Goal: Task Accomplishment & Management: Manage account settings

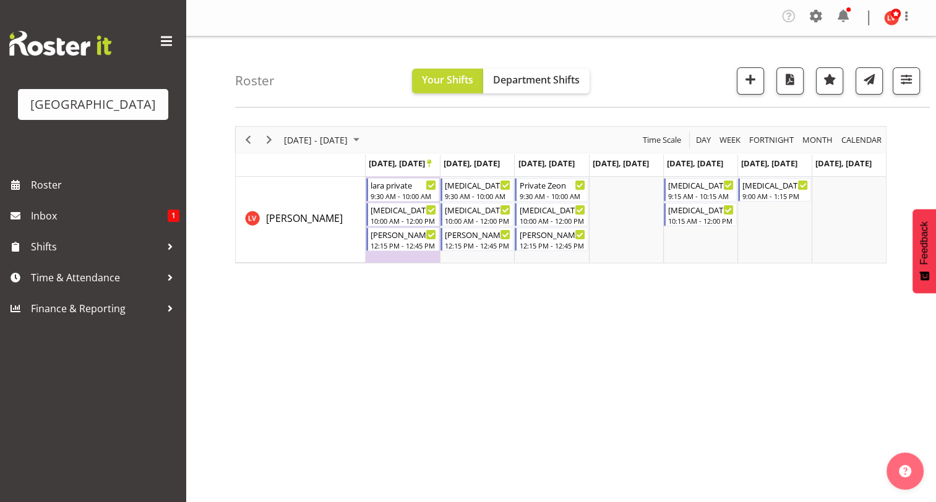
click at [592, 93] on div "Roster Your Shifts Department Shifts All Locations [GEOGRAPHIC_DATA] Select All…" at bounding box center [582, 72] width 695 height 71
click at [523, 77] on span "Department Shifts" at bounding box center [536, 80] width 87 height 14
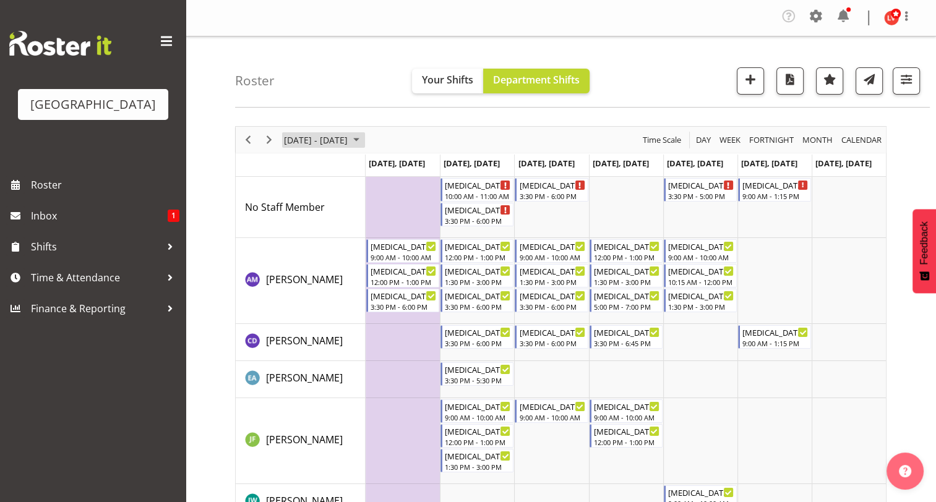
click at [349, 136] on span "[DATE] - [DATE]" at bounding box center [316, 139] width 66 height 15
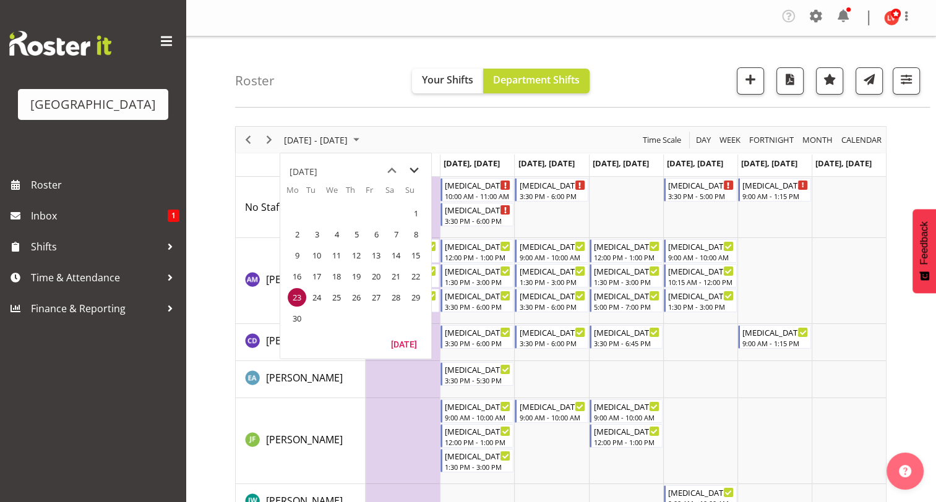
click at [414, 169] on span "next month" at bounding box center [414, 171] width 22 height 22
click at [386, 168] on span "previous month" at bounding box center [392, 171] width 22 height 22
click at [407, 167] on span "next month" at bounding box center [414, 171] width 22 height 22
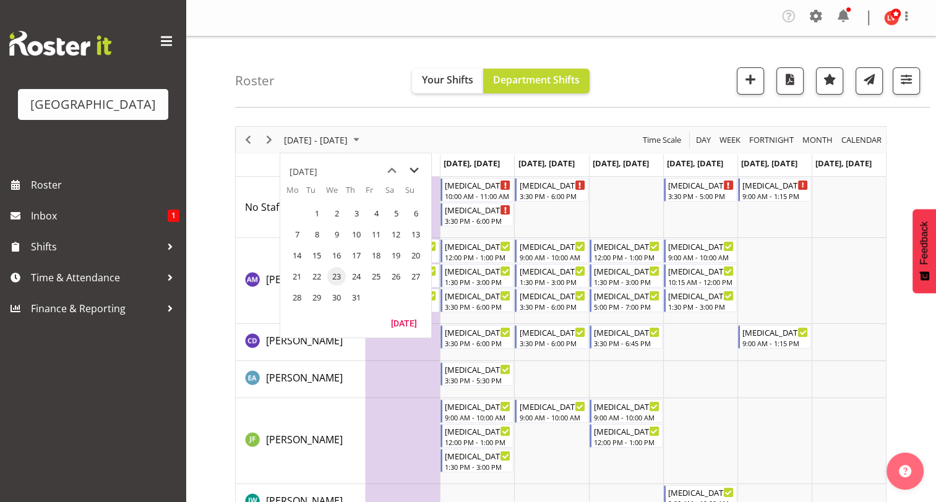
click at [407, 167] on span "next month" at bounding box center [414, 171] width 22 height 22
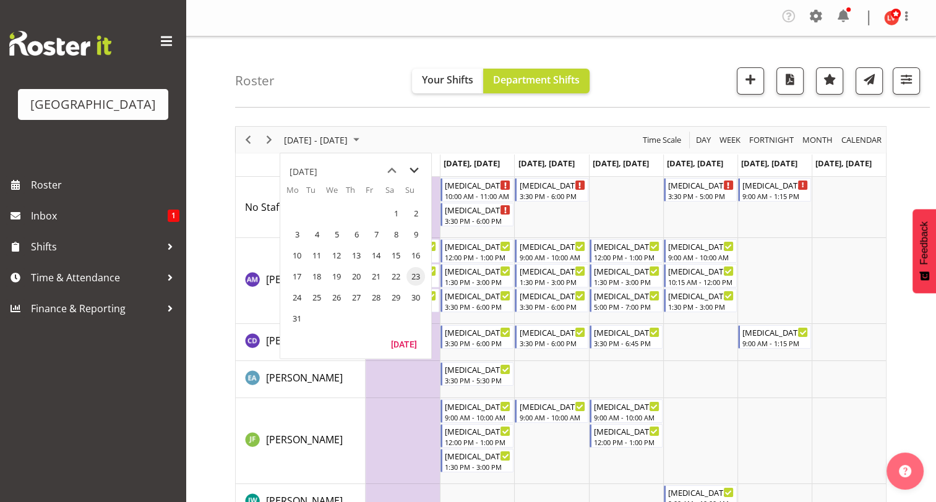
click at [407, 167] on span "next month" at bounding box center [414, 171] width 22 height 22
click at [413, 168] on span "next month" at bounding box center [414, 171] width 22 height 22
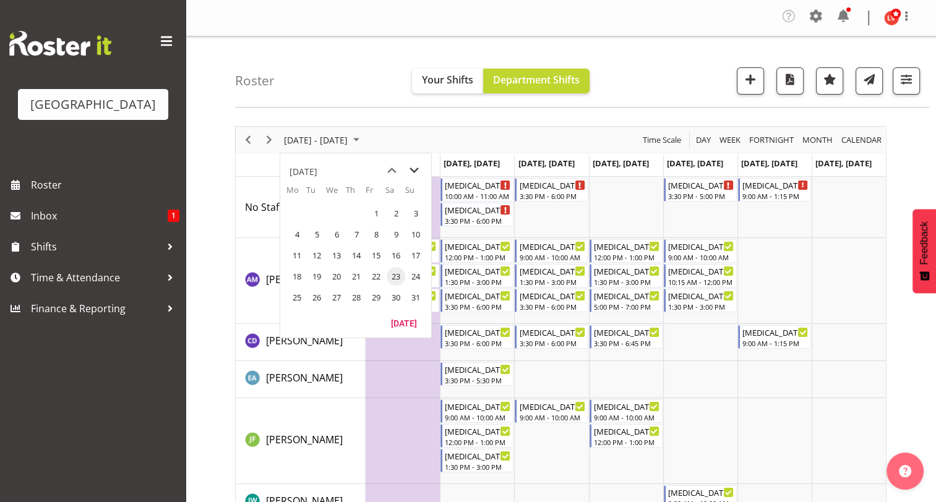
click at [413, 168] on span "next month" at bounding box center [414, 171] width 22 height 22
click at [296, 231] on span "8" at bounding box center [297, 234] width 19 height 19
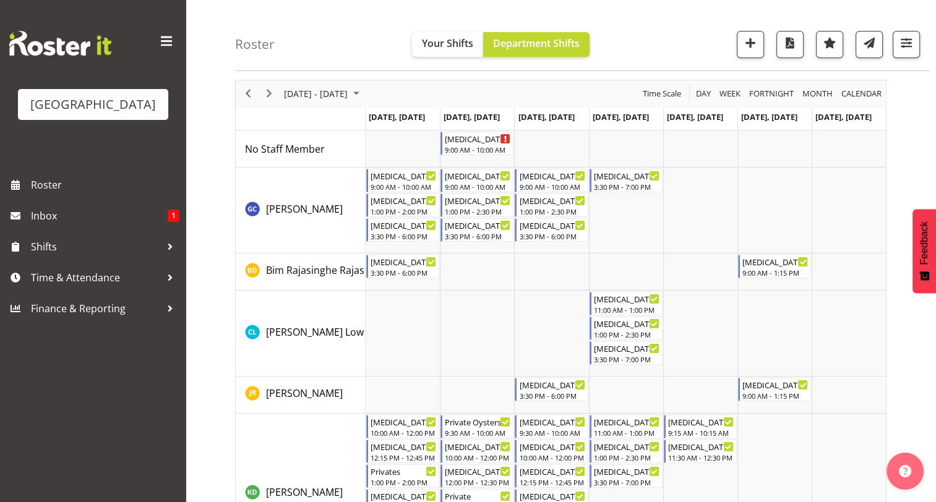
scroll to position [32, 0]
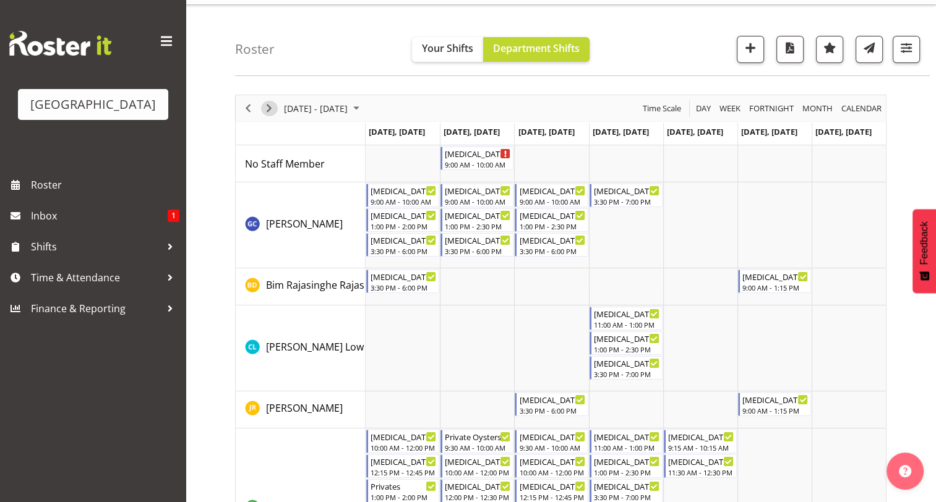
click at [270, 106] on span "Next" at bounding box center [269, 108] width 15 height 15
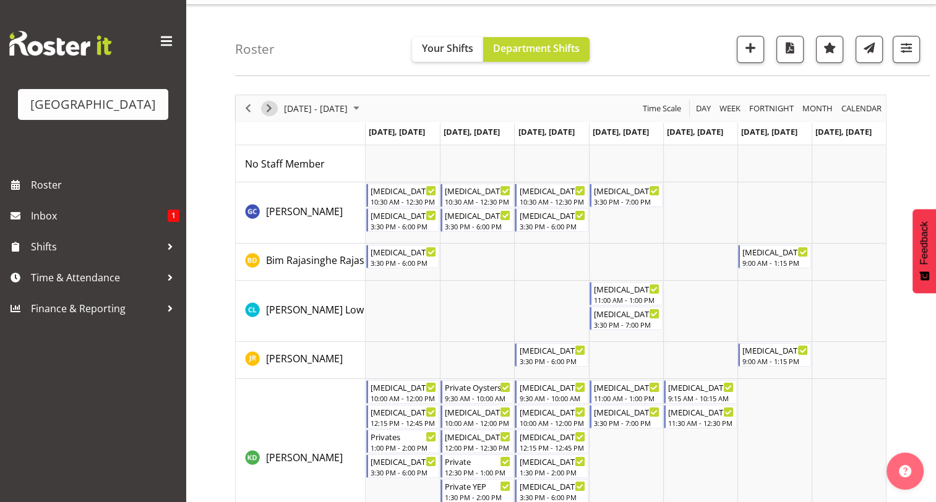
click at [270, 106] on span "Next" at bounding box center [269, 108] width 15 height 15
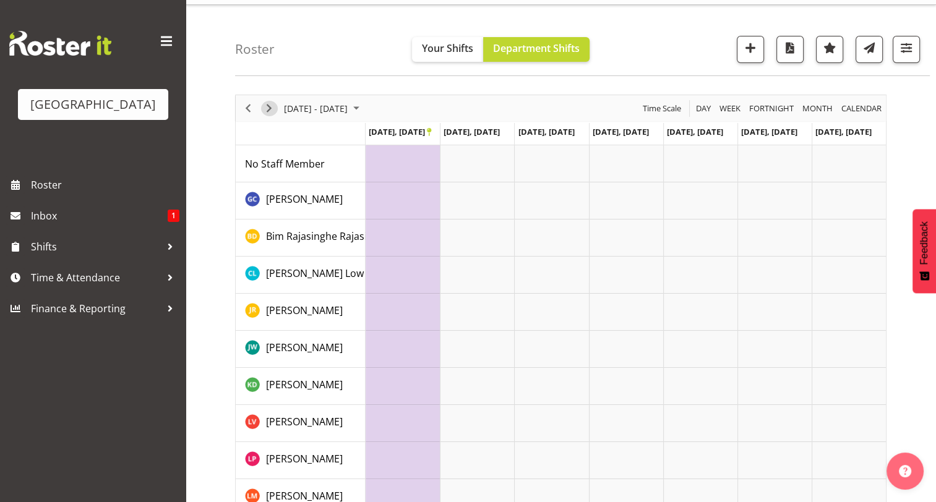
click at [270, 106] on span "Next" at bounding box center [269, 108] width 15 height 15
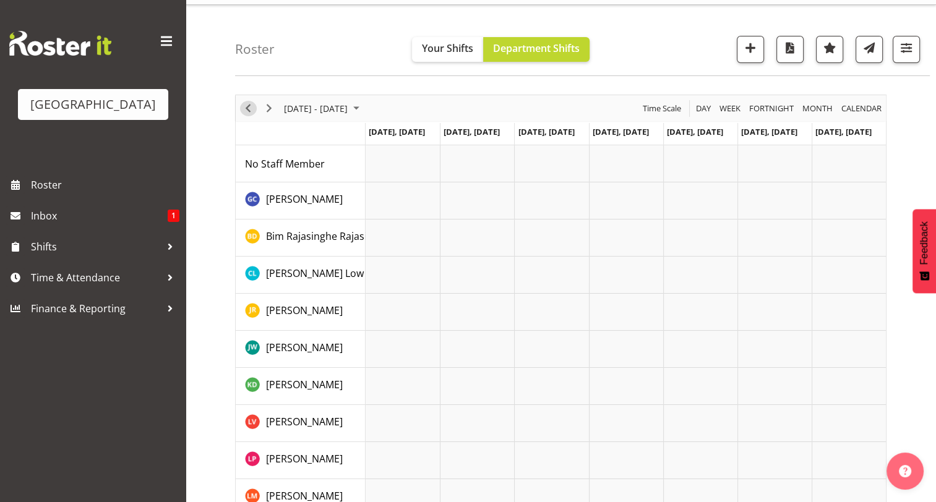
click at [243, 106] on span "Previous" at bounding box center [248, 108] width 15 height 15
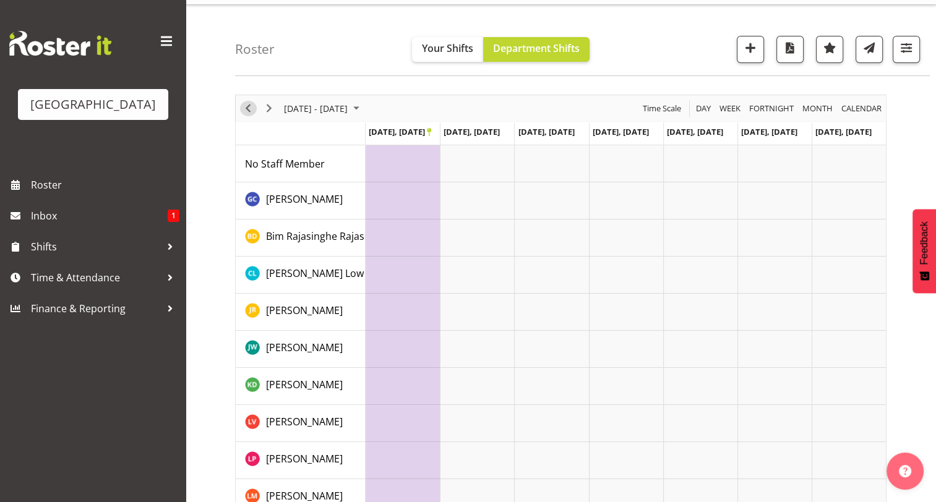
click at [248, 106] on span "Previous" at bounding box center [248, 108] width 15 height 15
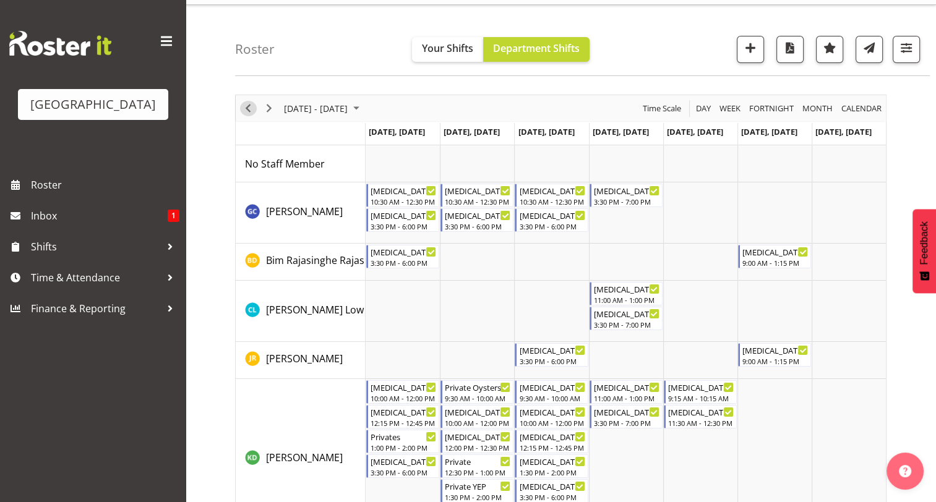
click at [248, 106] on span "Previous" at bounding box center [248, 108] width 15 height 15
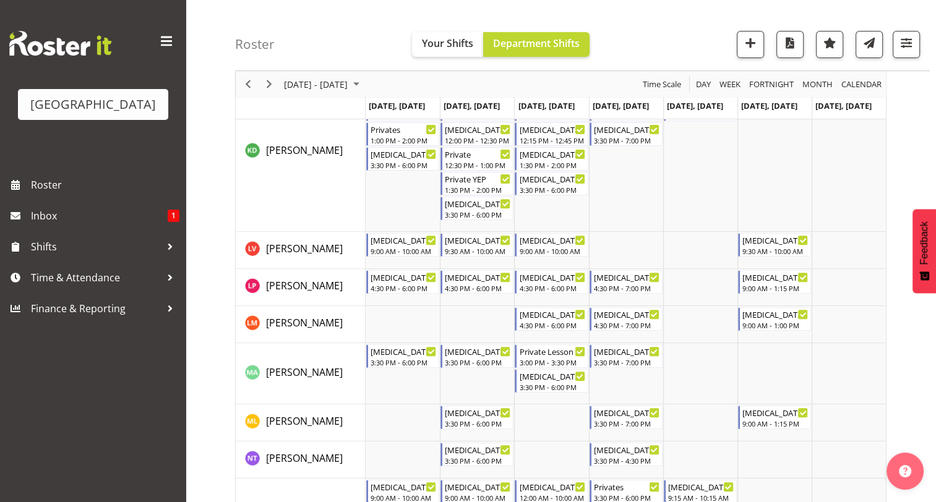
scroll to position [391, 0]
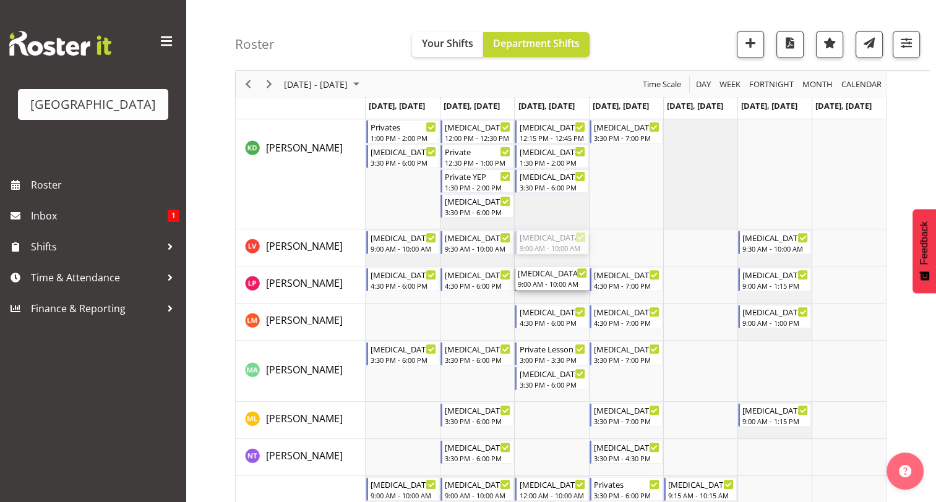
drag, startPoint x: 526, startPoint y: 241, endPoint x: 532, endPoint y: 298, distance: 57.2
click at [532, 298] on div "[MEDICAL_DATA] SOUTHLAND GIRLS (1) 9:00 AM - 10:00 AM [MEDICAL_DATA][GEOGRAPHIC…" at bounding box center [626, 279] width 520 height 987
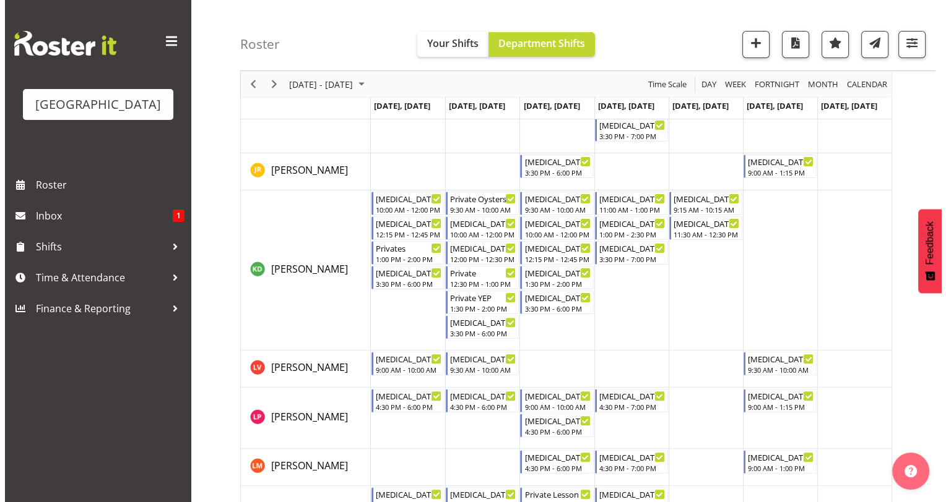
scroll to position [282, 0]
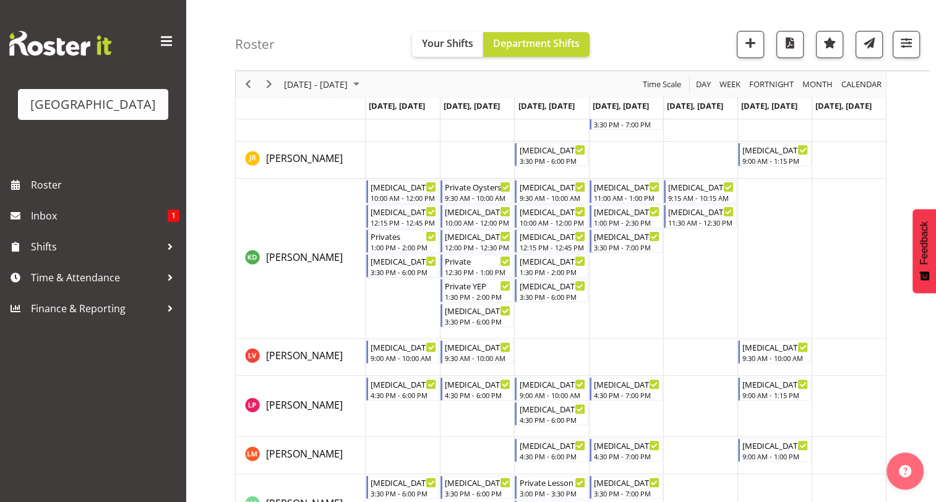
click at [673, 242] on td "Timeline Week of September 8, 2025" at bounding box center [700, 259] width 74 height 160
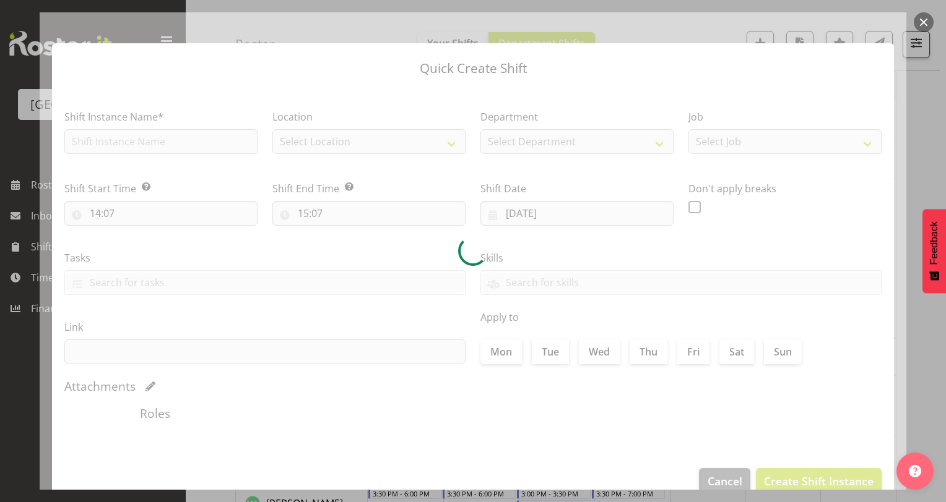
type input "[DATE]"
checkbox input "true"
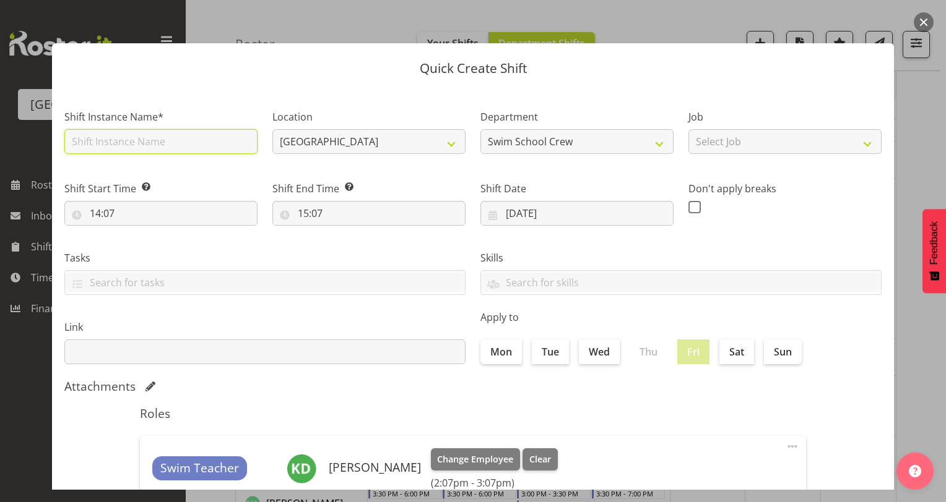
drag, startPoint x: 180, startPoint y: 140, endPoint x: 162, endPoint y: 144, distance: 18.2
click at [162, 144] on input "text" at bounding box center [160, 141] width 193 height 25
type input "S"
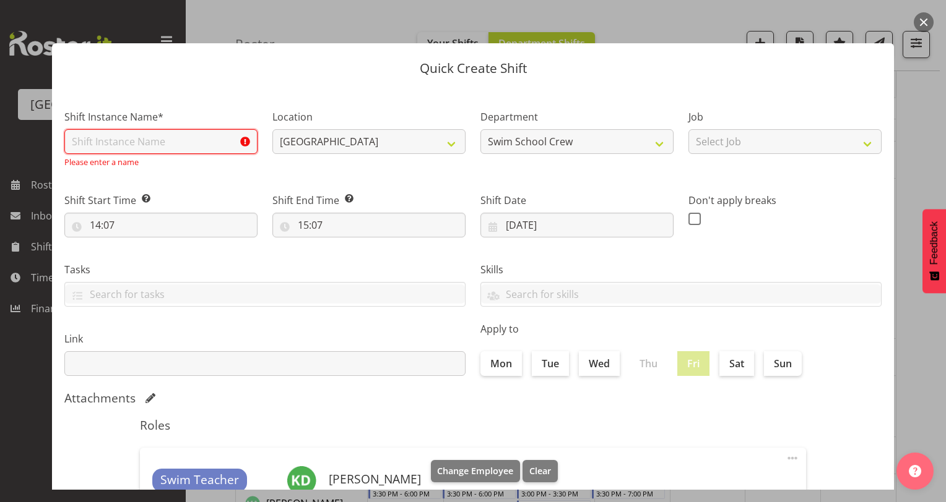
type input "t"
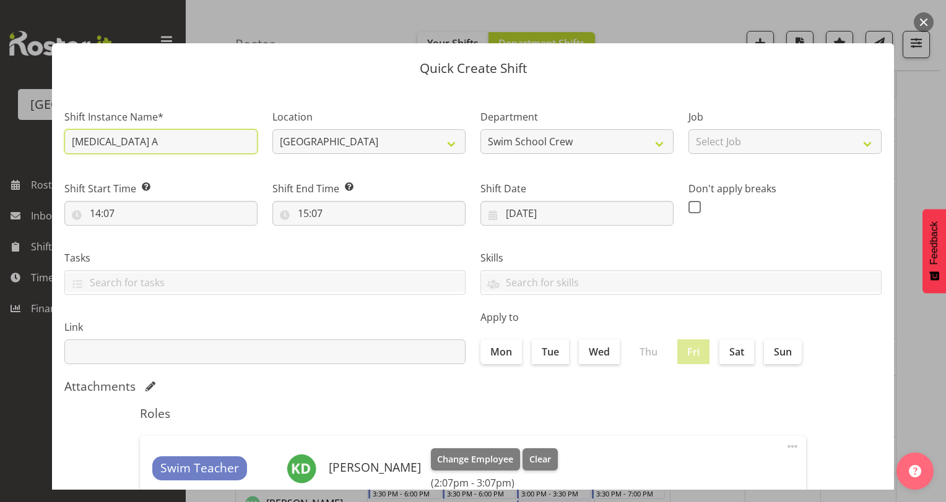
type input "[MEDICAL_DATA] AURORA"
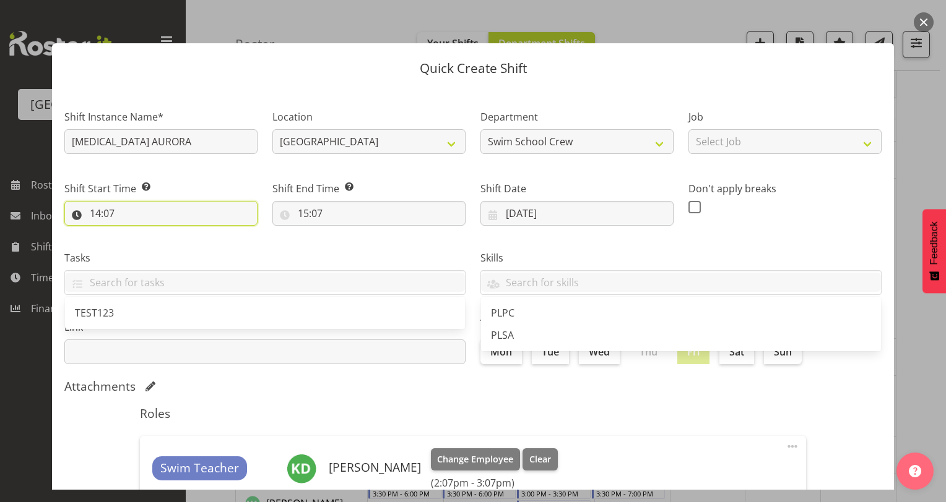
click at [92, 213] on input "14:07" at bounding box center [160, 213] width 193 height 25
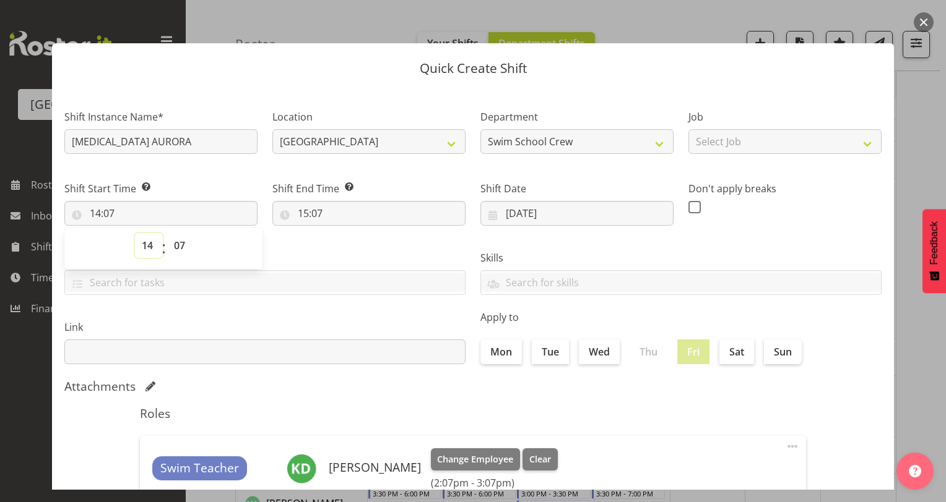
click at [149, 246] on select "00 01 02 03 04 05 06 07 08 09 10 11 12 13 14 15 16 17 18 19 20 21 22 23" at bounding box center [149, 245] width 28 height 25
select select "13"
click at [135, 233] on select "00 01 02 03 04 05 06 07 08 09 10 11 12 13 14 15 16 17 18 19 20 21 22 23" at bounding box center [149, 245] width 28 height 25
type input "13:07"
click at [179, 248] on select "00 01 02 03 04 05 06 07 08 09 10 11 12 13 14 15 16 17 18 19 20 21 22 23 24 25 2…" at bounding box center [181, 245] width 28 height 25
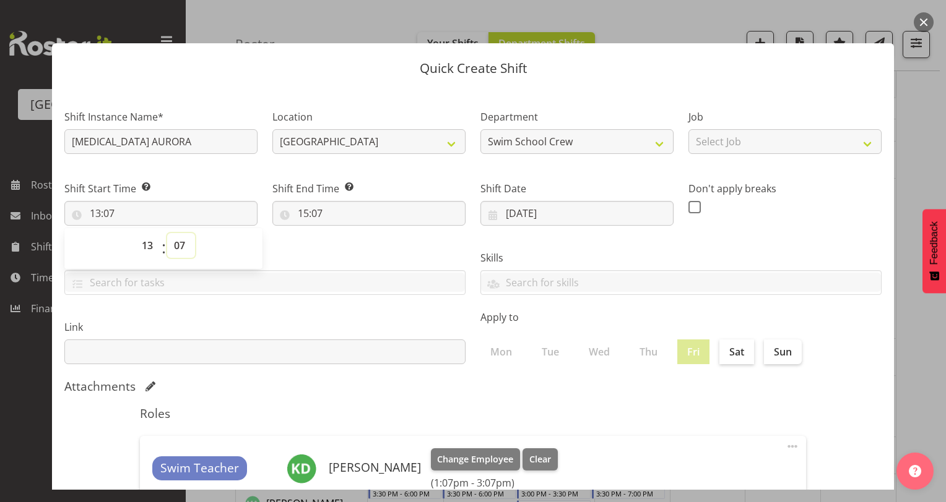
select select "0"
click at [167, 233] on select "00 01 02 03 04 05 06 07 08 09 10 11 12 13 14 15 16 17 18 19 20 21 22 23 24 25 2…" at bounding box center [181, 245] width 28 height 25
type input "13:00"
click at [306, 232] on div "Shift End Time Set the time of the day you wish this shift to finish 15:07 00 0…" at bounding box center [369, 198] width 208 height 69
click at [302, 215] on input "15:07" at bounding box center [368, 213] width 193 height 25
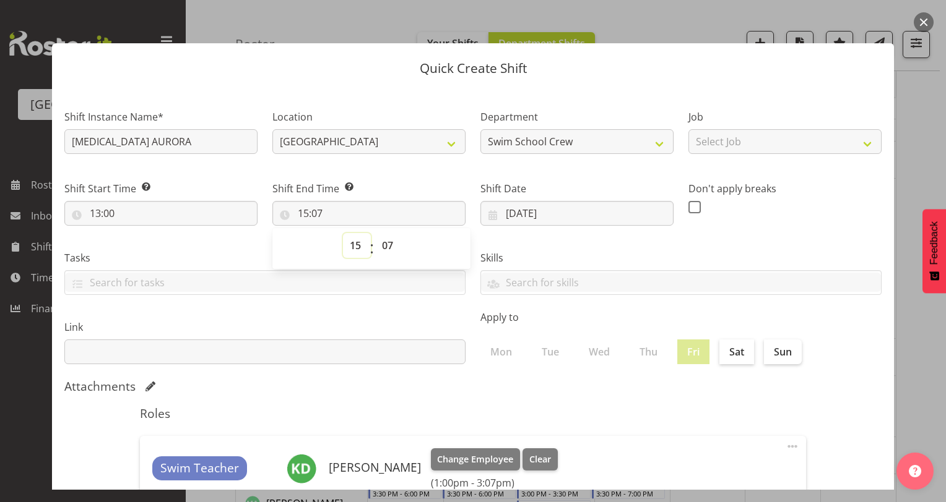
click at [349, 248] on select "00 01 02 03 04 05 06 07 08 09 10 11 12 13 14 15 16 17 18 19 20 21 22 23" at bounding box center [357, 245] width 28 height 25
select select "14"
click at [343, 233] on select "00 01 02 03 04 05 06 07 08 09 10 11 12 13 14 15 16 17 18 19 20 21 22 23" at bounding box center [357, 245] width 28 height 25
type input "14:07"
click at [384, 248] on select "00 01 02 03 04 05 06 07 08 09 10 11 12 13 14 15 16 17 18 19 20 21 22 23 24 25 2…" at bounding box center [389, 245] width 28 height 25
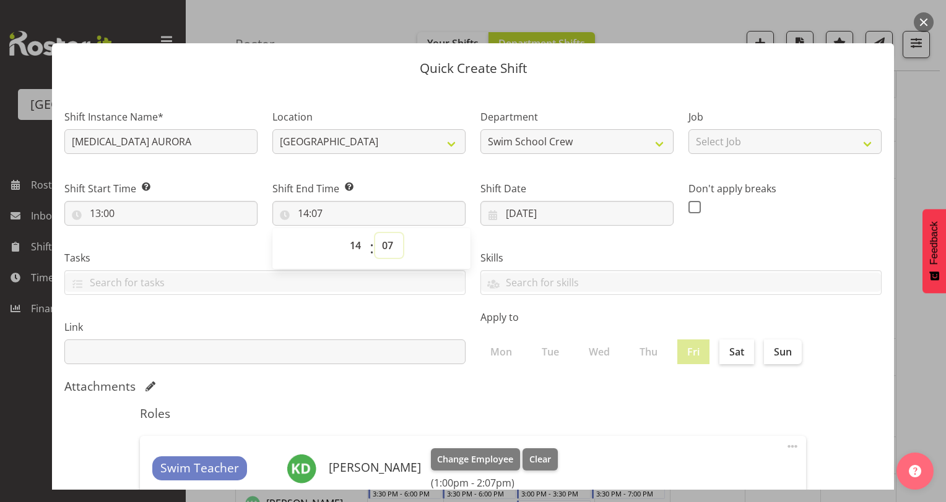
select select "30"
click at [375, 233] on select "00 01 02 03 04 05 06 07 08 09 10 11 12 13 14 15 16 17 18 19 20 21 22 23 24 25 2…" at bounding box center [389, 245] width 28 height 25
type input "14:30"
click at [399, 315] on div "Link" at bounding box center [265, 337] width 416 height 69
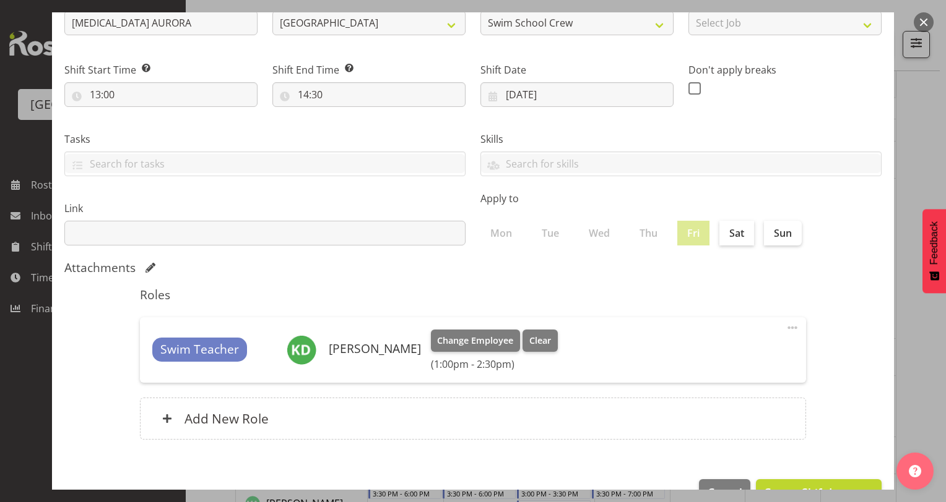
scroll to position [123, 0]
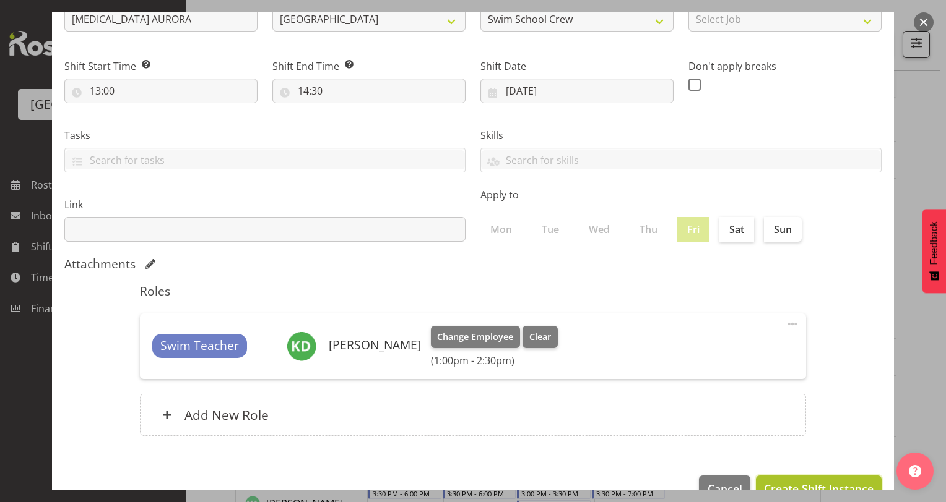
click at [791, 483] on span "Create Shift Instance" at bounding box center [819, 489] width 110 height 16
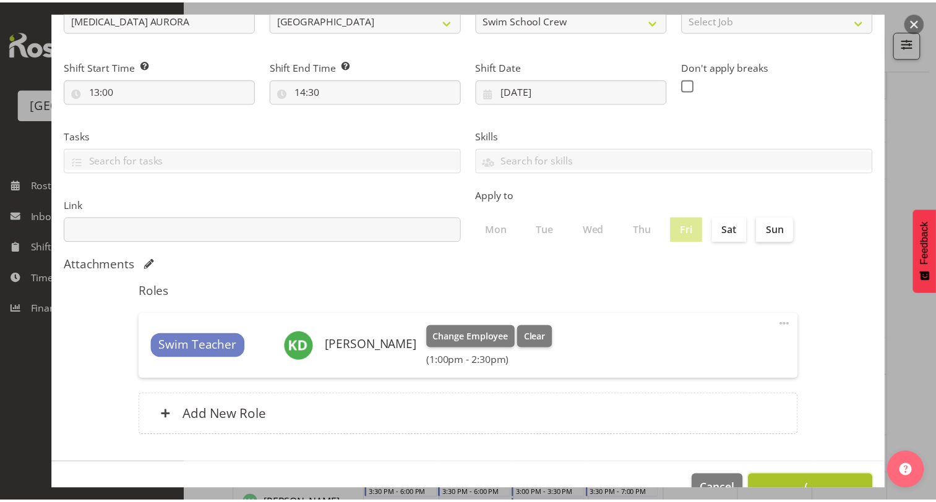
scroll to position [0, 0]
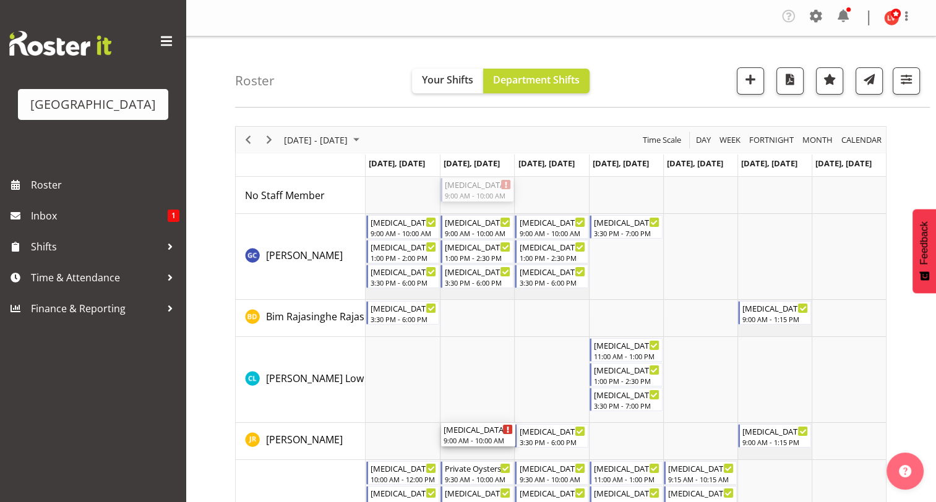
drag, startPoint x: 463, startPoint y: 185, endPoint x: 463, endPoint y: 440, distance: 254.9
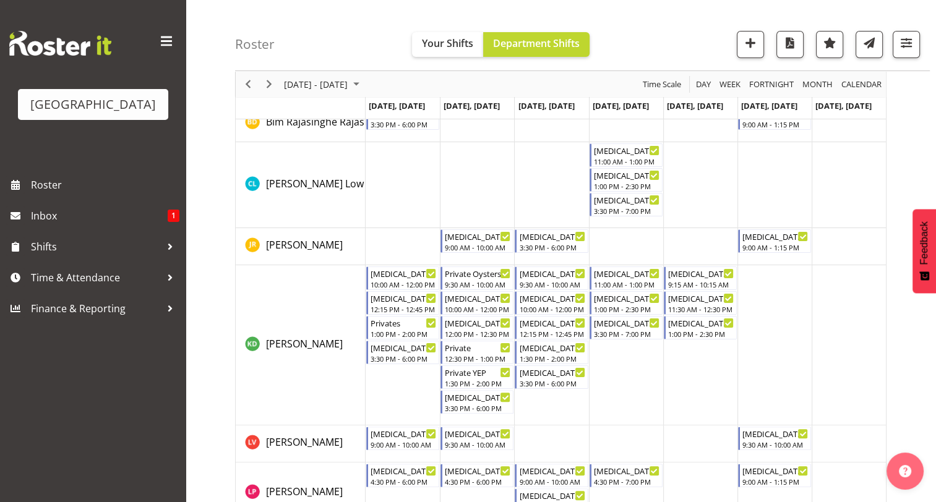
scroll to position [238, 0]
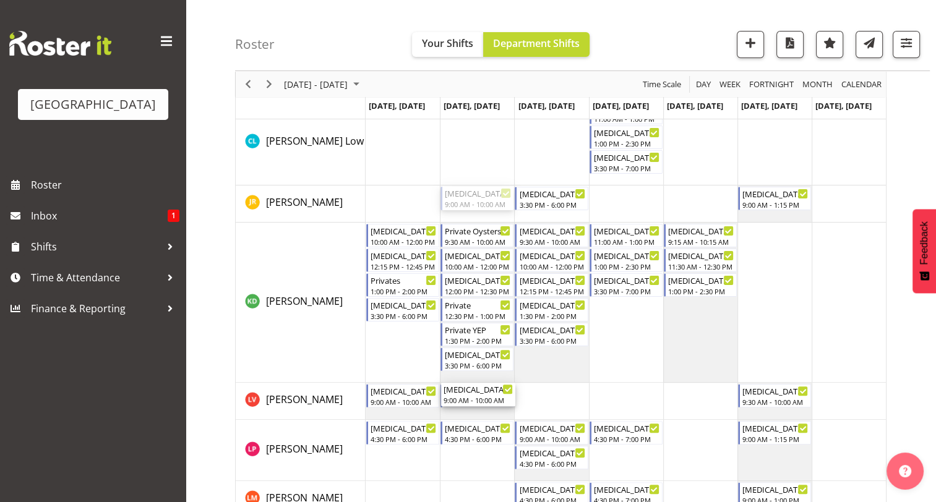
drag, startPoint x: 480, startPoint y: 198, endPoint x: 474, endPoint y: 390, distance: 192.5
drag, startPoint x: 476, startPoint y: 198, endPoint x: 460, endPoint y: 384, distance: 186.3
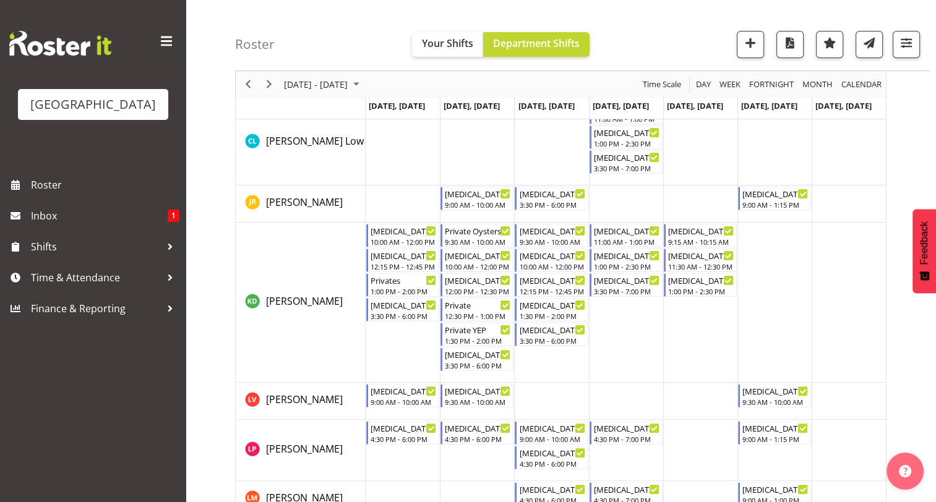
click at [465, 184] on td "Timeline Week of September 8, 2025" at bounding box center [477, 143] width 74 height 86
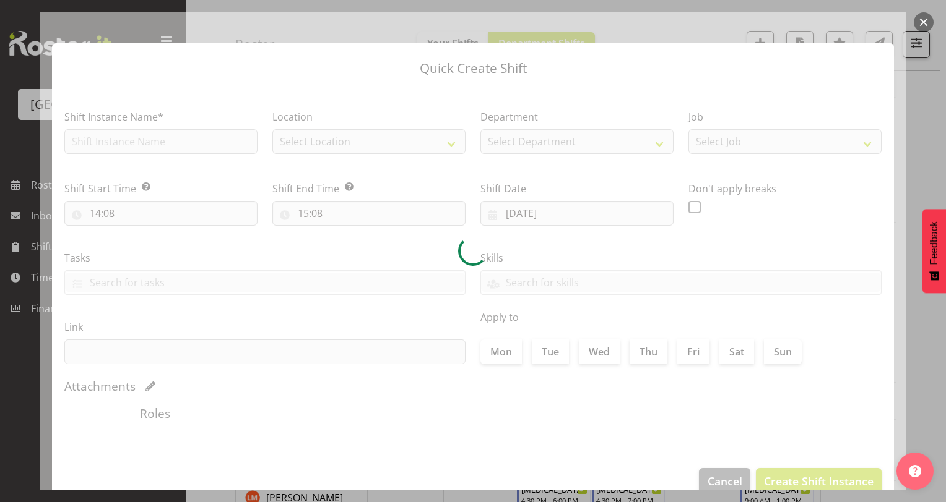
type input "[DATE]"
checkbox input "true"
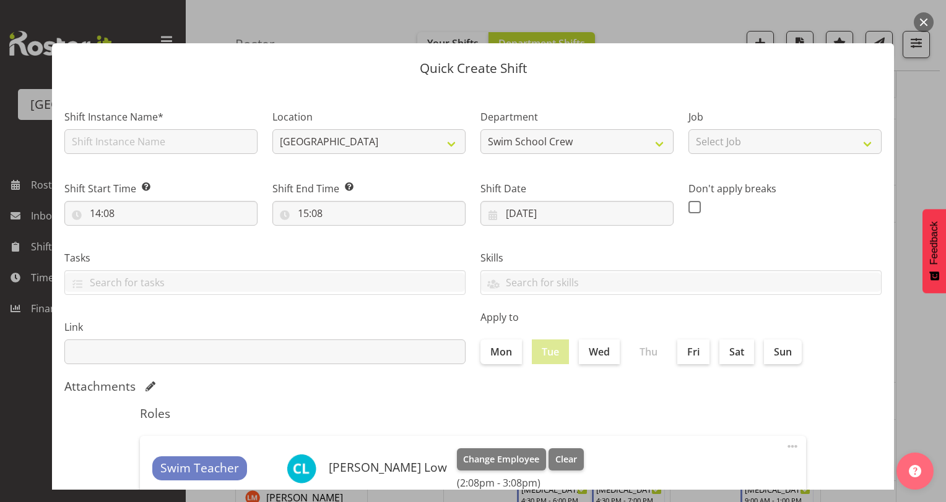
click at [926, 106] on div at bounding box center [473, 251] width 946 height 502
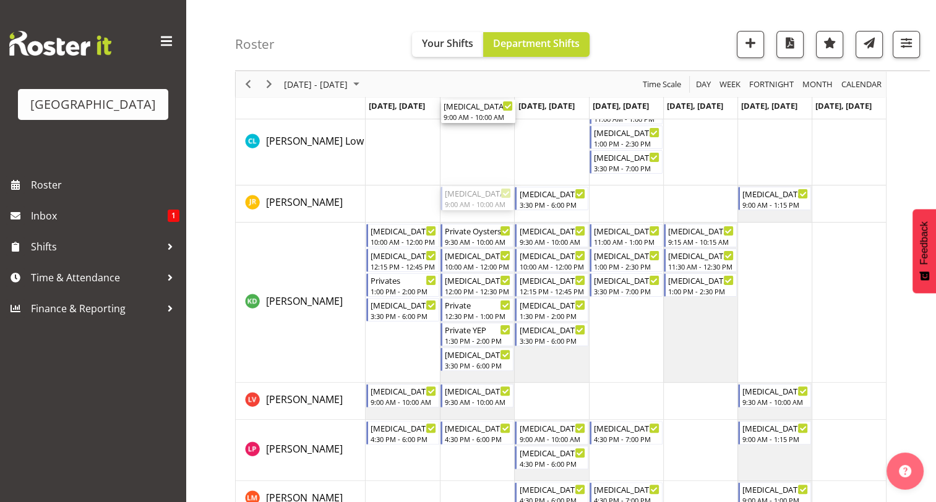
drag, startPoint x: 473, startPoint y: 198, endPoint x: 475, endPoint y: 165, distance: 33.5
click at [475, 165] on div "[MEDICAL_DATA] SOUTHLAND GIRLS (1) 9:00 AM - 10:00 AM [MEDICAL_DATA][GEOGRAPHIC…" at bounding box center [626, 444] width 520 height 1011
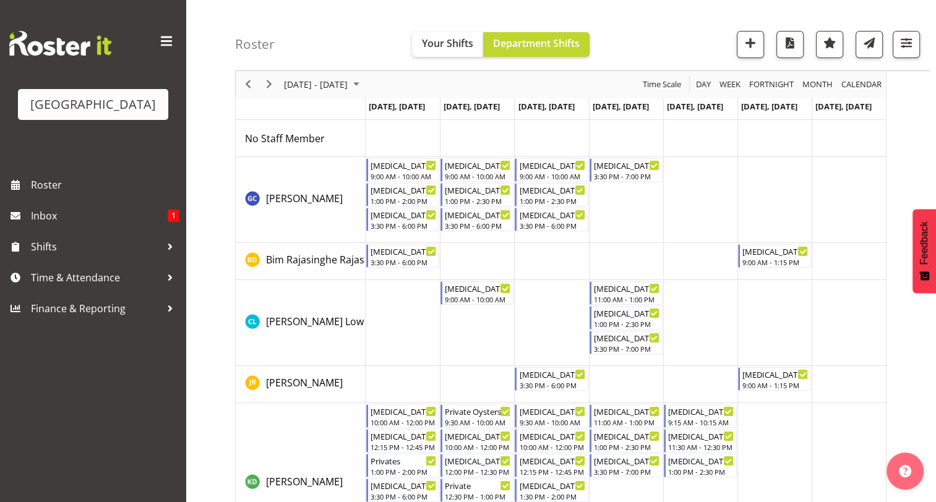
scroll to position [0, 0]
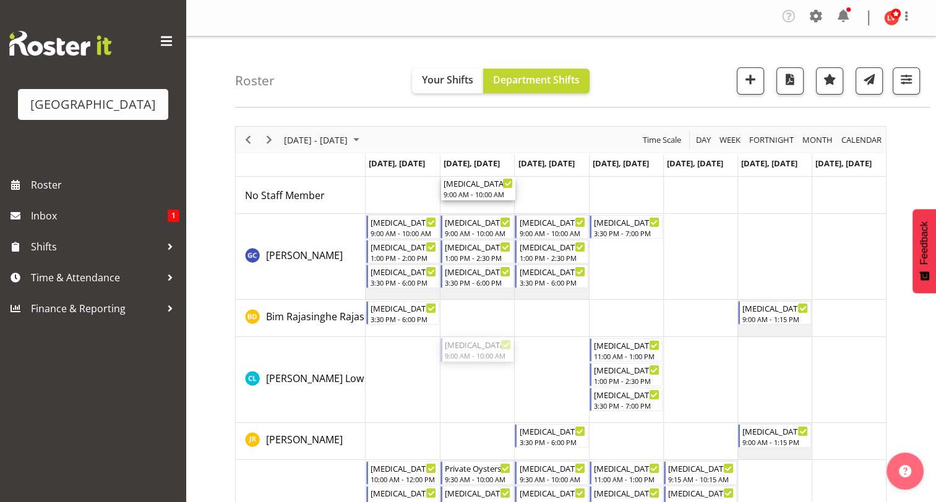
drag, startPoint x: 466, startPoint y: 351, endPoint x: 471, endPoint y: 202, distance: 149.2
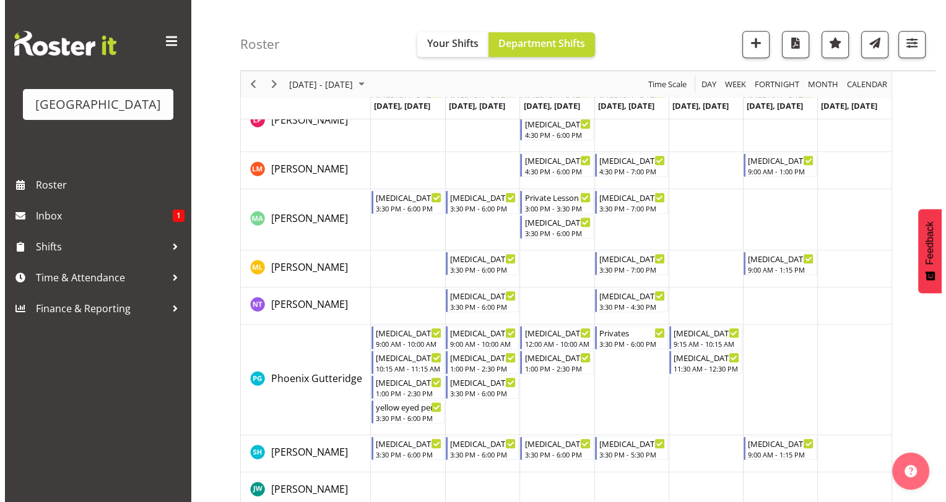
scroll to position [577, 0]
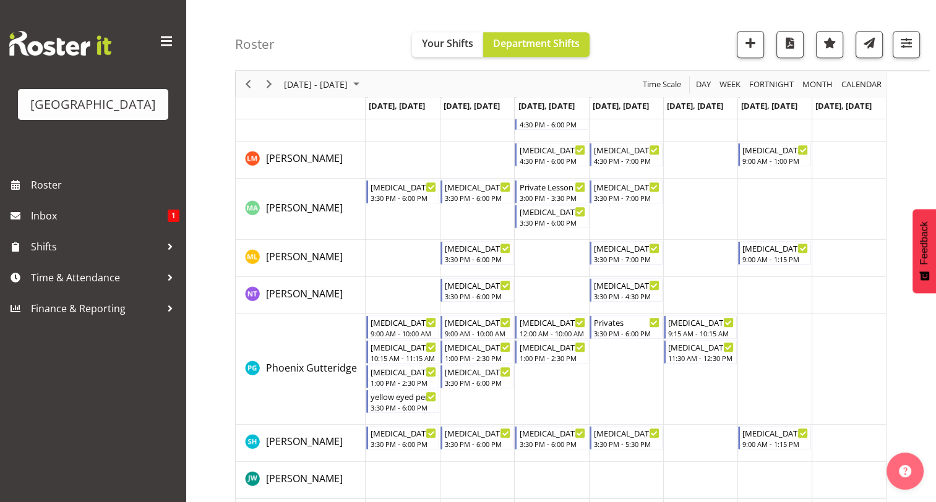
click at [699, 386] on td "Timeline Week of September 8, 2025" at bounding box center [700, 369] width 74 height 111
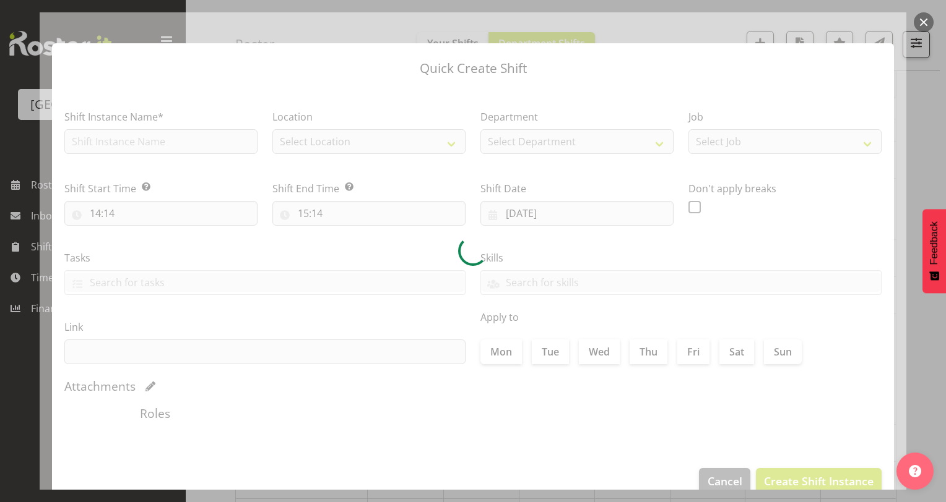
type input "[DATE]"
checkbox input "true"
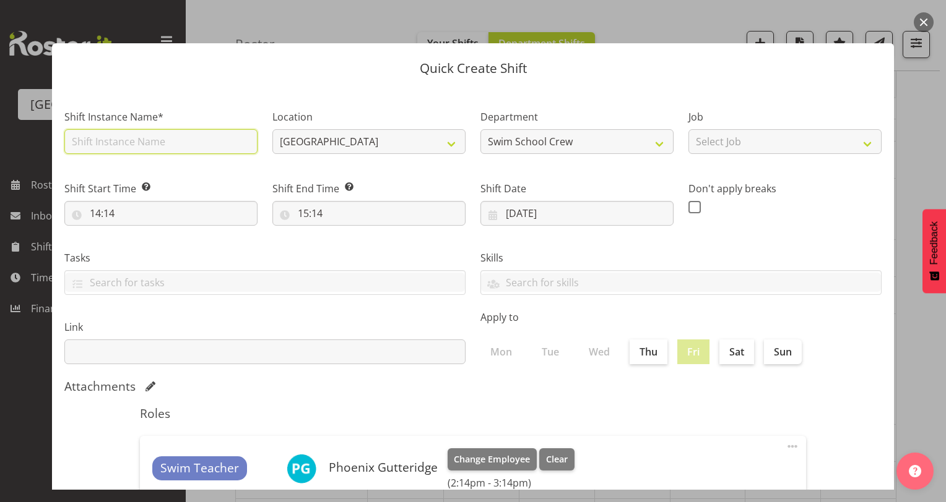
click at [173, 144] on input "text" at bounding box center [160, 141] width 193 height 25
type input "[MEDICAL_DATA] AURORA"
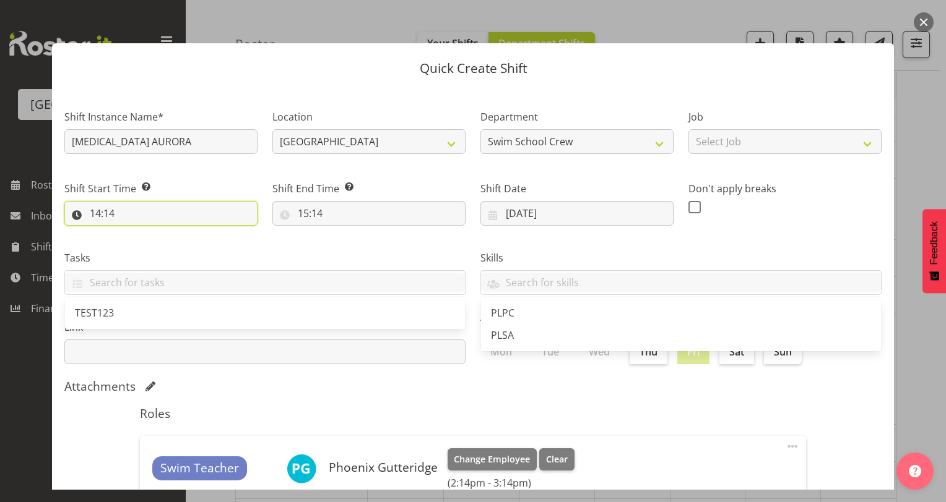
click at [95, 213] on input "14:14" at bounding box center [160, 213] width 193 height 25
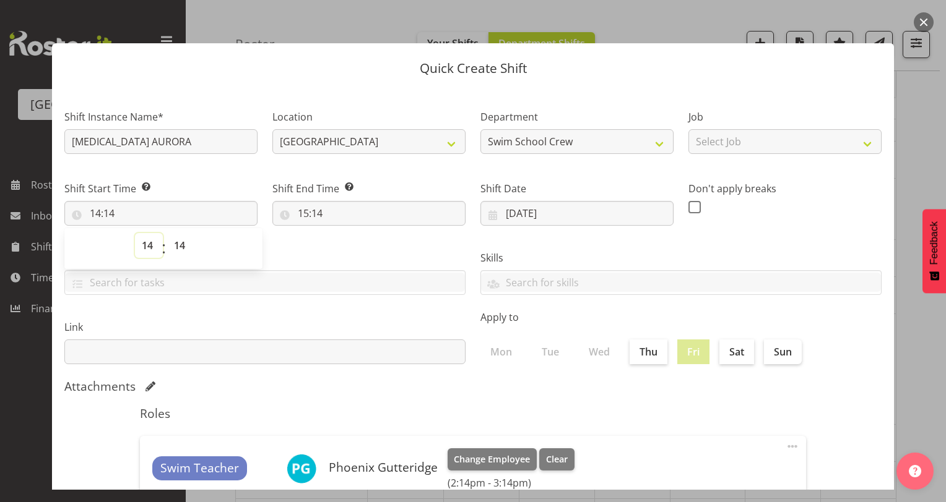
click at [147, 247] on select "00 01 02 03 04 05 06 07 08 09 10 11 12 13 14 15 16 17 18 19 20 21 22 23" at bounding box center [149, 245] width 28 height 25
select select "13"
click at [135, 233] on select "00 01 02 03 04 05 06 07 08 09 10 11 12 13 14 15 16 17 18 19 20 21 22 23" at bounding box center [149, 245] width 28 height 25
type input "13:14"
click at [180, 247] on select "00 01 02 03 04 05 06 07 08 09 10 11 12 13 14 15 16 17 18 19 20 21 22 23 24 25 2…" at bounding box center [181, 245] width 28 height 25
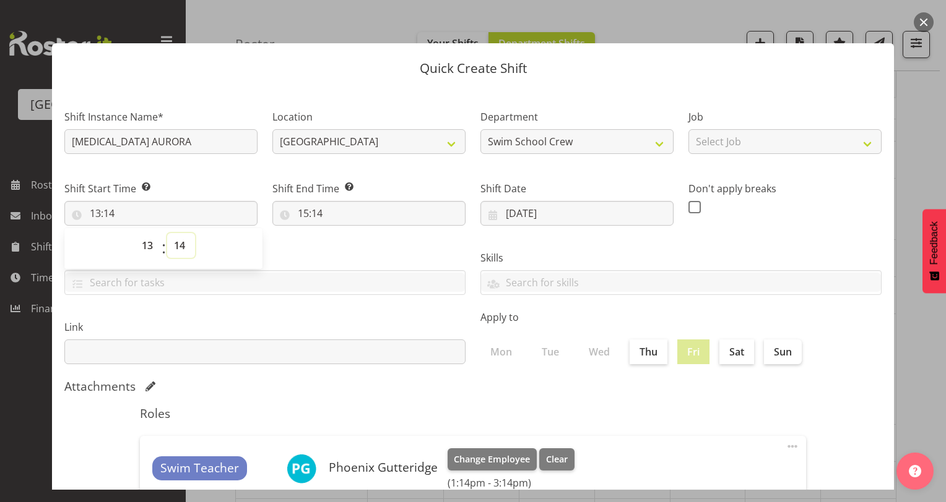
select select "0"
click at [167, 233] on select "00 01 02 03 04 05 06 07 08 09 10 11 12 13 14 15 16 17 18 19 20 21 22 23 24 25 2…" at bounding box center [181, 245] width 28 height 25
type input "13:00"
click at [303, 247] on div "Tasks TEST123" at bounding box center [265, 267] width 416 height 69
click at [300, 214] on input "15:14" at bounding box center [368, 213] width 193 height 25
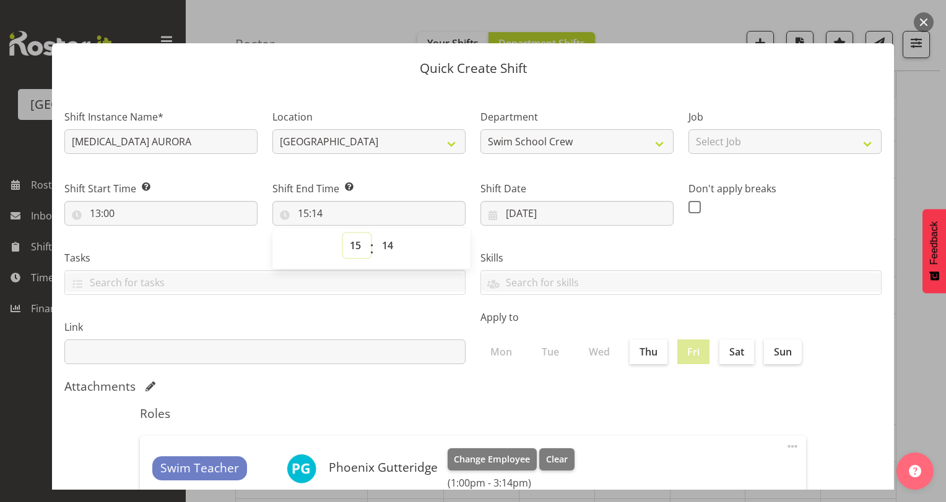
click at [354, 245] on select "00 01 02 03 04 05 06 07 08 09 10 11 12 13 14 15 16 17 18 19 20 21 22 23" at bounding box center [357, 245] width 28 height 25
click at [343, 233] on select "00 01 02 03 04 05 06 07 08 09 10 11 12 13 14 15 16 17 18 19 20 21 22 23" at bounding box center [357, 245] width 28 height 25
click at [350, 244] on select "00 01 02 03 04 05 06 07 08 09 10 11 12 13 14 15 16 17 18 19 20 21 22 23" at bounding box center [357, 245] width 28 height 25
select select "14"
click at [343, 233] on select "00 01 02 03 04 05 06 07 08 09 10 11 12 13 14 15 16 17 18 19 20 21 22 23" at bounding box center [357, 245] width 28 height 25
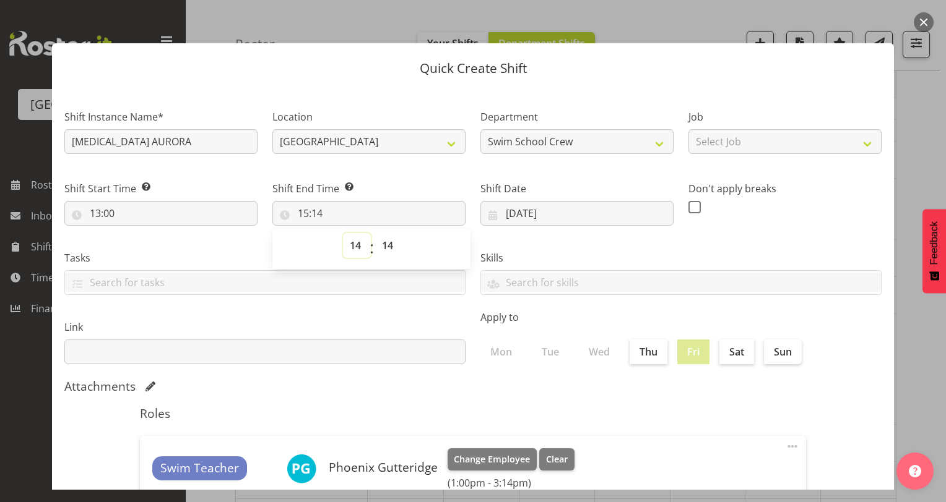
type input "14:14"
click at [386, 242] on select "00 01 02 03 04 05 06 07 08 09 10 11 12 13 14 15 16 17 18 19 20 21 22 23 24 25 2…" at bounding box center [389, 245] width 28 height 25
select select "30"
click at [375, 233] on select "00 01 02 03 04 05 06 07 08 09 10 11 12 13 14 15 16 17 18 19 20 21 22 23 24 25 2…" at bounding box center [389, 245] width 28 height 25
type input "14:30"
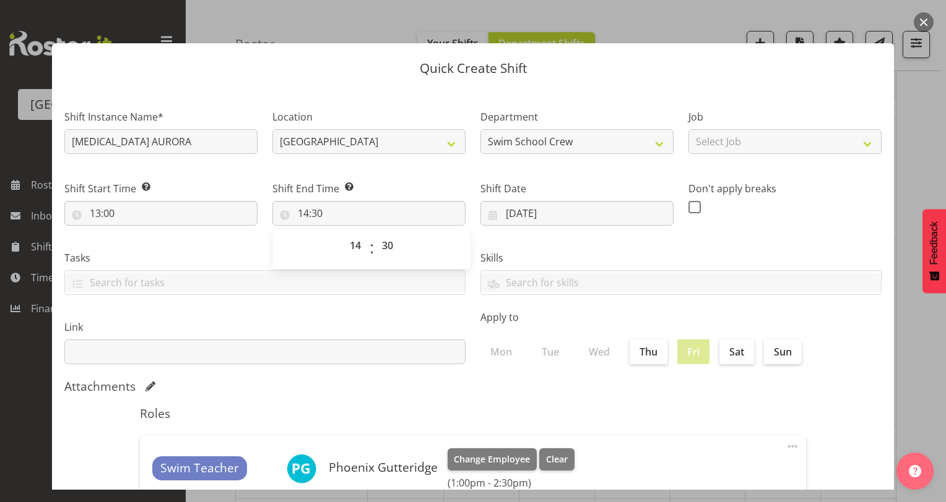
click at [508, 245] on div "Skills PLPC PLSA" at bounding box center [681, 267] width 416 height 69
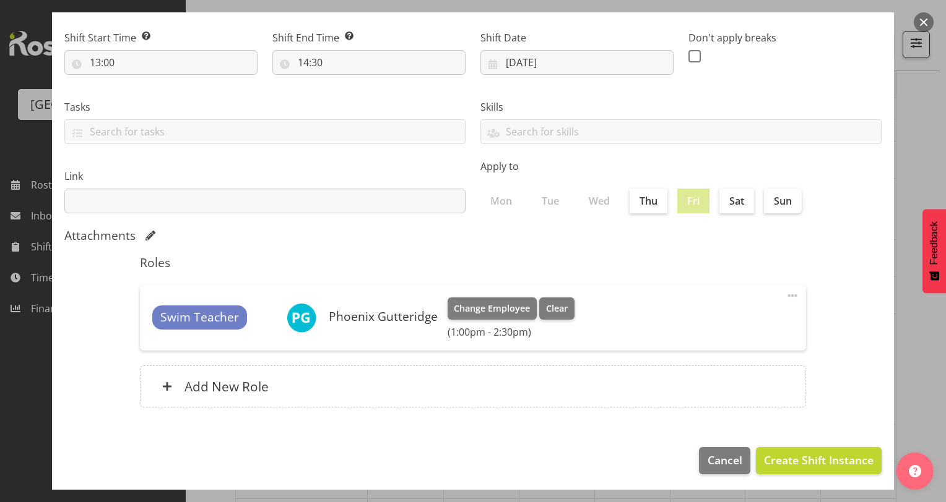
scroll to position [153, 0]
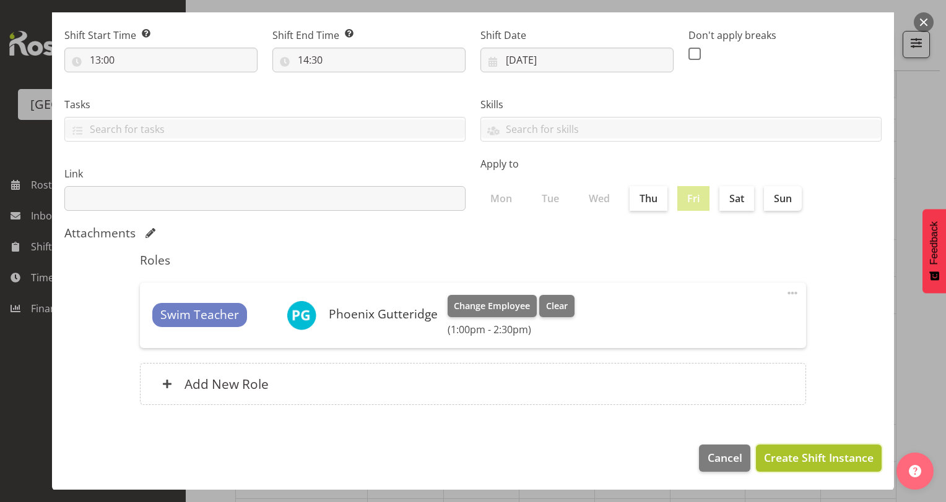
click at [794, 454] on span "Create Shift Instance" at bounding box center [819, 458] width 110 height 16
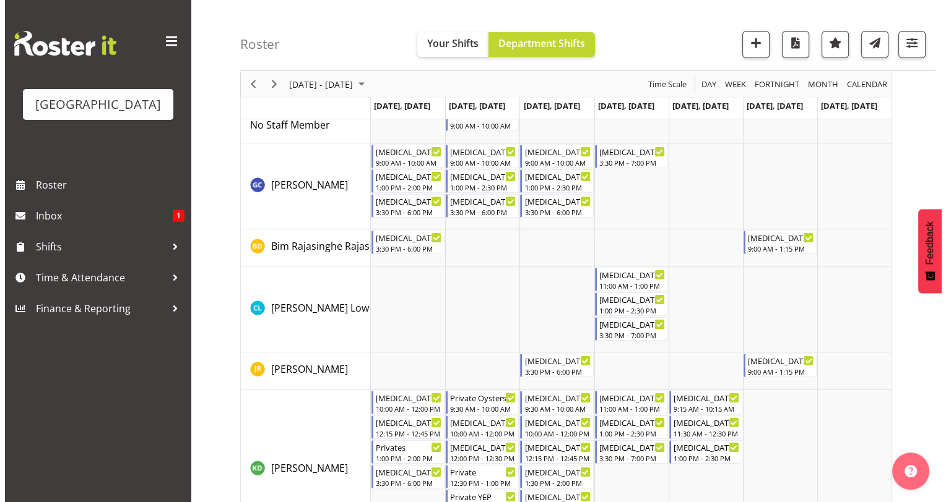
scroll to position [0, 0]
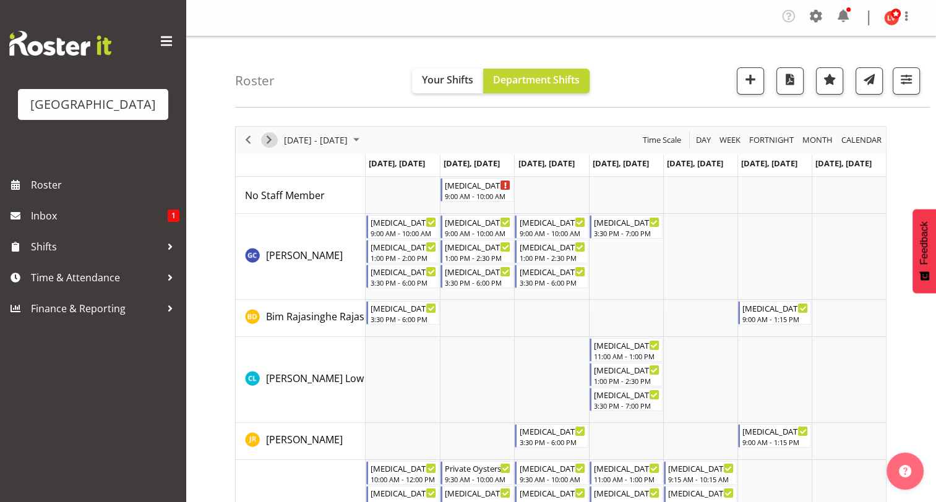
click at [269, 139] on span "Next" at bounding box center [269, 139] width 15 height 15
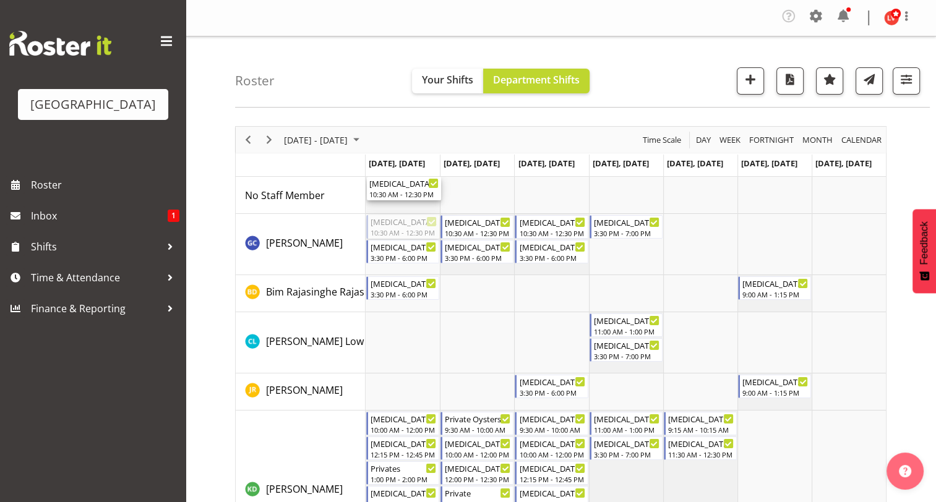
drag, startPoint x: 386, startPoint y: 223, endPoint x: 386, endPoint y: 192, distance: 30.9
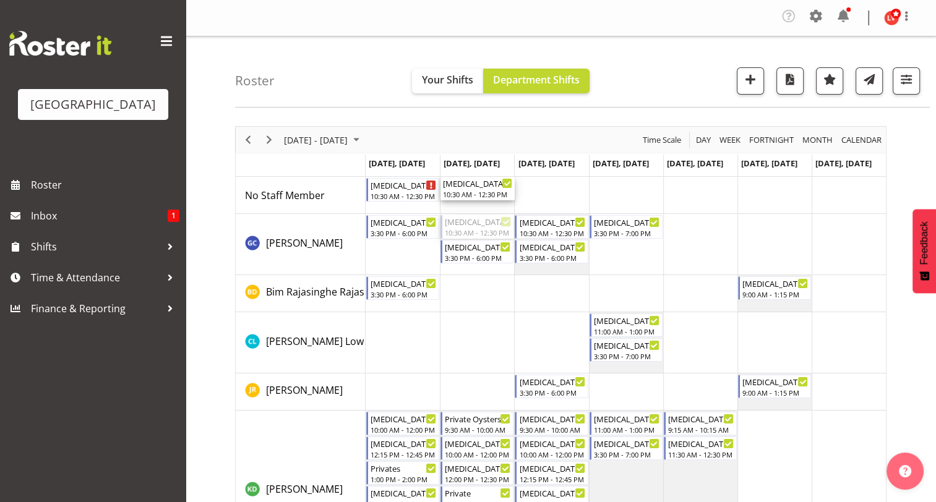
drag, startPoint x: 465, startPoint y: 222, endPoint x: 468, endPoint y: 192, distance: 29.8
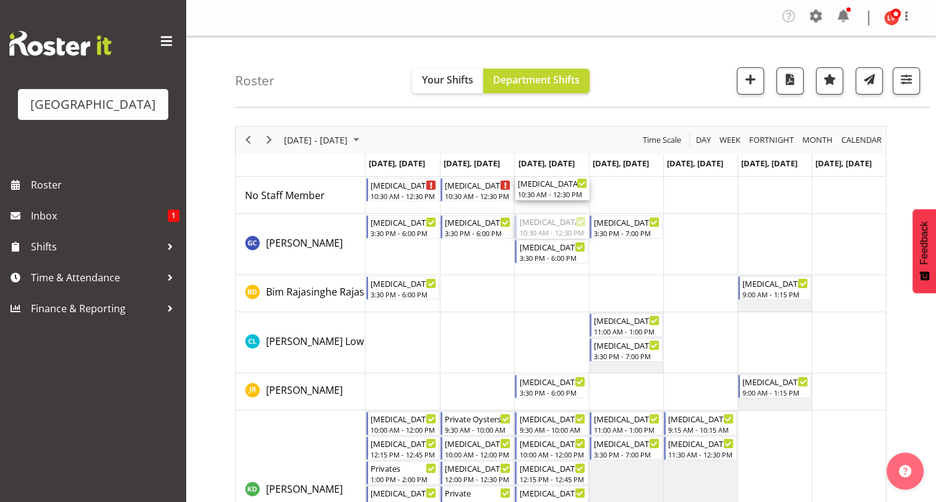
drag, startPoint x: 540, startPoint y: 227, endPoint x: 540, endPoint y: 186, distance: 40.8
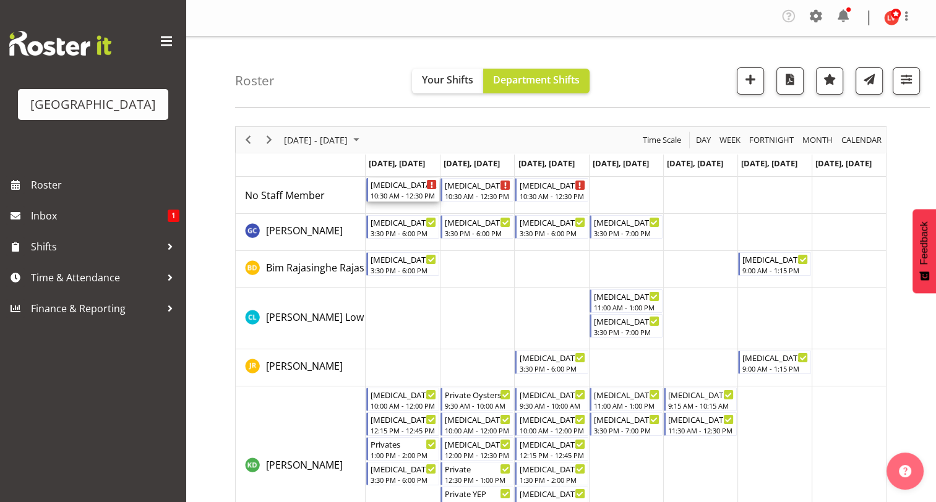
click at [403, 186] on div "[MEDICAL_DATA] [GEOGRAPHIC_DATA]" at bounding box center [404, 184] width 66 height 12
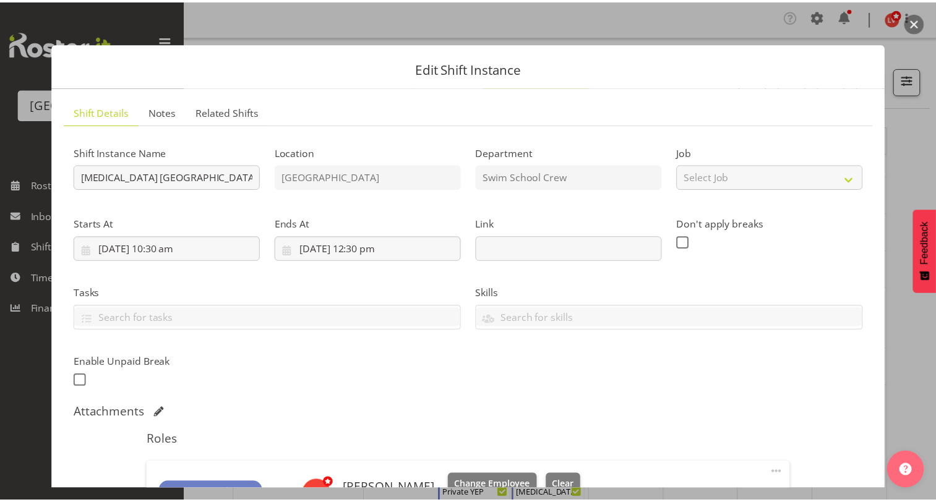
scroll to position [348, 0]
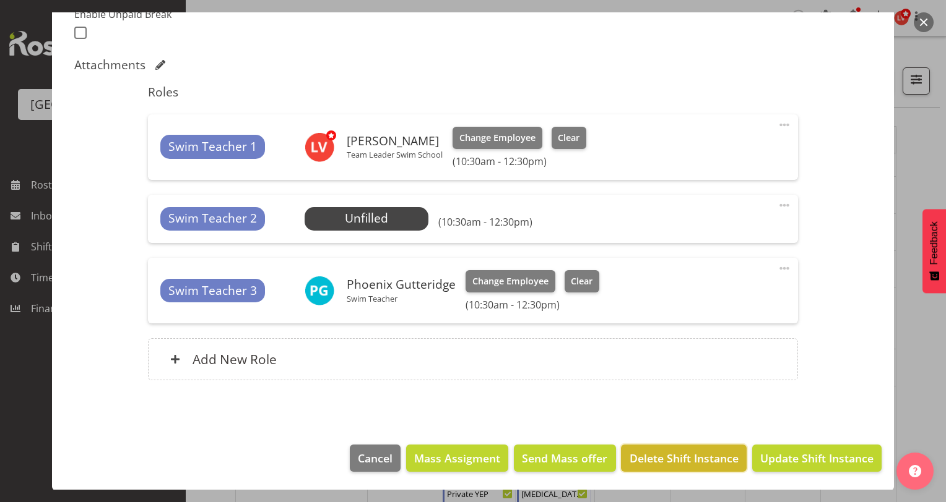
click at [678, 458] on span "Delete Shift Instance" at bounding box center [683, 458] width 109 height 16
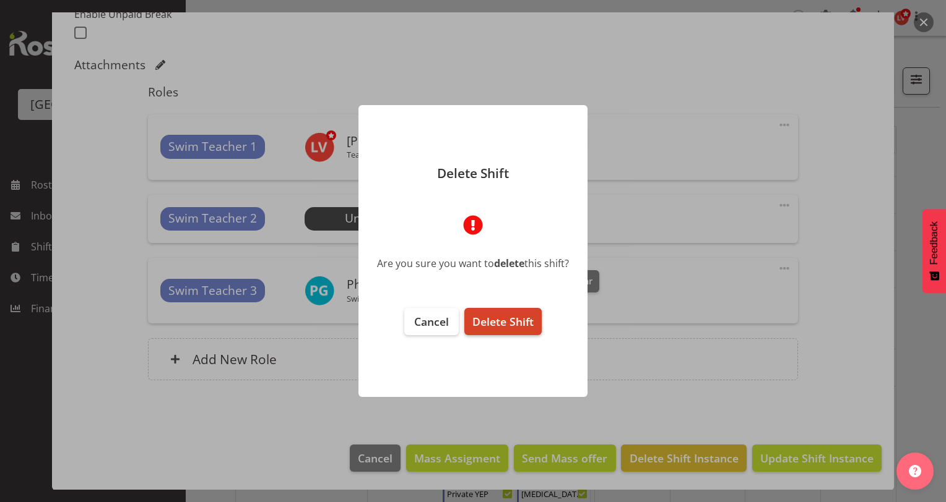
click at [512, 318] on span "Delete Shift" at bounding box center [502, 321] width 61 height 15
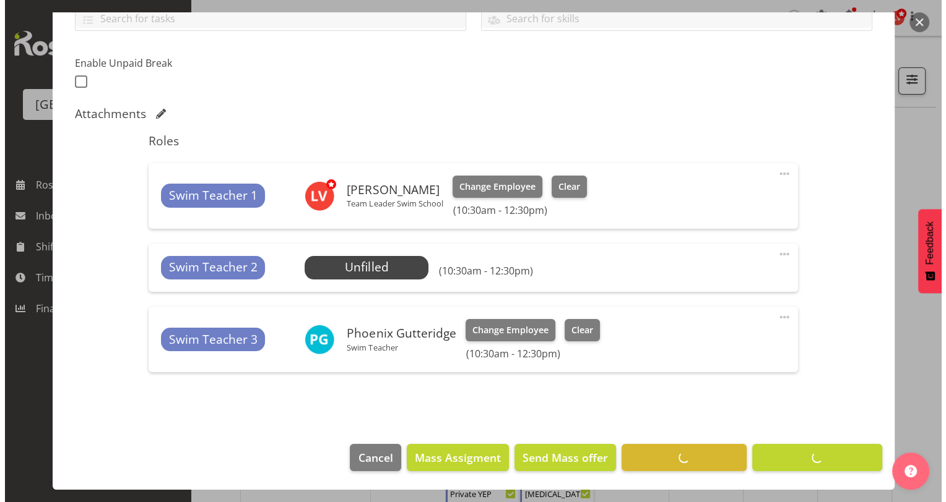
scroll to position [299, 0]
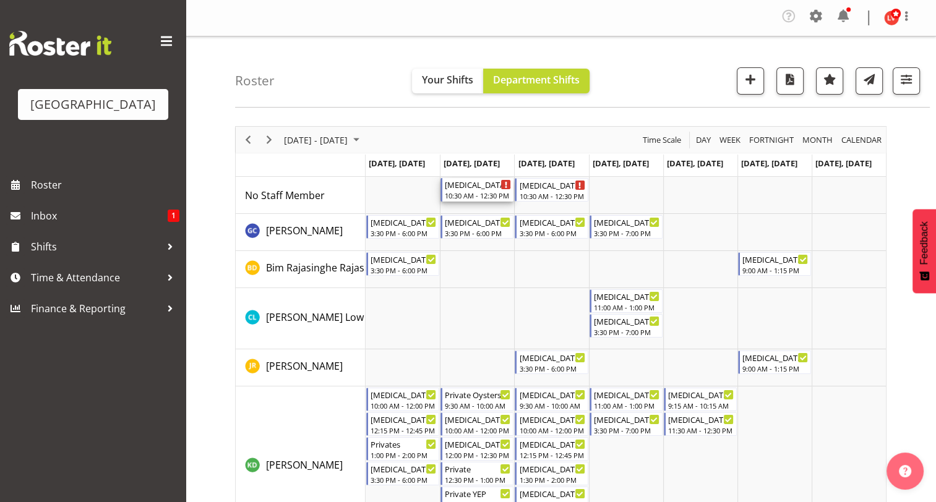
click at [467, 188] on div "[MEDICAL_DATA] [GEOGRAPHIC_DATA]" at bounding box center [478, 184] width 66 height 12
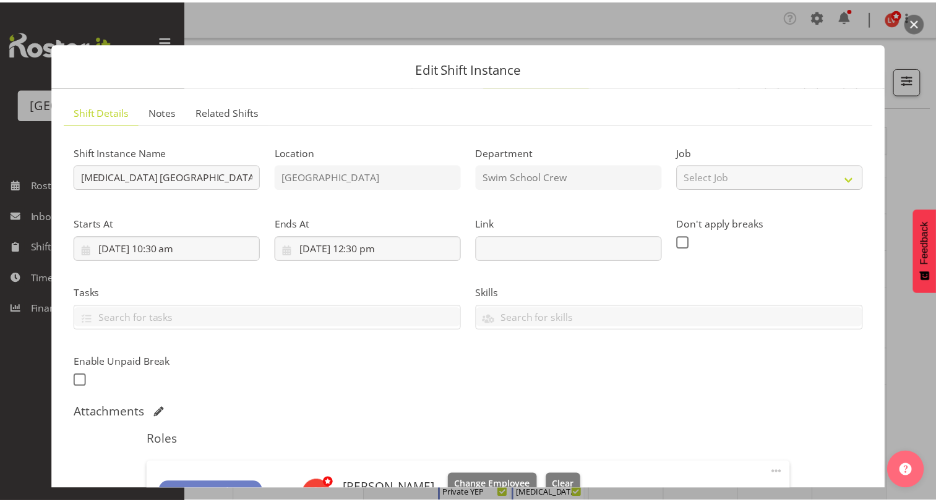
scroll to position [348, 0]
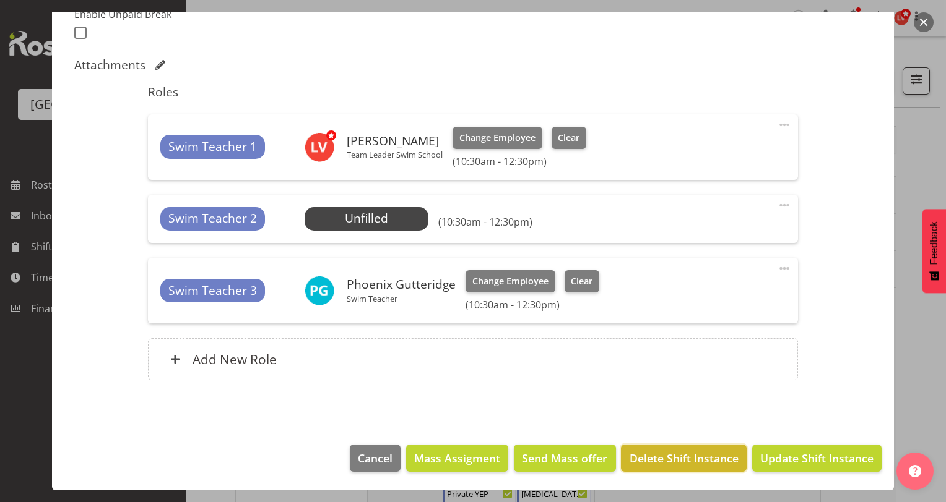
click at [661, 450] on span "Delete Shift Instance" at bounding box center [683, 458] width 109 height 16
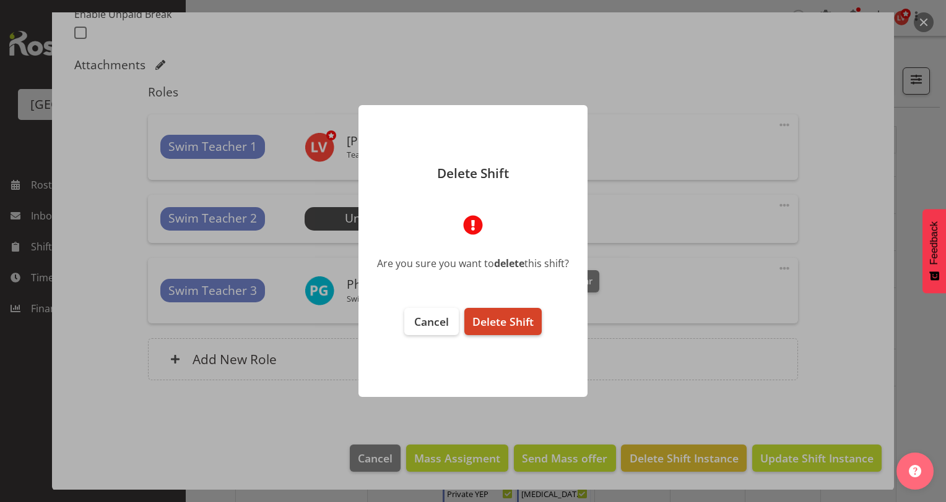
click at [490, 319] on span "Delete Shift" at bounding box center [502, 321] width 61 height 15
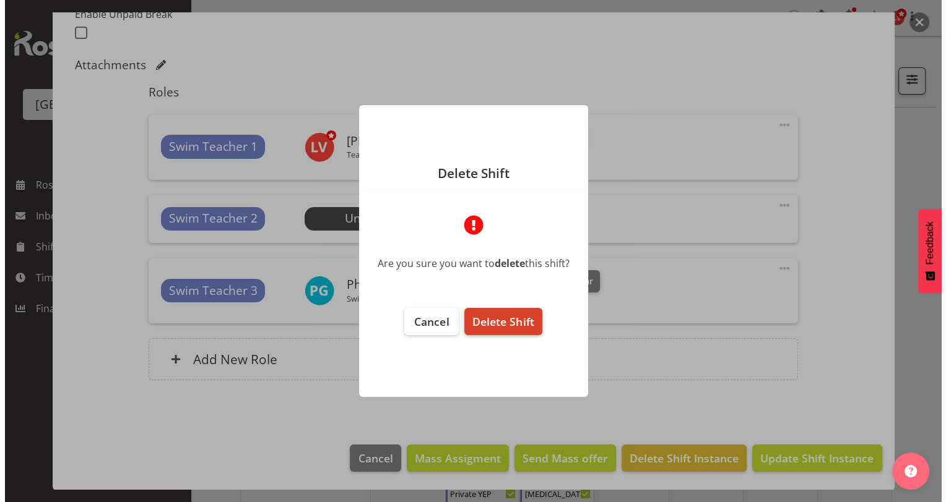
scroll to position [299, 0]
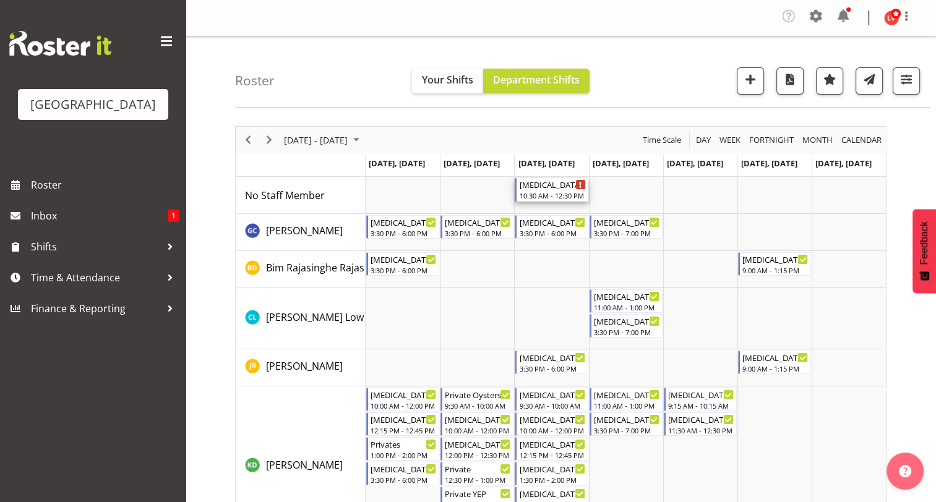
click at [546, 187] on div "[MEDICAL_DATA] [GEOGRAPHIC_DATA]" at bounding box center [552, 184] width 66 height 12
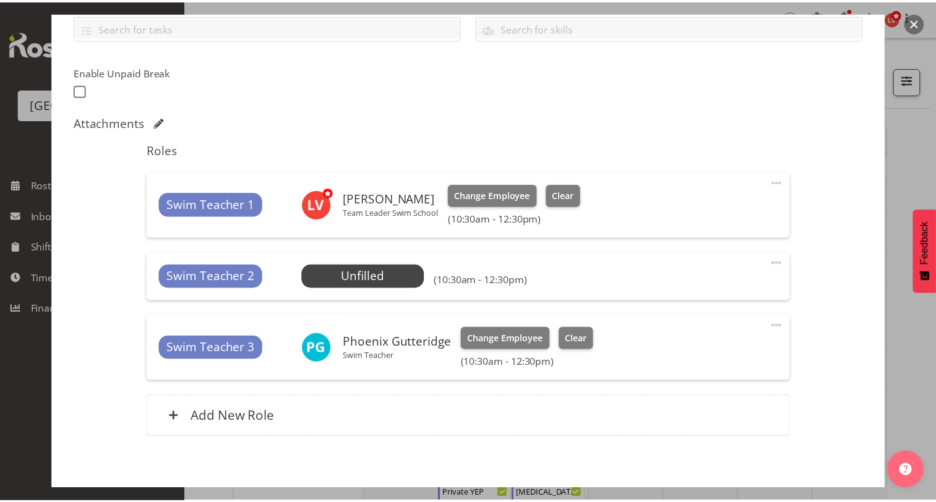
scroll to position [348, 0]
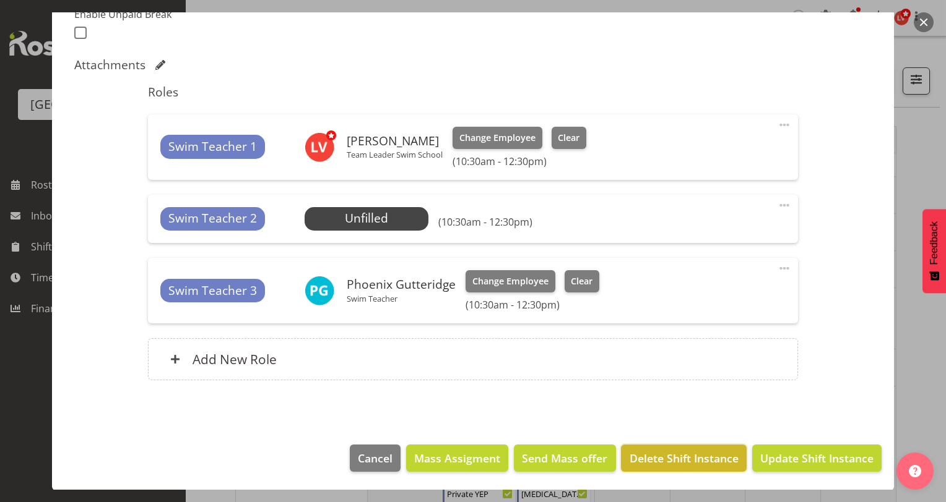
click at [722, 457] on span "Delete Shift Instance" at bounding box center [683, 458] width 109 height 16
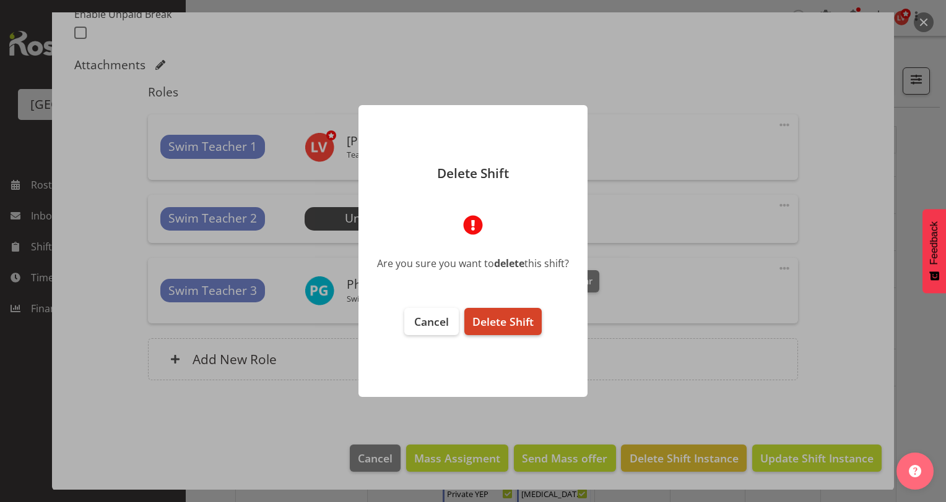
click at [517, 316] on span "Delete Shift" at bounding box center [502, 321] width 61 height 15
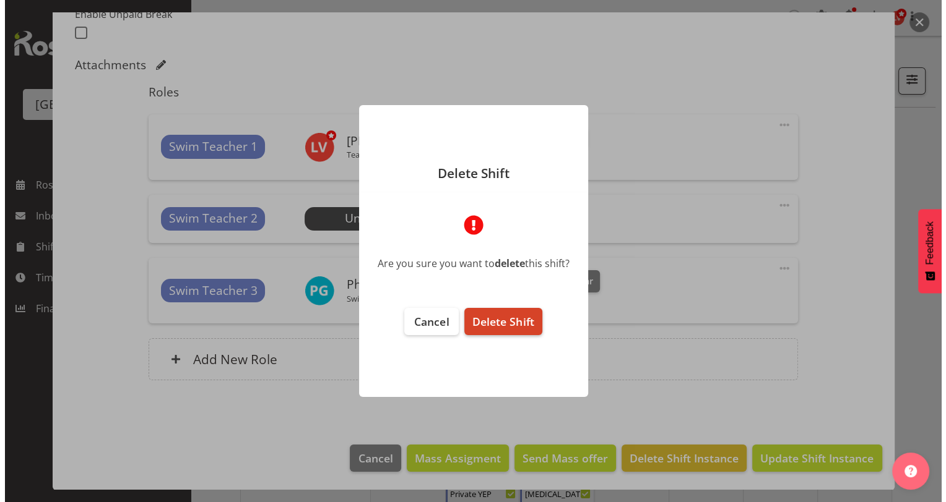
scroll to position [299, 0]
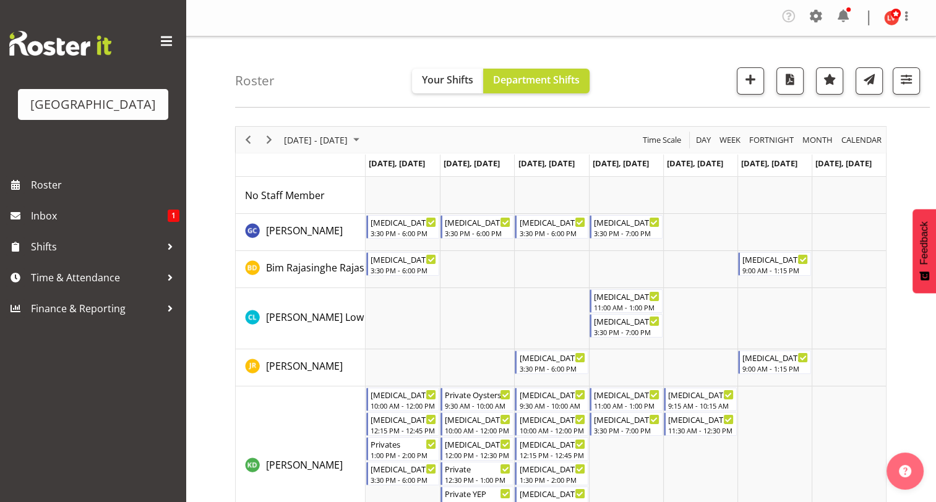
click at [517, 316] on td "Timeline Week of September 15, 2025" at bounding box center [551, 318] width 74 height 61
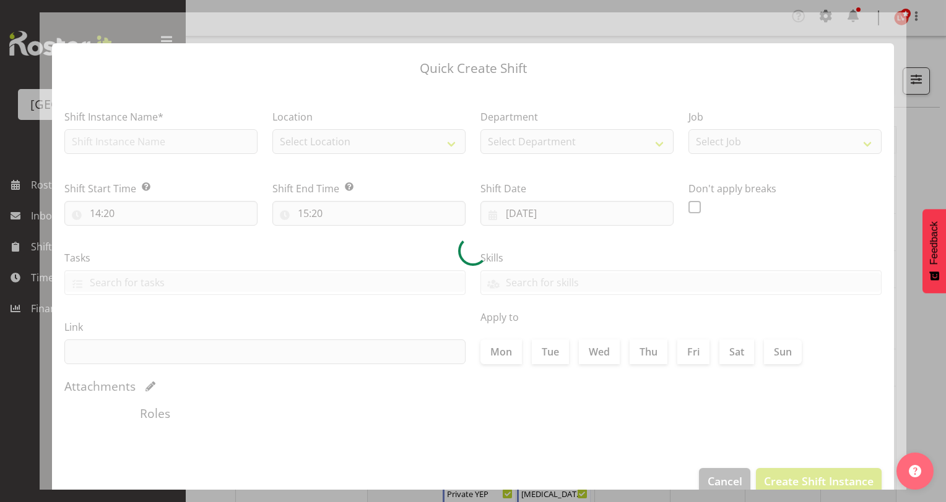
click at [517, 316] on div at bounding box center [473, 251] width 866 height 478
type input "[DATE]"
checkbox input "true"
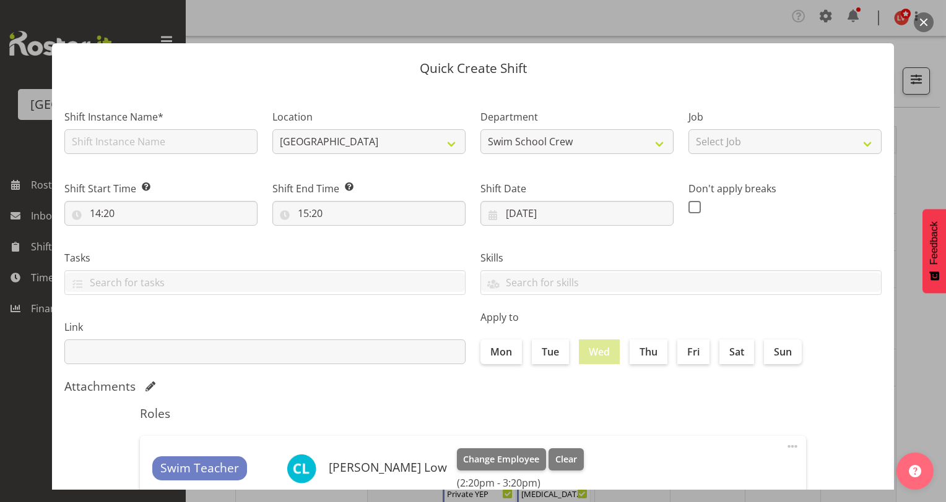
click at [923, 24] on button "button" at bounding box center [923, 22] width 20 height 20
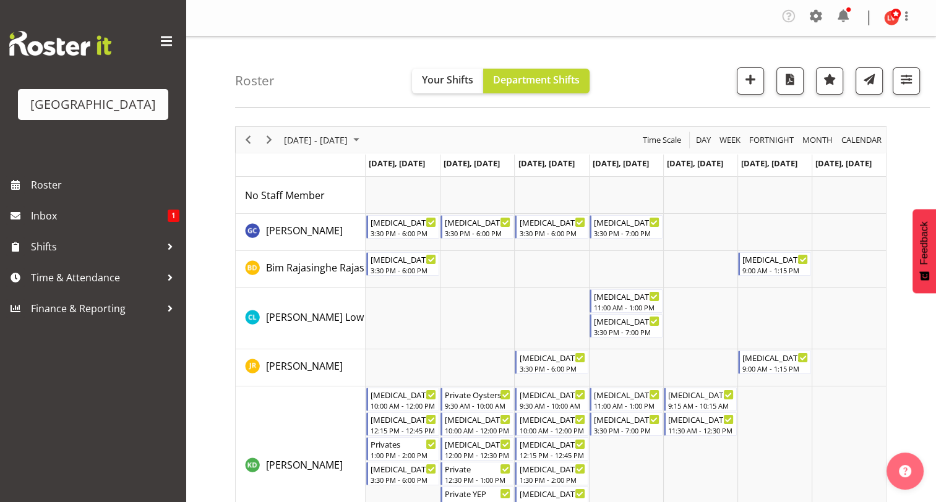
click at [923, 24] on div "Profile Log Out" at bounding box center [904, 18] width 40 height 19
click at [425, 243] on td "Timeline Week of September 15, 2025" at bounding box center [403, 232] width 74 height 37
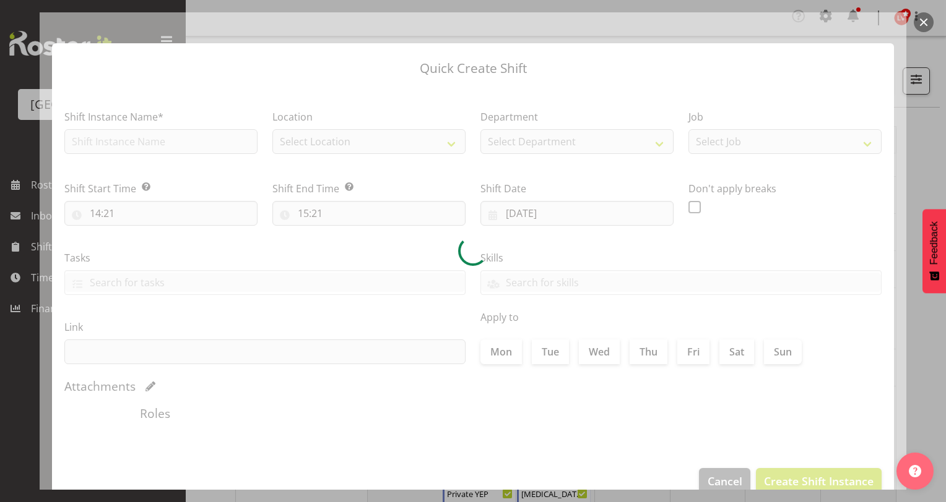
type input "[DATE]"
checkbox input "true"
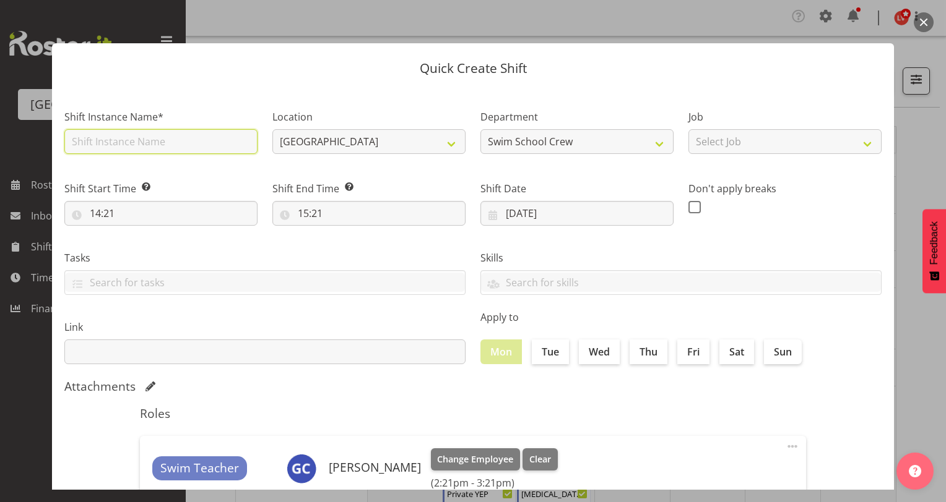
click at [150, 142] on input "text" at bounding box center [160, 141] width 193 height 25
type input "[MEDICAL_DATA][GEOGRAPHIC_DATA]"
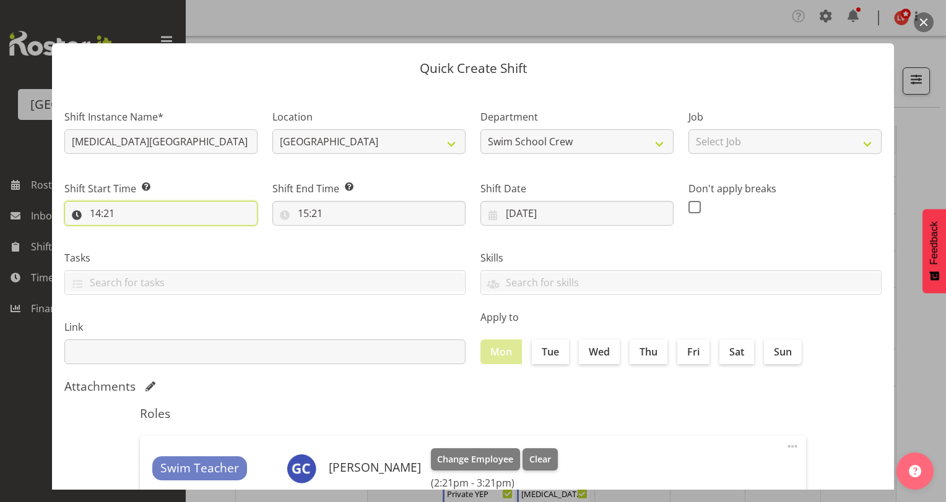
click at [96, 214] on input "14:21" at bounding box center [160, 213] width 193 height 25
click at [142, 249] on select "00 01 02 03 04 05 06 07 08 09 10 11 12 13 14 15 16 17 18 19 20 21 22 23" at bounding box center [149, 245] width 28 height 25
select select "13"
click at [135, 233] on select "00 01 02 03 04 05 06 07 08 09 10 11 12 13 14 15 16 17 18 19 20 21 22 23" at bounding box center [149, 245] width 28 height 25
type input "13:21"
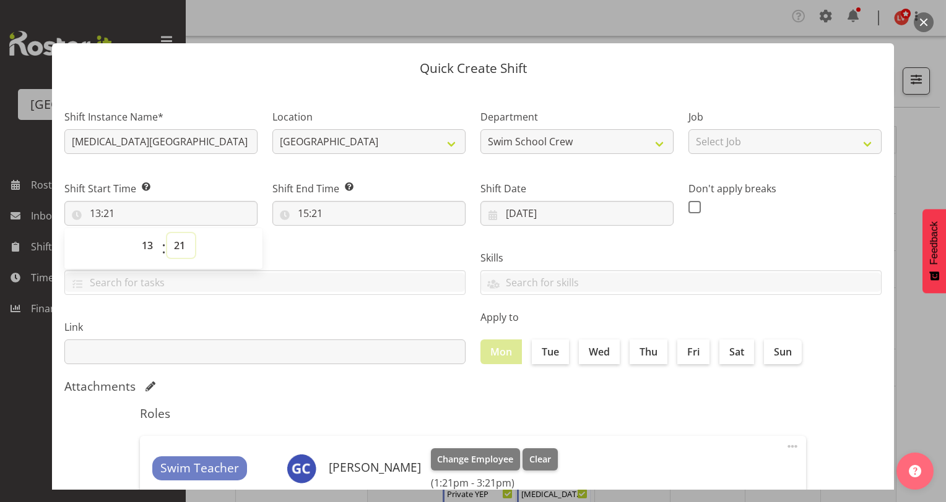
click at [176, 252] on select "00 01 02 03 04 05 06 07 08 09 10 11 12 13 14 15 16 17 18 19 20 21 22 23 24 25 2…" at bounding box center [181, 245] width 28 height 25
select select "0"
click at [167, 233] on select "00 01 02 03 04 05 06 07 08 09 10 11 12 13 14 15 16 17 18 19 20 21 22 23 24 25 2…" at bounding box center [181, 245] width 28 height 25
type input "13:00"
click at [320, 259] on label "Tasks" at bounding box center [264, 258] width 401 height 15
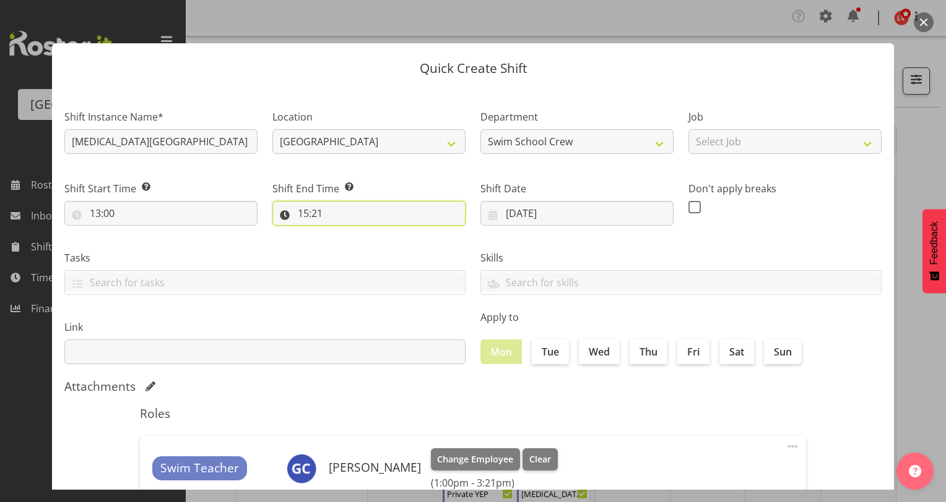
click at [304, 212] on input "15:21" at bounding box center [368, 213] width 193 height 25
click at [353, 248] on select "00 01 02 03 04 05 06 07 08 09 10 11 12 13 14 15 16 17 18 19 20 21 22 23" at bounding box center [357, 245] width 28 height 25
select select "13"
click at [343, 233] on select "00 01 02 03 04 05 06 07 08 09 10 11 12 13 14 15 16 17 18 19 20 21 22 23" at bounding box center [357, 245] width 28 height 25
type input "13:21"
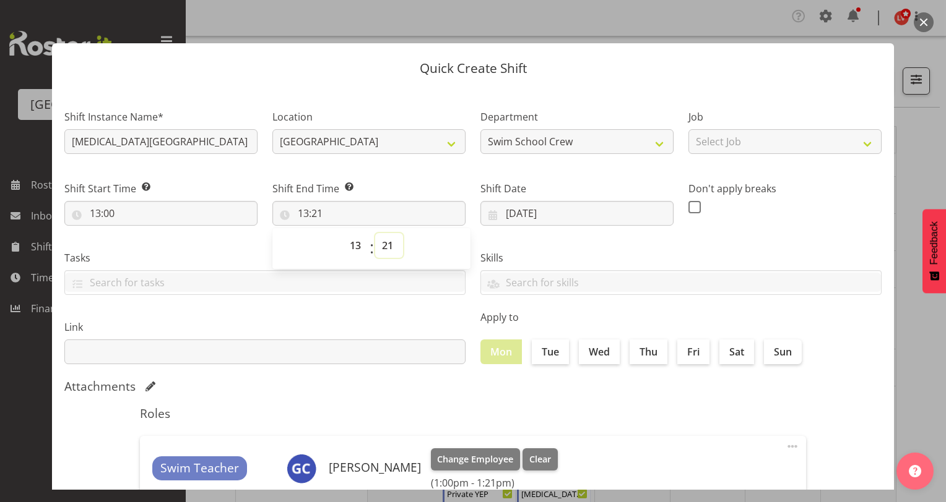
click at [384, 243] on select "00 01 02 03 04 05 06 07 08 09 10 11 12 13 14 15 16 17 18 19 20 21 22 23 24 25 2…" at bounding box center [389, 245] width 28 height 25
select select "0"
click at [375, 233] on select "00 01 02 03 04 05 06 07 08 09 10 11 12 13 14 15 16 17 18 19 20 21 22 23 24 25 2…" at bounding box center [389, 245] width 28 height 25
type input "13:00"
click at [622, 249] on div "Skills PLPC PLSA" at bounding box center [681, 267] width 416 height 69
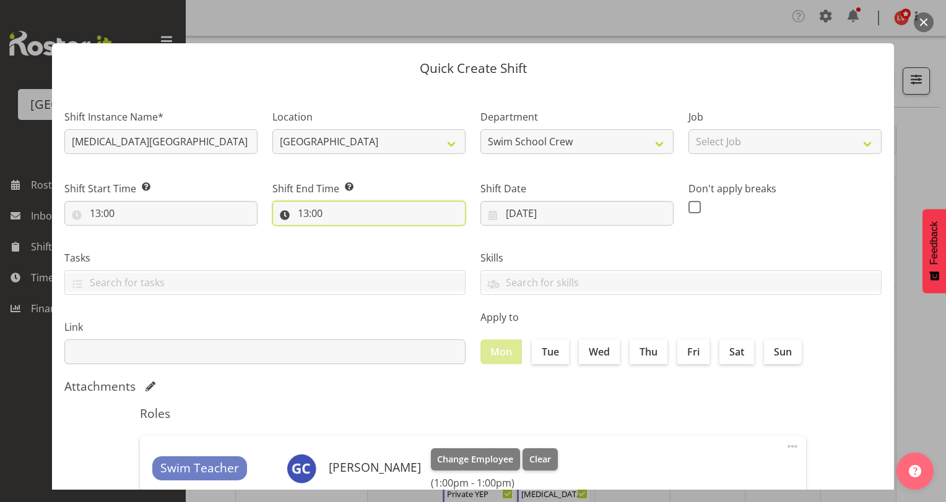
click at [300, 212] on input "13:00" at bounding box center [368, 213] width 193 height 25
click at [349, 244] on select "00 01 02 03 04 05 06 07 08 09 10 11 12 13 14 15 16 17 18 19 20 21 22 23" at bounding box center [357, 245] width 28 height 25
select select "14"
click at [343, 233] on select "00 01 02 03 04 05 06 07 08 09 10 11 12 13 14 15 16 17 18 19 20 21 22 23" at bounding box center [357, 245] width 28 height 25
type input "14:00"
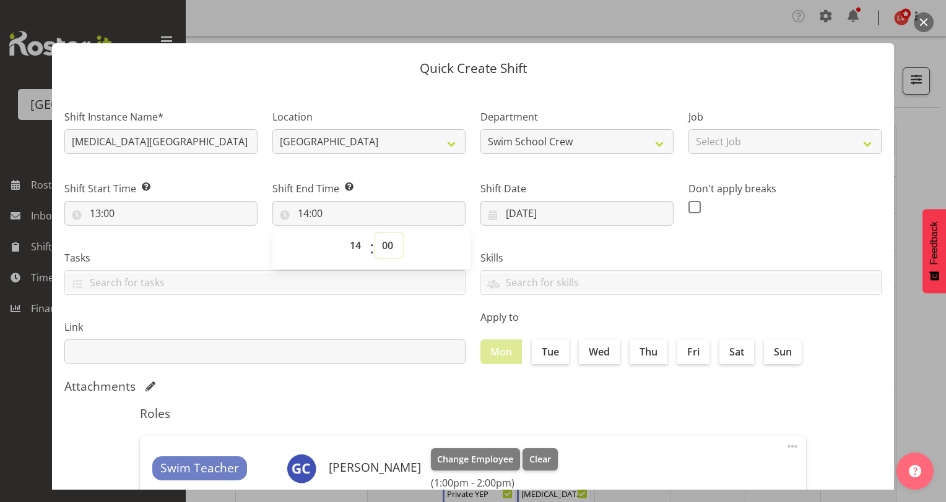
click at [385, 246] on select "00 01 02 03 04 05 06 07 08 09 10 11 12 13 14 15 16 17 18 19 20 21 22 23 24 25 2…" at bounding box center [389, 245] width 28 height 25
select select "30"
click at [375, 233] on select "00 01 02 03 04 05 06 07 08 09 10 11 12 13 14 15 16 17 18 19 20 21 22 23 24 25 2…" at bounding box center [389, 245] width 28 height 25
type input "14:30"
click at [536, 253] on label "Skills" at bounding box center [680, 258] width 401 height 15
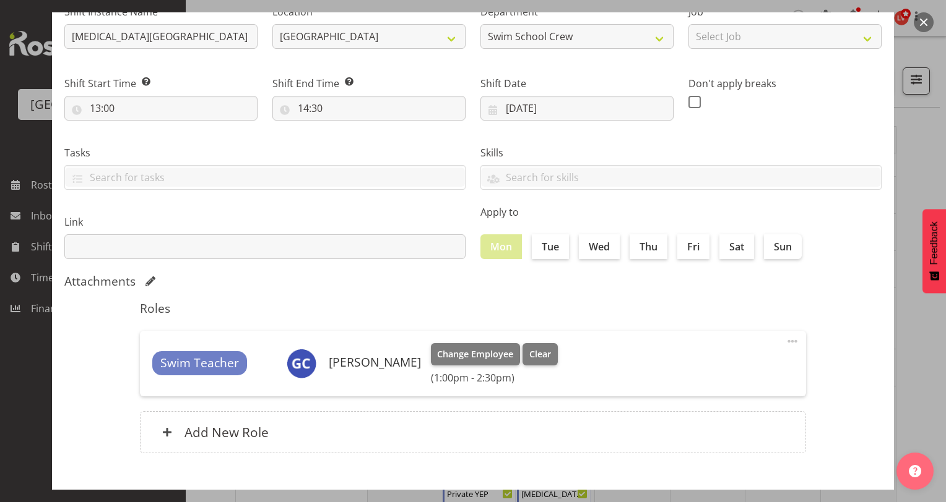
scroll to position [120, 0]
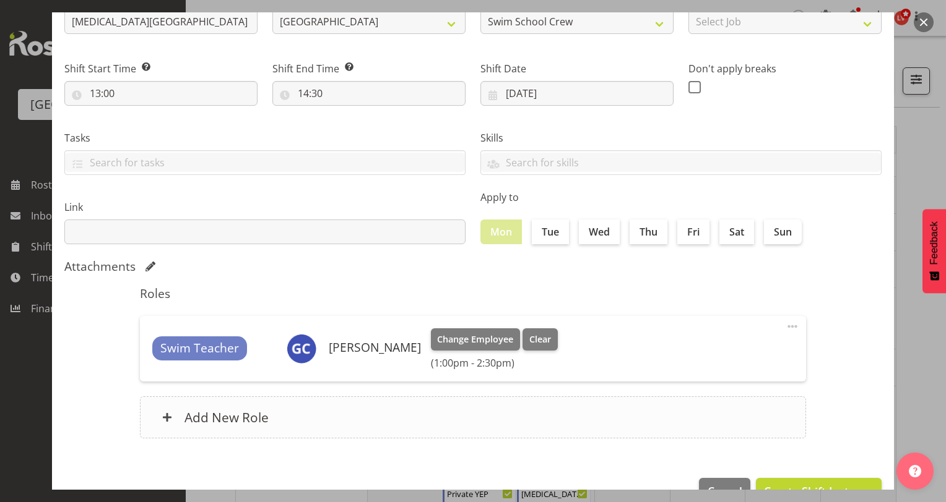
click at [163, 413] on span at bounding box center [167, 418] width 10 height 10
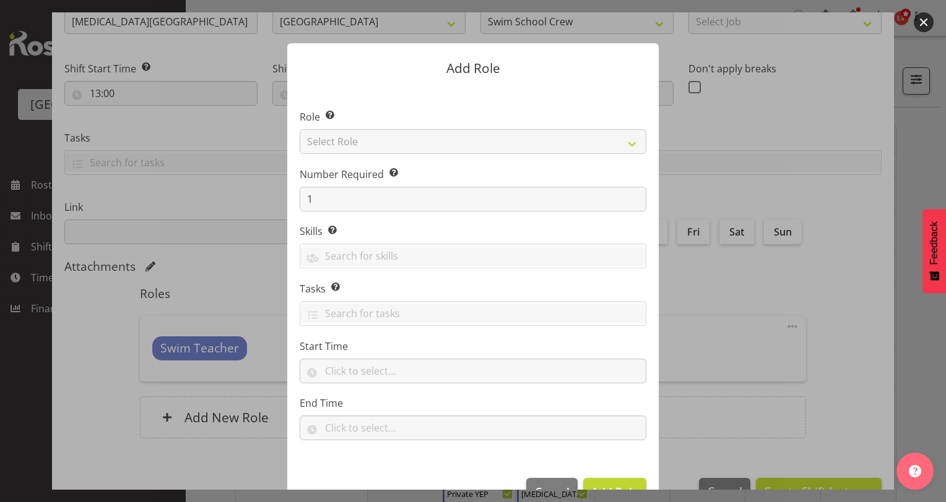
click at [709, 347] on form "Add Role Role Select the role you wish to add to the shift. Select Role Aquatic…" at bounding box center [473, 251] width 594 height 478
click at [545, 478] on button "Cancel" at bounding box center [551, 491] width 51 height 27
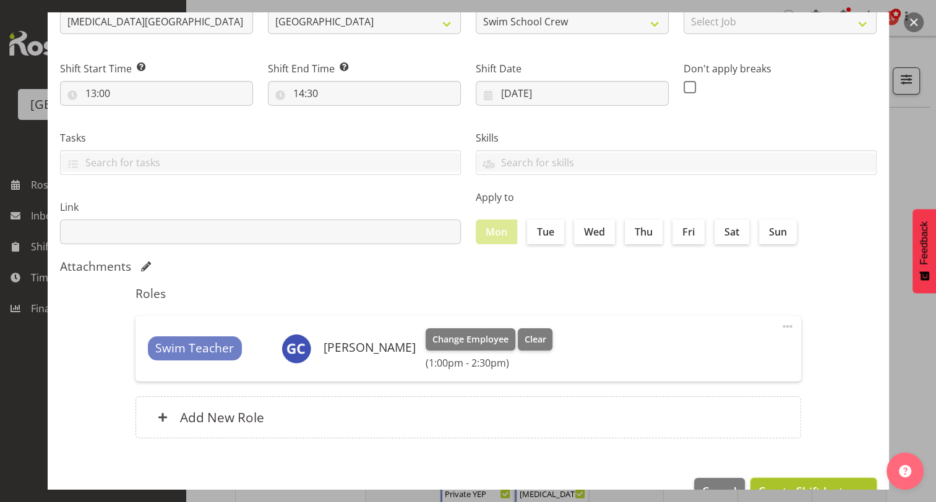
click at [764, 485] on span "Create Shift Instance" at bounding box center [814, 491] width 110 height 16
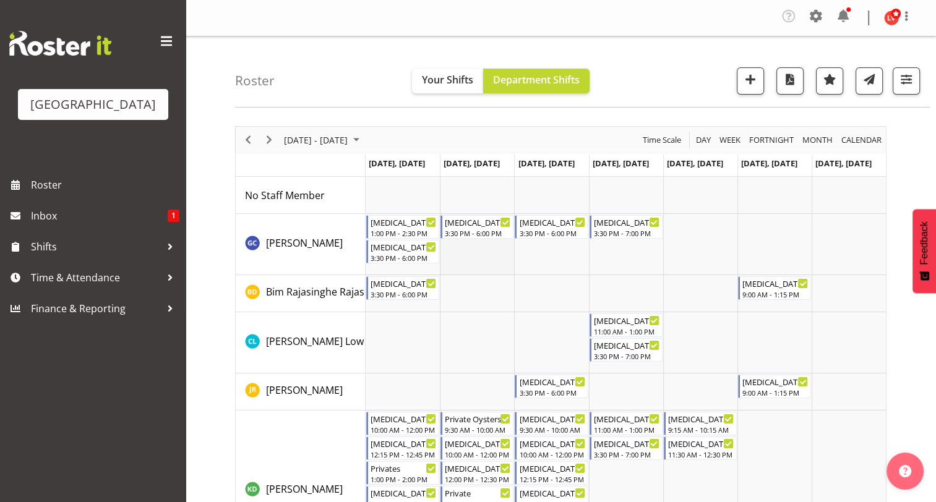
click at [472, 262] on td "Timeline Week of September 15, 2025" at bounding box center [477, 244] width 74 height 61
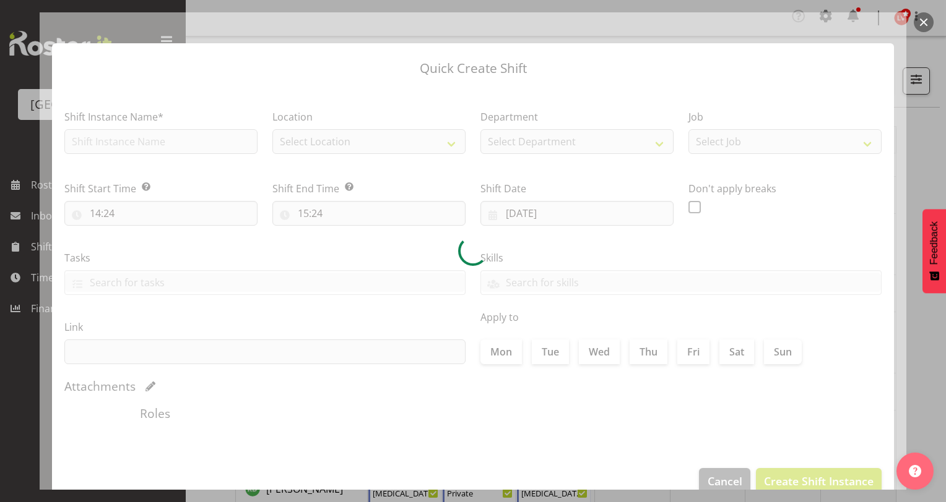
type input "[DATE]"
checkbox input "true"
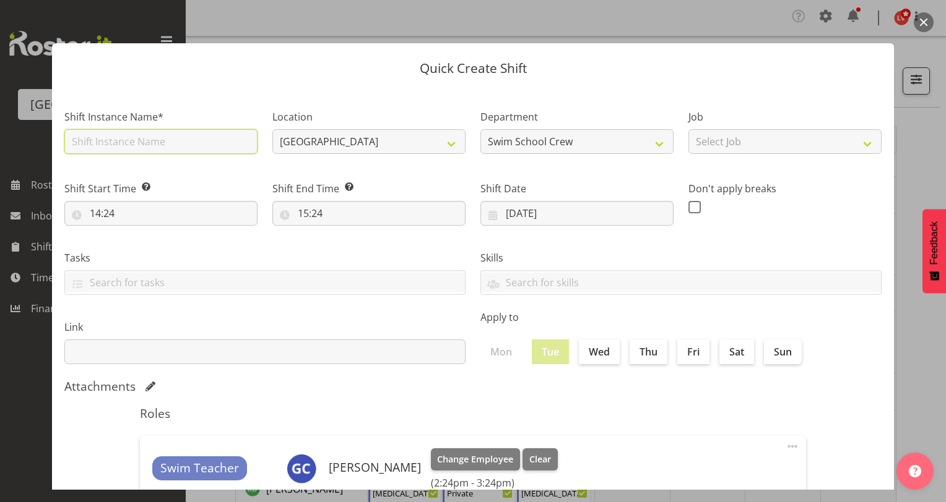
click at [193, 141] on input "text" at bounding box center [160, 141] width 193 height 25
type input "[MEDICAL_DATA][GEOGRAPHIC_DATA]"
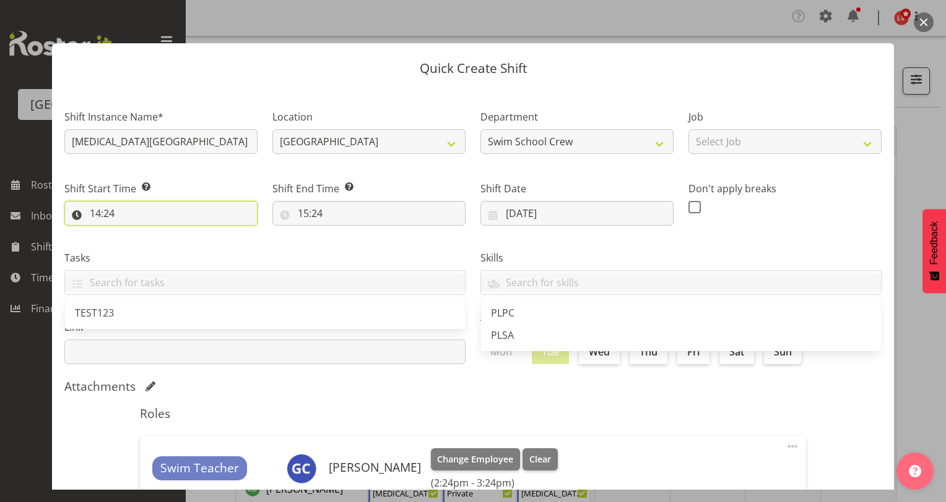
click at [95, 213] on input "14:24" at bounding box center [160, 213] width 193 height 25
click at [96, 212] on input "14:24" at bounding box center [160, 213] width 193 height 25
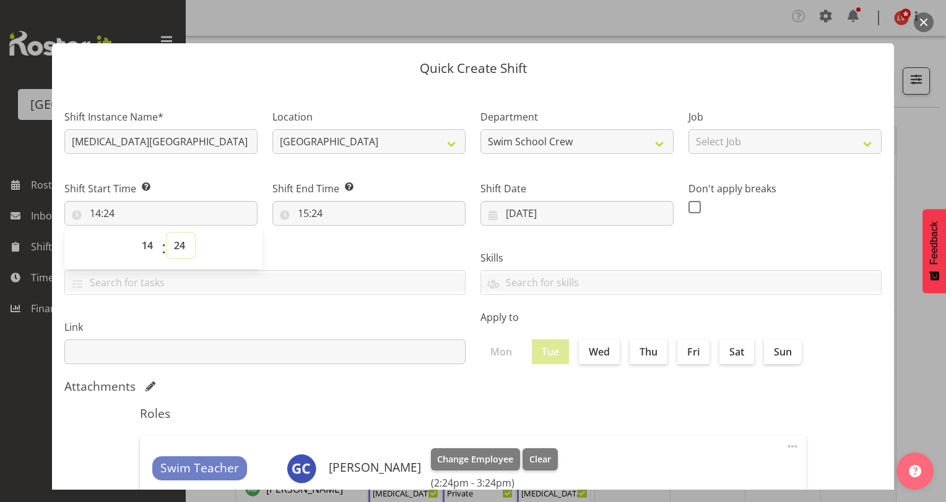
click at [178, 249] on select "00 01 02 03 04 05 06 07 08 09 10 11 12 13 14 15 16 17 18 19 20 21 22 23 24 25 2…" at bounding box center [181, 245] width 28 height 25
click at [149, 242] on select "00 01 02 03 04 05 06 07 08 09 10 11 12 13 14 15 16 17 18 19 20 21 22 23" at bounding box center [149, 245] width 28 height 25
select select "9"
click at [135, 233] on select "00 01 02 03 04 05 06 07 08 09 10 11 12 13 14 15 16 17 18 19 20 21 22 23" at bounding box center [149, 245] width 28 height 25
type input "09:24"
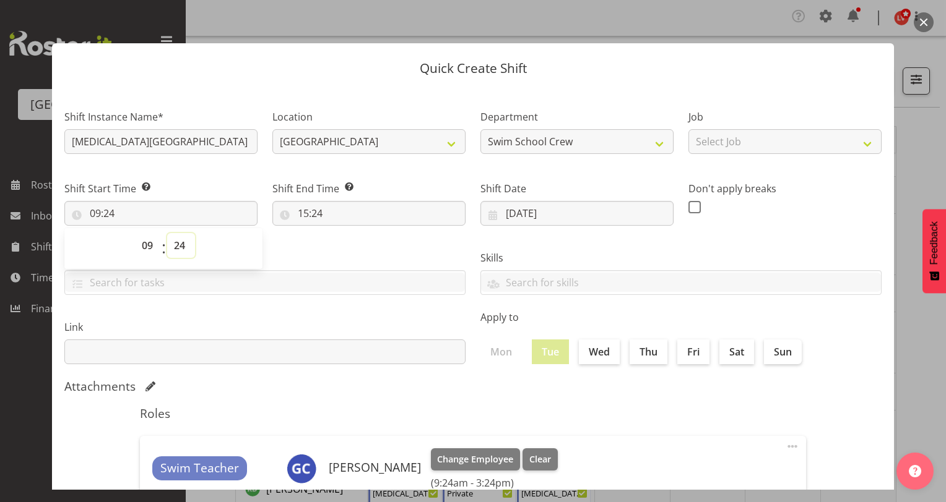
click at [179, 249] on select "00 01 02 03 04 05 06 07 08 09 10 11 12 13 14 15 16 17 18 19 20 21 22 23 24 25 2…" at bounding box center [181, 245] width 28 height 25
click at [179, 248] on select "00 01 02 03 04 05 06 07 08 09 10 11 12 13 14 15 16 17 18 19 20 21 22 23 24 25 2…" at bounding box center [181, 245] width 28 height 25
select select "0"
type input "09:00"
select select "1"
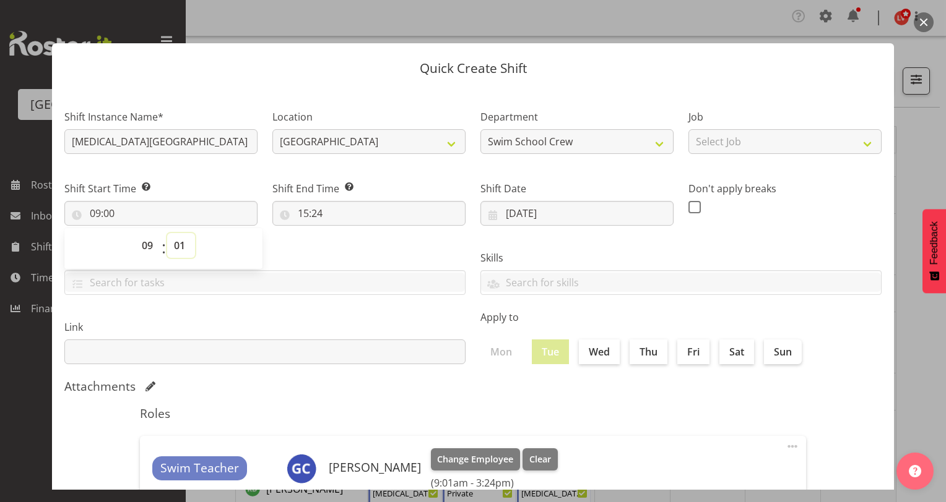
type input "09:01"
click at [183, 243] on select "00 01 02 03 04 05 06 07 08 09 10 11 12 13 14 15 16 17 18 19 20 21 22 23 24 25 2…" at bounding box center [181, 245] width 28 height 25
select select "0"
click at [167, 233] on select "00 01 02 03 04 05 06 07 08 09 10 11 12 13 14 15 16 17 18 19 20 21 22 23 24 25 2…" at bounding box center [181, 245] width 28 height 25
type input "09:00"
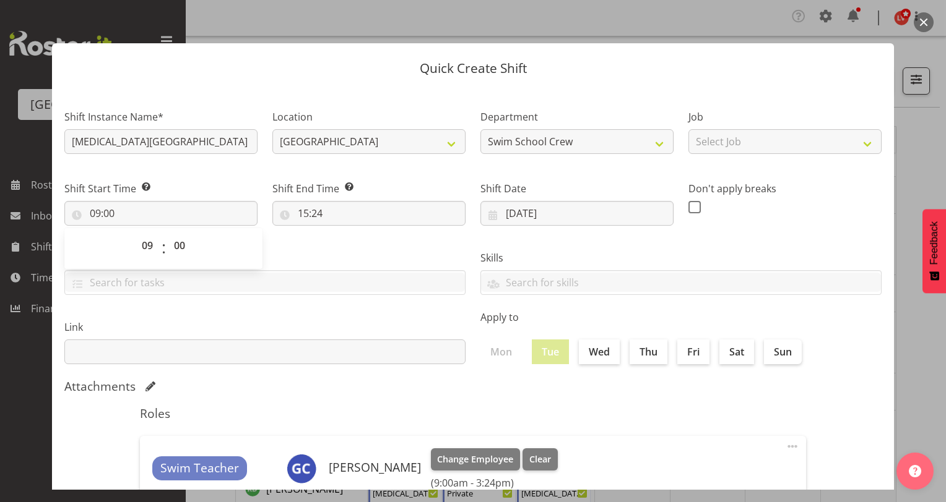
click at [322, 245] on div "Tasks TEST123" at bounding box center [265, 267] width 416 height 69
click at [95, 210] on input "09:00" at bounding box center [160, 213] width 193 height 25
click at [141, 242] on select "00 01 02 03 04 05 06 07 08 09 10 11 12 13 14 15 16 17 18 19 20 21 22 23" at bounding box center [149, 245] width 28 height 25
select select "13"
click at [135, 233] on select "00 01 02 03 04 05 06 07 08 09 10 11 12 13 14 15 16 17 18 19 20 21 22 23" at bounding box center [149, 245] width 28 height 25
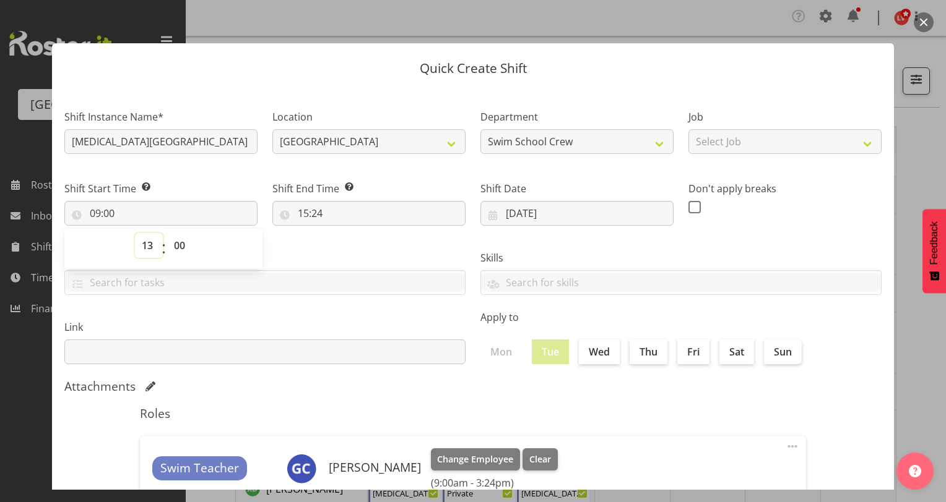
type input "13:00"
click at [304, 213] on input "15:24" at bounding box center [368, 213] width 193 height 25
click at [351, 246] on select "00 01 02 03 04 05 06 07 08 09 10 11 12 13 14 15 16 17 18 19 20 21 22 23" at bounding box center [357, 245] width 28 height 25
select select "14"
click at [343, 233] on select "00 01 02 03 04 05 06 07 08 09 10 11 12 13 14 15 16 17 18 19 20 21 22 23" at bounding box center [357, 245] width 28 height 25
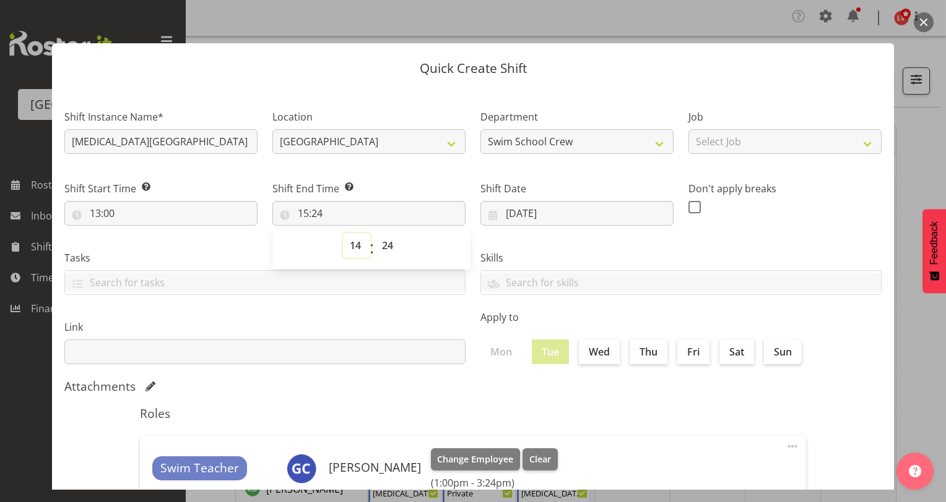
type input "14:24"
click at [384, 245] on select "00 01 02 03 04 05 06 07 08 09 10 11 12 13 14 15 16 17 18 19 20 21 22 23 24 25 2…" at bounding box center [389, 245] width 28 height 25
select select "30"
click at [375, 233] on select "00 01 02 03 04 05 06 07 08 09 10 11 12 13 14 15 16 17 18 19 20 21 22 23 24 25 2…" at bounding box center [389, 245] width 28 height 25
type input "14:30"
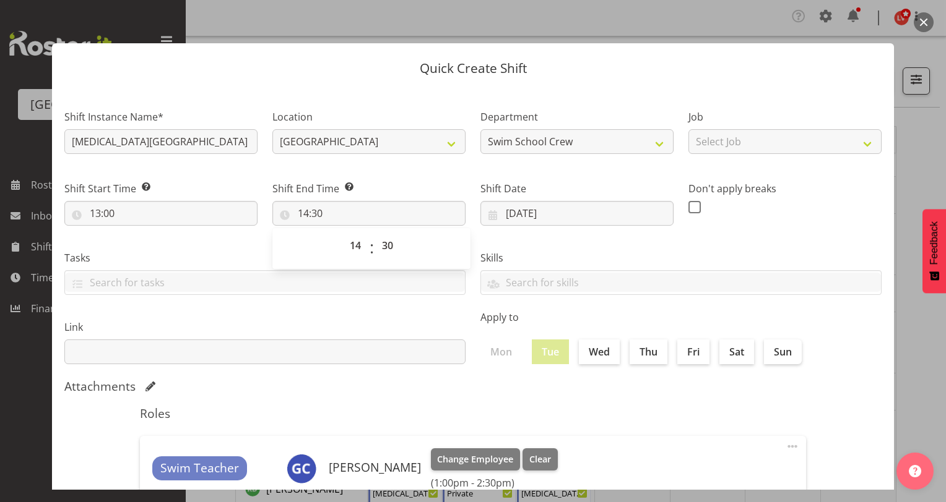
click at [554, 249] on div "Skills PLPC PLSA" at bounding box center [681, 267] width 416 height 69
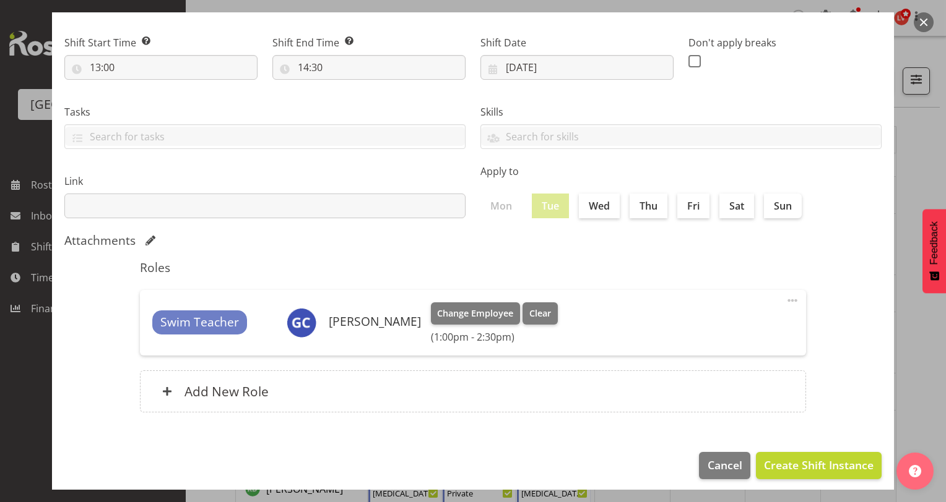
scroll to position [153, 0]
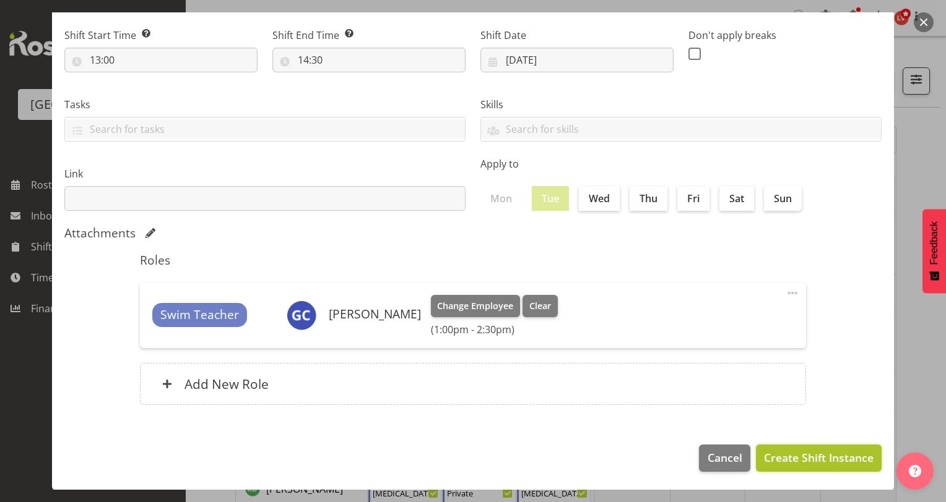
click at [798, 453] on span "Create Shift Instance" at bounding box center [819, 458] width 110 height 16
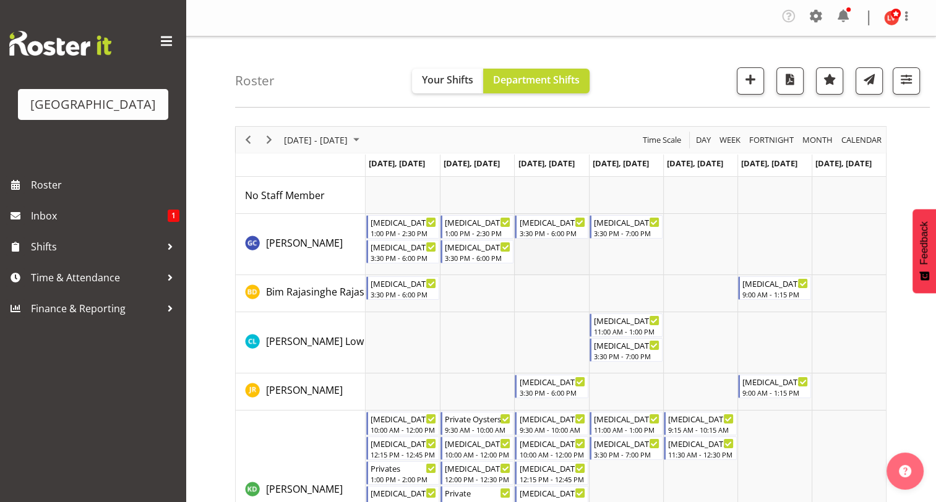
click at [564, 260] on td "Timeline Week of September 15, 2025" at bounding box center [551, 244] width 74 height 61
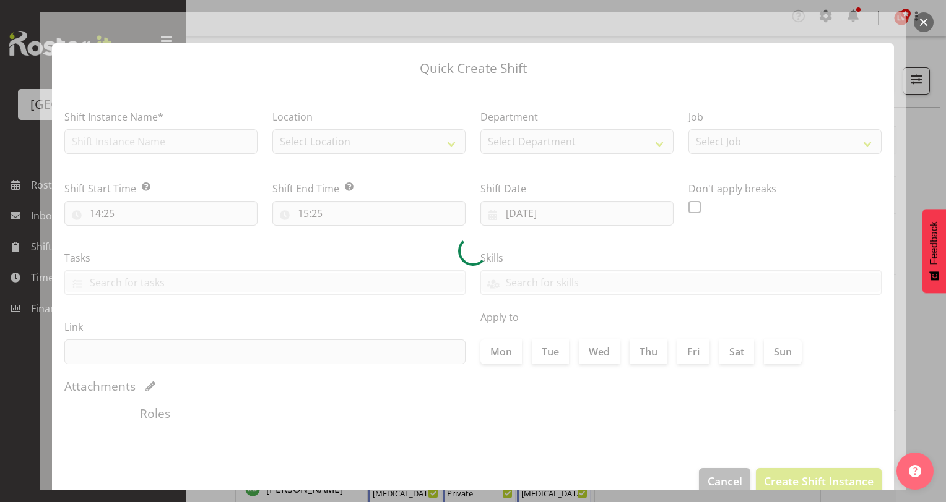
type input "[DATE]"
checkbox input "true"
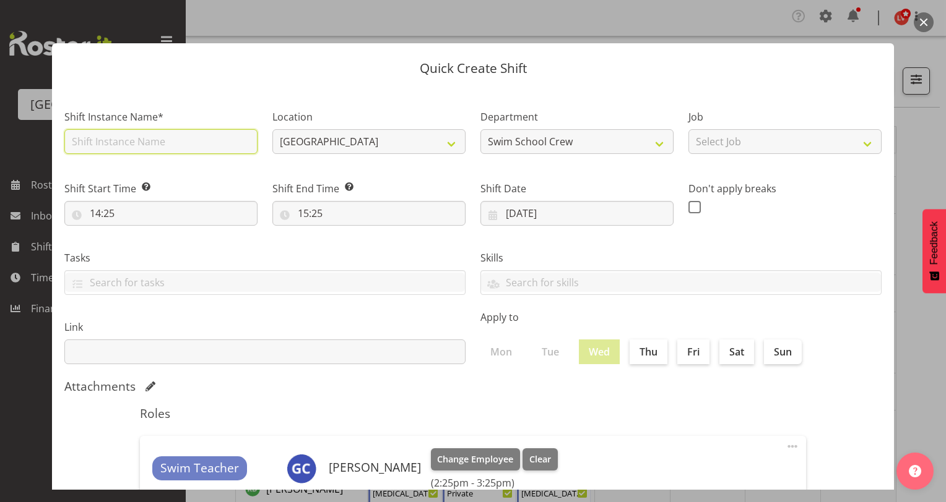
click at [157, 139] on input "text" at bounding box center [160, 141] width 193 height 25
type input "[MEDICAL_DATA][GEOGRAPHIC_DATA]"
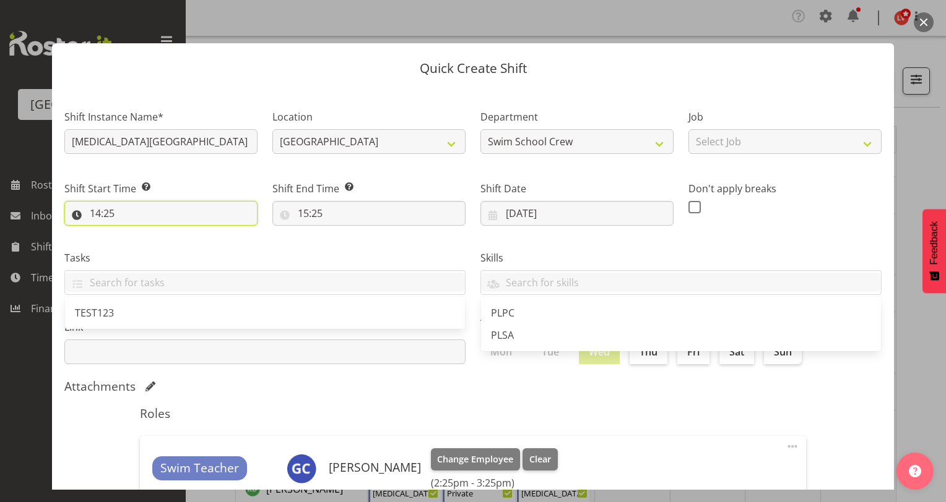
click at [94, 215] on input "14:25" at bounding box center [160, 213] width 193 height 25
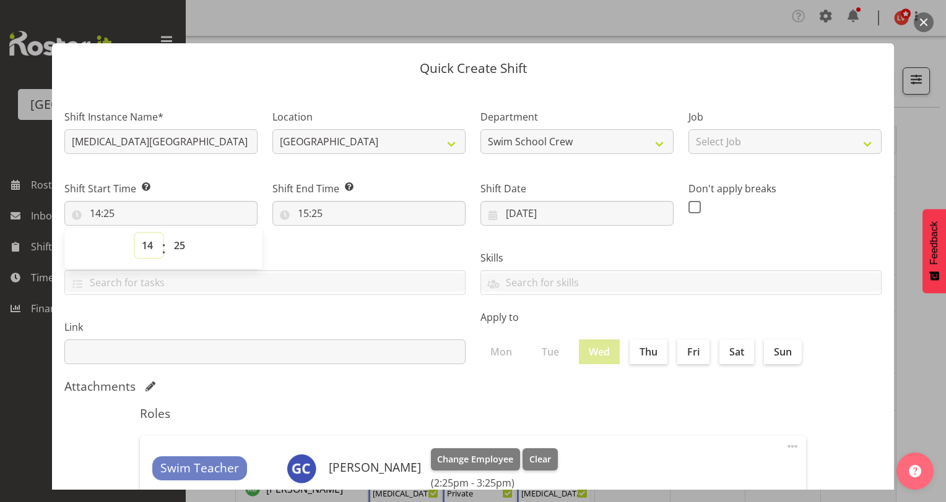
click at [145, 249] on select "00 01 02 03 04 05 06 07 08 09 10 11 12 13 14 15 16 17 18 19 20 21 22 23" at bounding box center [149, 245] width 28 height 25
select select "13"
click at [135, 233] on select "00 01 02 03 04 05 06 07 08 09 10 11 12 13 14 15 16 17 18 19 20 21 22 23" at bounding box center [149, 245] width 28 height 25
type input "13:25"
click at [175, 245] on select "00 01 02 03 04 05 06 07 08 09 10 11 12 13 14 15 16 17 18 19 20 21 22 23 24 25 2…" at bounding box center [181, 245] width 28 height 25
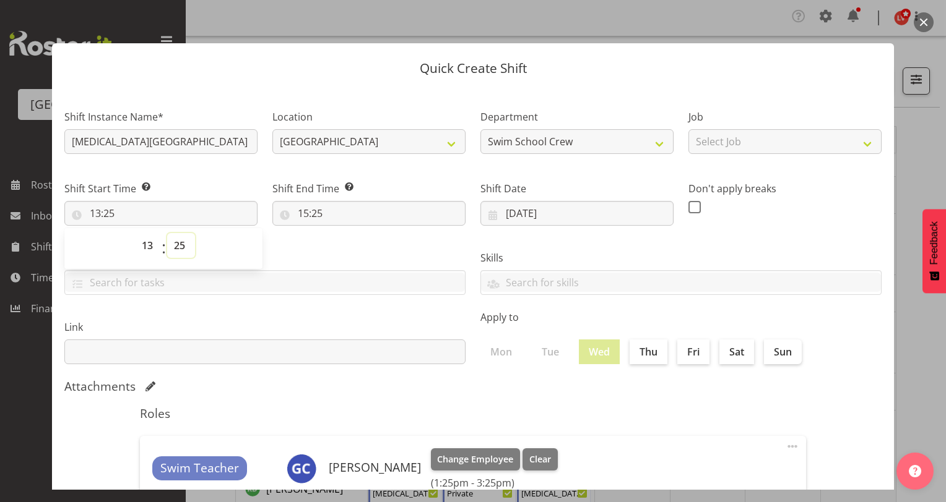
select select "0"
click at [167, 233] on select "00 01 02 03 04 05 06 07 08 09 10 11 12 13 14 15 16 17 18 19 20 21 22 23 24 25 2…" at bounding box center [181, 245] width 28 height 25
type input "13:00"
click at [322, 243] on div "Tasks TEST123" at bounding box center [265, 267] width 416 height 69
click at [299, 215] on input "15:25" at bounding box center [368, 213] width 193 height 25
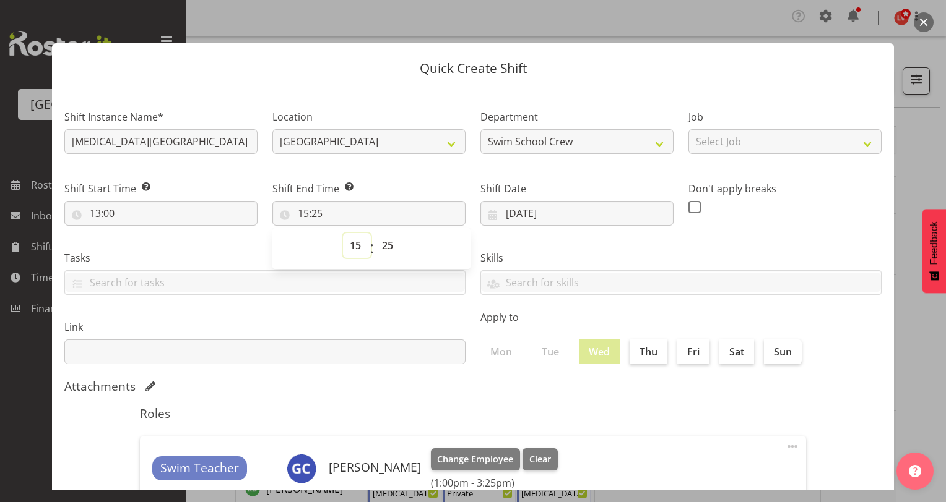
click at [351, 243] on select "00 01 02 03 04 05 06 07 08 09 10 11 12 13 14 15 16 17 18 19 20 21 22 23" at bounding box center [357, 245] width 28 height 25
select select "14"
click at [343, 233] on select "00 01 02 03 04 05 06 07 08 09 10 11 12 13 14 15 16 17 18 19 20 21 22 23" at bounding box center [357, 245] width 28 height 25
type input "14:25"
click at [383, 248] on select "00 01 02 03 04 05 06 07 08 09 10 11 12 13 14 15 16 17 18 19 20 21 22 23 24 25 2…" at bounding box center [389, 245] width 28 height 25
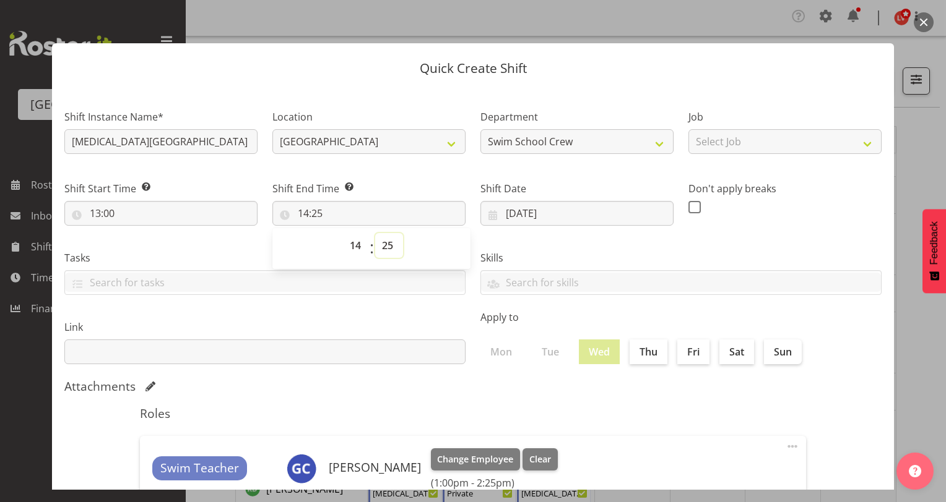
select select "30"
click at [375, 233] on select "00 01 02 03 04 05 06 07 08 09 10 11 12 13 14 15 16 17 18 19 20 21 22 23 24 25 2…" at bounding box center [389, 245] width 28 height 25
type input "14:30"
click at [536, 240] on div "Skills PLPC PLSA" at bounding box center [681, 267] width 416 height 69
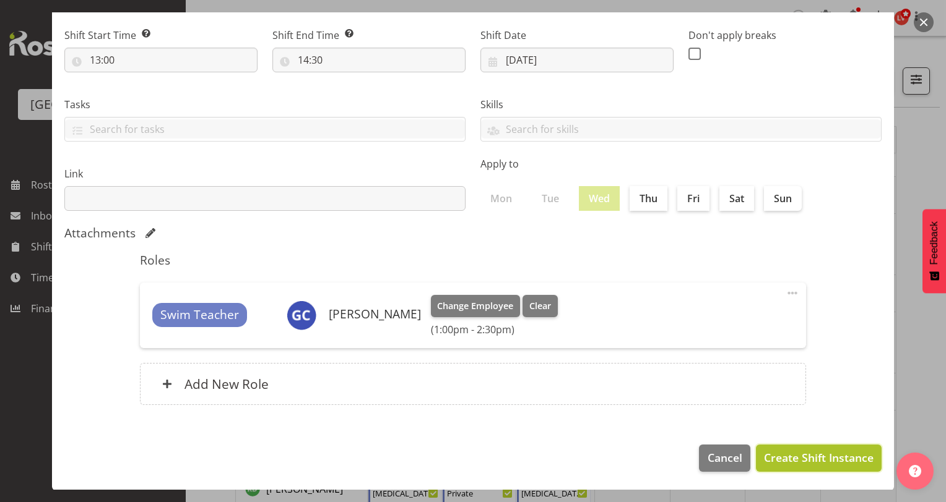
click at [801, 453] on span "Create Shift Instance" at bounding box center [819, 458] width 110 height 16
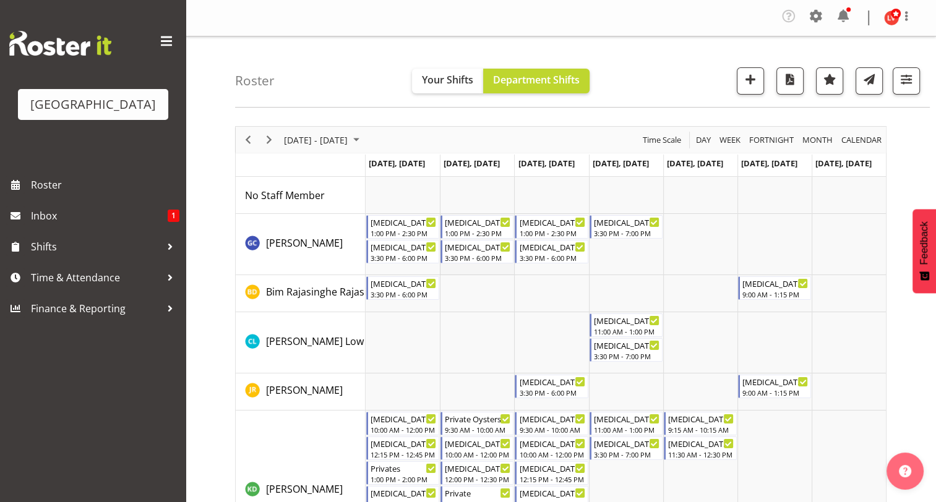
click at [465, 270] on td "Timeline Week of September 15, 2025" at bounding box center [477, 244] width 74 height 61
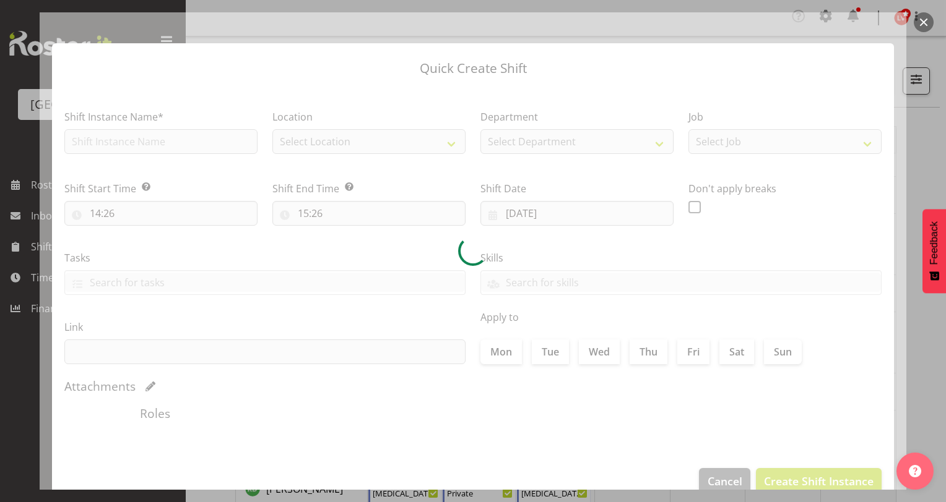
type input "[DATE]"
checkbox input "true"
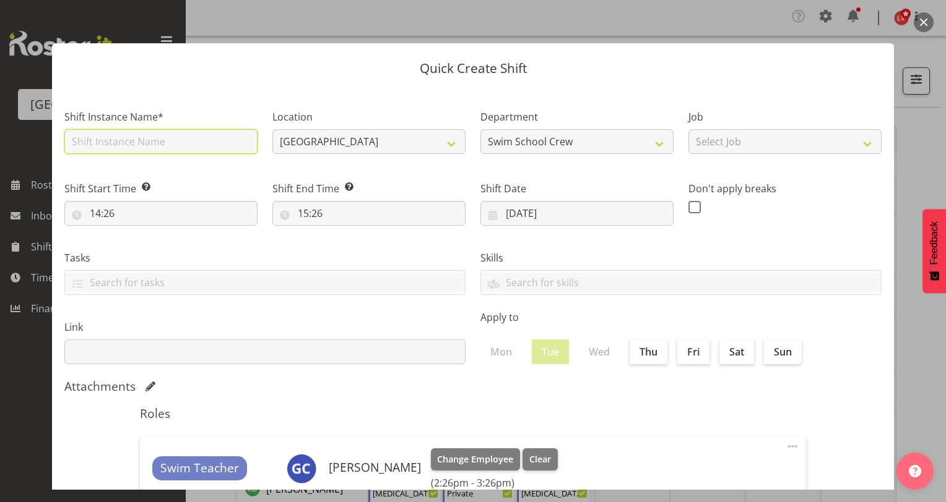
click at [191, 146] on input "text" at bounding box center [160, 141] width 193 height 25
type input "s"
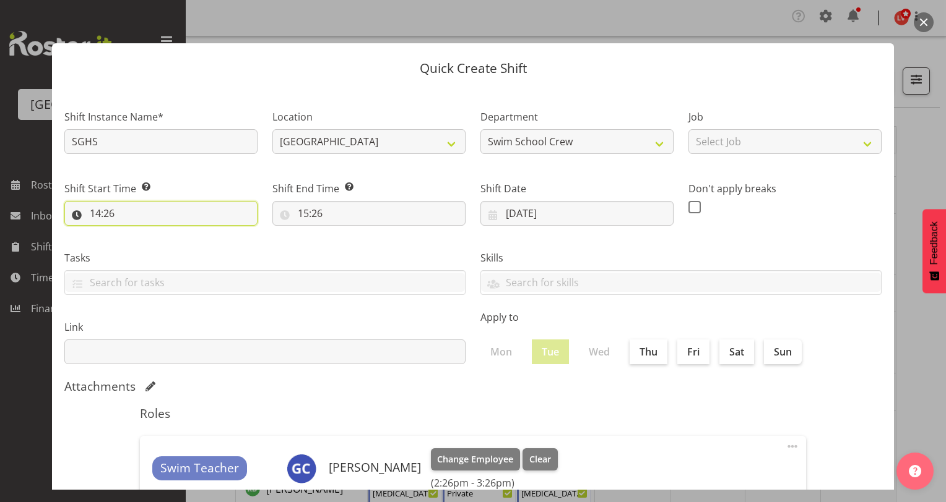
click at [97, 213] on input "14:26" at bounding box center [160, 213] width 193 height 25
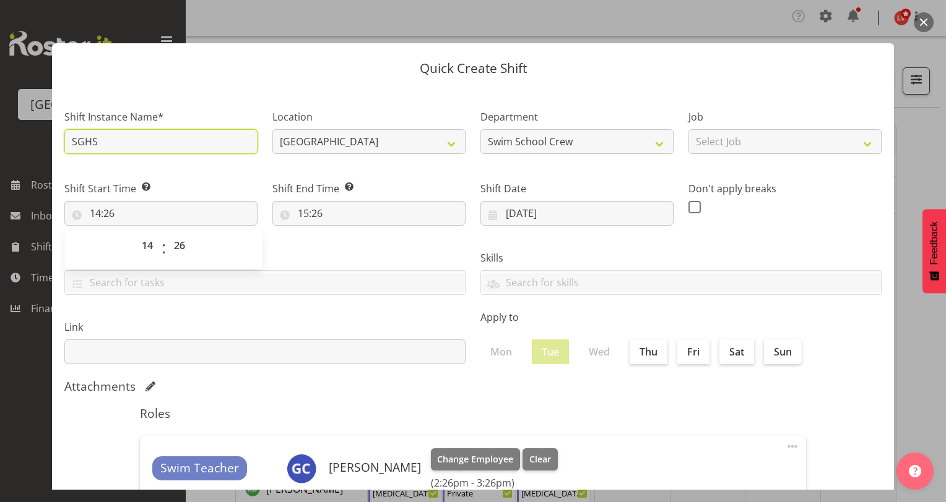
click at [69, 144] on input "SGHS" at bounding box center [160, 141] width 193 height 25
type input "[MEDICAL_DATA] SGHS"
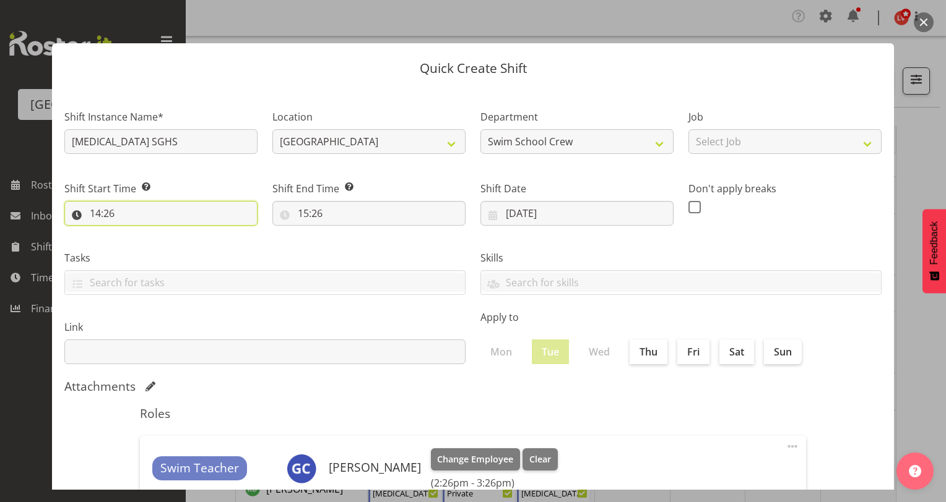
click at [97, 217] on input "14:26" at bounding box center [160, 213] width 193 height 25
click at [146, 245] on select "00 01 02 03 04 05 06 07 08 09 10 11 12 13 14 15 16 17 18 19 20 21 22 23" at bounding box center [149, 245] width 28 height 25
select select "9"
click at [135, 233] on select "00 01 02 03 04 05 06 07 08 09 10 11 12 13 14 15 16 17 18 19 20 21 22 23" at bounding box center [149, 245] width 28 height 25
type input "09:26"
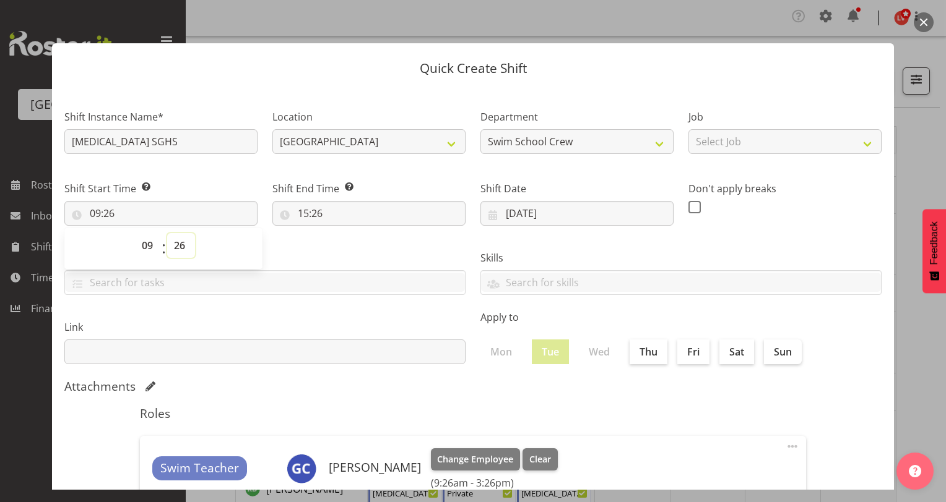
click at [178, 244] on select "00 01 02 03 04 05 06 07 08 09 10 11 12 13 14 15 16 17 18 19 20 21 22 23 24 25 2…" at bounding box center [181, 245] width 28 height 25
select select "0"
click at [167, 233] on select "00 01 02 03 04 05 06 07 08 09 10 11 12 13 14 15 16 17 18 19 20 21 22 23 24 25 2…" at bounding box center [181, 245] width 28 height 25
type input "09:00"
click at [303, 233] on div "Tasks TEST123" at bounding box center [265, 267] width 416 height 69
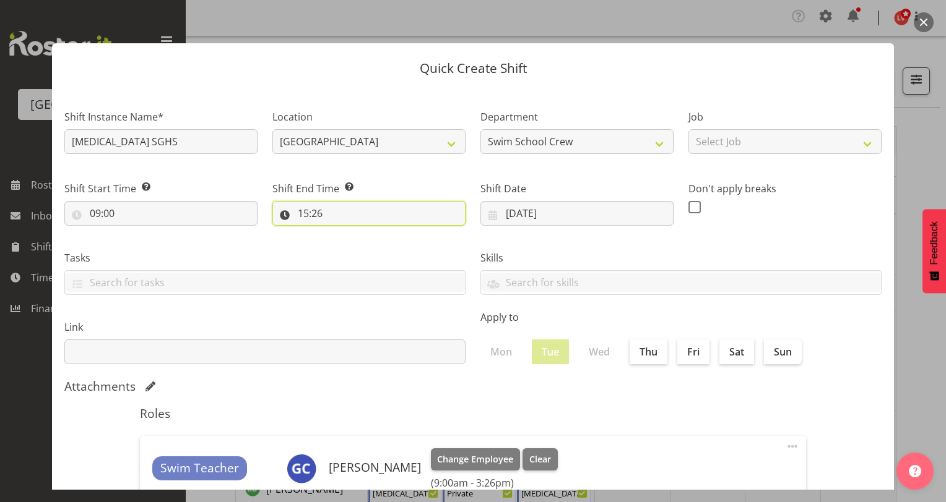
click at [299, 215] on input "15:26" at bounding box center [368, 213] width 193 height 25
click at [352, 245] on select "00 01 02 03 04 05 06 07 08 09 10 11 12 13 14 15 16 17 18 19 20 21 22 23" at bounding box center [357, 245] width 28 height 25
select select "10"
click at [343, 233] on select "00 01 02 03 04 05 06 07 08 09 10 11 12 13 14 15 16 17 18 19 20 21 22 23" at bounding box center [357, 245] width 28 height 25
type input "10:26"
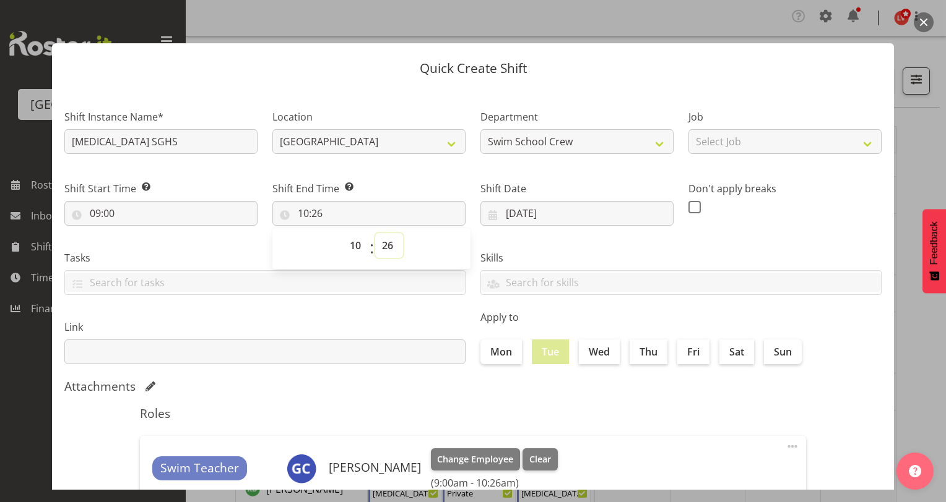
click at [382, 245] on select "00 01 02 03 04 05 06 07 08 09 10 11 12 13 14 15 16 17 18 19 20 21 22 23 24 25 2…" at bounding box center [389, 245] width 28 height 25
select select "0"
click at [375, 233] on select "00 01 02 03 04 05 06 07 08 09 10 11 12 13 14 15 16 17 18 19 20 21 22 23 24 25 2…" at bounding box center [389, 245] width 28 height 25
type input "10:00"
click at [525, 251] on label "Skills" at bounding box center [680, 258] width 401 height 15
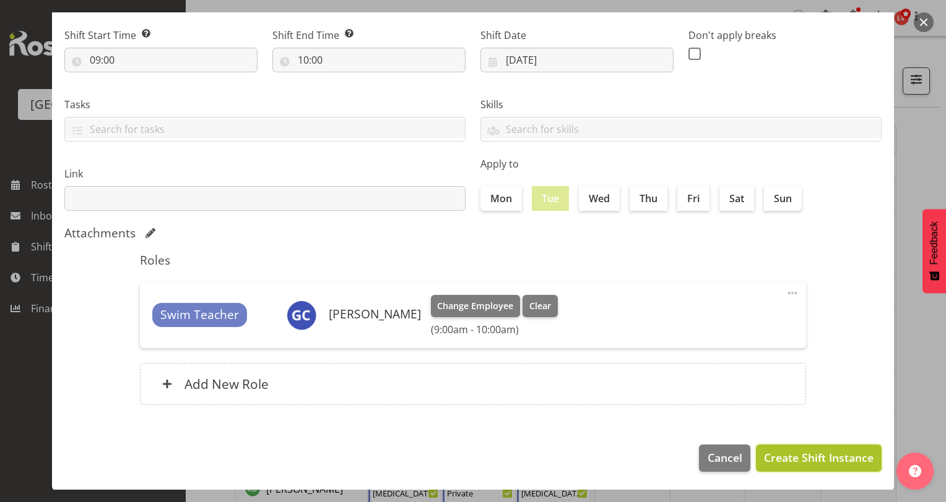
click at [796, 457] on span "Create Shift Instance" at bounding box center [819, 458] width 110 height 16
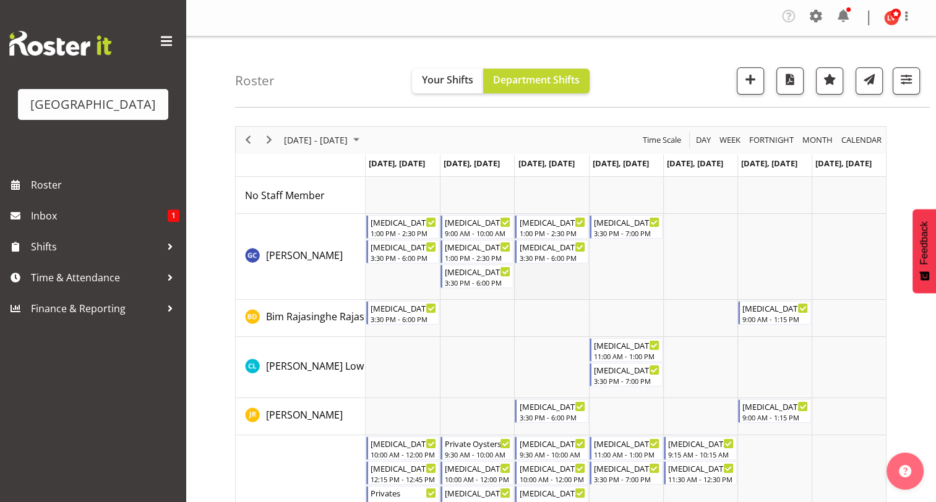
click at [561, 278] on td "Timeline Week of September 15, 2025" at bounding box center [551, 257] width 74 height 86
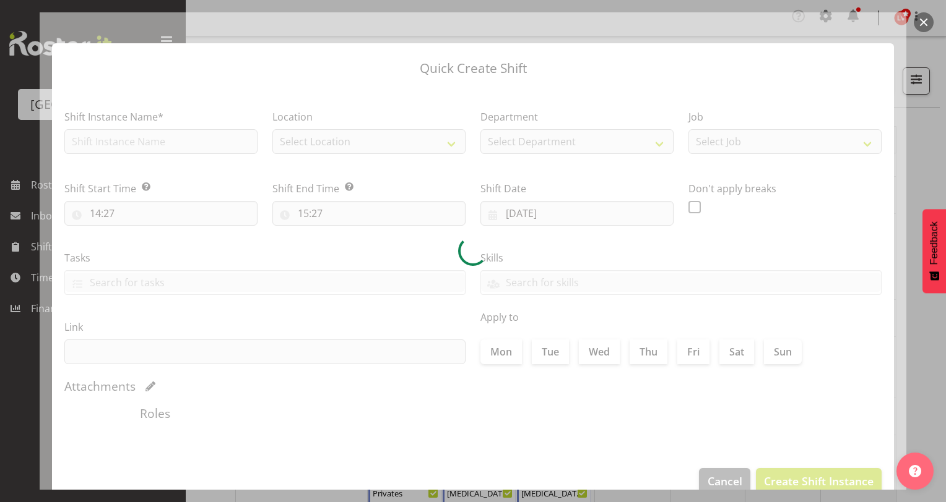
type input "[DATE]"
checkbox input "true"
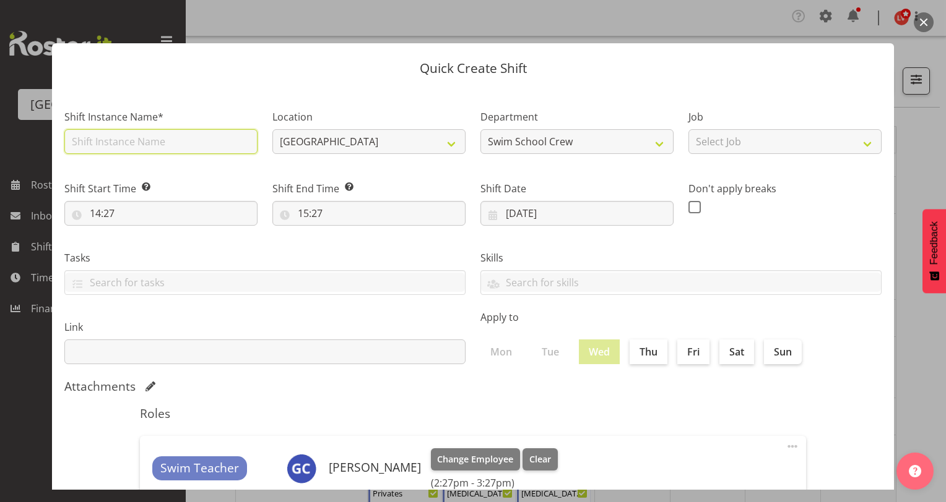
click at [171, 143] on input "text" at bounding box center [160, 141] width 193 height 25
type input "H"
type input "[MEDICAL_DATA] SGHS - HYDROSLIDE DAY"
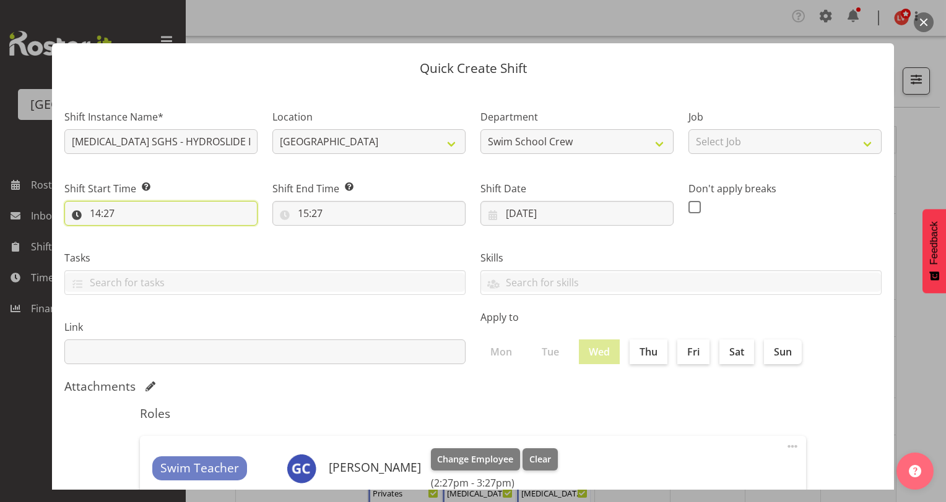
click at [98, 213] on input "14:27" at bounding box center [160, 213] width 193 height 25
click at [148, 244] on select "00 01 02 03 04 05 06 07 08 09 10 11 12 13 14 15 16 17 18 19 20 21 22 23" at bounding box center [149, 245] width 28 height 25
select select "9"
click at [135, 233] on select "00 01 02 03 04 05 06 07 08 09 10 11 12 13 14 15 16 17 18 19 20 21 22 23" at bounding box center [149, 245] width 28 height 25
type input "09:27"
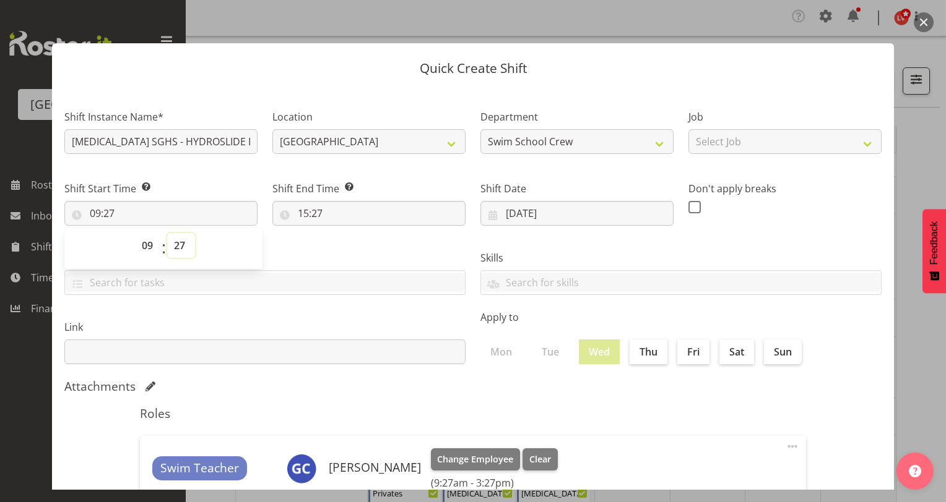
click at [175, 245] on select "00 01 02 03 04 05 06 07 08 09 10 11 12 13 14 15 16 17 18 19 20 21 22 23 24 25 2…" at bounding box center [181, 245] width 28 height 25
select select "11"
click at [167, 233] on select "00 01 02 03 04 05 06 07 08 09 10 11 12 13 14 15 16 17 18 19 20 21 22 23 24 25 2…" at bounding box center [181, 245] width 28 height 25
type input "09:11"
click at [306, 250] on div "Tasks TEST123" at bounding box center [265, 267] width 416 height 69
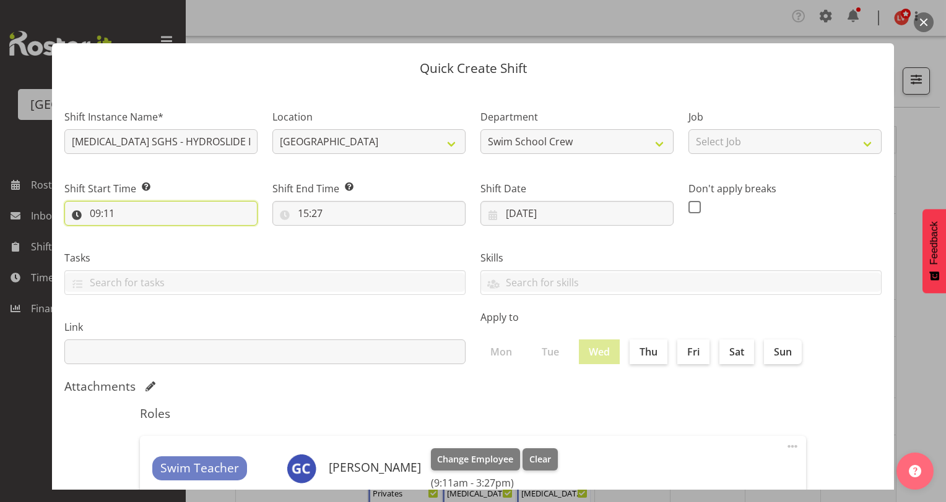
click at [107, 213] on input "09:11" at bounding box center [160, 213] width 193 height 25
click at [171, 241] on select "00 01 02 03 04 05 06 07 08 09 10 11 12 13 14 15 16 17 18 19 20 21 22 23 24 25 2…" at bounding box center [181, 245] width 28 height 25
select select "0"
click at [167, 233] on select "00 01 02 03 04 05 06 07 08 09 10 11 12 13 14 15 16 17 18 19 20 21 22 23 24 25 2…" at bounding box center [181, 245] width 28 height 25
type input "09:00"
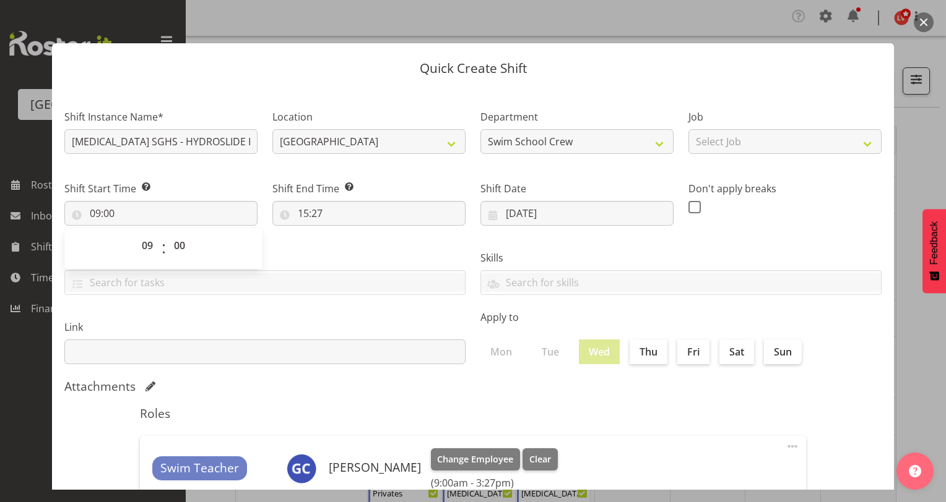
click at [287, 255] on label "Tasks" at bounding box center [264, 258] width 401 height 15
click at [301, 213] on input "15:27" at bounding box center [368, 213] width 193 height 25
click at [351, 245] on select "00 01 02 03 04 05 06 07 08 09 10 11 12 13 14 15 16 17 18 19 20 21 22 23" at bounding box center [357, 245] width 28 height 25
select select "11"
click at [343, 233] on select "00 01 02 03 04 05 06 07 08 09 10 11 12 13 14 15 16 17 18 19 20 21 22 23" at bounding box center [357, 245] width 28 height 25
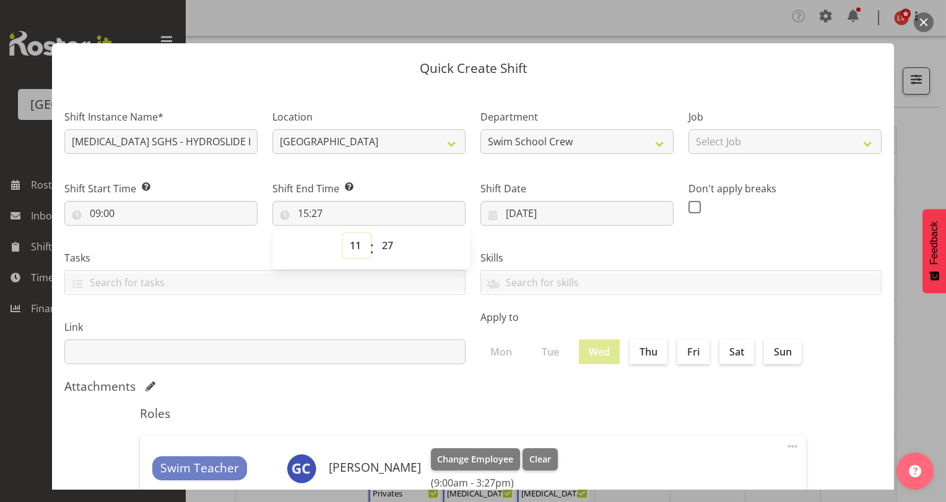
type input "11:27"
click at [384, 247] on select "00 01 02 03 04 05 06 07 08 09 10 11 12 13 14 15 16 17 18 19 20 21 22 23 24 25 2…" at bounding box center [389, 245] width 28 height 25
select select "0"
click at [375, 233] on select "00 01 02 03 04 05 06 07 08 09 10 11 12 13 14 15 16 17 18 19 20 21 22 23 24 25 2…" at bounding box center [389, 245] width 28 height 25
type input "11:00"
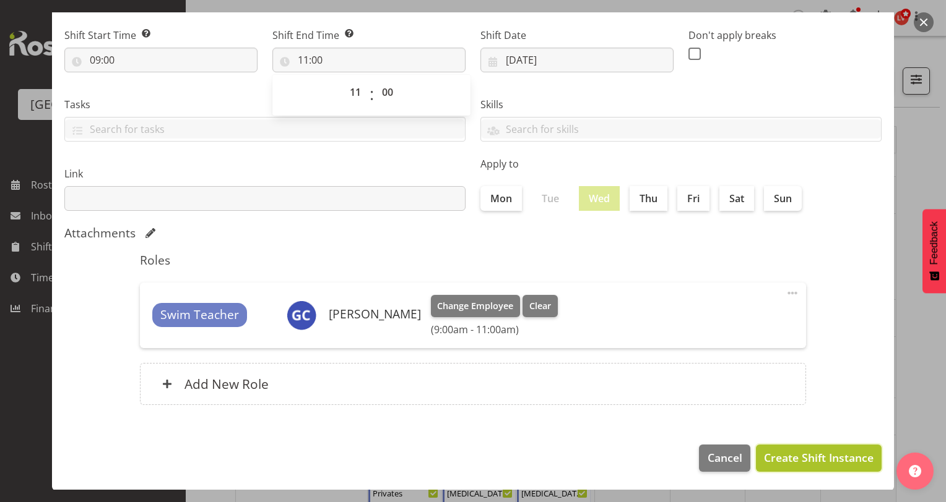
click at [764, 463] on span "Create Shift Instance" at bounding box center [819, 458] width 110 height 16
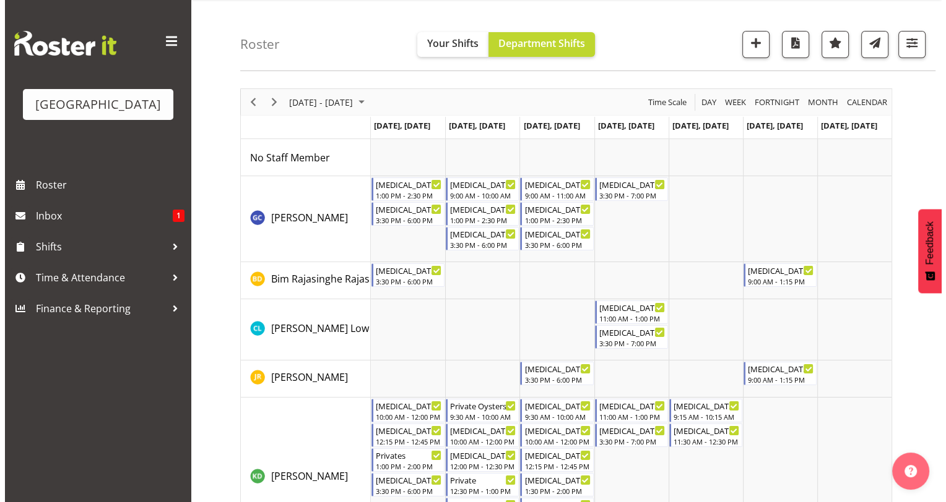
scroll to position [33, 0]
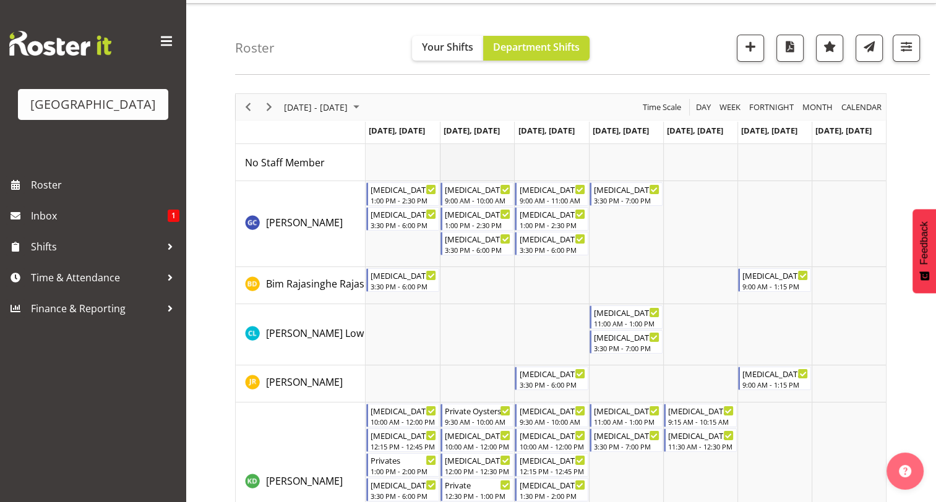
click at [463, 153] on td "Timeline Week of September 15, 2025" at bounding box center [477, 162] width 74 height 37
click at [455, 321] on td "Timeline Week of September 15, 2025" at bounding box center [477, 334] width 74 height 61
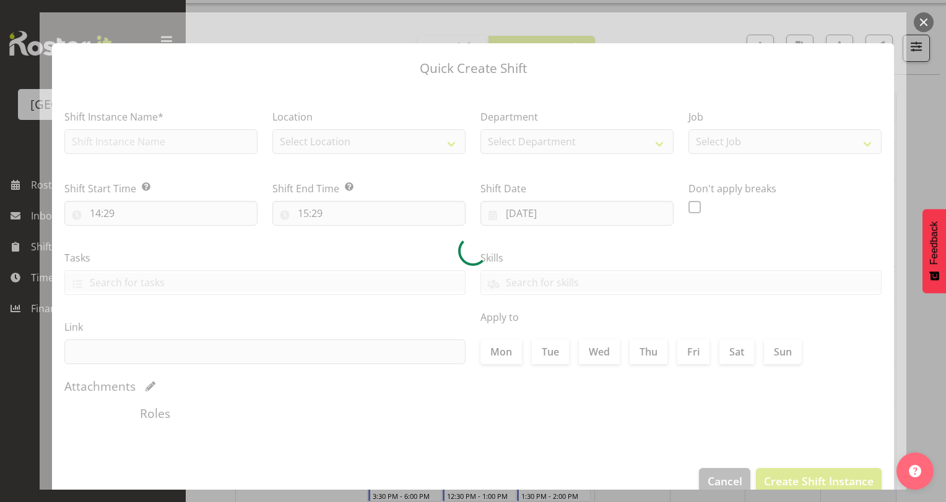
type input "[DATE]"
checkbox input "true"
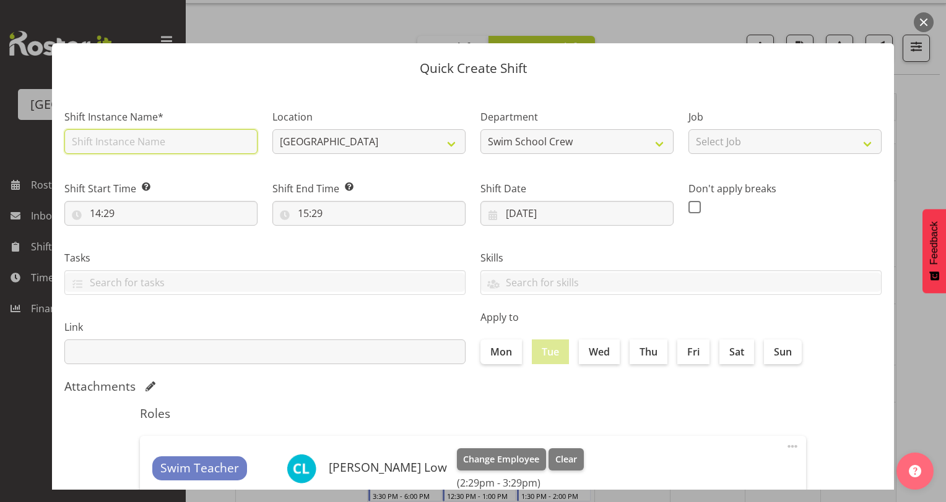
click at [179, 144] on input "text" at bounding box center [160, 141] width 193 height 25
type input "t"
type input "[MEDICAL_DATA] SGHS"
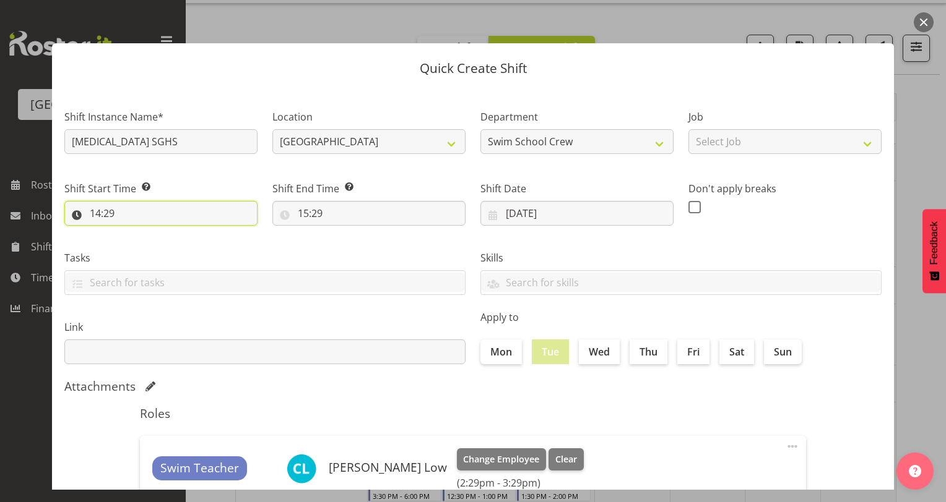
click at [97, 212] on input "14:29" at bounding box center [160, 213] width 193 height 25
click at [145, 243] on select "00 01 02 03 04 05 06 07 08 09 10 11 12 13 14 15 16 17 18 19 20 21 22 23" at bounding box center [149, 245] width 28 height 25
select select "9"
click at [135, 233] on select "00 01 02 03 04 05 06 07 08 09 10 11 12 13 14 15 16 17 18 19 20 21 22 23" at bounding box center [149, 245] width 28 height 25
type input "09:29"
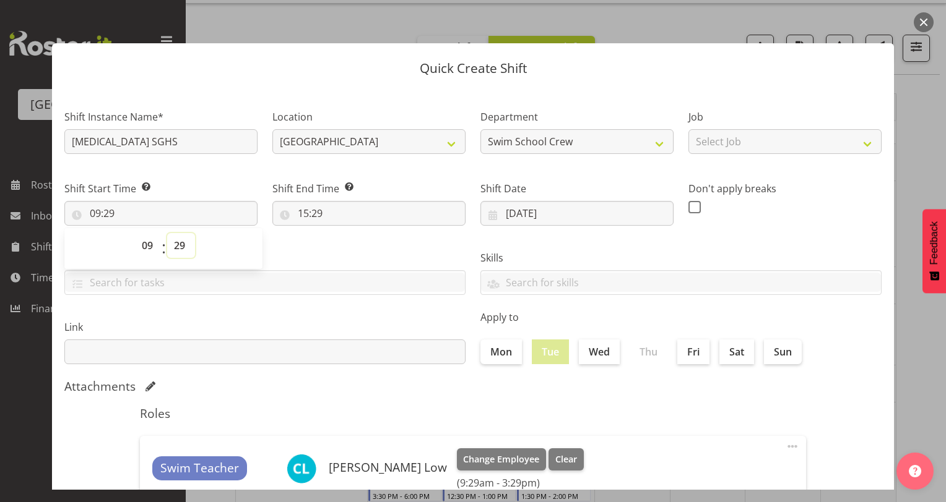
click at [178, 248] on select "00 01 02 03 04 05 06 07 08 09 10 11 12 13 14 15 16 17 18 19 20 21 22 23 24 25 2…" at bounding box center [181, 245] width 28 height 25
select select "0"
click at [167, 233] on select "00 01 02 03 04 05 06 07 08 09 10 11 12 13 14 15 16 17 18 19 20 21 22 23 24 25 2…" at bounding box center [181, 245] width 28 height 25
type input "09:00"
click at [312, 252] on label "Tasks" at bounding box center [264, 258] width 401 height 15
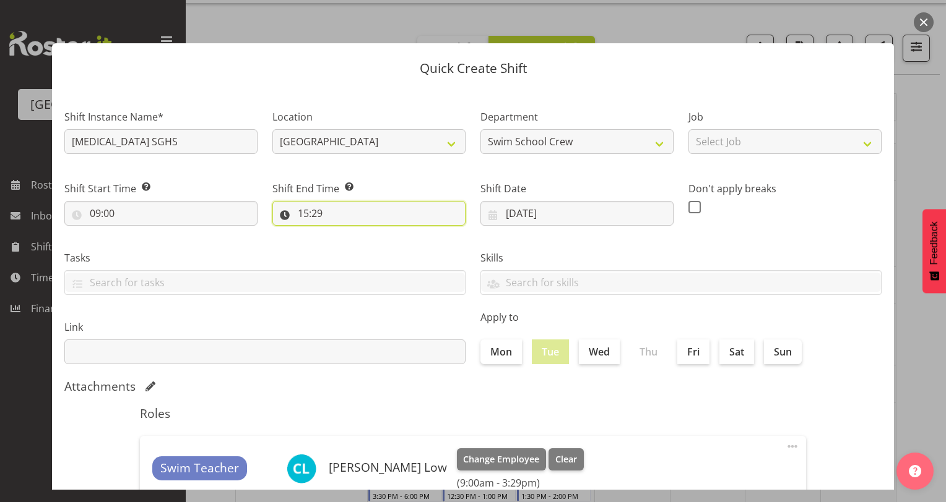
click at [302, 216] on input "15:29" at bounding box center [368, 213] width 193 height 25
click at [354, 247] on select "00 01 02 03 04 05 06 07 08 09 10 11 12 13 14 15 16 17 18 19 20 21 22 23" at bounding box center [357, 245] width 28 height 25
select select "10"
click at [343, 233] on select "00 01 02 03 04 05 06 07 08 09 10 11 12 13 14 15 16 17 18 19 20 21 22 23" at bounding box center [357, 245] width 28 height 25
type input "10:29"
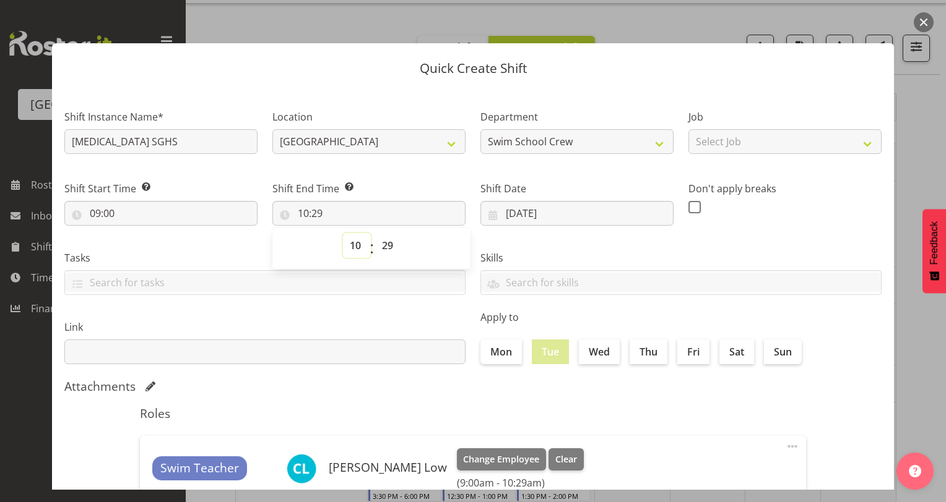
click at [351, 241] on select "00 01 02 03 04 05 06 07 08 09 10 11 12 13 14 15 16 17 18 19 20 21 22 23" at bounding box center [357, 245] width 28 height 25
select select "9"
click at [343, 233] on select "00 01 02 03 04 05 06 07 08 09 10 11 12 13 14 15 16 17 18 19 20 21 22 23" at bounding box center [357, 245] width 28 height 25
type input "09:29"
click at [384, 247] on select "00 01 02 03 04 05 06 07 08 09 10 11 12 13 14 15 16 17 18 19 20 21 22 23 24 25 2…" at bounding box center [389, 245] width 28 height 25
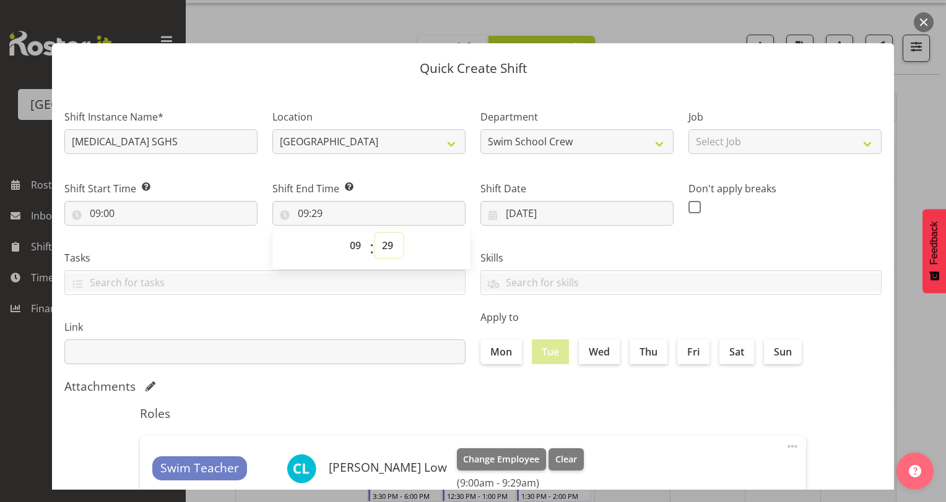
select select "11"
click at [375, 233] on select "00 01 02 03 04 05 06 07 08 09 10 11 12 13 14 15 16 17 18 19 20 21 22 23 24 25 2…" at bounding box center [389, 245] width 28 height 25
type input "09:11"
click at [365, 80] on header "Quick Create Shift" at bounding box center [473, 65] width 842 height 44
click at [301, 215] on input "09:11" at bounding box center [368, 213] width 193 height 25
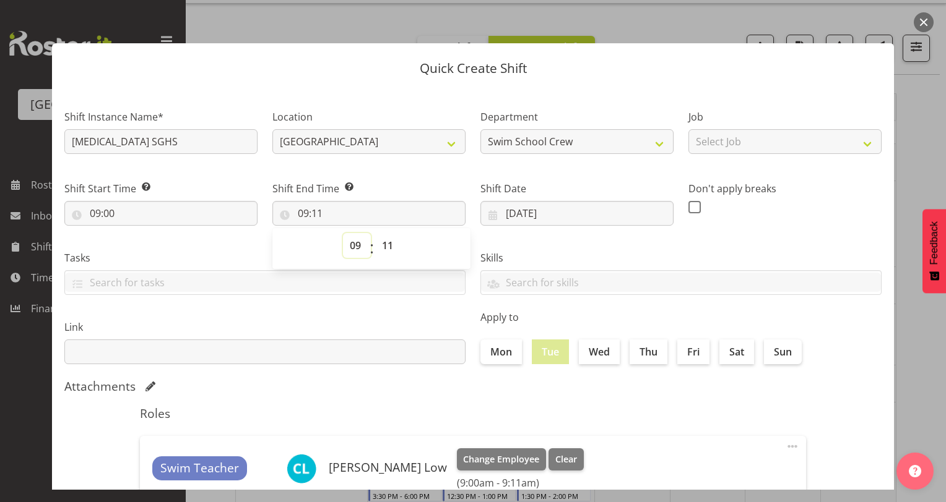
click at [350, 244] on select "00 01 02 03 04 05 06 07 08 09 10 11 12 13 14 15 16 17 18 19 20 21 22 23" at bounding box center [357, 245] width 28 height 25
select select "11"
click at [343, 233] on select "00 01 02 03 04 05 06 07 08 09 10 11 12 13 14 15 16 17 18 19 20 21 22 23" at bounding box center [357, 245] width 28 height 25
type input "11:11"
click at [381, 243] on select "00 01 02 03 04 05 06 07 08 09 10 11 12 13 14 15 16 17 18 19 20 21 22 23 24 25 2…" at bounding box center [389, 245] width 28 height 25
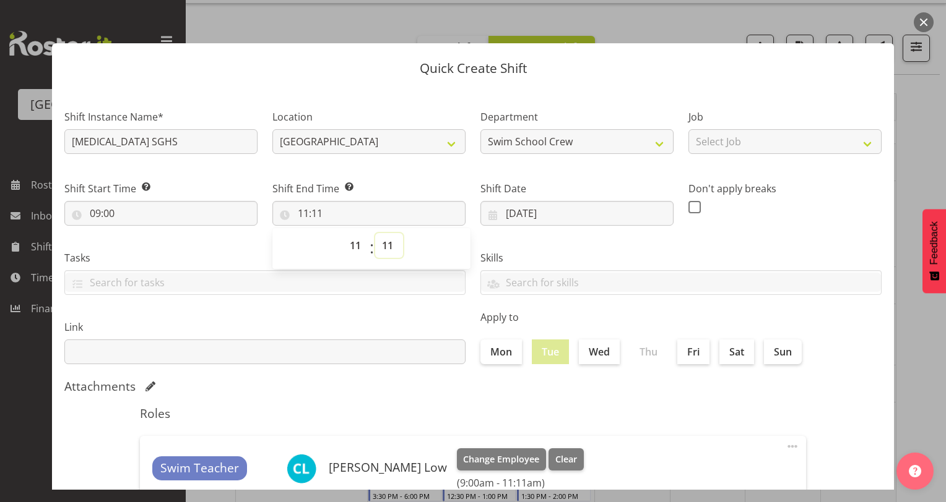
select select "0"
click at [375, 233] on select "00 01 02 03 04 05 06 07 08 09 10 11 12 13 14 15 16 17 18 19 20 21 22 23 24 25 2…" at bounding box center [389, 245] width 28 height 25
type input "11:00"
click at [550, 247] on div "Skills PLPC PLSA" at bounding box center [681, 267] width 416 height 69
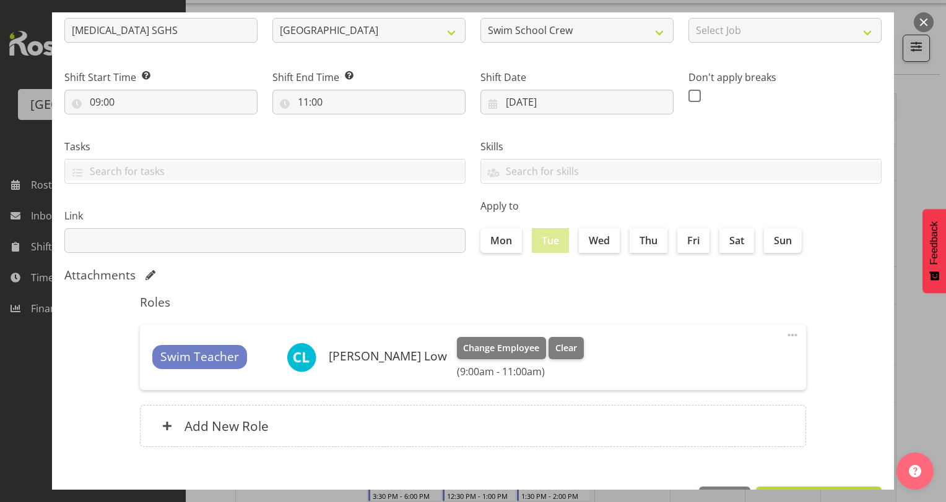
scroll to position [153, 0]
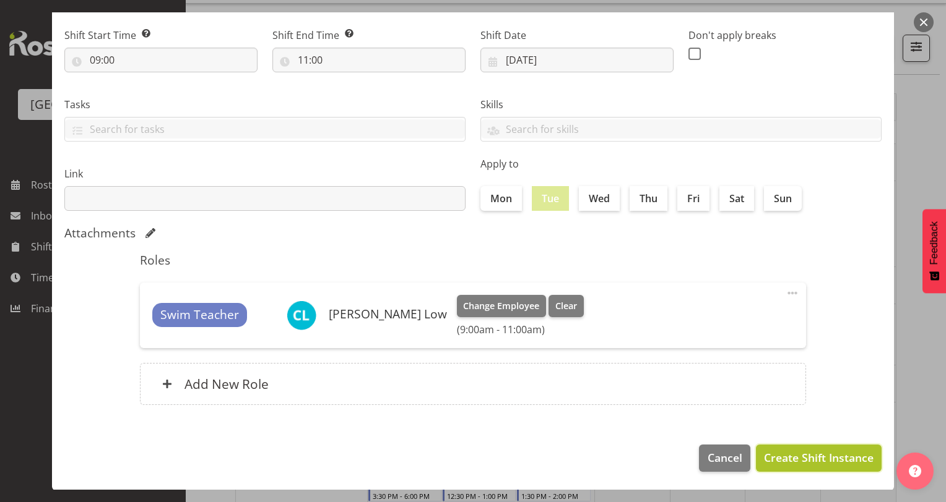
click at [798, 455] on span "Create Shift Instance" at bounding box center [819, 458] width 110 height 16
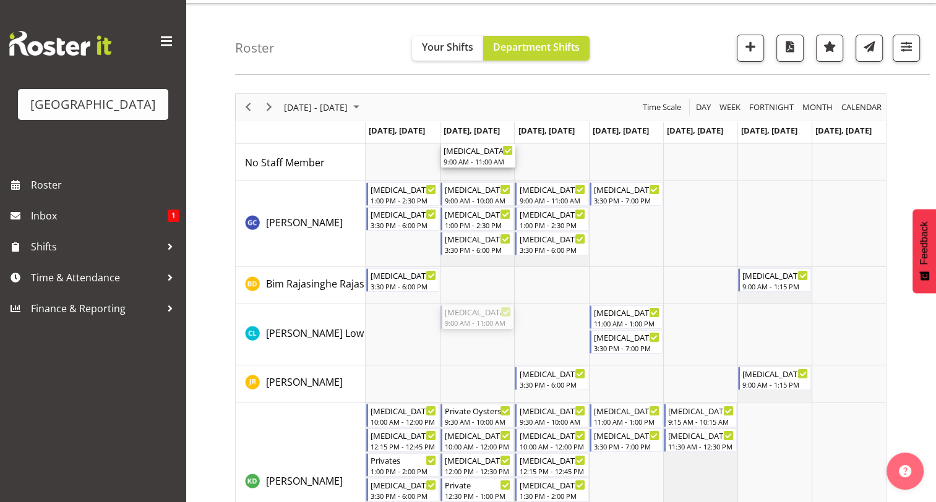
drag, startPoint x: 478, startPoint y: 316, endPoint x: 470, endPoint y: 164, distance: 152.4
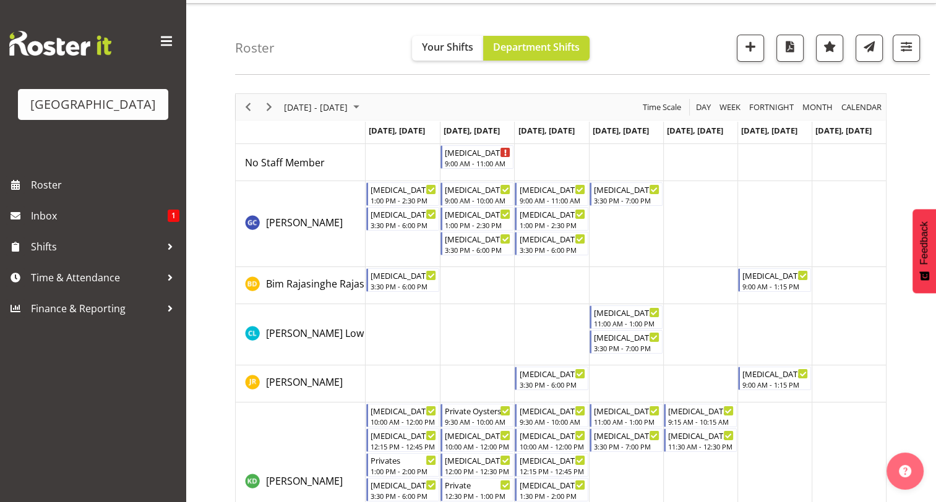
click at [527, 278] on td "Timeline Week of September 15, 2025" at bounding box center [551, 285] width 74 height 37
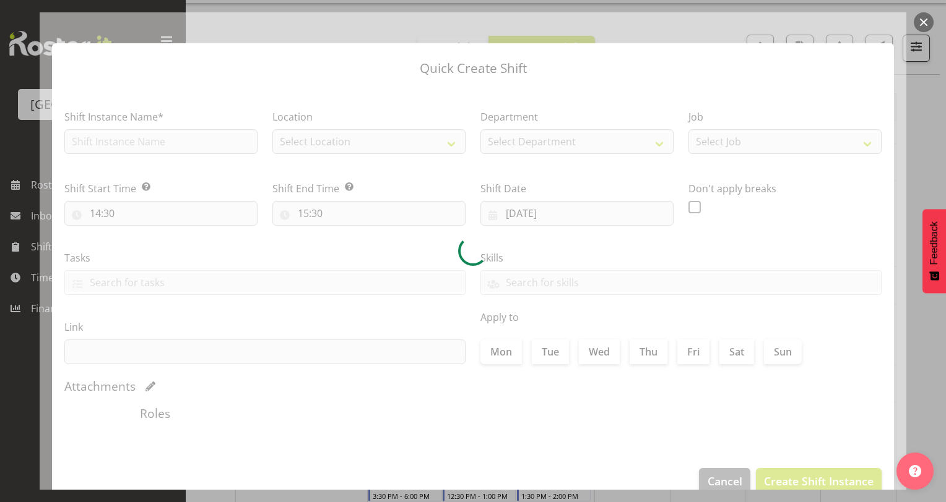
type input "[DATE]"
checkbox input "true"
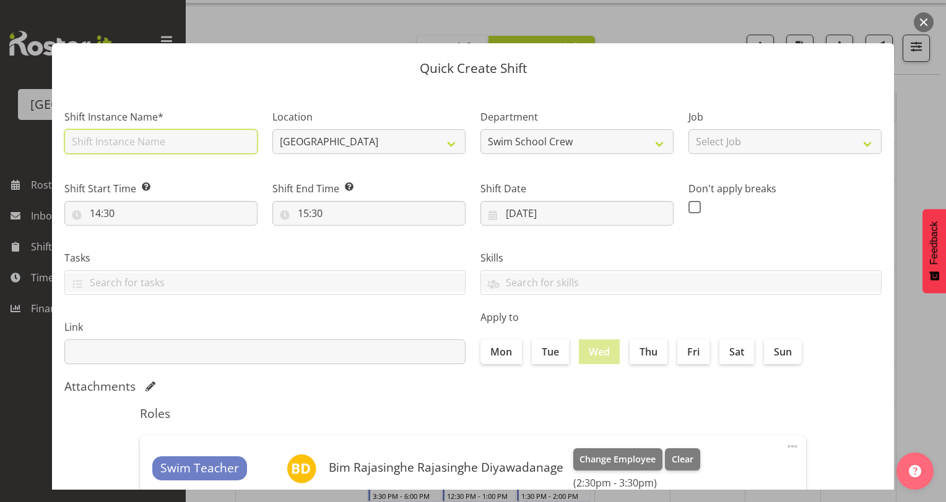
click at [167, 152] on input "text" at bounding box center [160, 141] width 193 height 25
type input "[MEDICAL_DATA] SGHS - HYDROSLIDE DAY"
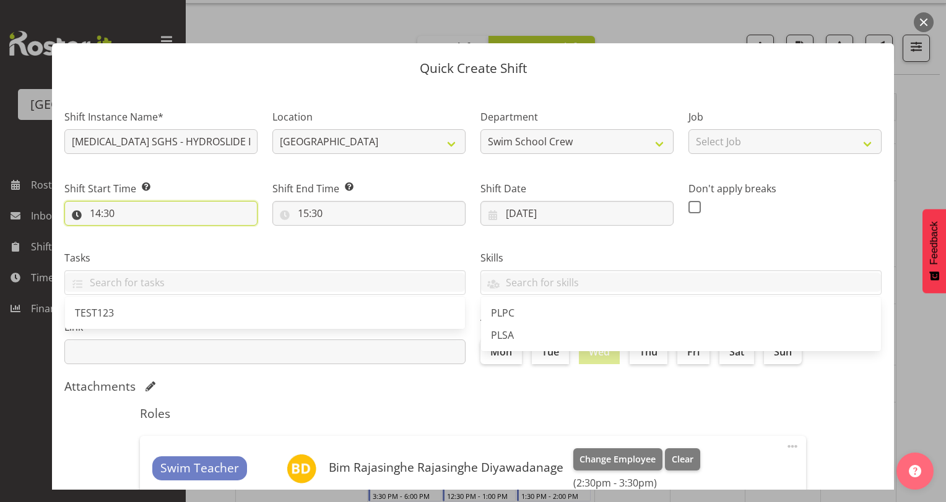
click at [97, 211] on input "14:30" at bounding box center [160, 213] width 193 height 25
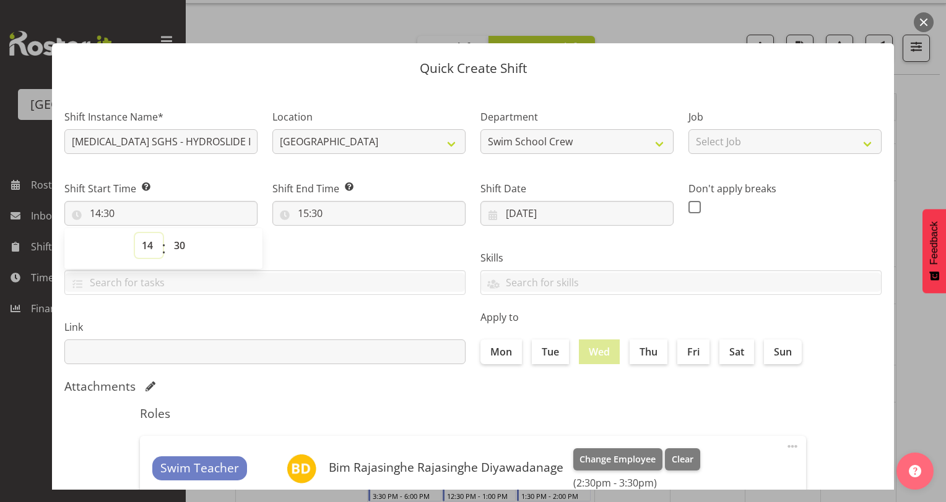
click at [149, 247] on select "00 01 02 03 04 05 06 07 08 09 10 11 12 13 14 15 16 17 18 19 20 21 22 23" at bounding box center [149, 245] width 28 height 25
select select "9"
click at [135, 233] on select "00 01 02 03 04 05 06 07 08 09 10 11 12 13 14 15 16 17 18 19 20 21 22 23" at bounding box center [149, 245] width 28 height 25
type input "09:30"
click at [178, 245] on select "00 01 02 03 04 05 06 07 08 09 10 11 12 13 14 15 16 17 18 19 20 21 22 23 24 25 2…" at bounding box center [181, 245] width 28 height 25
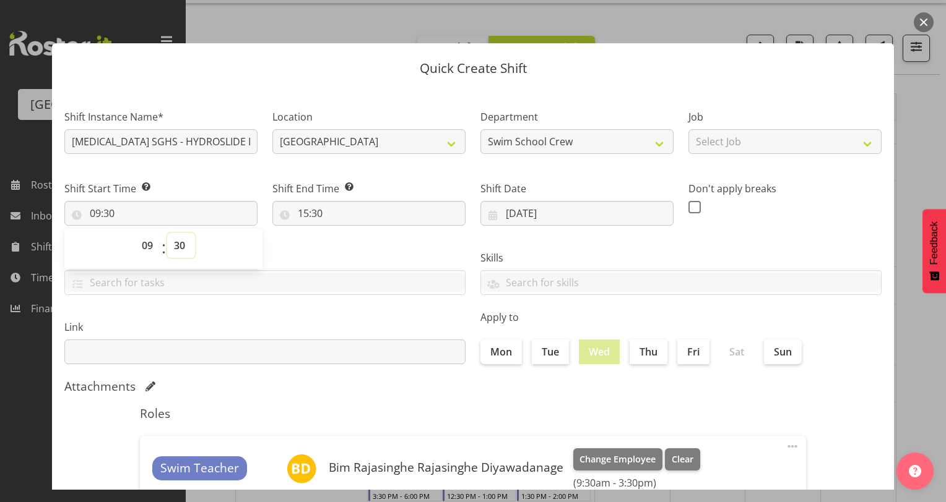
select select "0"
click at [167, 233] on select "00 01 02 03 04 05 06 07 08 09 10 11 12 13 14 15 16 17 18 19 20 21 22 23 24 25 2…" at bounding box center [181, 245] width 28 height 25
type input "09:00"
click at [309, 245] on div "Tasks TEST123" at bounding box center [265, 267] width 416 height 69
click at [300, 213] on input "15:30" at bounding box center [368, 213] width 193 height 25
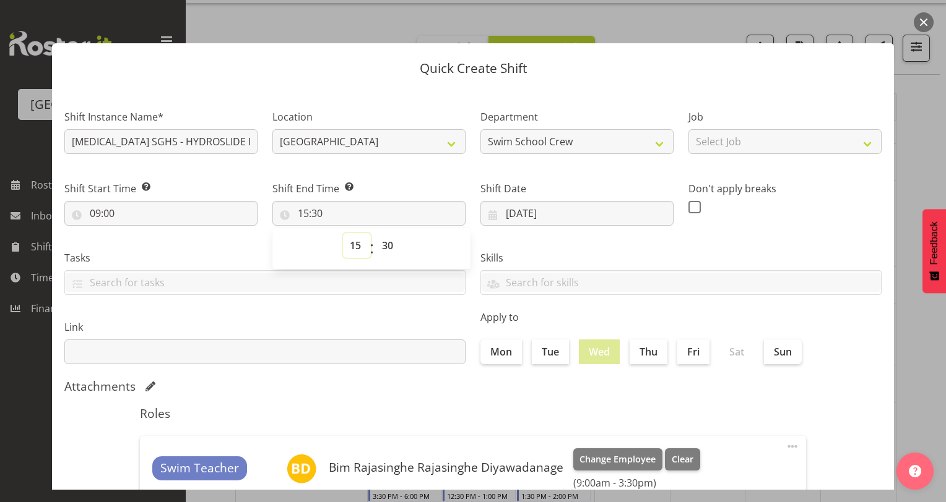
click at [353, 244] on select "00 01 02 03 04 05 06 07 08 09 10 11 12 13 14 15 16 17 18 19 20 21 22 23" at bounding box center [357, 245] width 28 height 25
select select "10"
click at [343, 233] on select "00 01 02 03 04 05 06 07 08 09 10 11 12 13 14 15 16 17 18 19 20 21 22 23" at bounding box center [357, 245] width 28 height 25
type input "10:30"
click at [385, 245] on select "00 01 02 03 04 05 06 07 08 09 10 11 12 13 14 15 16 17 18 19 20 21 22 23 24 25 2…" at bounding box center [389, 245] width 28 height 25
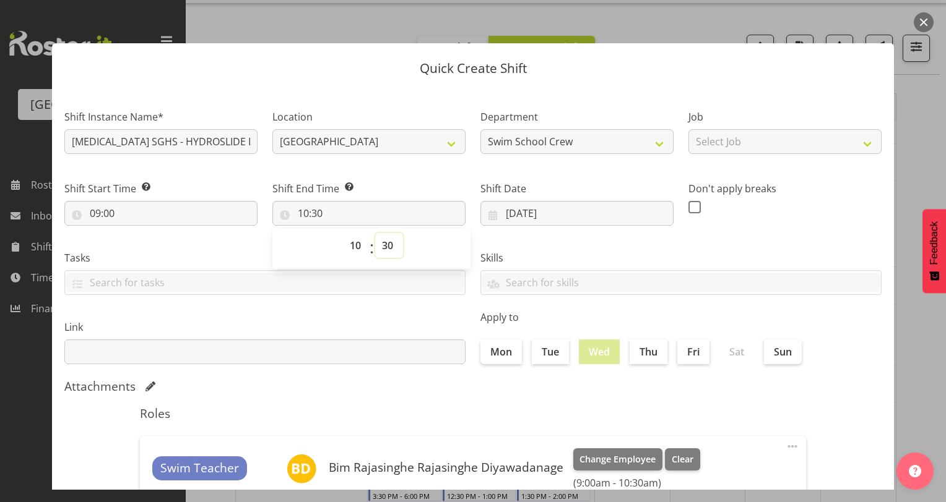
select select "0"
click at [375, 233] on select "00 01 02 03 04 05 06 07 08 09 10 11 12 13 14 15 16 17 18 19 20 21 22 23 24 25 2…" at bounding box center [389, 245] width 28 height 25
type input "10:00"
click at [371, 87] on section "Shift Instance Name* [MEDICAL_DATA] SGHS - HYDROSLIDE DAY Location [GEOGRAPHIC_…" at bounding box center [473, 336] width 842 height 499
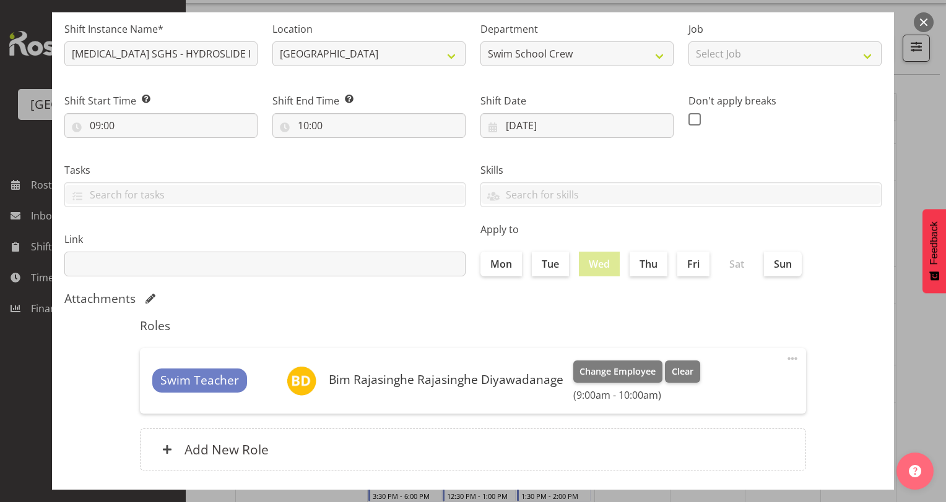
scroll to position [151, 0]
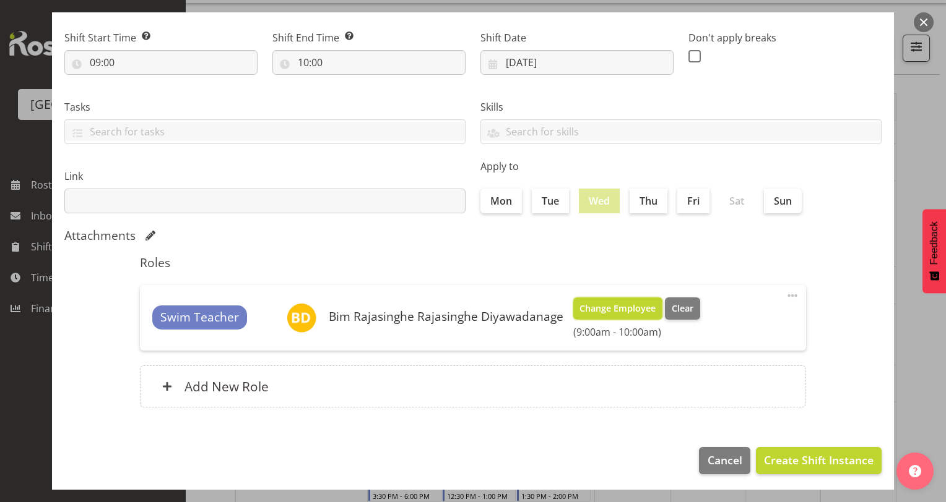
click at [599, 308] on span "Change Employee" at bounding box center [617, 309] width 76 height 14
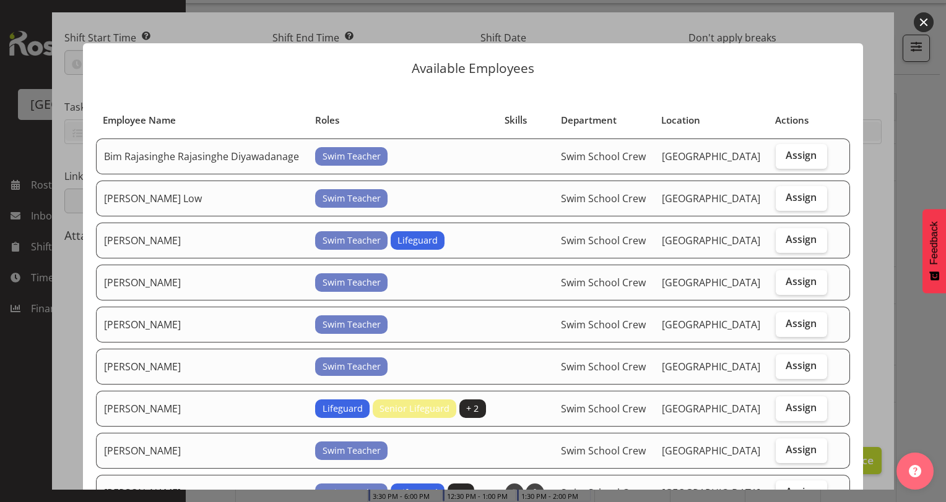
scroll to position [274, 0]
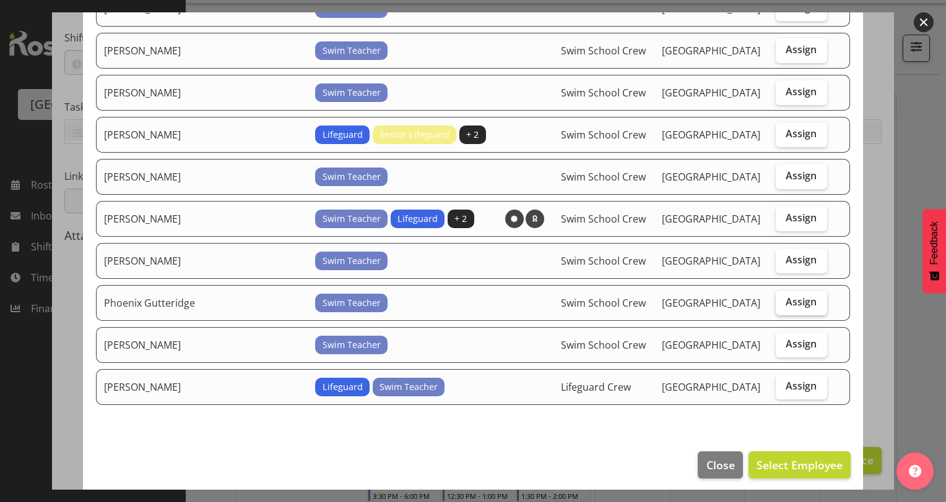
click at [798, 296] on span "Assign" at bounding box center [800, 302] width 31 height 12
click at [783, 298] on input "Assign" at bounding box center [779, 302] width 8 height 8
checkbox input "true"
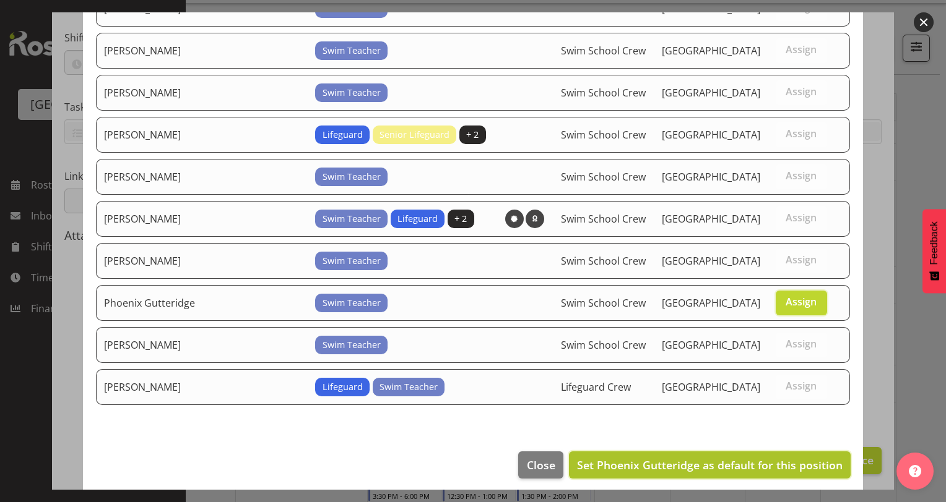
click at [651, 466] on button "Set Phoenix Gutteridge as default for this position" at bounding box center [710, 465] width 282 height 27
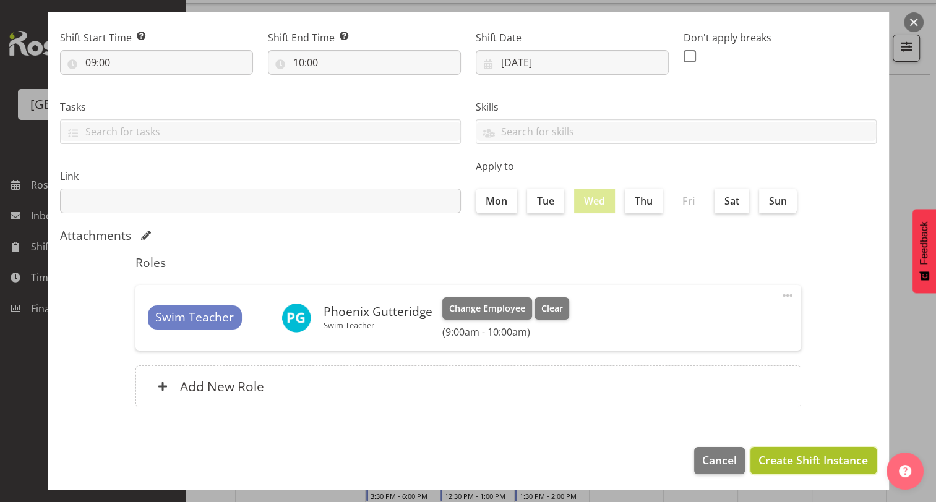
click at [771, 465] on span "Create Shift Instance" at bounding box center [814, 460] width 110 height 16
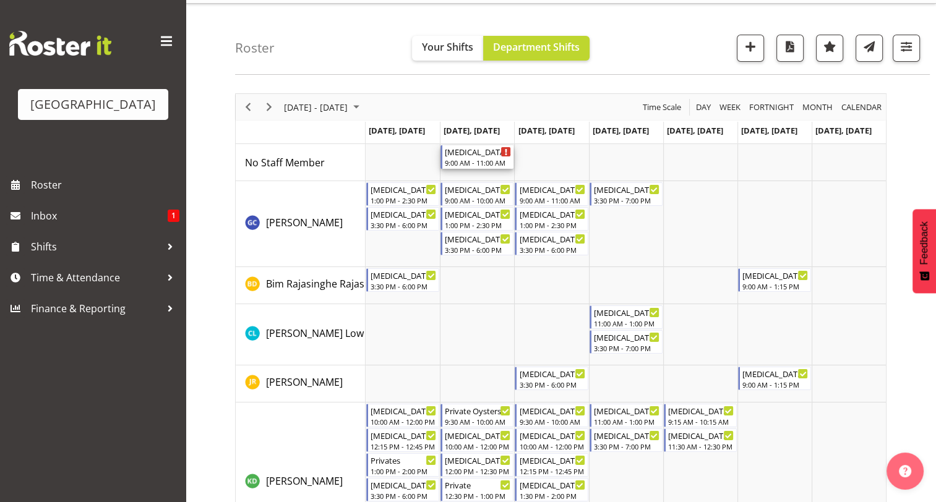
click at [478, 161] on div "9:00 AM - 11:00 AM" at bounding box center [478, 163] width 66 height 10
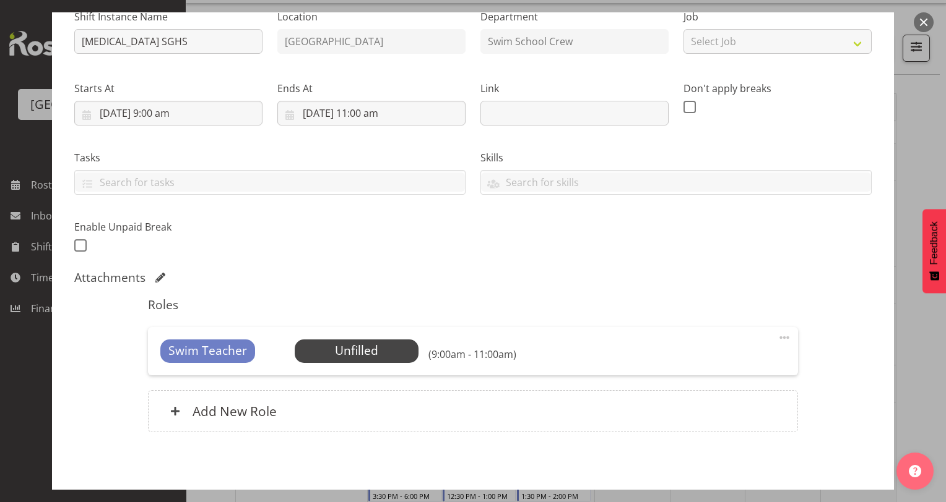
scroll to position [144, 0]
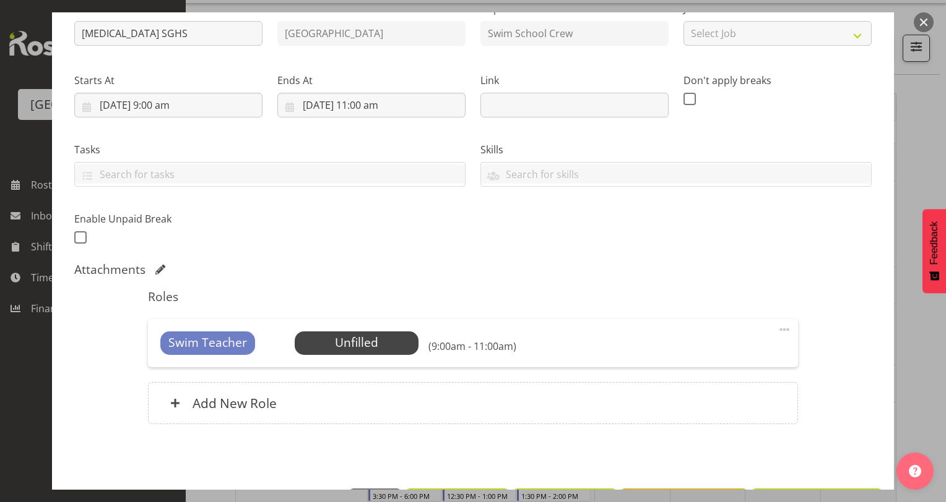
click at [777, 327] on span at bounding box center [784, 329] width 15 height 15
click at [389, 343] on span "Select Employee" at bounding box center [356, 343] width 92 height 18
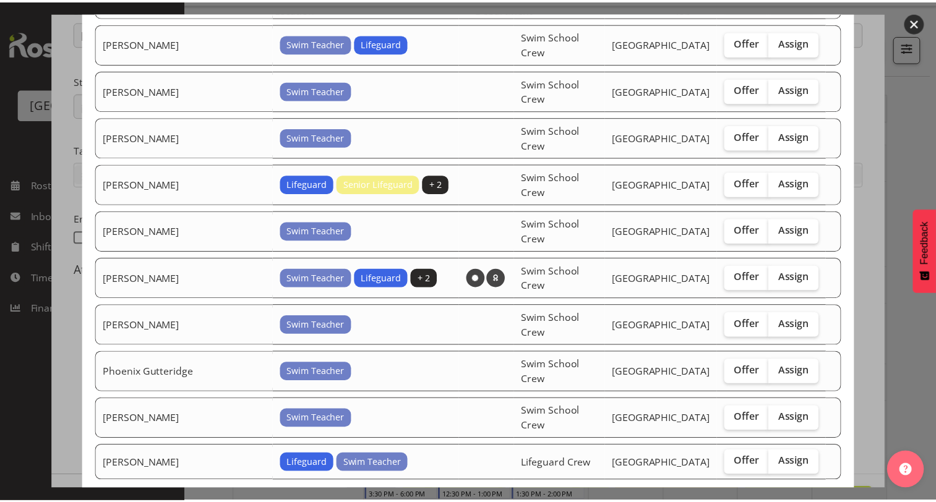
scroll to position [292, 0]
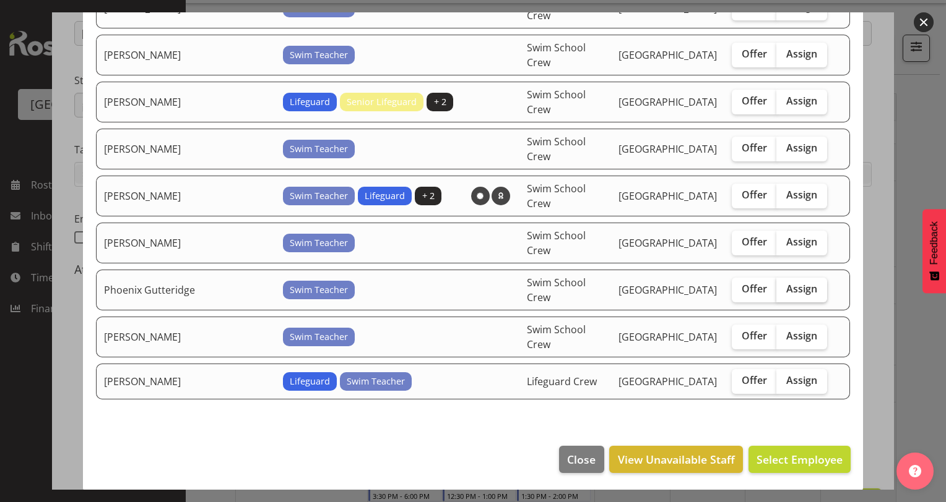
click at [790, 290] on span "Assign" at bounding box center [801, 289] width 31 height 12
click at [784, 290] on input "Assign" at bounding box center [780, 289] width 8 height 8
checkbox input "true"
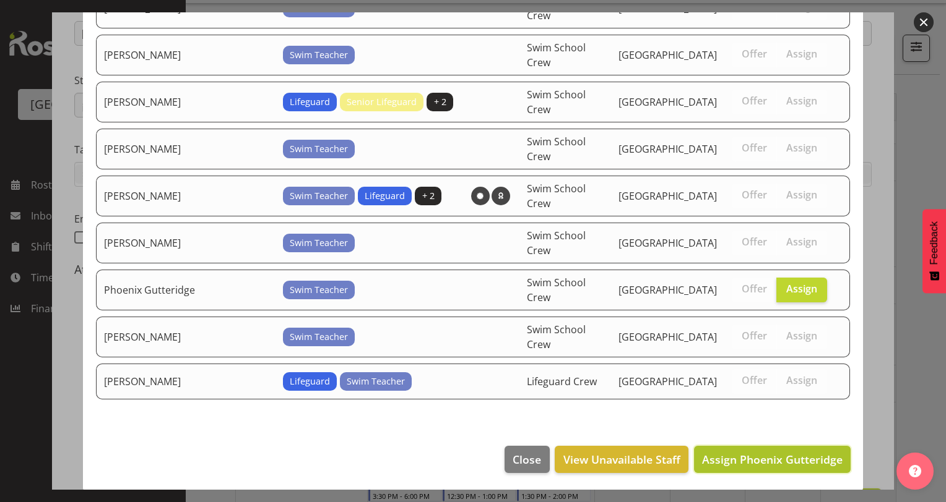
click at [718, 460] on span "Assign Phoenix Gutteridge" at bounding box center [772, 459] width 140 height 15
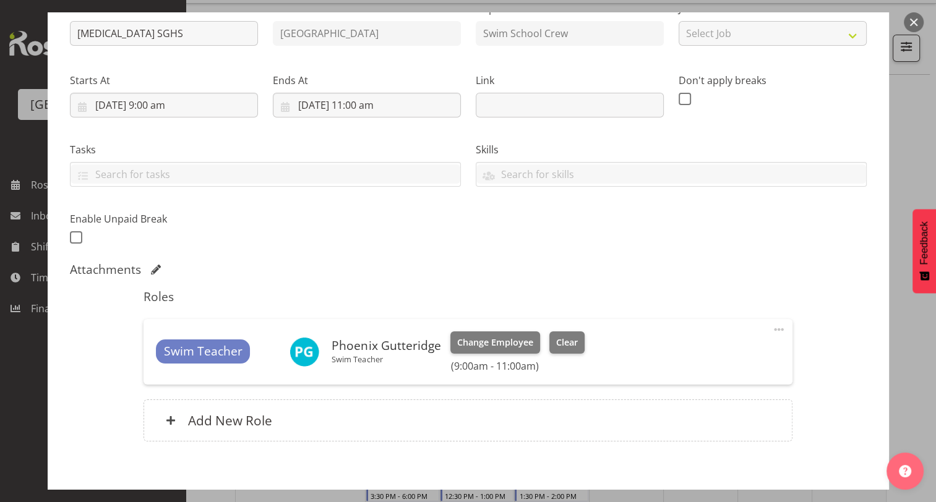
scroll to position [205, 0]
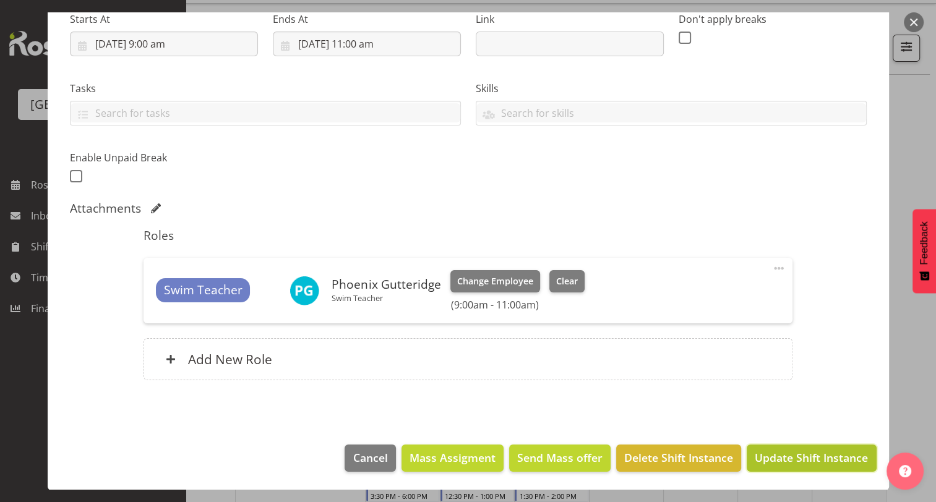
click at [755, 456] on span "Update Shift Instance" at bounding box center [811, 458] width 113 height 16
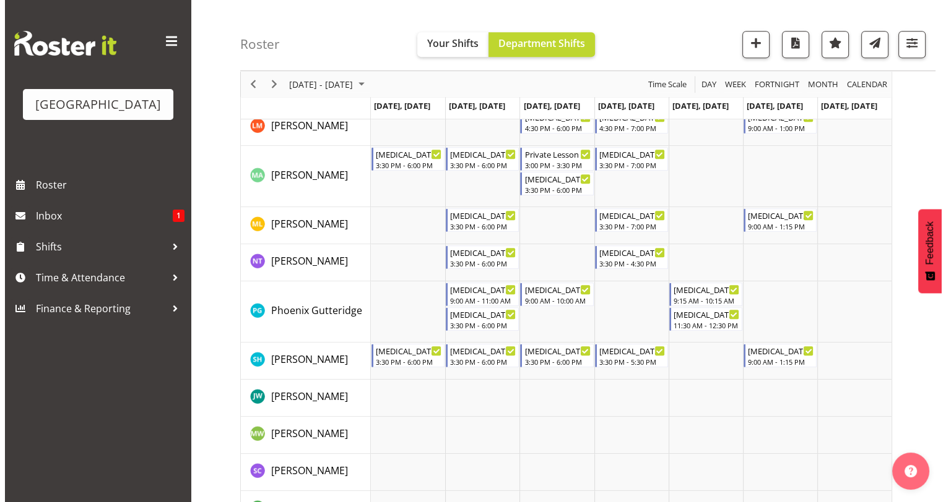
scroll to position [597, 0]
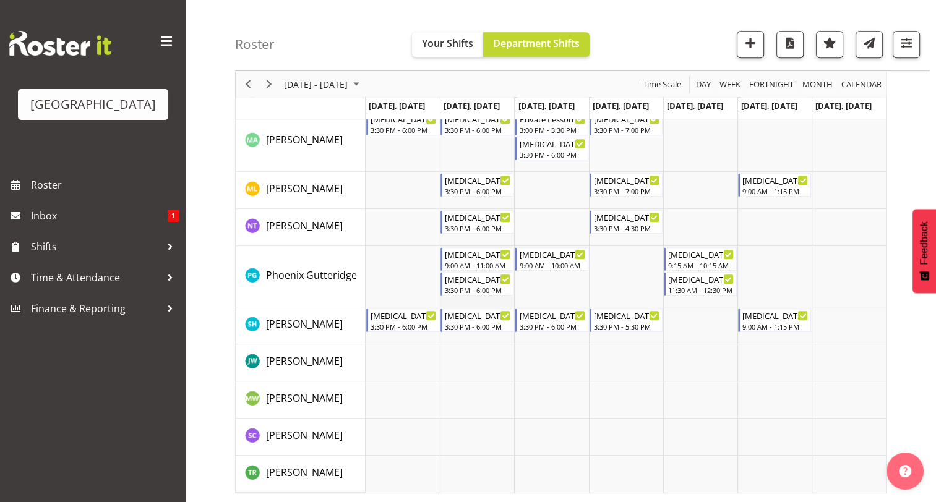
click at [455, 301] on td "Timeline Week of September 15, 2025" at bounding box center [477, 276] width 74 height 61
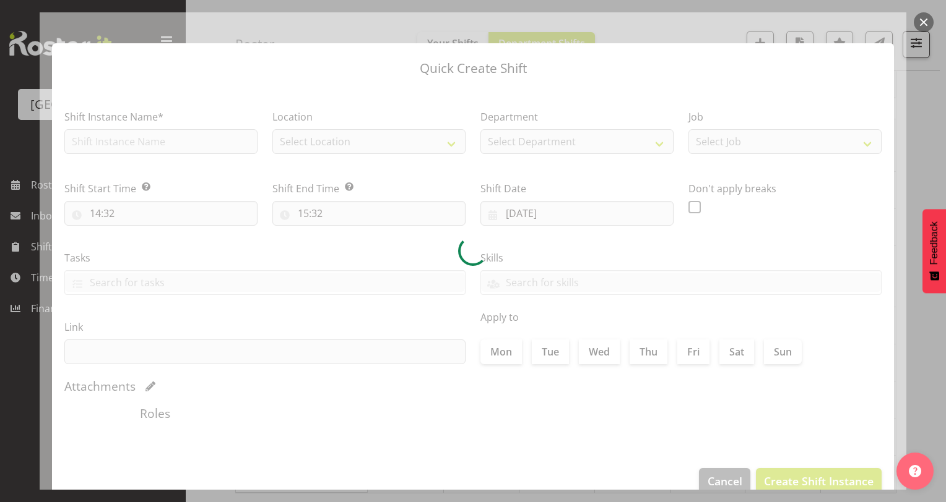
type input "[DATE]"
checkbox input "true"
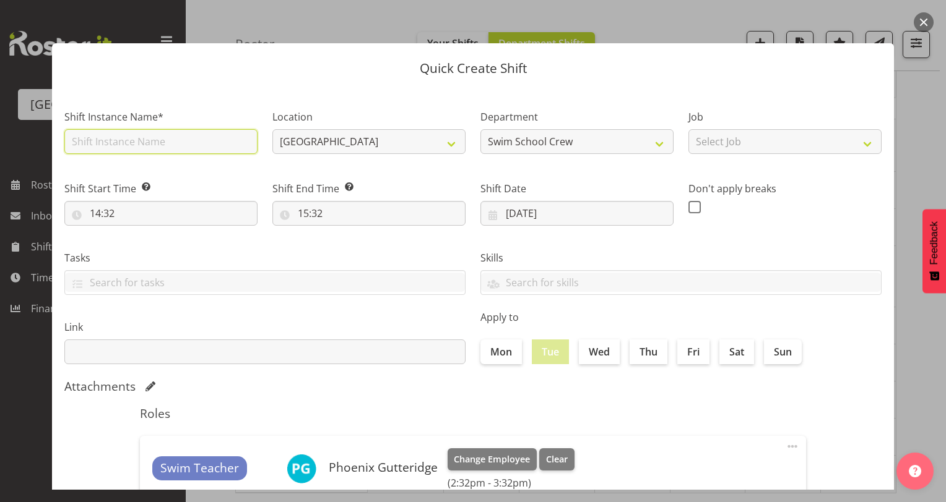
click at [168, 141] on input "text" at bounding box center [160, 141] width 193 height 25
type input "t"
type input "[MEDICAL_DATA][GEOGRAPHIC_DATA]"
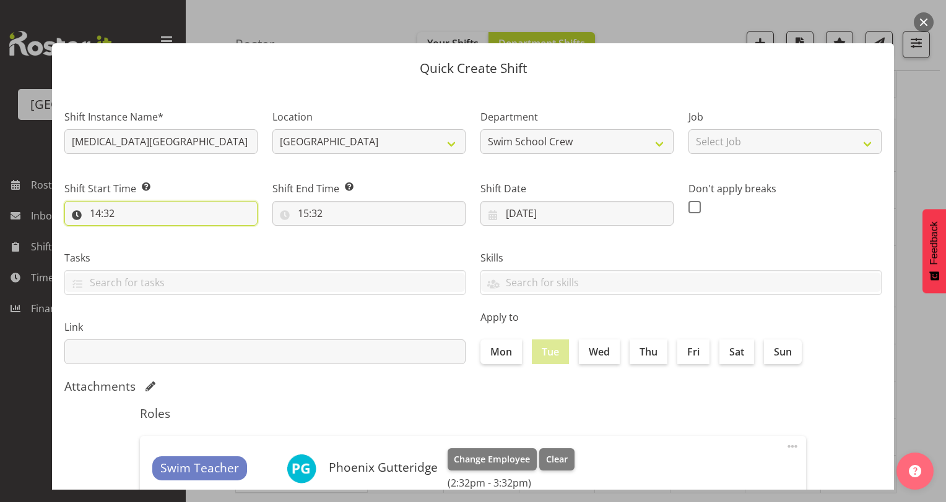
click at [95, 213] on input "14:32" at bounding box center [160, 213] width 193 height 25
click at [141, 241] on select "00 01 02 03 04 05 06 07 08 09 10 11 12 13 14 15 16 17 18 19 20 21 22 23" at bounding box center [149, 245] width 28 height 25
select select "13"
click at [135, 233] on select "00 01 02 03 04 05 06 07 08 09 10 11 12 13 14 15 16 17 18 19 20 21 22 23" at bounding box center [149, 245] width 28 height 25
type input "13:32"
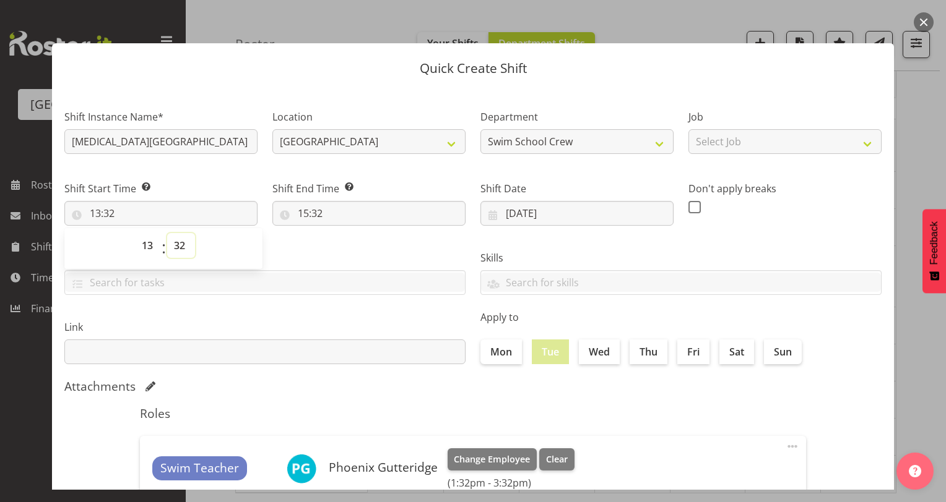
click at [178, 243] on select "00 01 02 03 04 05 06 07 08 09 10 11 12 13 14 15 16 17 18 19 20 21 22 23 24 25 2…" at bounding box center [181, 245] width 28 height 25
select select "0"
click at [167, 233] on select "00 01 02 03 04 05 06 07 08 09 10 11 12 13 14 15 16 17 18 19 20 21 22 23 24 25 2…" at bounding box center [181, 245] width 28 height 25
type input "13:00"
click at [381, 244] on div "Tasks TEST123" at bounding box center [265, 267] width 416 height 69
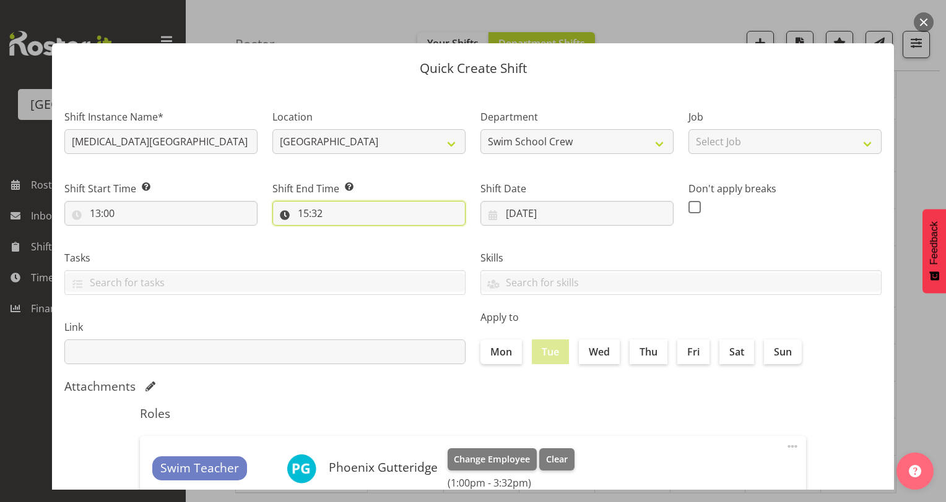
click at [301, 215] on input "15:32" at bounding box center [368, 213] width 193 height 25
click at [349, 244] on select "00 01 02 03 04 05 06 07 08 09 10 11 12 13 14 15 16 17 18 19 20 21 22 23" at bounding box center [357, 245] width 28 height 25
select select "14"
click at [343, 233] on select "00 01 02 03 04 05 06 07 08 09 10 11 12 13 14 15 16 17 18 19 20 21 22 23" at bounding box center [357, 245] width 28 height 25
type input "14:32"
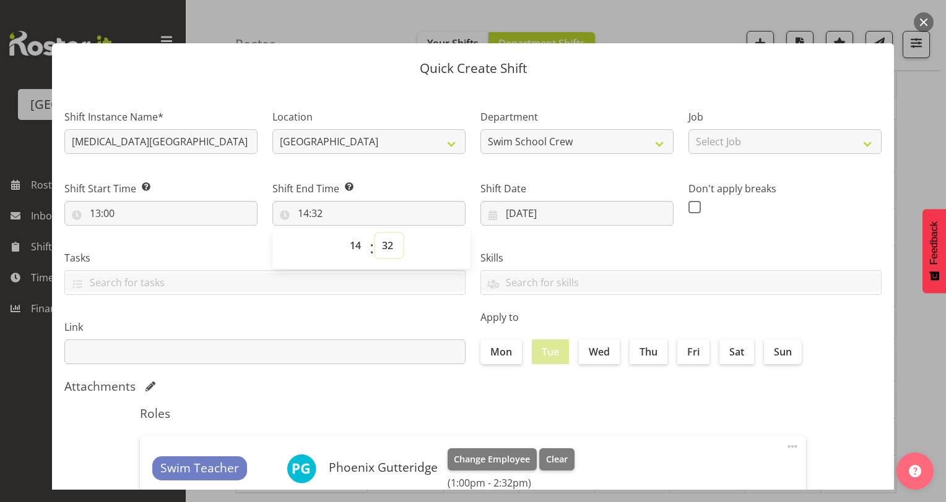
click at [381, 243] on select "00 01 02 03 04 05 06 07 08 09 10 11 12 13 14 15 16 17 18 19 20 21 22 23 24 25 2…" at bounding box center [389, 245] width 28 height 25
select select "30"
click at [375, 233] on select "00 01 02 03 04 05 06 07 08 09 10 11 12 13 14 15 16 17 18 19 20 21 22 23 24 25 2…" at bounding box center [389, 245] width 28 height 25
type input "14:30"
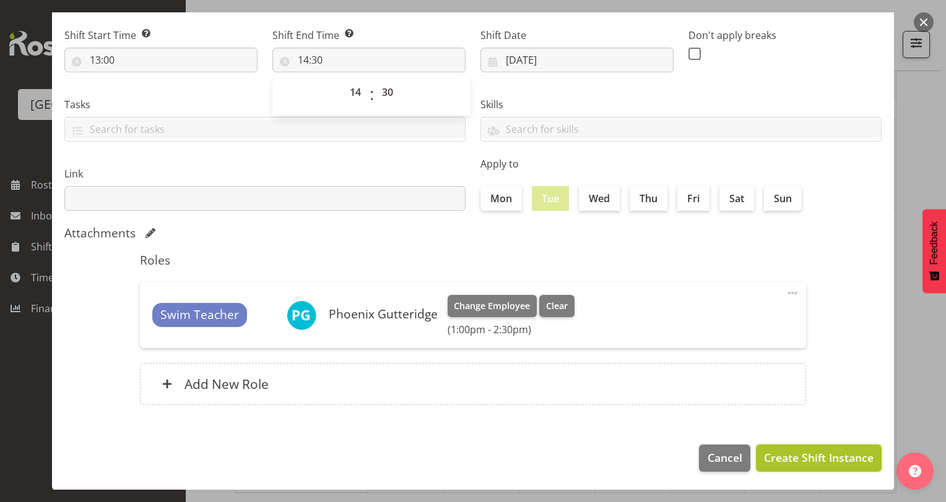
click at [772, 453] on span "Create Shift Instance" at bounding box center [819, 458] width 110 height 16
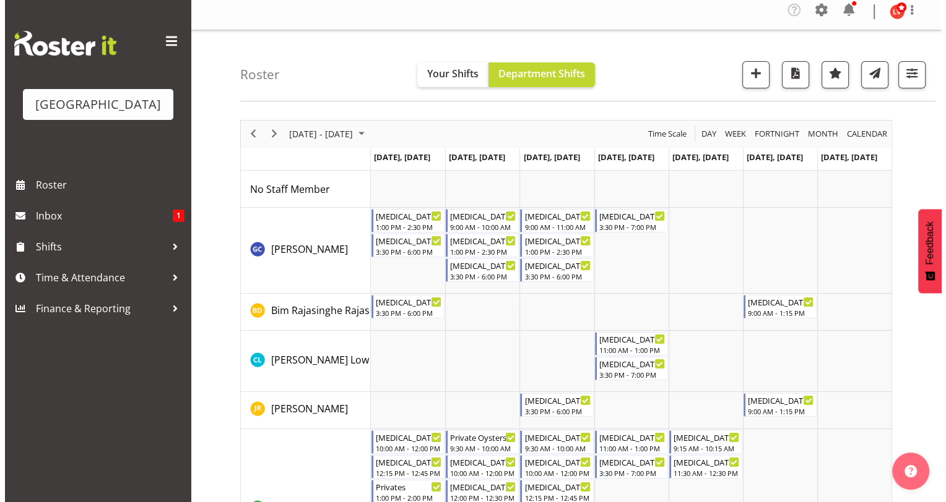
scroll to position [0, 0]
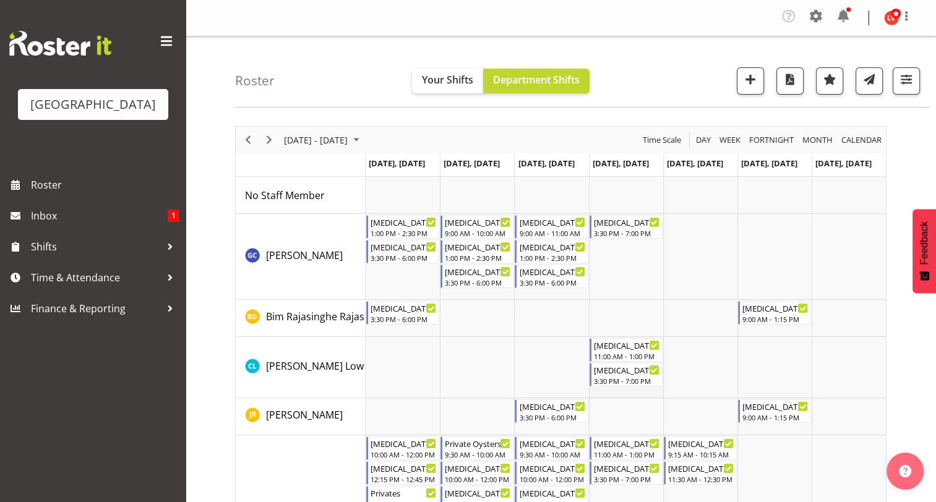
click at [618, 391] on td "Timeline Week of September 15, 2025" at bounding box center [626, 367] width 74 height 61
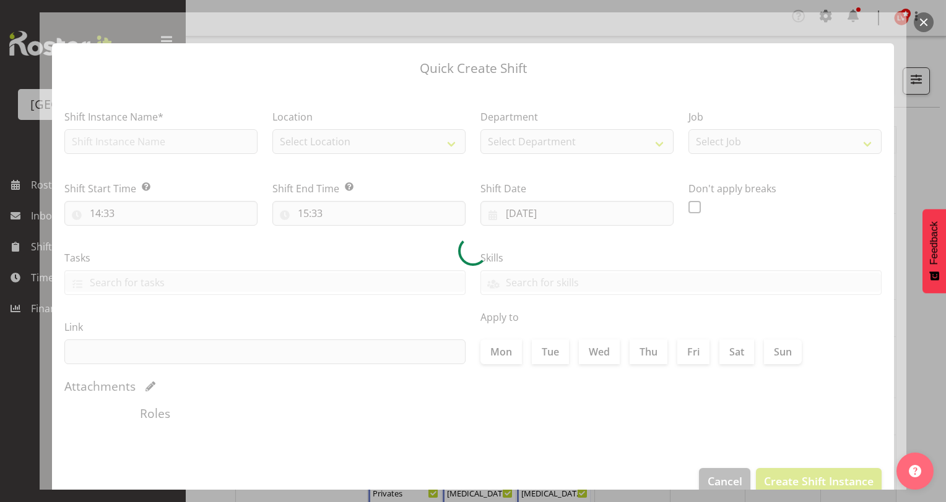
type input "[DATE]"
checkbox input "true"
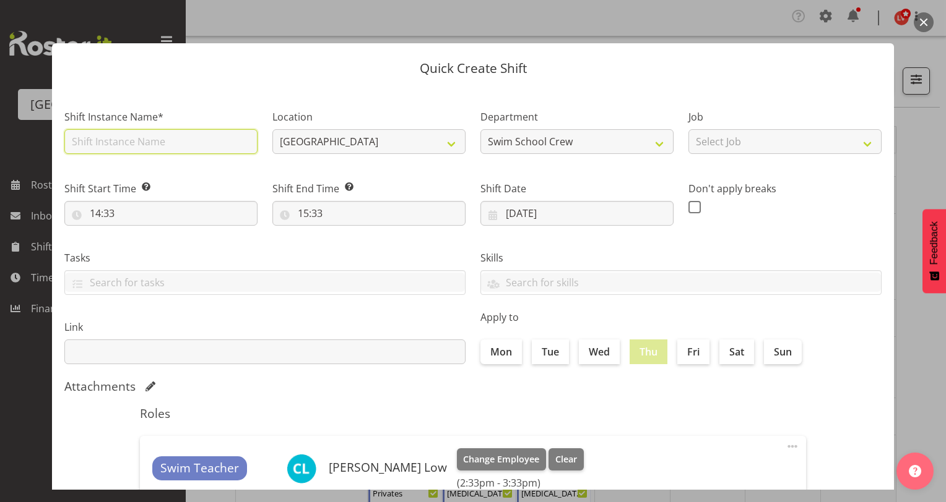
click at [193, 139] on input "text" at bounding box center [160, 141] width 193 height 25
type input "[MEDICAL_DATA][GEOGRAPHIC_DATA]"
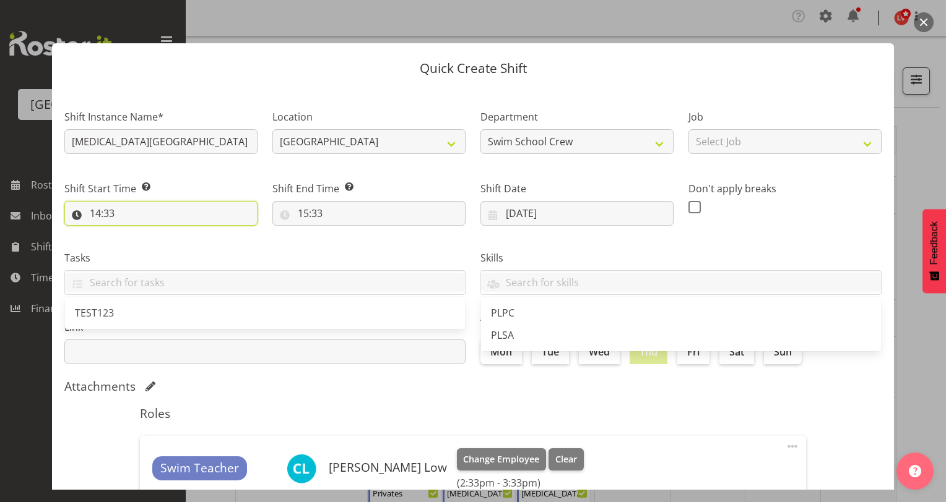
click at [95, 215] on input "14:33" at bounding box center [160, 213] width 193 height 25
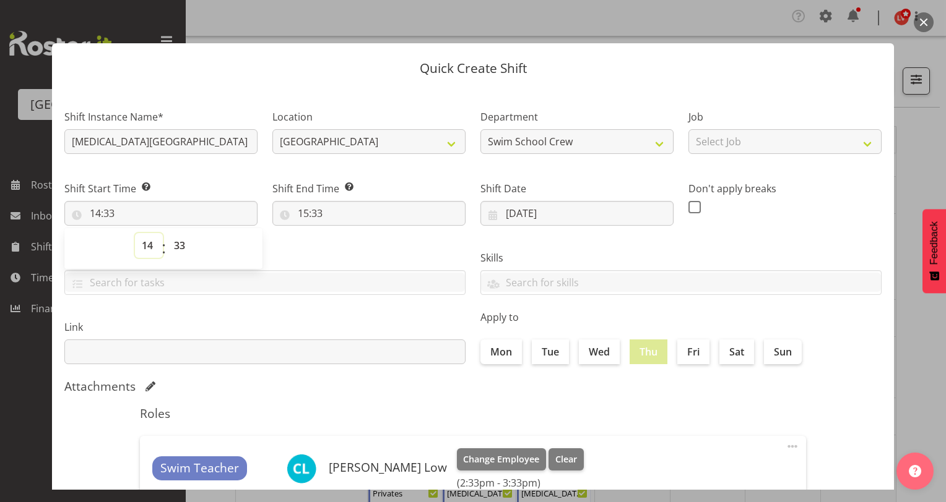
click at [142, 247] on select "00 01 02 03 04 05 06 07 08 09 10 11 12 13 14 15 16 17 18 19 20 21 22 23" at bounding box center [149, 245] width 28 height 25
select select "13"
click at [135, 233] on select "00 01 02 03 04 05 06 07 08 09 10 11 12 13 14 15 16 17 18 19 20 21 22 23" at bounding box center [149, 245] width 28 height 25
type input "13:33"
click at [179, 248] on select "00 01 02 03 04 05 06 07 08 09 10 11 12 13 14 15 16 17 18 19 20 21 22 23 24 25 2…" at bounding box center [181, 245] width 28 height 25
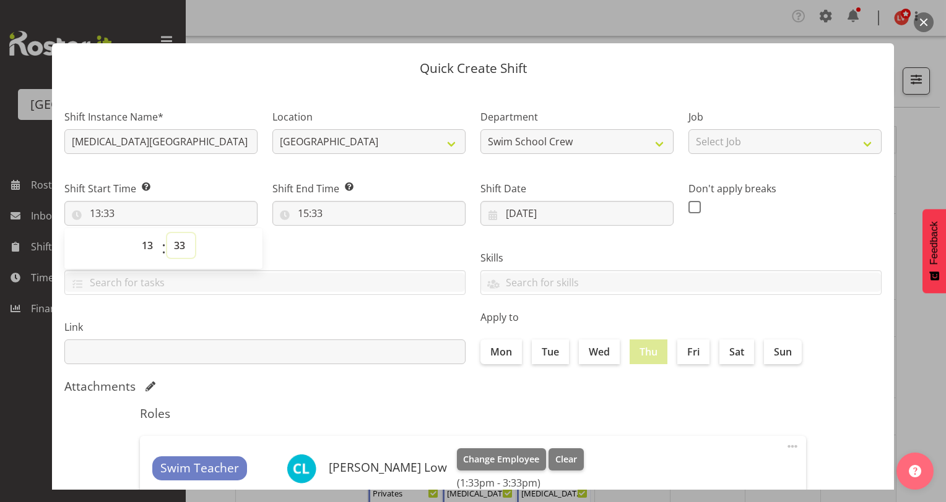
select select "0"
click at [167, 233] on select "00 01 02 03 04 05 06 07 08 09 10 11 12 13 14 15 16 17 18 19 20 21 22 23 24 25 2…" at bounding box center [181, 245] width 28 height 25
type input "13:00"
click at [329, 247] on div "Tasks TEST123" at bounding box center [265, 267] width 416 height 69
click at [304, 210] on input "15:33" at bounding box center [368, 213] width 193 height 25
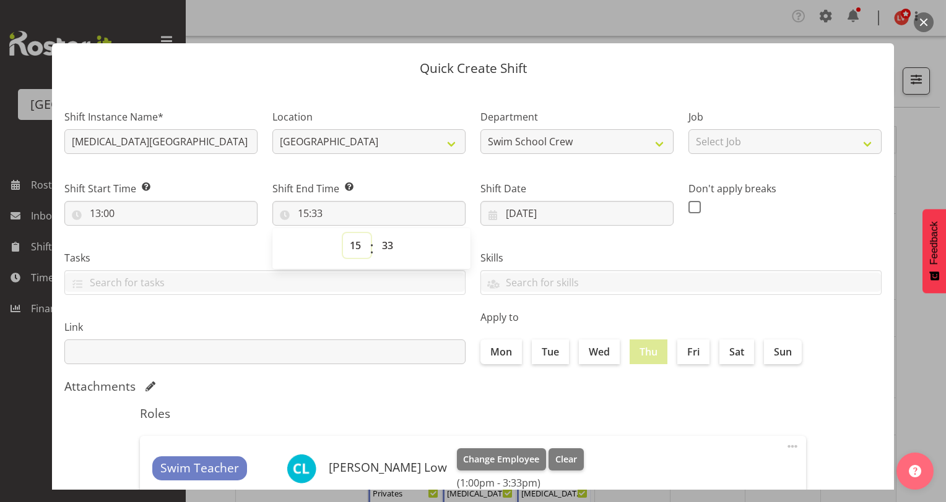
click at [348, 243] on select "00 01 02 03 04 05 06 07 08 09 10 11 12 13 14 15 16 17 18 19 20 21 22 23" at bounding box center [357, 245] width 28 height 25
select select "14"
click at [343, 233] on select "00 01 02 03 04 05 06 07 08 09 10 11 12 13 14 15 16 17 18 19 20 21 22 23" at bounding box center [357, 245] width 28 height 25
type input "14:33"
click at [378, 251] on select "00 01 02 03 04 05 06 07 08 09 10 11 12 13 14 15 16 17 18 19 20 21 22 23 24 25 2…" at bounding box center [389, 245] width 28 height 25
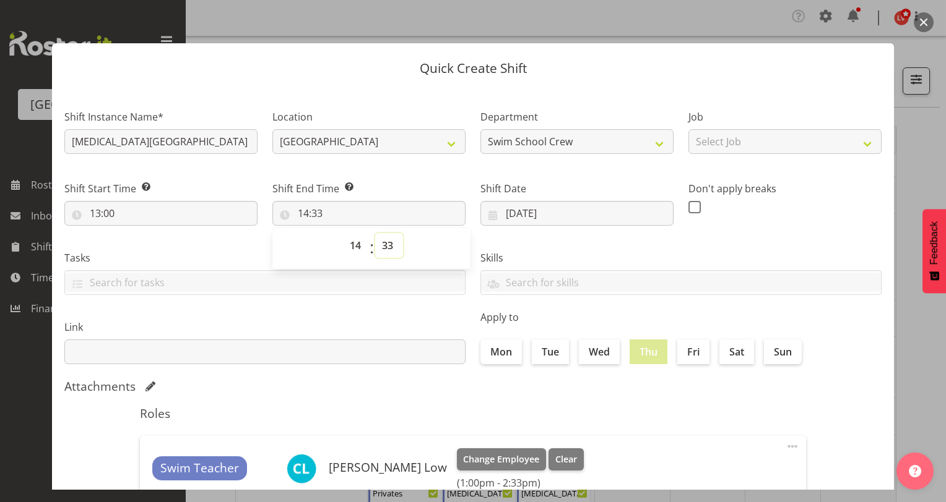
select select "30"
click at [375, 233] on select "00 01 02 03 04 05 06 07 08 09 10 11 12 13 14 15 16 17 18 19 20 21 22 23 24 25 2…" at bounding box center [389, 245] width 28 height 25
type input "14:30"
click at [541, 252] on label "Skills" at bounding box center [680, 258] width 401 height 15
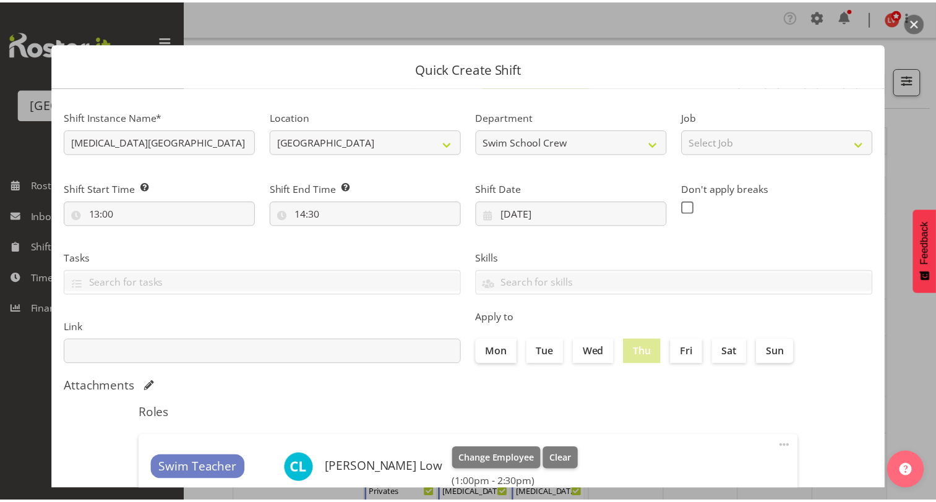
scroll to position [153, 0]
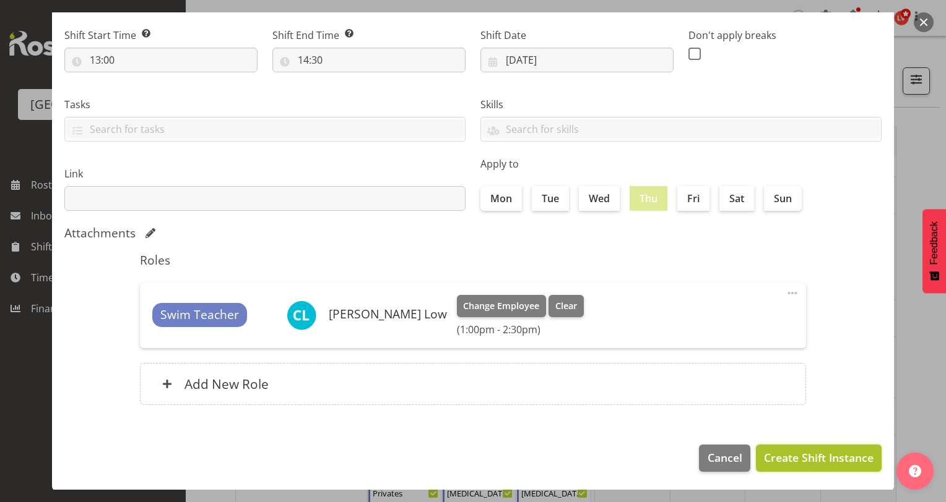
click at [780, 455] on span "Create Shift Instance" at bounding box center [819, 458] width 110 height 16
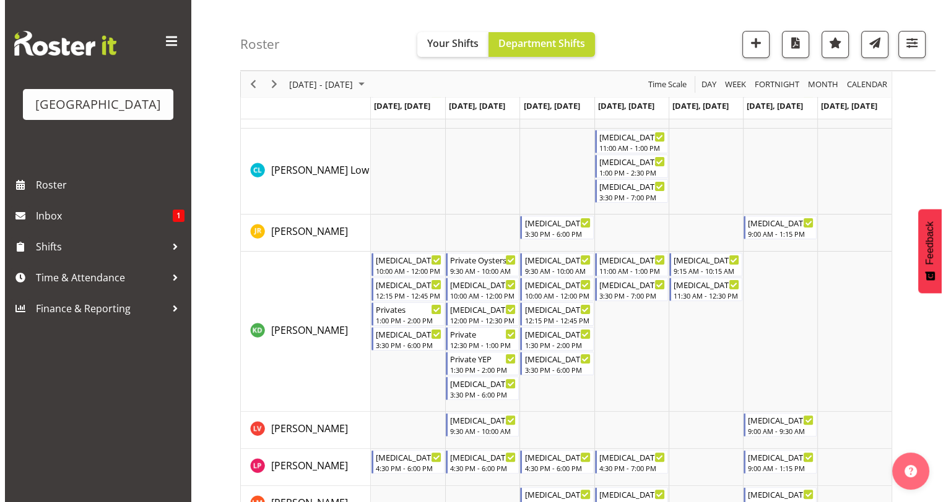
scroll to position [205, 0]
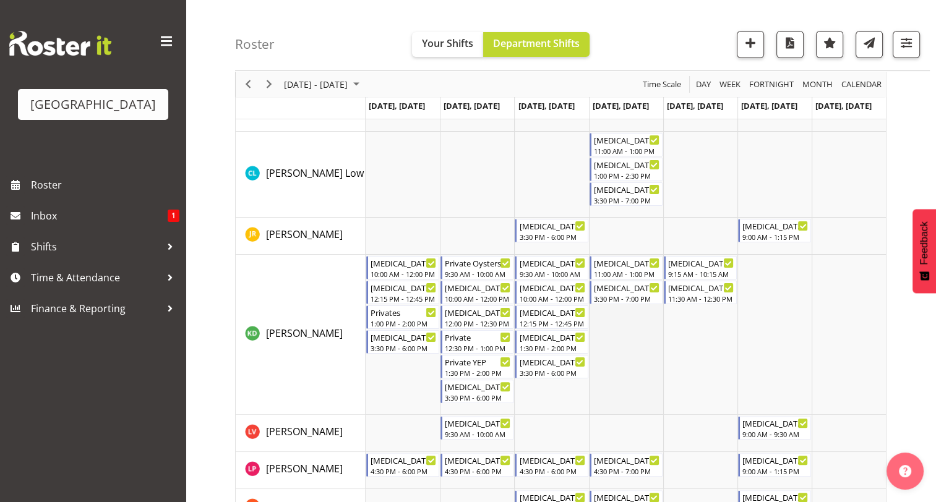
click at [626, 328] on td "Timeline Week of September 15, 2025" at bounding box center [626, 335] width 74 height 160
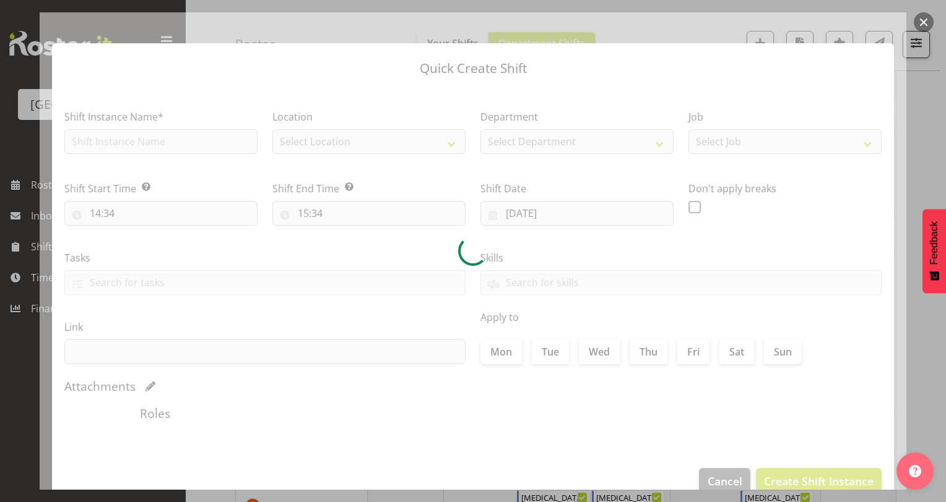
type input "[DATE]"
checkbox input "true"
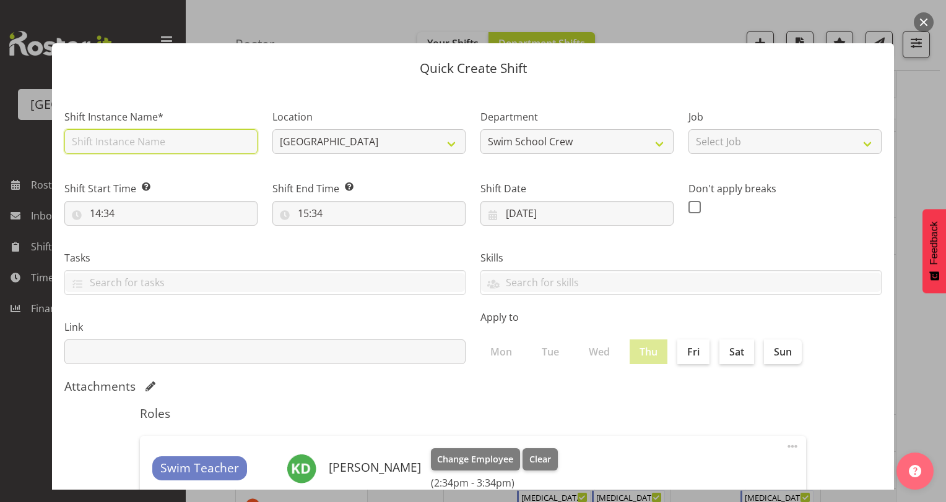
click at [210, 142] on input "text" at bounding box center [160, 141] width 193 height 25
type input "[MEDICAL_DATA][GEOGRAPHIC_DATA]"
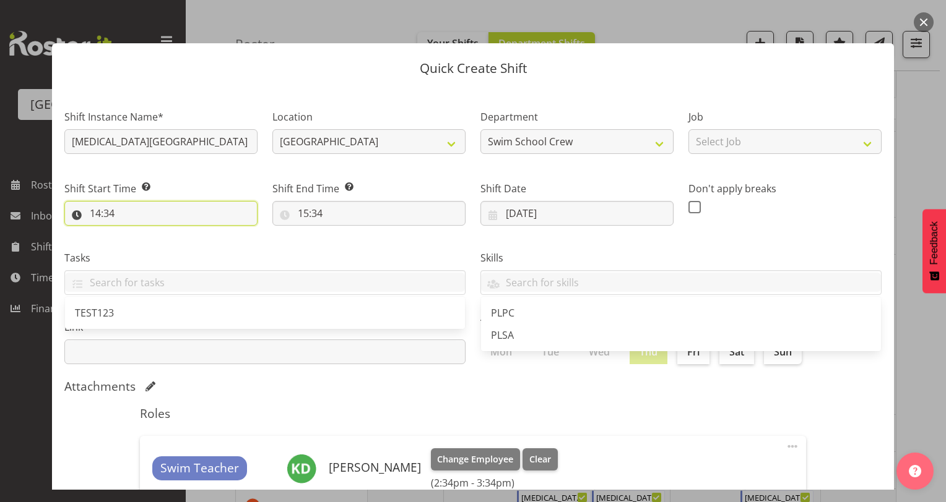
click at [92, 214] on input "14:34" at bounding box center [160, 213] width 193 height 25
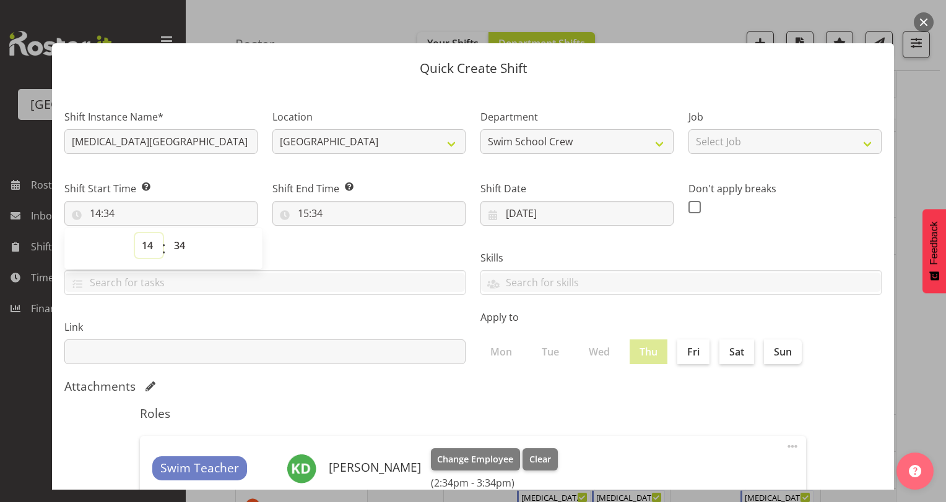
click at [145, 248] on select "00 01 02 03 04 05 06 07 08 09 10 11 12 13 14 15 16 17 18 19 20 21 22 23" at bounding box center [149, 245] width 28 height 25
select select "13"
click at [135, 233] on select "00 01 02 03 04 05 06 07 08 09 10 11 12 13 14 15 16 17 18 19 20 21 22 23" at bounding box center [149, 245] width 28 height 25
type input "13:34"
click at [176, 239] on select "00 01 02 03 04 05 06 07 08 09 10 11 12 13 14 15 16 17 18 19 20 21 22 23 24 25 2…" at bounding box center [181, 245] width 28 height 25
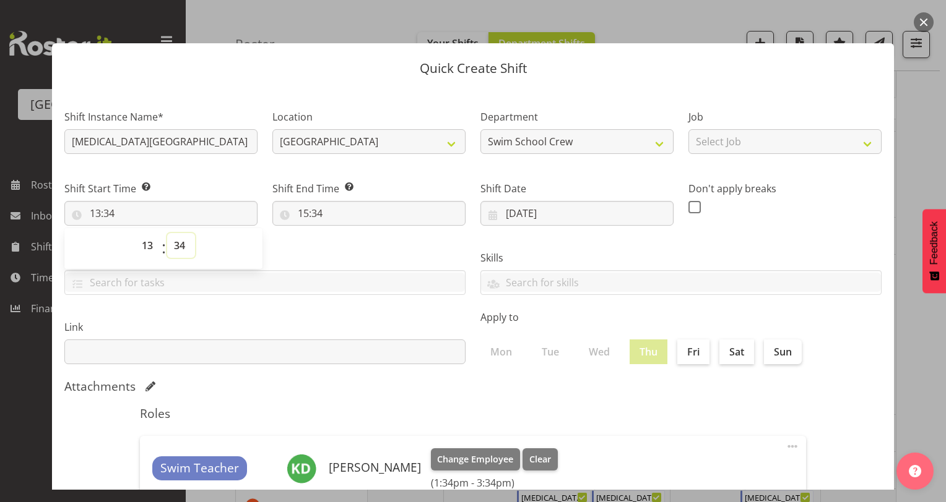
select select "30"
click at [167, 233] on select "00 01 02 03 04 05 06 07 08 09 10 11 12 13 14 15 16 17 18 19 20 21 22 23 24 25 2…" at bounding box center [181, 245] width 28 height 25
type input "13:30"
click at [307, 256] on label "Tasks" at bounding box center [264, 258] width 401 height 15
click at [105, 214] on input "13:30" at bounding box center [160, 213] width 193 height 25
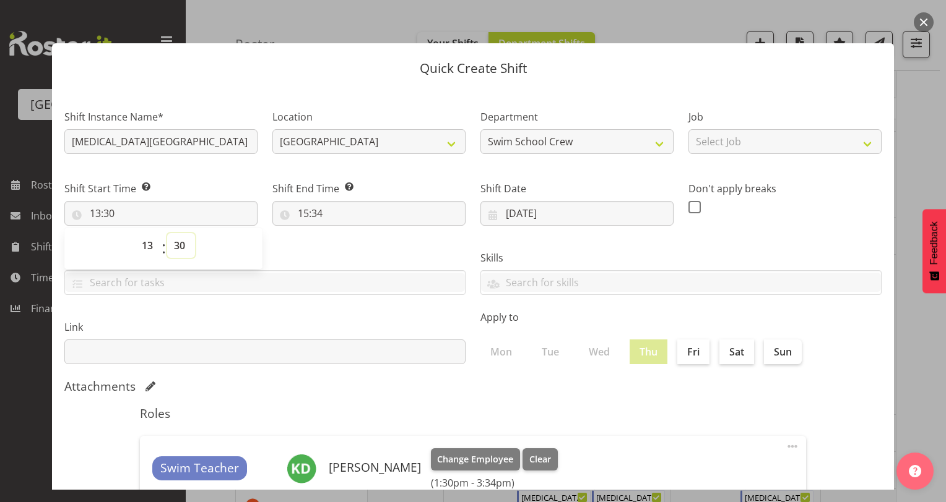
click at [180, 245] on select "00 01 02 03 04 05 06 07 08 09 10 11 12 13 14 15 16 17 18 19 20 21 22 23 24 25 2…" at bounding box center [181, 245] width 28 height 25
select select "0"
click at [167, 233] on select "00 01 02 03 04 05 06 07 08 09 10 11 12 13 14 15 16 17 18 19 20 21 22 23 24 25 2…" at bounding box center [181, 245] width 28 height 25
type input "13:00"
click at [305, 232] on div "Shift End Time Set the time of the day you wish this shift to finish 15:34 00 0…" at bounding box center [369, 198] width 208 height 69
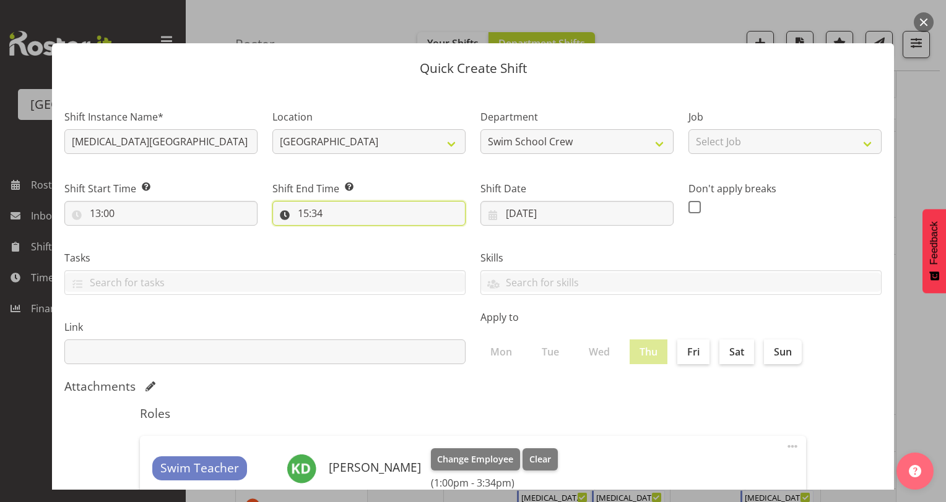
click at [301, 213] on input "15:34" at bounding box center [368, 213] width 193 height 25
click at [351, 244] on select "00 01 02 03 04 05 06 07 08 09 10 11 12 13 14 15 16 17 18 19 20 21 22 23" at bounding box center [357, 245] width 28 height 25
select select "14"
click at [343, 233] on select "00 01 02 03 04 05 06 07 08 09 10 11 12 13 14 15 16 17 18 19 20 21 22 23" at bounding box center [357, 245] width 28 height 25
type input "14:34"
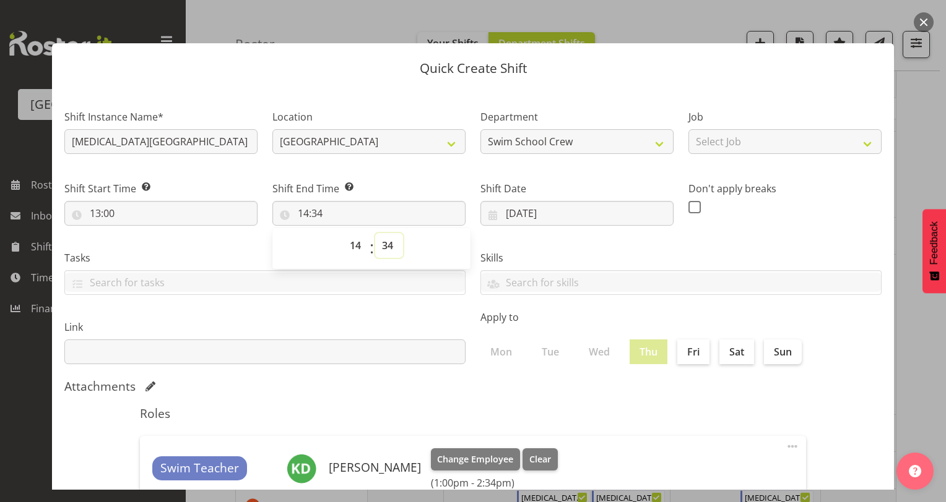
click at [386, 244] on select "00 01 02 03 04 05 06 07 08 09 10 11 12 13 14 15 16 17 18 19 20 21 22 23 24 25 2…" at bounding box center [389, 245] width 28 height 25
select select "30"
click at [375, 233] on select "00 01 02 03 04 05 06 07 08 09 10 11 12 13 14 15 16 17 18 19 20 21 22 23 24 25 2…" at bounding box center [389, 245] width 28 height 25
type input "14:30"
click at [528, 235] on div "Skills PLPC PLSA" at bounding box center [681, 267] width 416 height 69
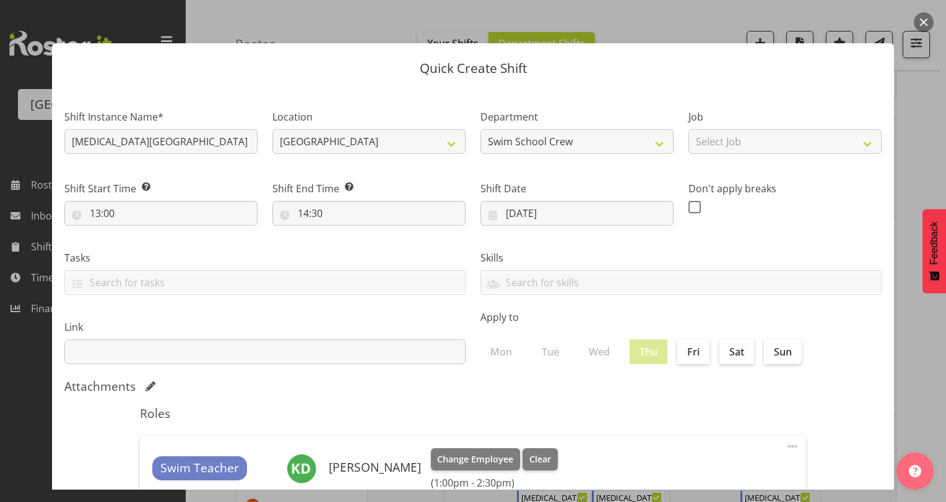
scroll to position [153, 0]
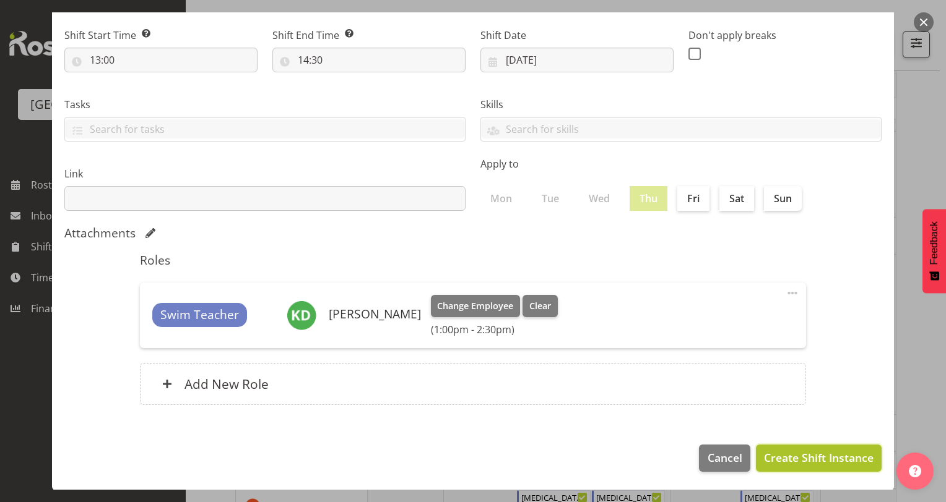
click at [799, 456] on span "Create Shift Instance" at bounding box center [819, 458] width 110 height 16
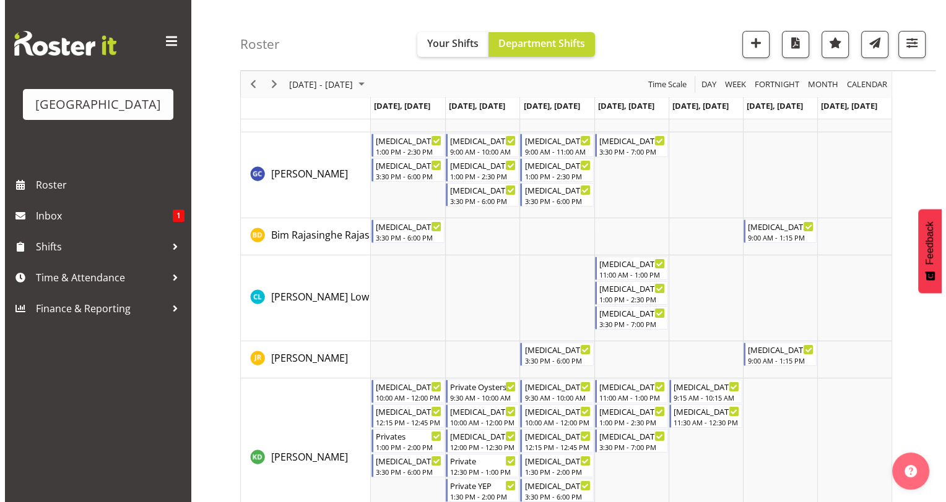
scroll to position [101, 0]
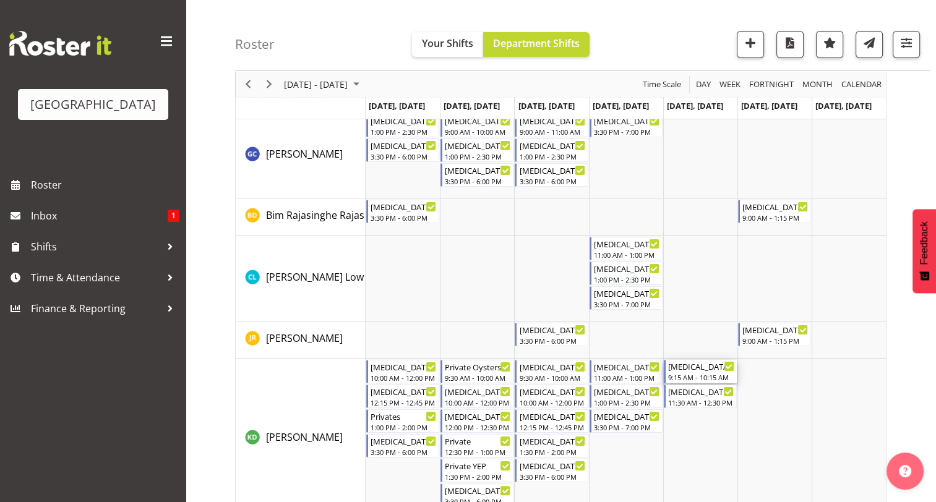
click at [689, 368] on div "[MEDICAL_DATA][GEOGRAPHIC_DATA]" at bounding box center [701, 366] width 66 height 12
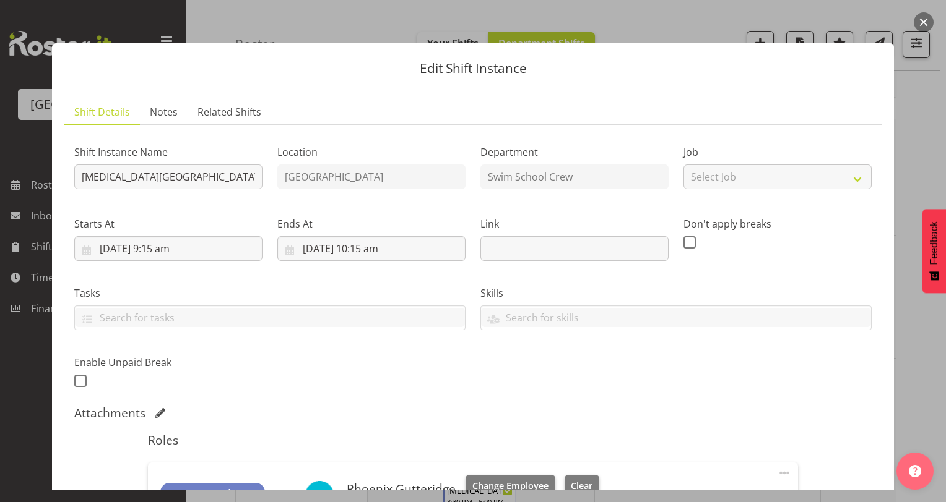
scroll to position [285, 0]
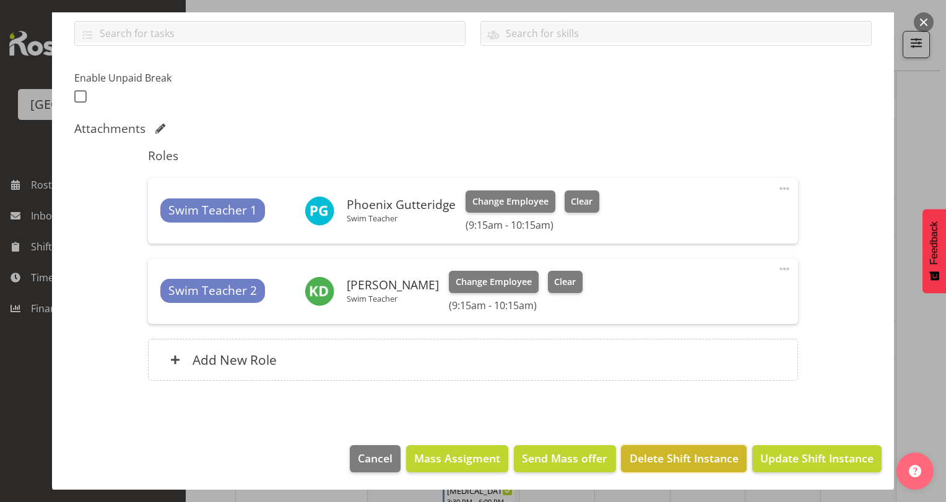
click at [712, 463] on span "Delete Shift Instance" at bounding box center [683, 458] width 109 height 16
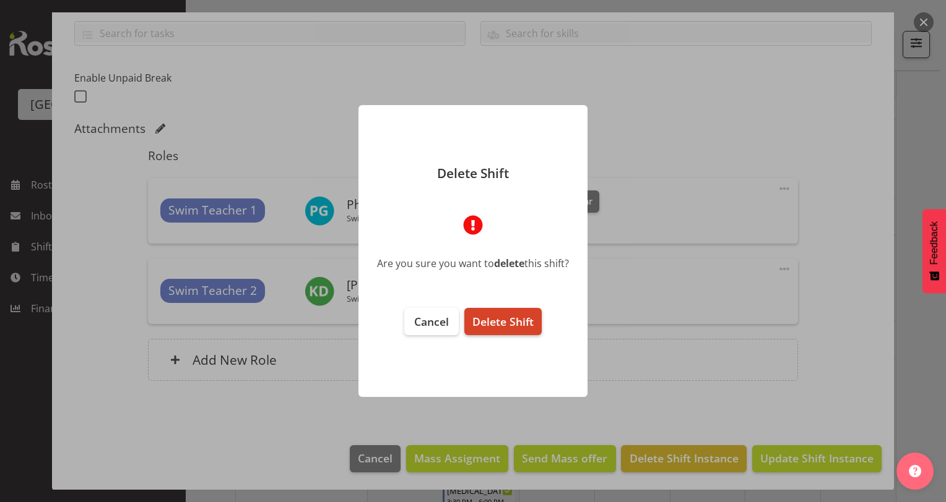
click at [516, 324] on span "Delete Shift" at bounding box center [502, 321] width 61 height 15
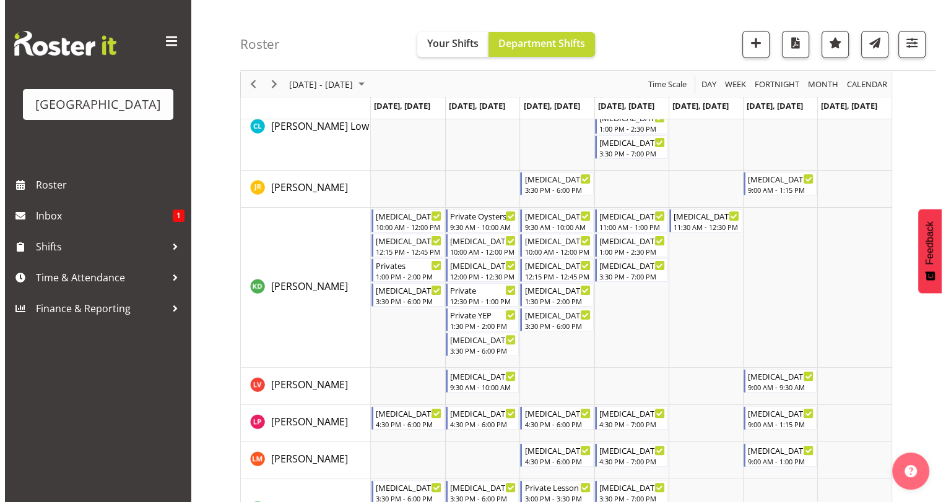
scroll to position [256, 0]
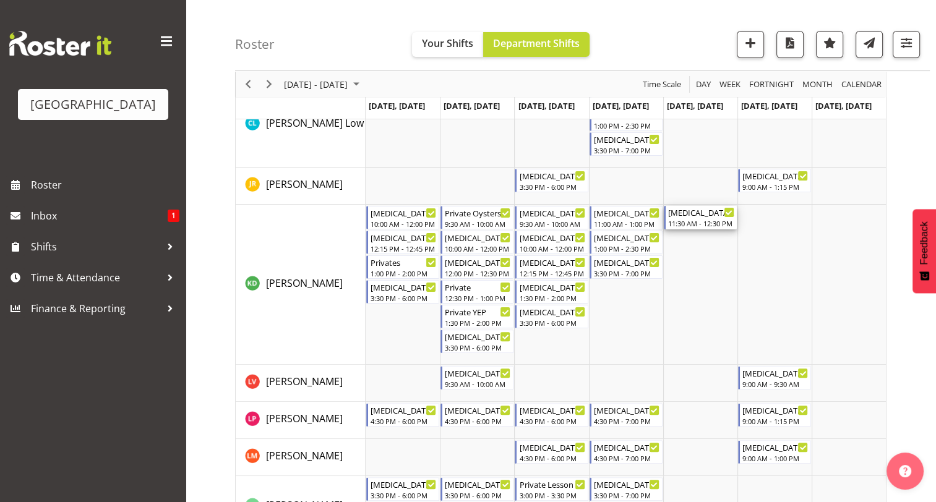
click at [690, 220] on div "11:30 AM - 12:30 PM" at bounding box center [701, 223] width 66 height 10
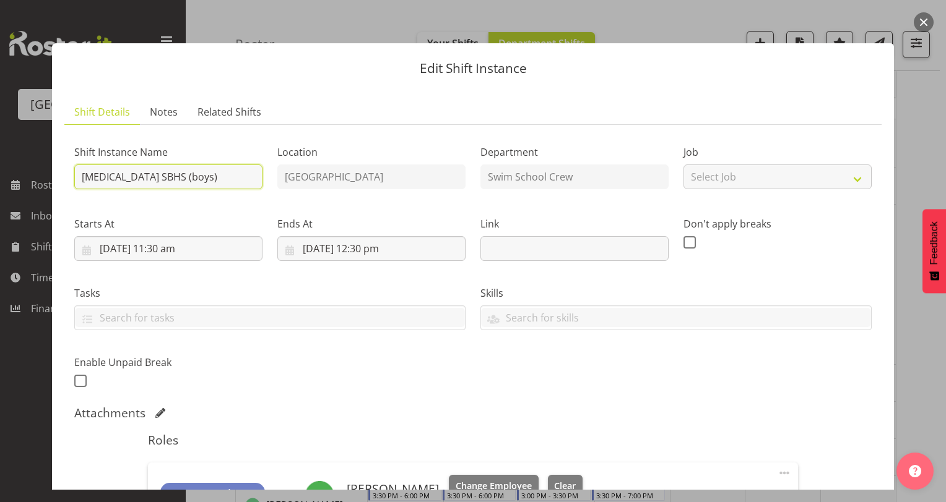
click at [205, 173] on input "[MEDICAL_DATA] SBHS (boys)" at bounding box center [168, 177] width 188 height 25
type input "[MEDICAL_DATA] SBHS (boys) HYDROSLIDES"
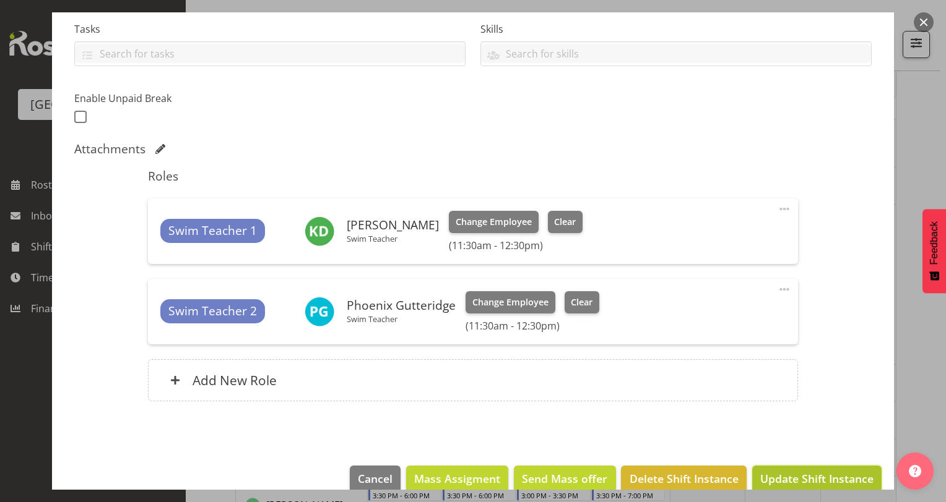
click at [780, 482] on span "Update Shift Instance" at bounding box center [816, 479] width 113 height 16
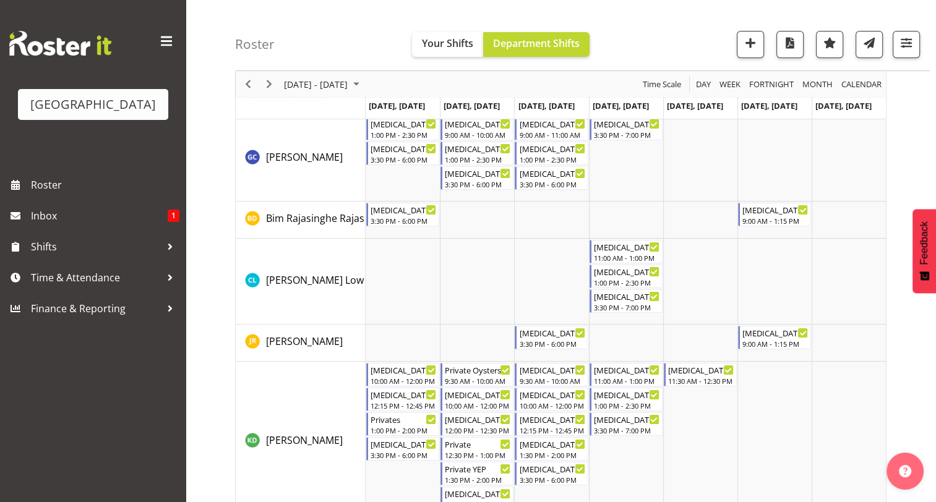
scroll to position [106, 0]
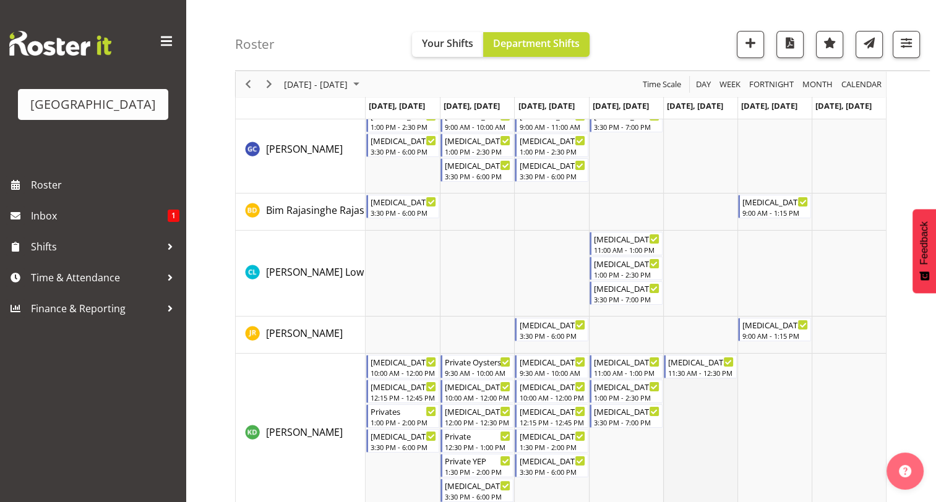
click at [699, 411] on td "Timeline Week of September 15, 2025" at bounding box center [700, 434] width 74 height 160
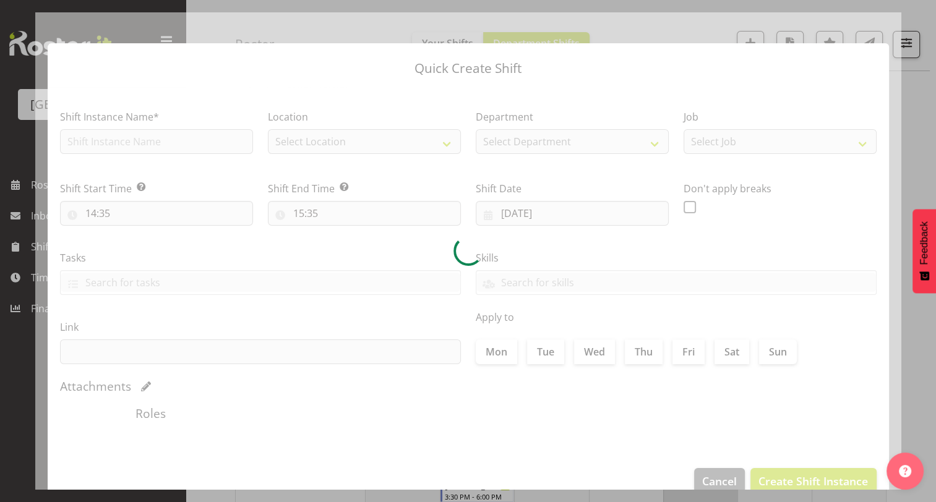
scroll to position [118, 0]
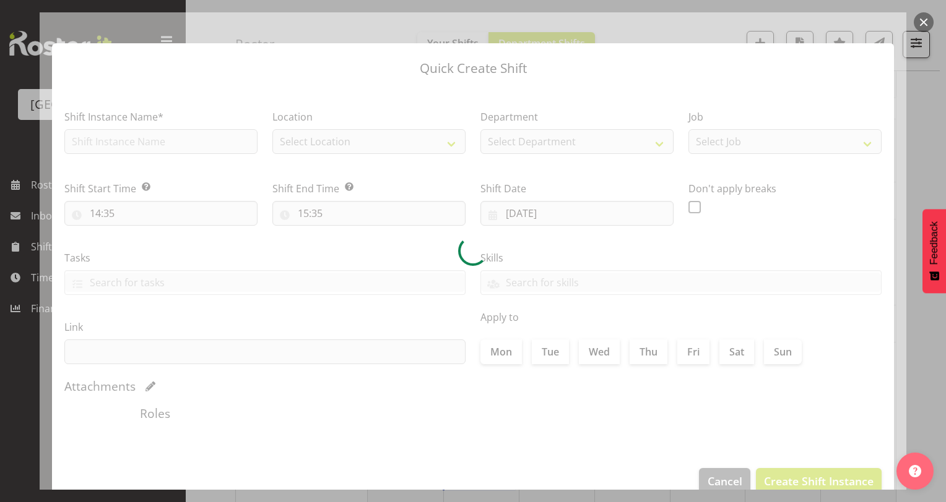
type input "[DATE]"
checkbox input "true"
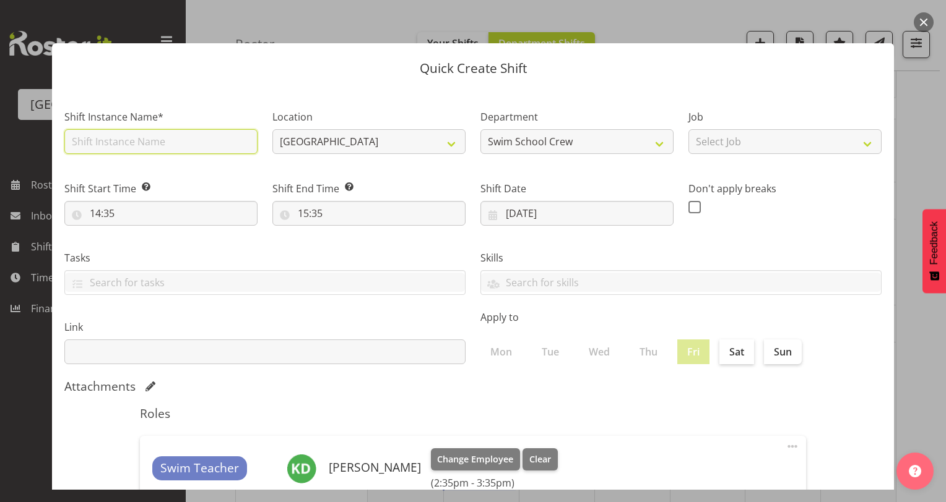
click at [192, 146] on input "text" at bounding box center [160, 141] width 193 height 25
type input "t"
type input "[MEDICAL_DATA] A"
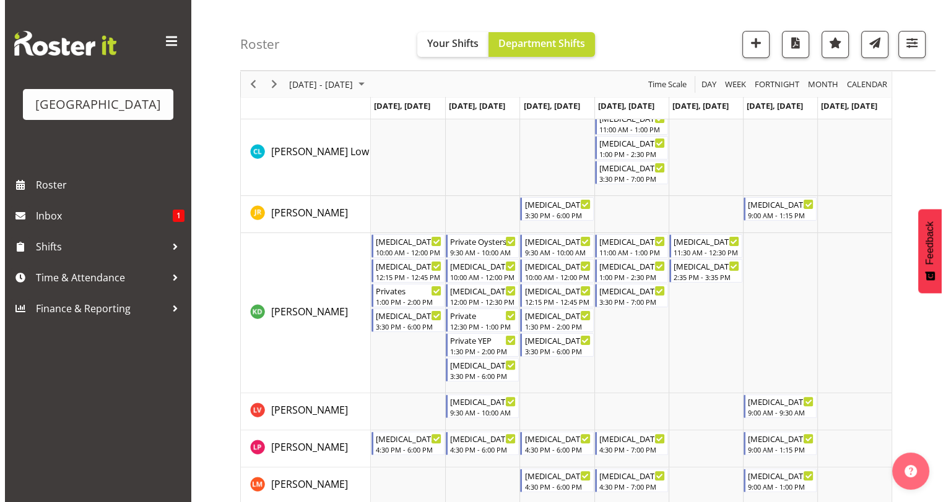
scroll to position [232, 0]
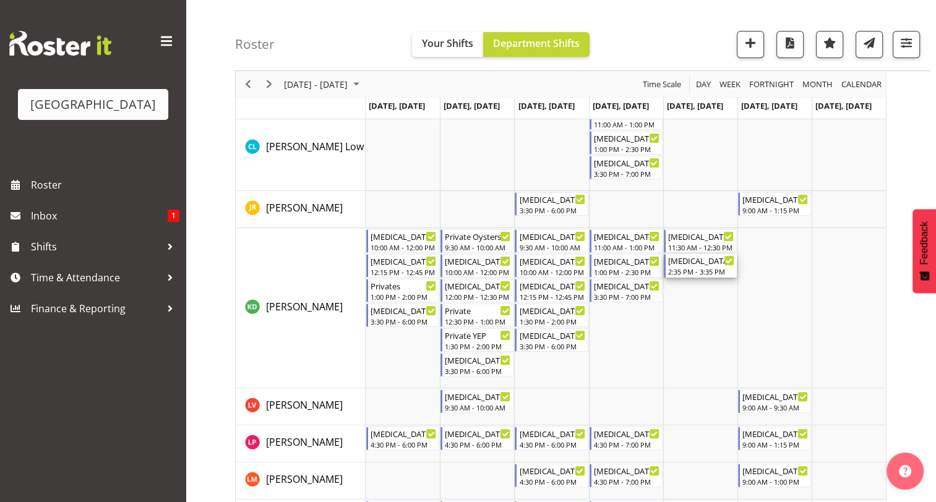
click at [690, 259] on div "[MEDICAL_DATA] A" at bounding box center [701, 260] width 66 height 12
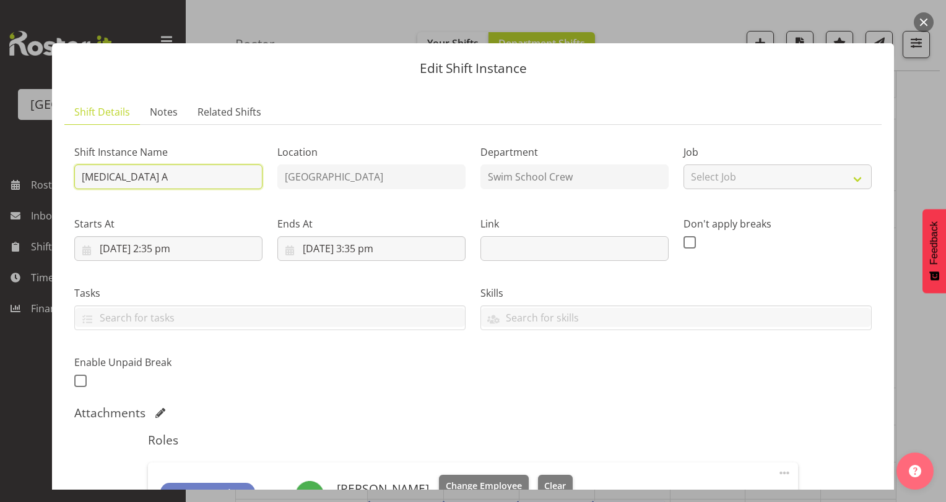
click at [161, 183] on input "[MEDICAL_DATA] A" at bounding box center [168, 177] width 188 height 25
type input "[MEDICAL_DATA] AURORA"
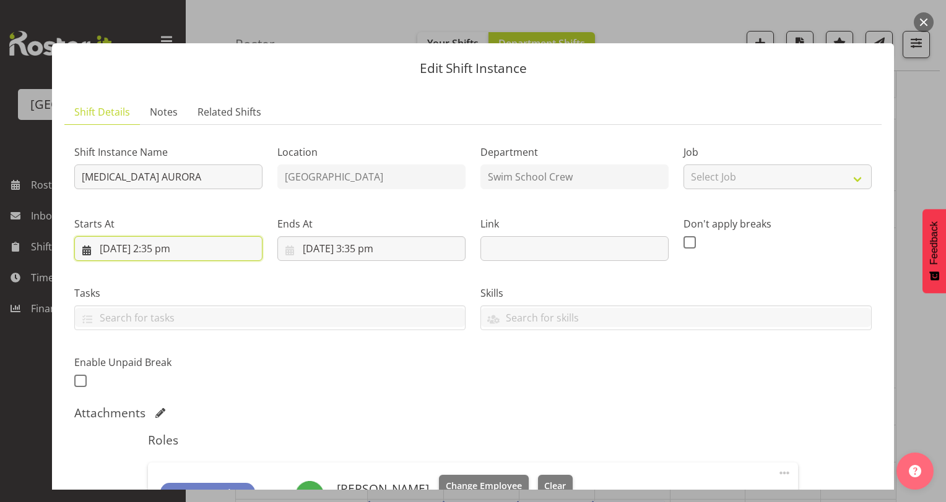
click at [159, 249] on input "[DATE] 2:35 pm" at bounding box center [168, 248] width 188 height 25
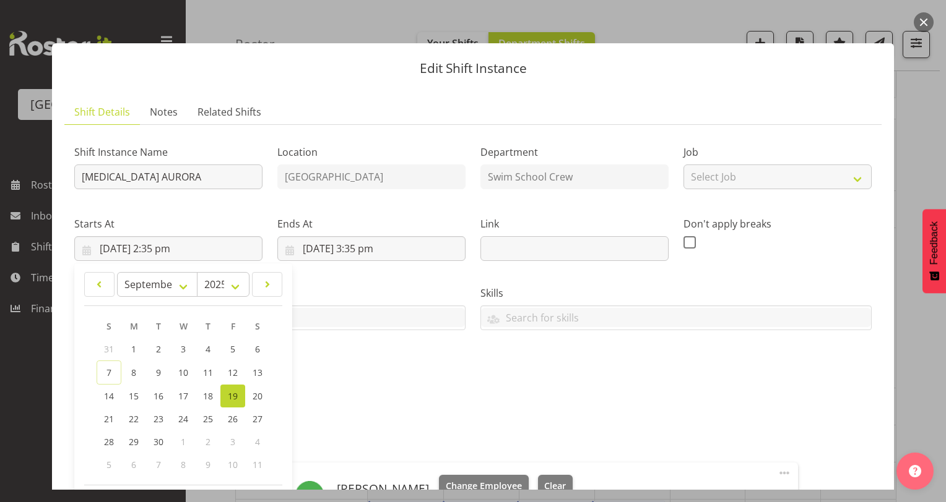
click at [198, 210] on div "Starts At [DATE] 2:35 pm January February March April May June July August Sept…" at bounding box center [168, 233] width 203 height 69
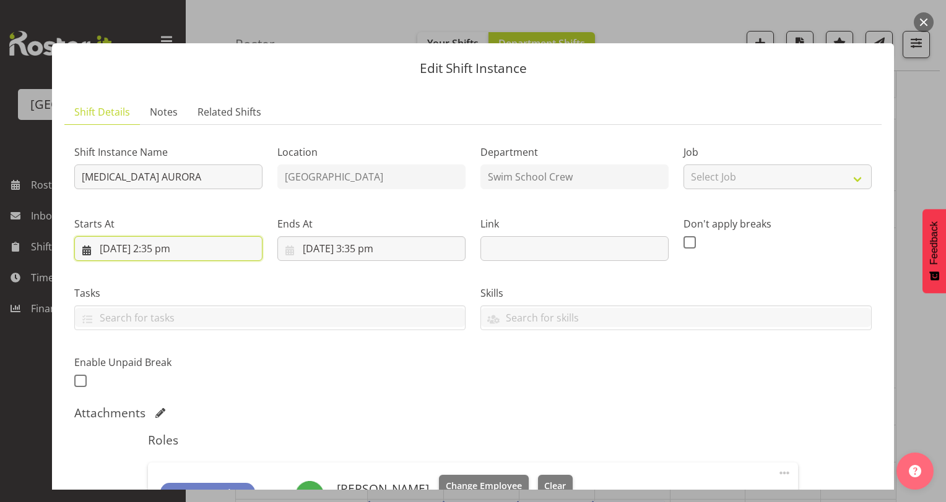
click at [160, 246] on input "[DATE] 2:35 pm" at bounding box center [168, 248] width 188 height 25
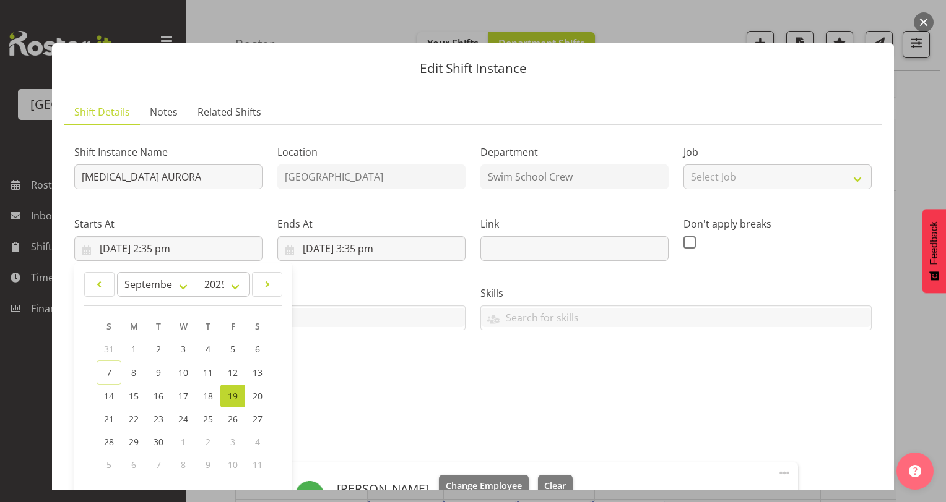
scroll to position [200, 0]
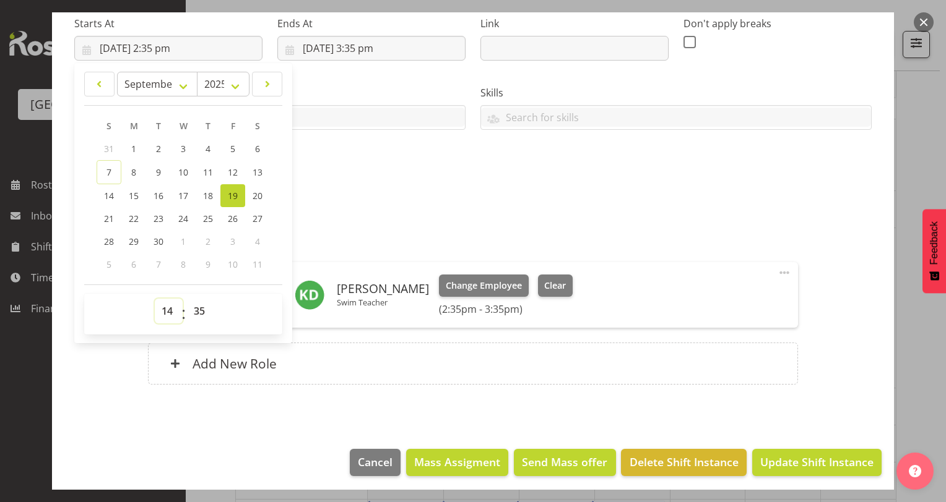
click at [165, 311] on select "00 01 02 03 04 05 06 07 08 09 10 11 12 13 14 15 16 17 18 19 20 21 22 23" at bounding box center [169, 311] width 28 height 25
select select "13"
click at [155, 299] on select "00 01 02 03 04 05 06 07 08 09 10 11 12 13 14 15 16 17 18 19 20 21 22 23" at bounding box center [169, 311] width 28 height 25
type input "[DATE] 1:35 pm"
click at [200, 308] on select "00 01 02 03 04 05 06 07 08 09 10 11 12 13 14 15 16 17 18 19 20 21 22 23 24 25 2…" at bounding box center [201, 311] width 28 height 25
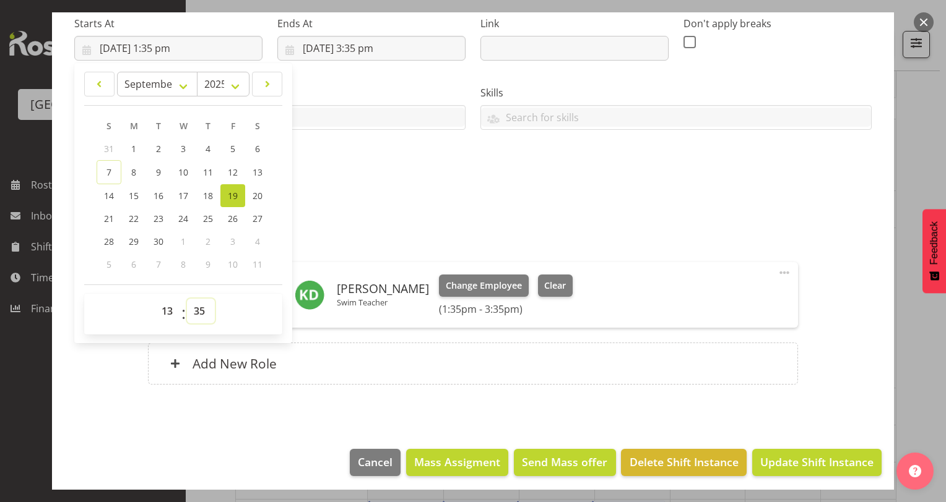
select select "30"
click at [187, 299] on select "00 01 02 03 04 05 06 07 08 09 10 11 12 13 14 15 16 17 18 19 20 21 22 23 24 25 2…" at bounding box center [201, 311] width 28 height 25
type input "[DATE] 1:30 pm"
click at [396, 181] on div "Shift Instance Name [MEDICAL_DATA] AURORA Location [GEOGRAPHIC_DATA] Department…" at bounding box center [473, 62] width 812 height 271
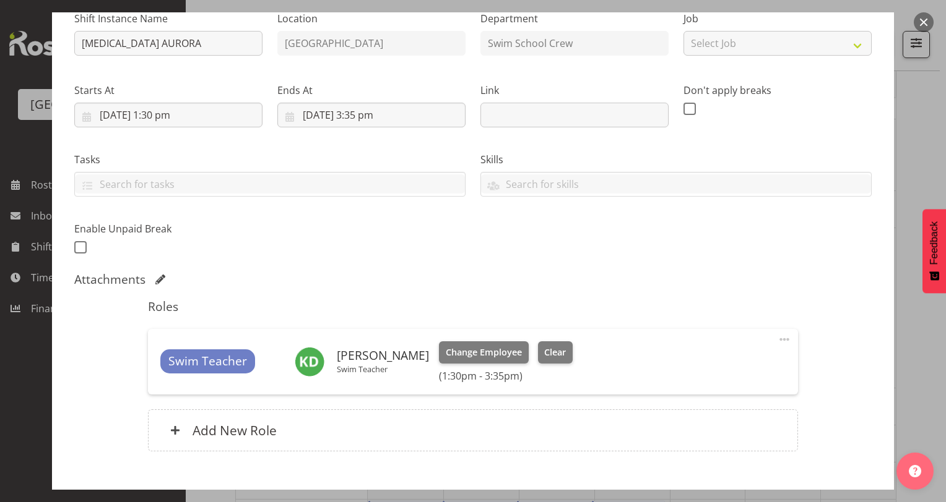
scroll to position [129, 0]
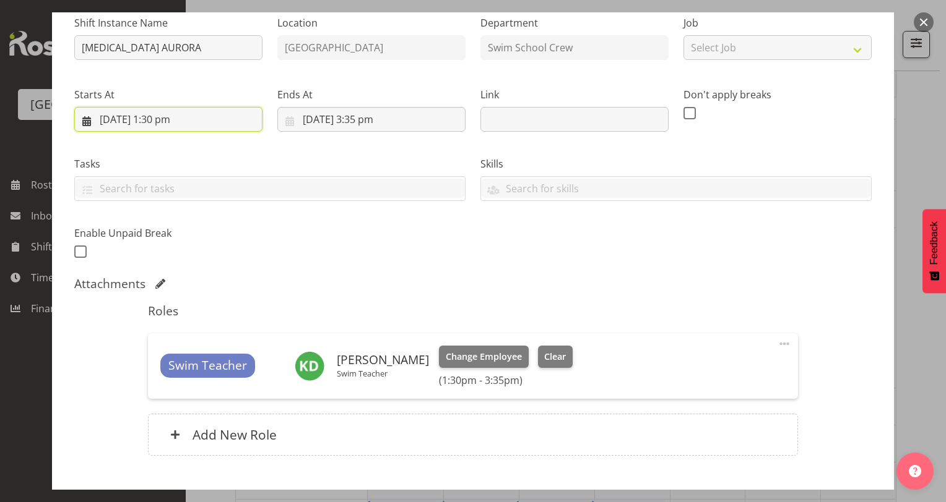
click at [169, 118] on input "[DATE] 1:30 pm" at bounding box center [168, 119] width 188 height 25
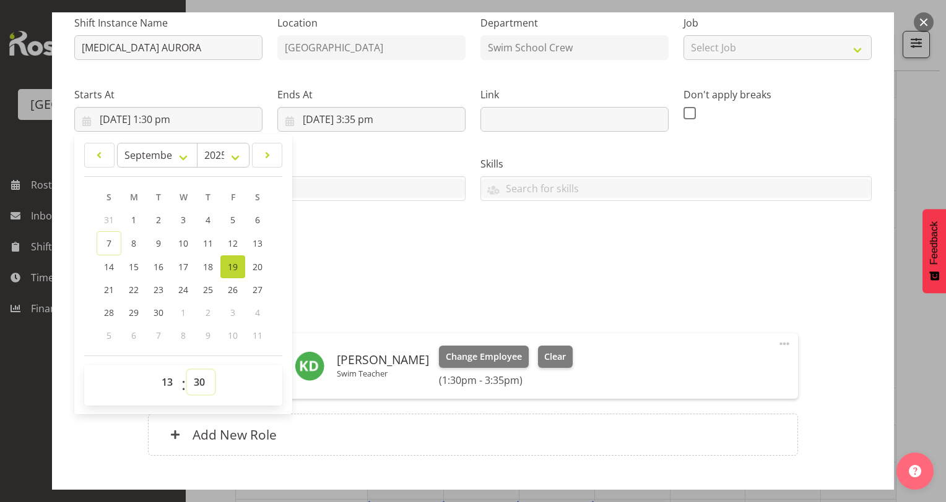
click at [191, 379] on select "00 01 02 03 04 05 06 07 08 09 10 11 12 13 14 15 16 17 18 19 20 21 22 23 24 25 2…" at bounding box center [201, 382] width 28 height 25
select select "0"
click at [187, 370] on select "00 01 02 03 04 05 06 07 08 09 10 11 12 13 14 15 16 17 18 19 20 21 22 23 24 25 2…" at bounding box center [201, 382] width 28 height 25
type input "[DATE] 1:00 pm"
click at [374, 212] on div "Shift Instance Name [MEDICAL_DATA] AURORA Location [GEOGRAPHIC_DATA] Department…" at bounding box center [473, 133] width 812 height 271
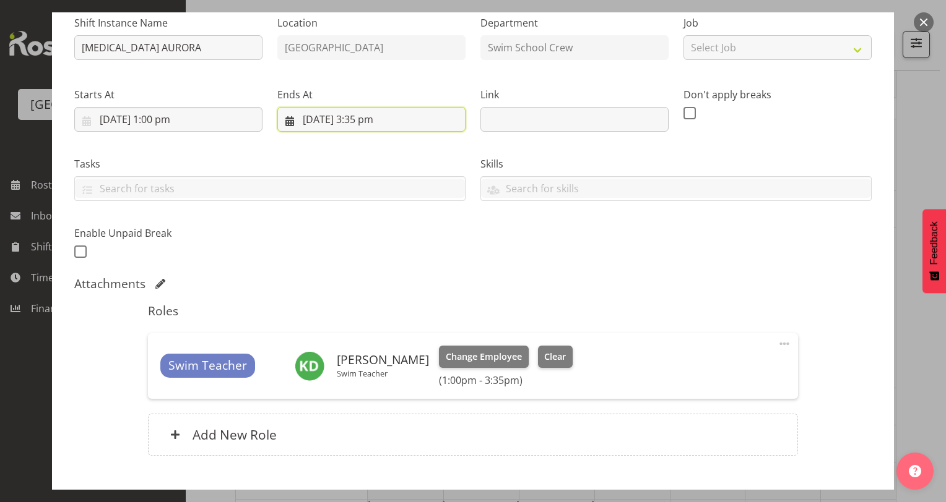
click at [369, 116] on input "[DATE] 3:35 pm" at bounding box center [371, 119] width 188 height 25
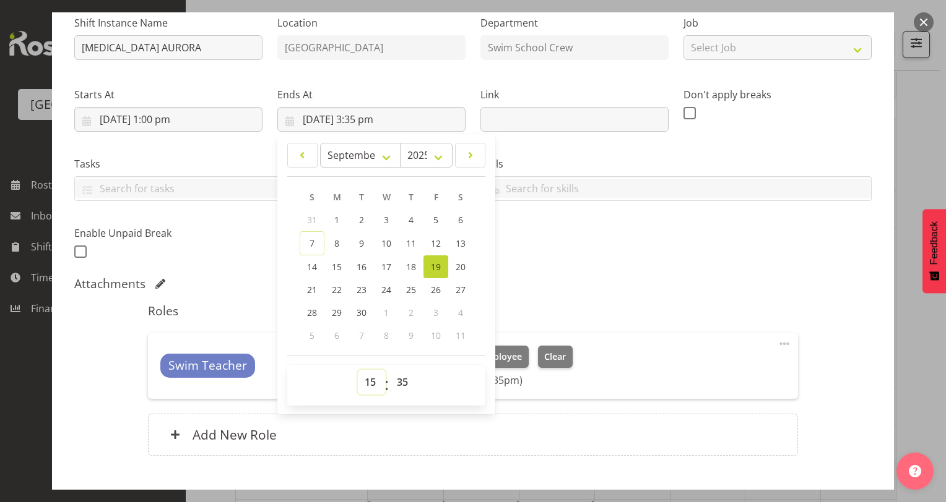
click at [366, 379] on select "00 01 02 03 04 05 06 07 08 09 10 11 12 13 14 15 16 17 18 19 20 21 22 23" at bounding box center [372, 382] width 28 height 25
select select "14"
click at [358, 370] on select "00 01 02 03 04 05 06 07 08 09 10 11 12 13 14 15 16 17 18 19 20 21 22 23" at bounding box center [372, 382] width 28 height 25
type input "[DATE] 2:35 pm"
click at [399, 386] on select "00 01 02 03 04 05 06 07 08 09 10 11 12 13 14 15 16 17 18 19 20 21 22 23 24 25 2…" at bounding box center [404, 382] width 28 height 25
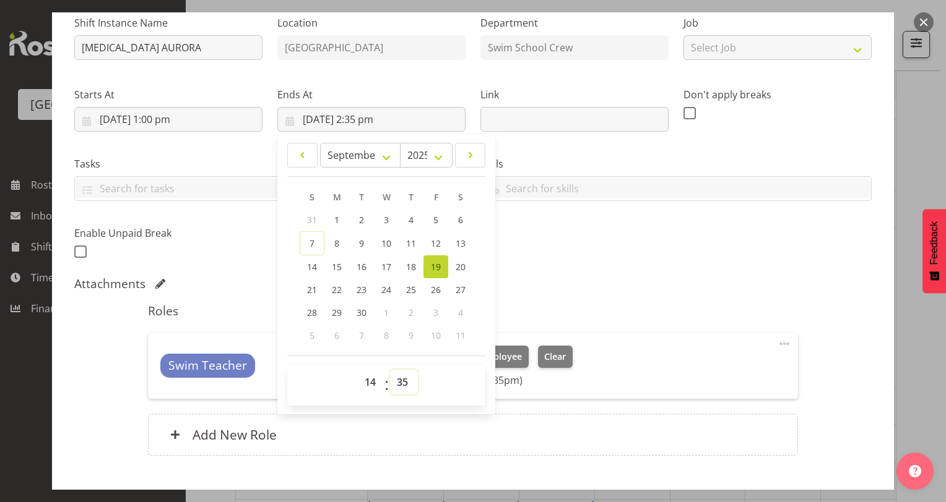
select select "30"
click at [390, 370] on select "00 01 02 03 04 05 06 07 08 09 10 11 12 13 14 15 16 17 18 19 20 21 22 23 24 25 2…" at bounding box center [404, 382] width 28 height 25
type input "[DATE] 2:30 pm"
click at [681, 258] on div "Shift Instance Name [MEDICAL_DATA] AURORA Location [GEOGRAPHIC_DATA] Department…" at bounding box center [473, 133] width 812 height 271
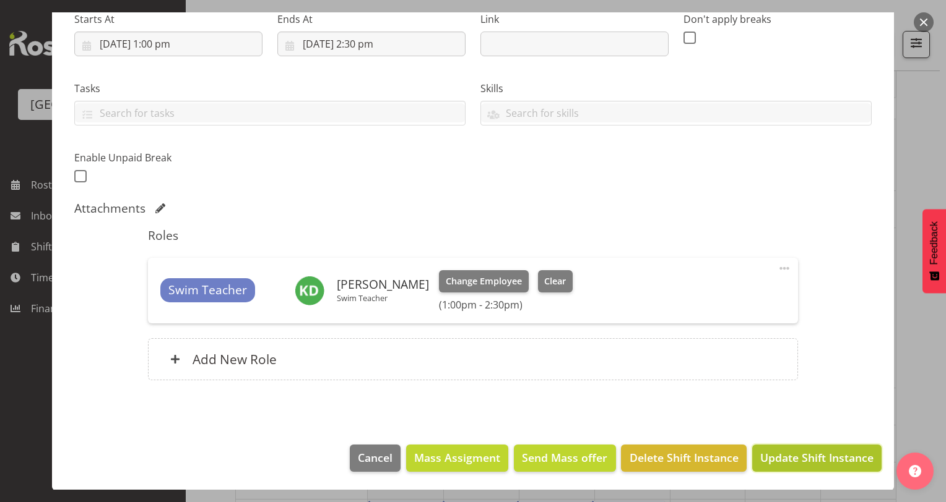
click at [791, 454] on span "Update Shift Instance" at bounding box center [816, 458] width 113 height 16
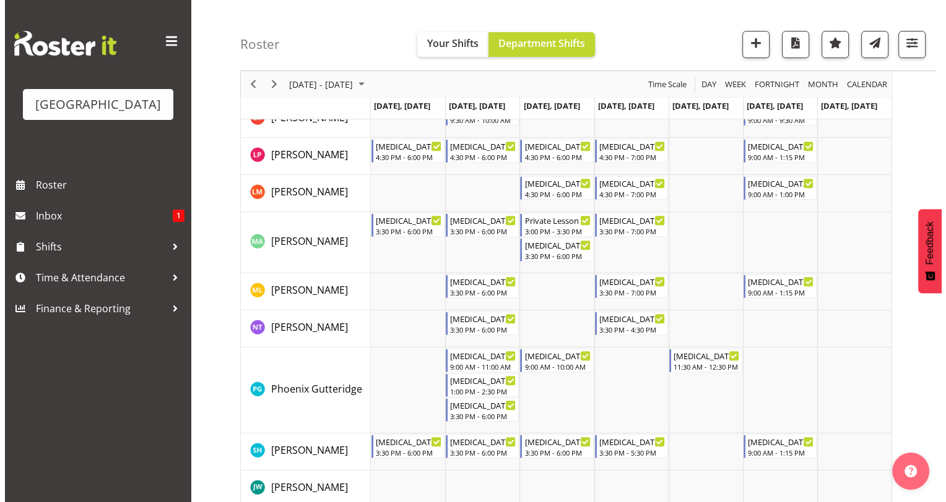
scroll to position [522, 0]
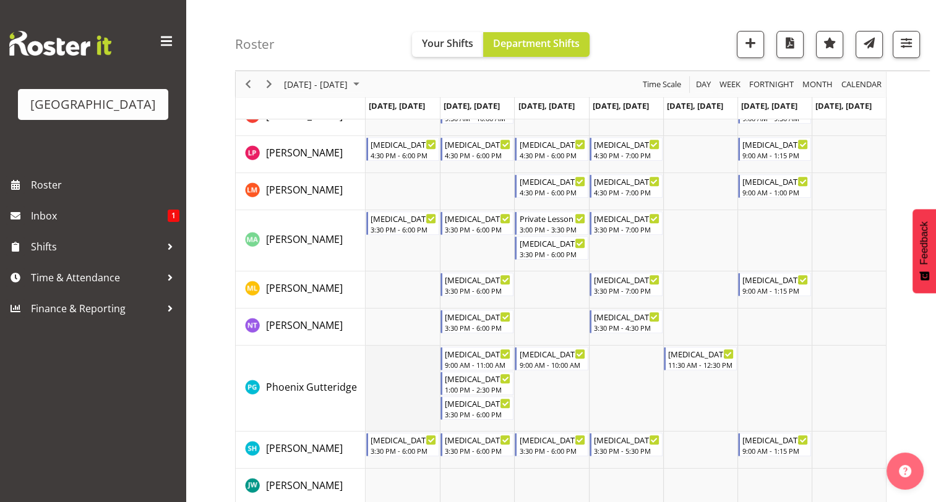
click at [394, 380] on td "Timeline Week of September 15, 2025" at bounding box center [403, 389] width 74 height 86
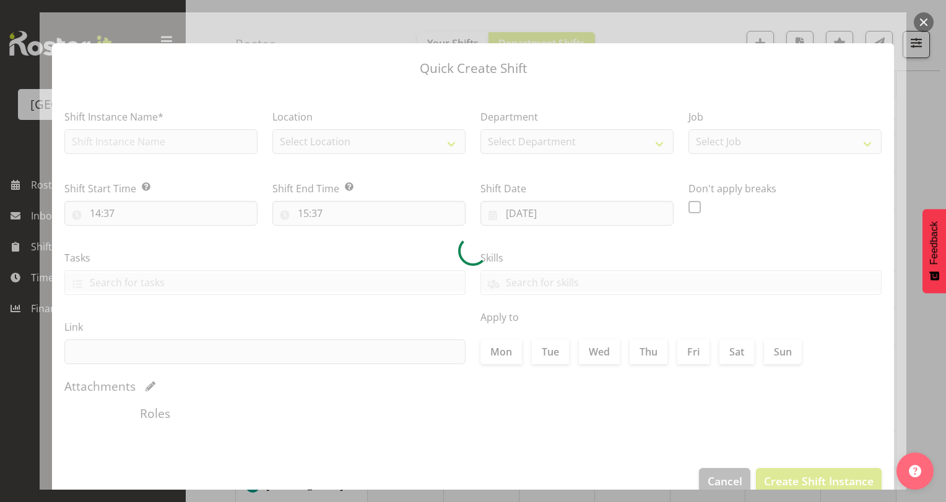
type input "[DATE]"
checkbox input "true"
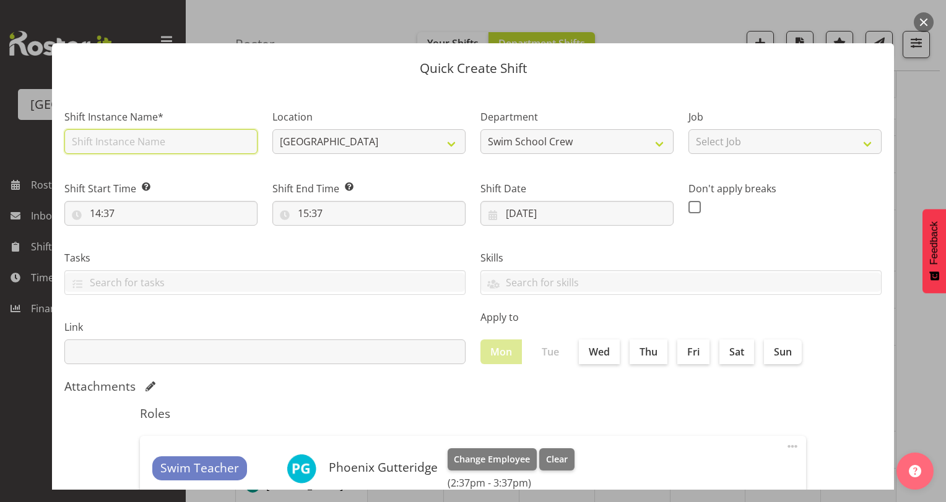
click at [194, 135] on input "text" at bounding box center [160, 141] width 193 height 25
type input "t"
type input "T4 MIDDLE"
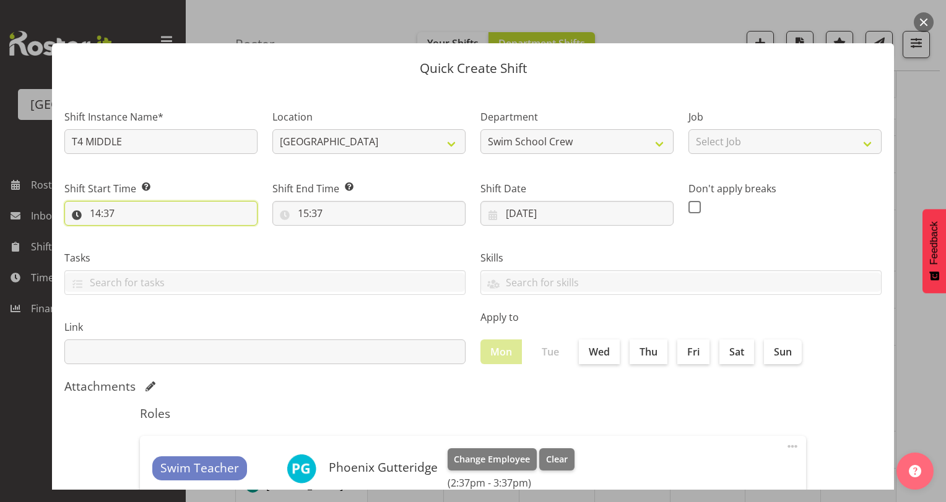
click at [100, 213] on input "14:37" at bounding box center [160, 213] width 193 height 25
click at [146, 246] on select "00 01 02 03 04 05 06 07 08 09 10 11 12 13 14 15 16 17 18 19 20 21 22 23" at bounding box center [149, 245] width 28 height 25
select select "13"
click at [135, 233] on select "00 01 02 03 04 05 06 07 08 09 10 11 12 13 14 15 16 17 18 19 20 21 22 23" at bounding box center [149, 245] width 28 height 25
type input "13:37"
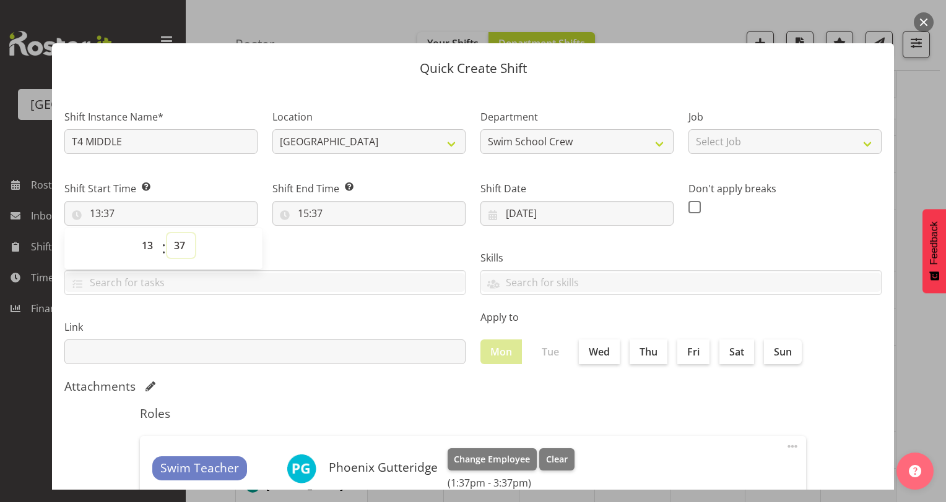
click at [179, 246] on select "00 01 02 03 04 05 06 07 08 09 10 11 12 13 14 15 16 17 18 19 20 21 22 23 24 25 2…" at bounding box center [181, 245] width 28 height 25
select select "0"
click at [167, 233] on select "00 01 02 03 04 05 06 07 08 09 10 11 12 13 14 15 16 17 18 19 20 21 22 23 24 25 2…" at bounding box center [181, 245] width 28 height 25
type input "13:00"
click at [307, 260] on label "Tasks" at bounding box center [264, 258] width 401 height 15
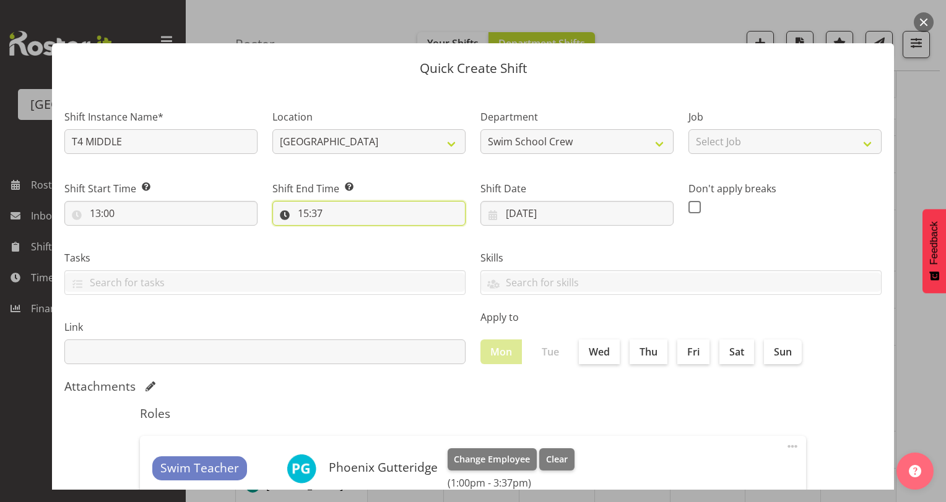
click at [301, 213] on input "15:37" at bounding box center [368, 213] width 193 height 25
click at [354, 248] on select "00 01 02 03 04 05 06 07 08 09 10 11 12 13 14 15 16 17 18 19 20 21 22 23" at bounding box center [357, 245] width 28 height 25
select select "14"
click at [343, 233] on select "00 01 02 03 04 05 06 07 08 09 10 11 12 13 14 15 16 17 18 19 20 21 22 23" at bounding box center [357, 245] width 28 height 25
type input "14:37"
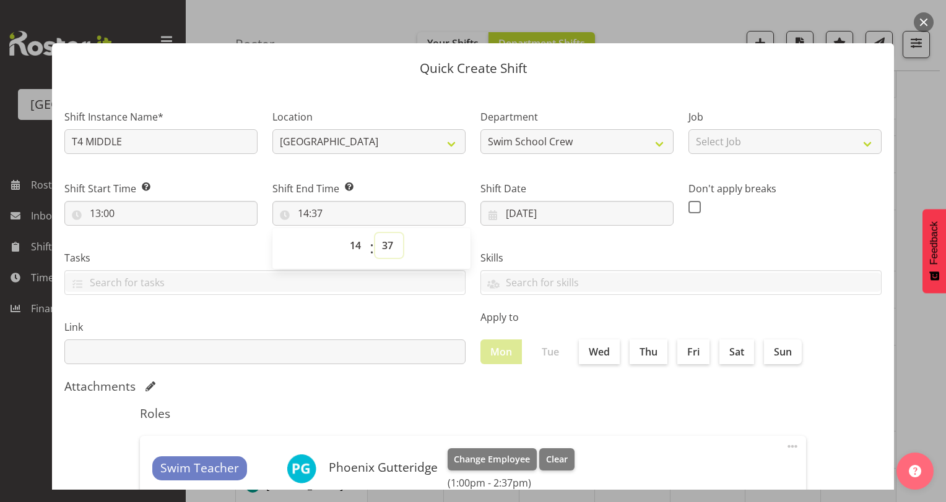
click at [384, 243] on select "00 01 02 03 04 05 06 07 08 09 10 11 12 13 14 15 16 17 18 19 20 21 22 23 24 25 2…" at bounding box center [389, 245] width 28 height 25
select select "30"
click at [375, 233] on select "00 01 02 03 04 05 06 07 08 09 10 11 12 13 14 15 16 17 18 19 20 21 22 23 24 25 2…" at bounding box center [389, 245] width 28 height 25
type input "14:30"
click at [770, 245] on div "Skills PLPC PLSA" at bounding box center [681, 267] width 416 height 69
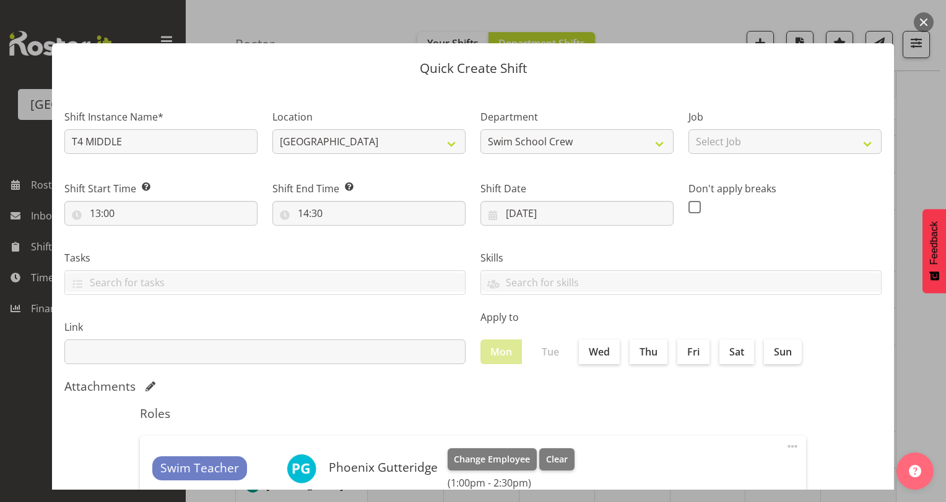
scroll to position [153, 0]
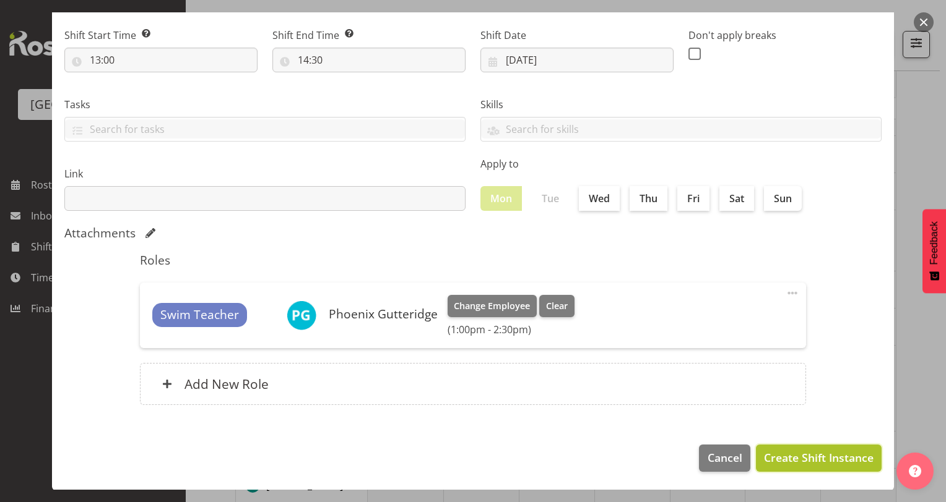
click at [799, 452] on span "Create Shift Instance" at bounding box center [819, 458] width 110 height 16
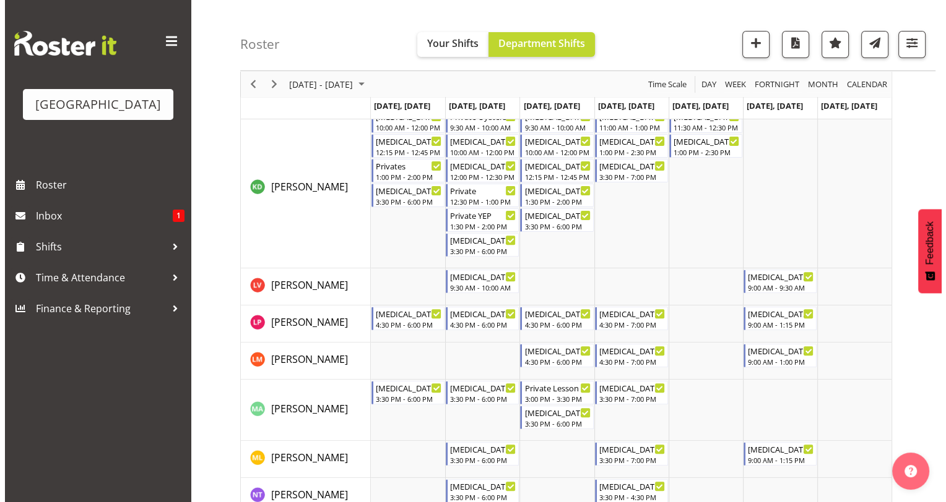
scroll to position [499, 0]
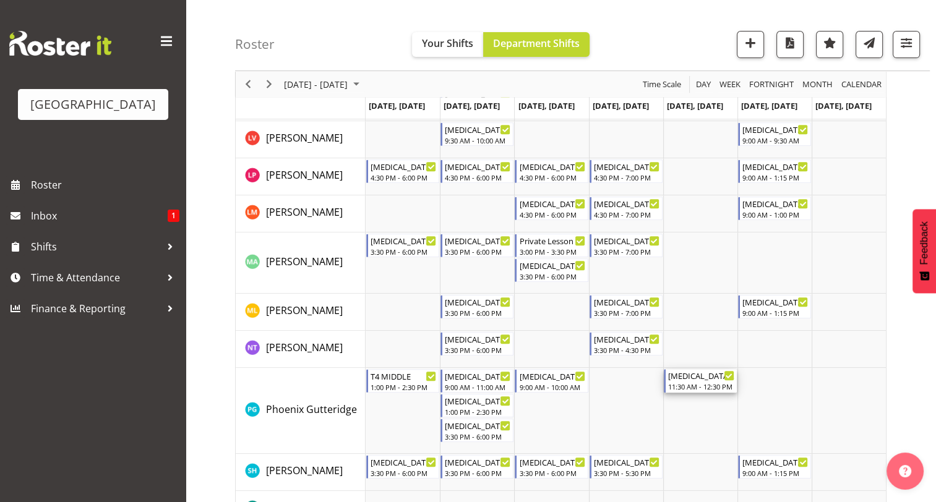
click at [684, 379] on div "[MEDICAL_DATA] SBHS (boys) HYDROSLIDES" at bounding box center [701, 375] width 66 height 12
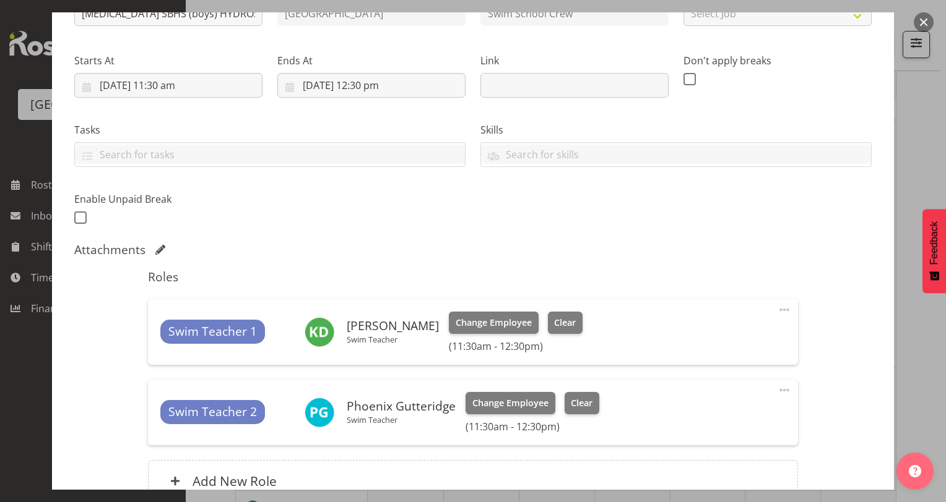
scroll to position [166, 0]
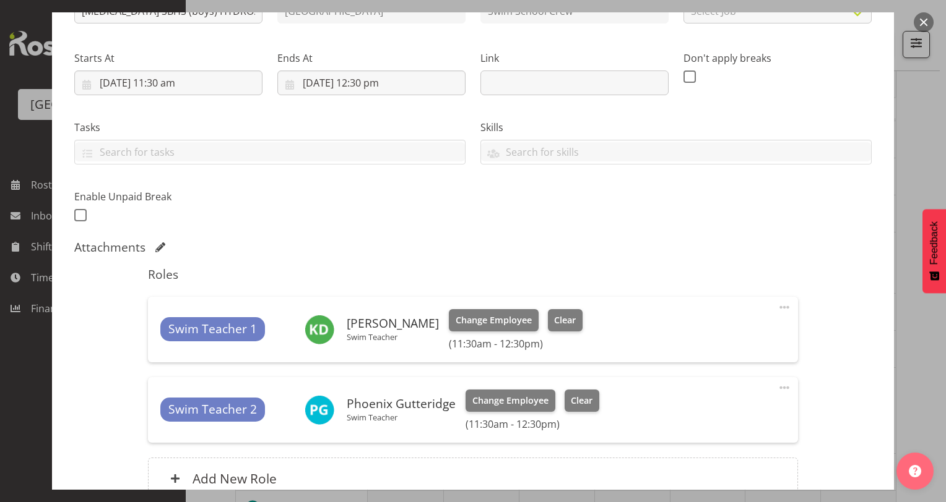
click at [936, 381] on div at bounding box center [473, 251] width 946 height 502
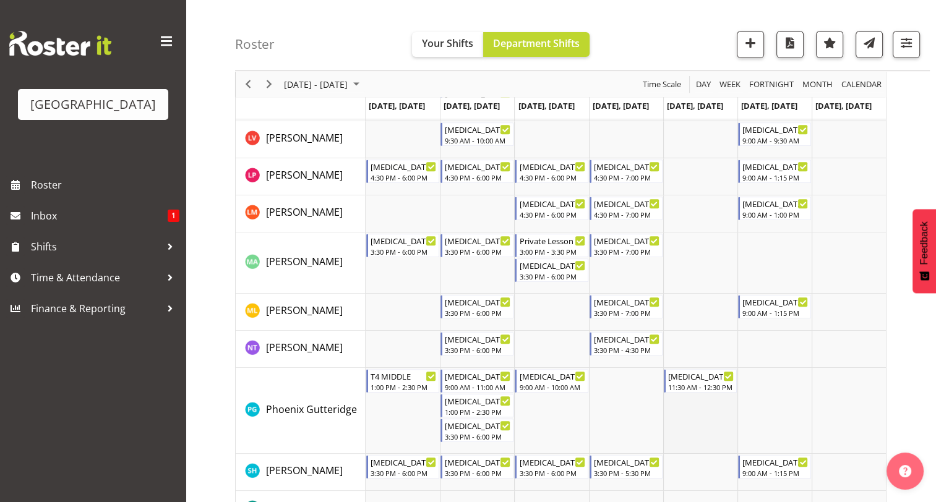
click at [710, 407] on td "Timeline Week of September 15, 2025" at bounding box center [700, 411] width 74 height 86
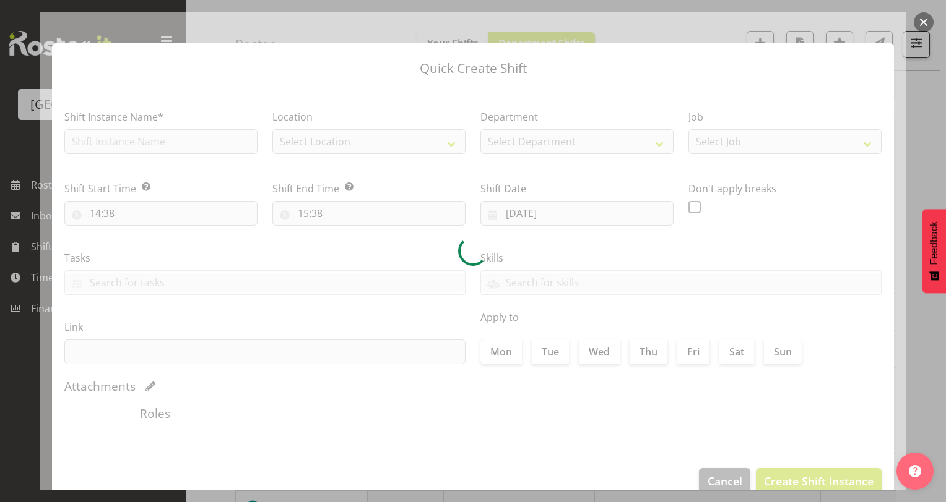
type input "[DATE]"
checkbox input "true"
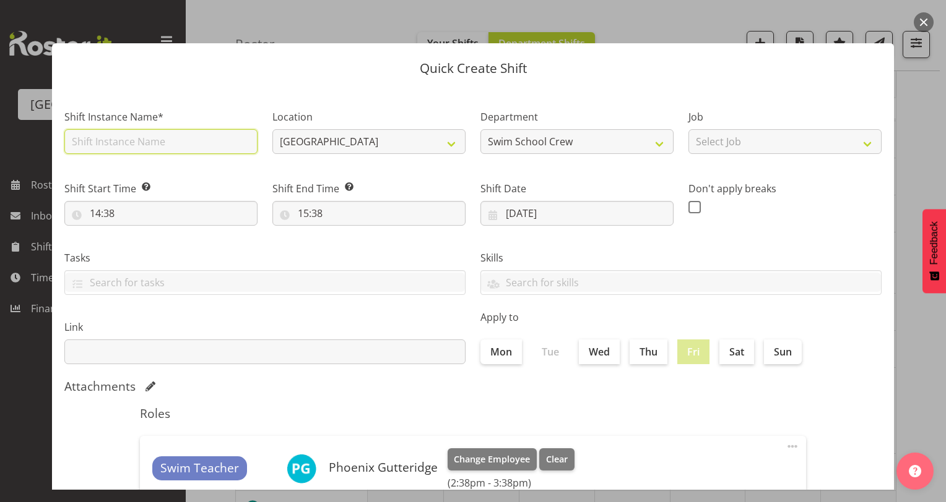
click at [215, 145] on input "text" at bounding box center [160, 141] width 193 height 25
type input "A"
type input "[MEDICAL_DATA] AURORA"
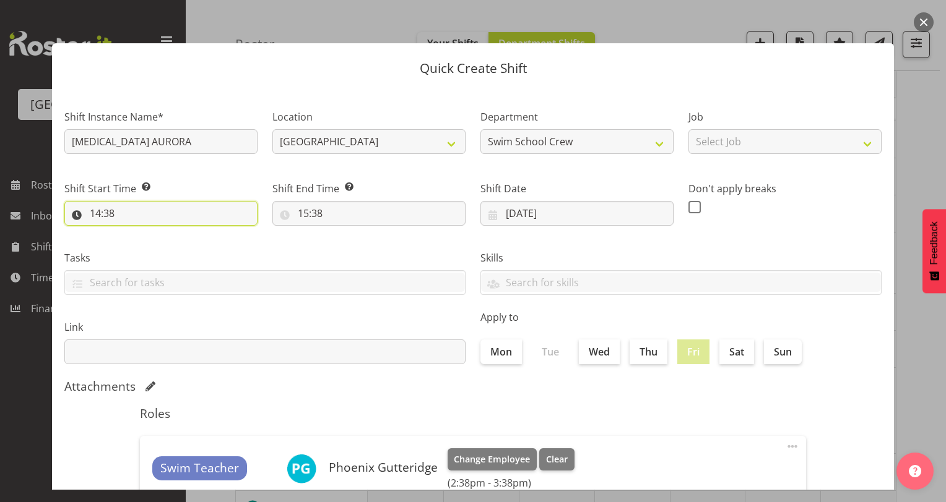
click at [93, 212] on input "14:38" at bounding box center [160, 213] width 193 height 25
click at [145, 248] on select "00 01 02 03 04 05 06 07 08 09 10 11 12 13 14 15 16 17 18 19 20 21 22 23" at bounding box center [149, 245] width 28 height 25
select select "13"
click at [135, 233] on select "00 01 02 03 04 05 06 07 08 09 10 11 12 13 14 15 16 17 18 19 20 21 22 23" at bounding box center [149, 245] width 28 height 25
type input "13:38"
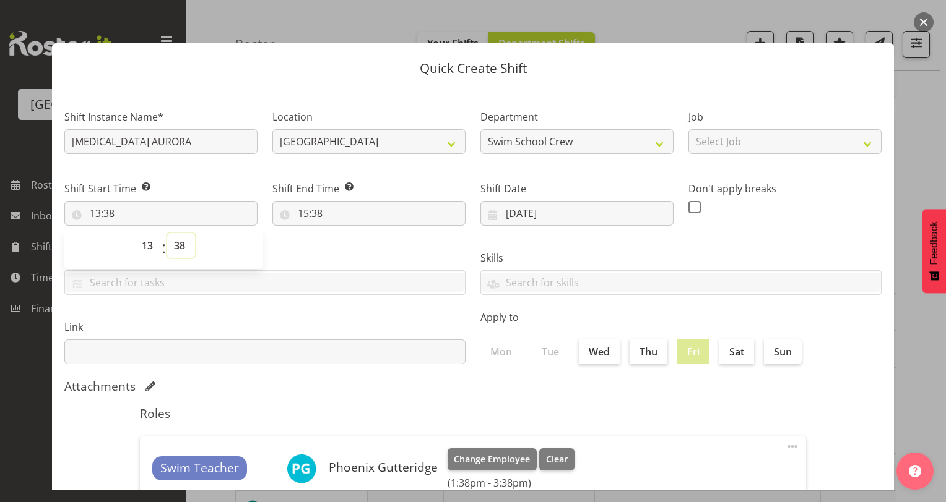
click at [177, 243] on select "00 01 02 03 04 05 06 07 08 09 10 11 12 13 14 15 16 17 18 19 20 21 22 23 24 25 2…" at bounding box center [181, 245] width 28 height 25
select select "30"
click at [167, 233] on select "00 01 02 03 04 05 06 07 08 09 10 11 12 13 14 15 16 17 18 19 20 21 22 23 24 25 2…" at bounding box center [181, 245] width 28 height 25
type input "13:30"
click at [181, 246] on select "00 01 02 03 04 05 06 07 08 09 10 11 12 13 14 15 16 17 18 19 20 21 22 23 24 25 2…" at bounding box center [181, 245] width 28 height 25
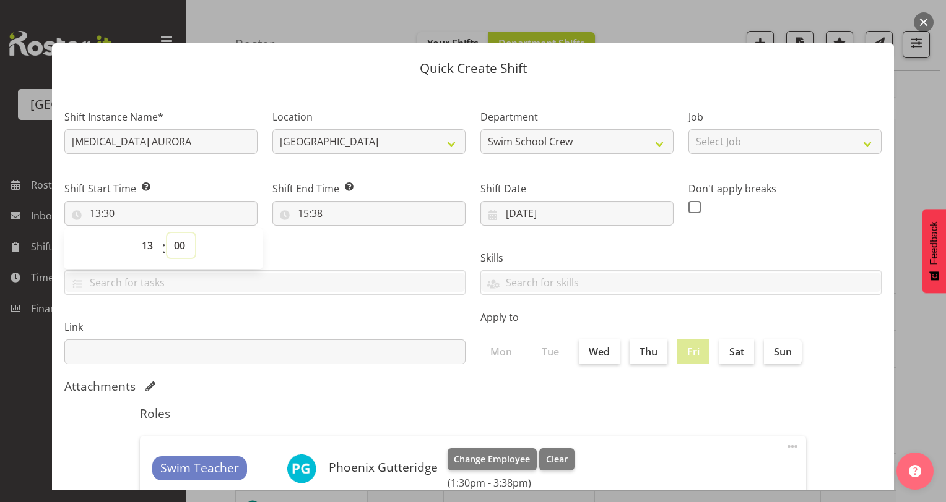
click at [167, 233] on select "00 01 02 03 04 05 06 07 08 09 10 11 12 13 14 15 16 17 18 19 20 21 22 23 24 25 2…" at bounding box center [181, 245] width 28 height 25
click at [289, 245] on div "Tasks TEST123" at bounding box center [265, 267] width 416 height 69
click at [302, 216] on input "15:38" at bounding box center [368, 213] width 193 height 25
click at [349, 245] on select "00 01 02 03 04 05 06 07 08 09 10 11 12 13 14 15 16 17 18 19 20 21 22 23" at bounding box center [357, 245] width 28 height 25
click at [343, 233] on select "00 01 02 03 04 05 06 07 08 09 10 11 12 13 14 15 16 17 18 19 20 21 22 23" at bounding box center [357, 245] width 28 height 25
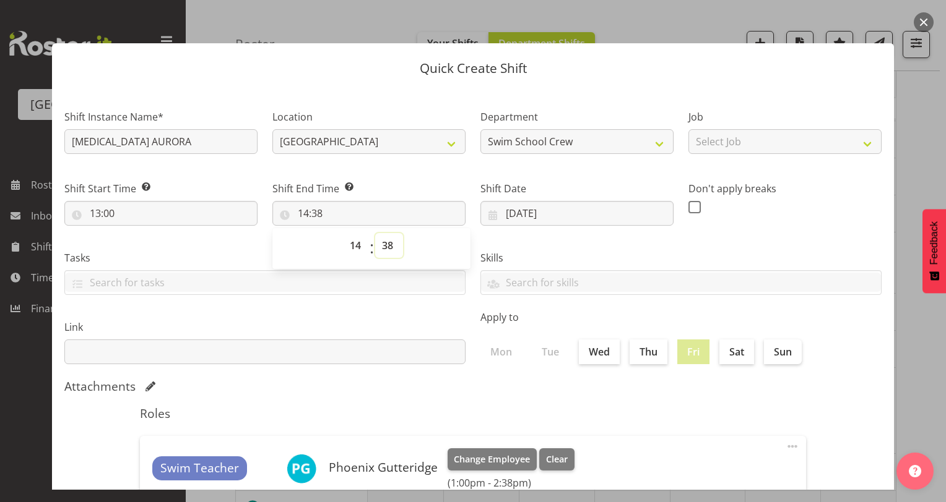
click at [384, 246] on select "00 01 02 03 04 05 06 07 08 09 10 11 12 13 14 15 16 17 18 19 20 21 22 23 24 25 2…" at bounding box center [389, 245] width 28 height 25
click at [375, 233] on select "00 01 02 03 04 05 06 07 08 09 10 11 12 13 14 15 16 17 18 19 20 21 22 23 24 25 2…" at bounding box center [389, 245] width 28 height 25
click at [679, 256] on label "Skills" at bounding box center [680, 258] width 401 height 15
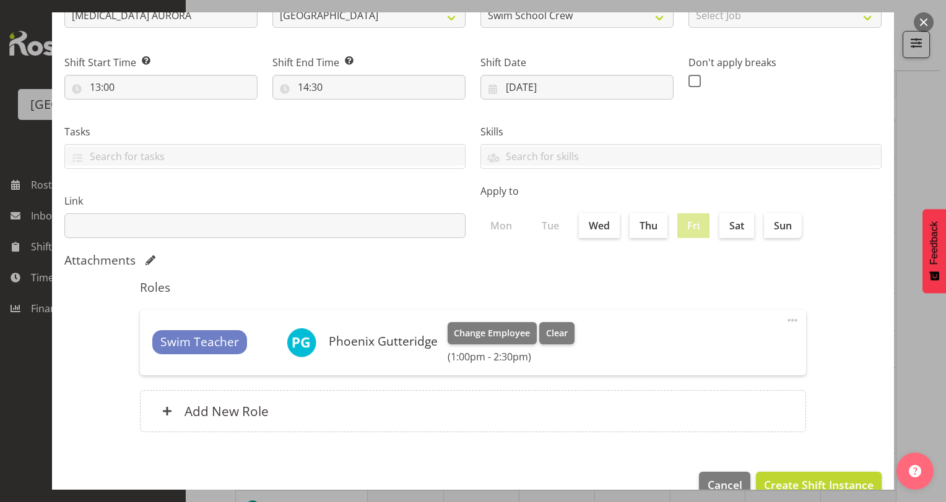
scroll to position [141, 0]
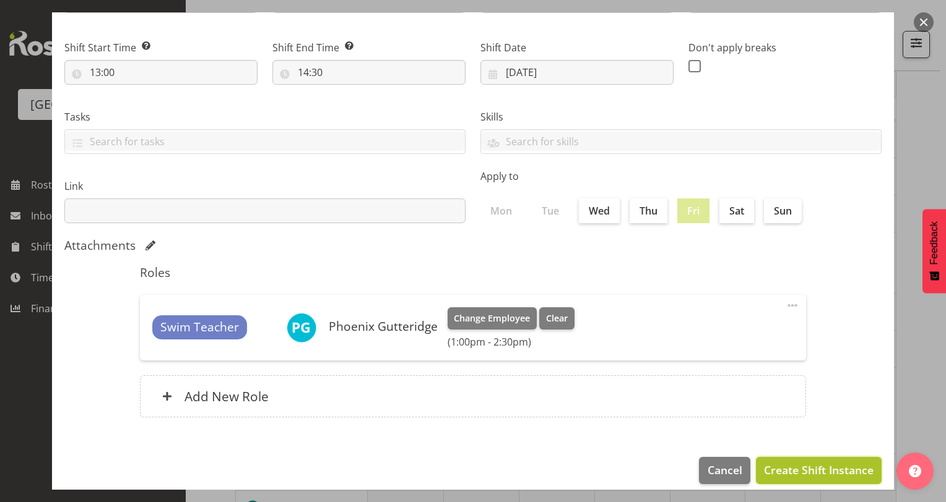
click at [824, 468] on span "Create Shift Instance" at bounding box center [819, 470] width 110 height 16
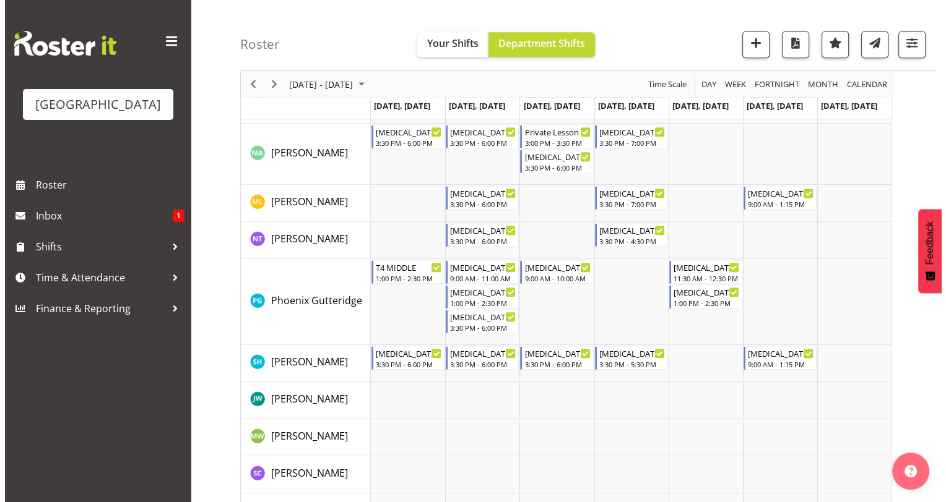
scroll to position [646, 0]
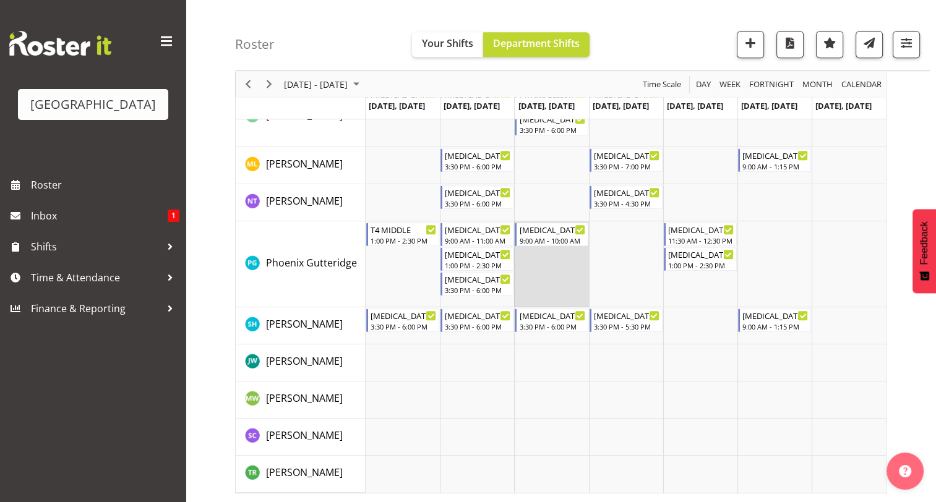
click at [563, 277] on td "Timeline Week of September 15, 2025" at bounding box center [551, 265] width 74 height 86
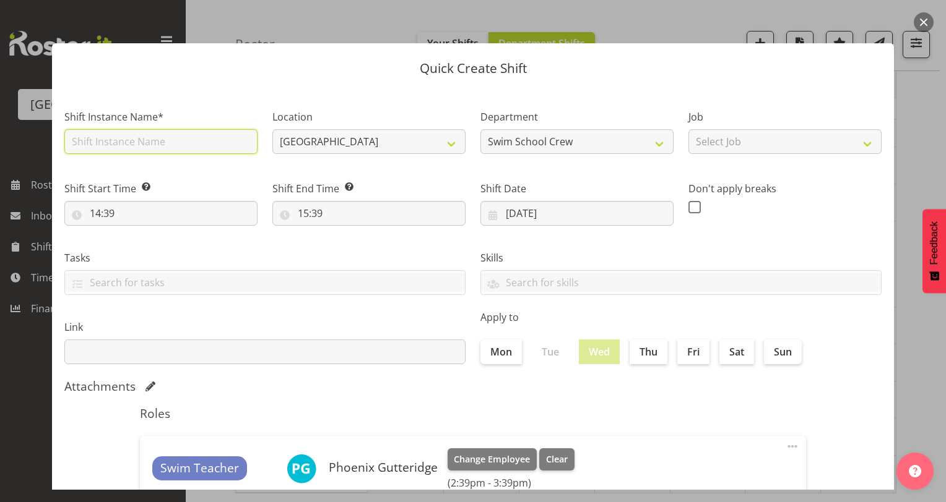
click at [221, 146] on input "text" at bounding box center [160, 141] width 193 height 25
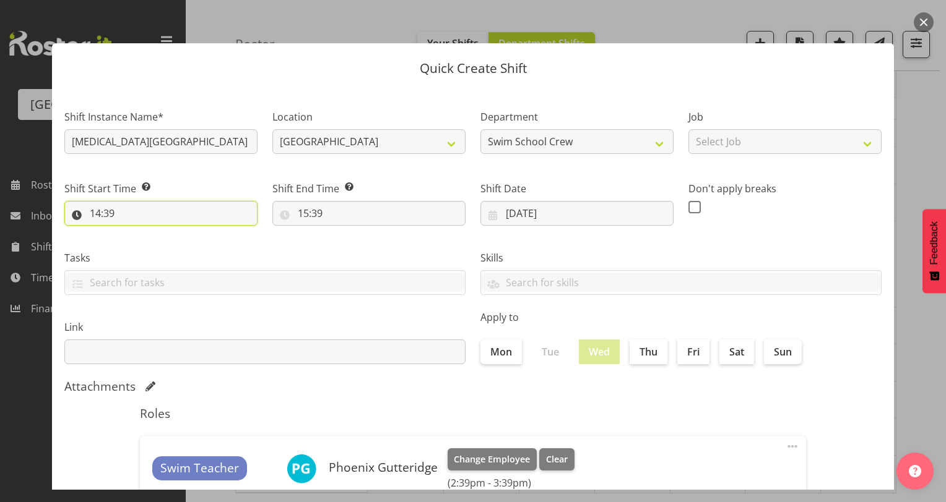
click at [93, 213] on input "14:39" at bounding box center [160, 213] width 193 height 25
click at [147, 244] on select "00 01 02 03 04 05 06 07 08 09 10 11 12 13 14 15 16 17 18 19 20 21 22 23" at bounding box center [149, 245] width 28 height 25
click at [135, 233] on select "00 01 02 03 04 05 06 07 08 09 10 11 12 13 14 15 16 17 18 19 20 21 22 23" at bounding box center [149, 245] width 28 height 25
click at [178, 245] on select "00 01 02 03 04 05 06 07 08 09 10 11 12 13 14 15 16 17 18 19 20 21 22 23 24 25 2…" at bounding box center [181, 245] width 28 height 25
click at [167, 233] on select "00 01 02 03 04 05 06 07 08 09 10 11 12 13 14 15 16 17 18 19 20 21 22 23 24 25 2…" at bounding box center [181, 245] width 28 height 25
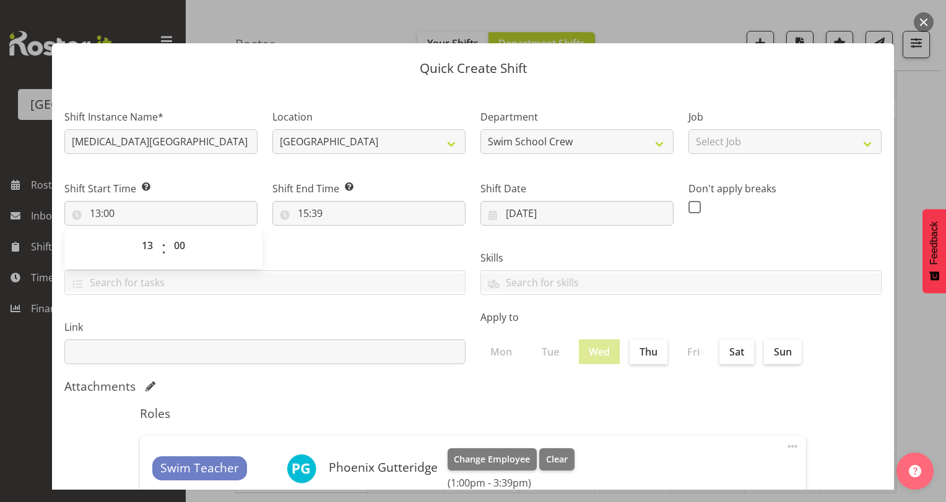
click at [299, 246] on div "Tasks TEST123" at bounding box center [265, 267] width 416 height 69
click at [302, 215] on input "15:39" at bounding box center [368, 213] width 193 height 25
click at [354, 248] on select "00 01 02 03 04 05 06 07 08 09 10 11 12 13 14 15 16 17 18 19 20 21 22 23" at bounding box center [357, 245] width 28 height 25
click at [343, 233] on select "00 01 02 03 04 05 06 07 08 09 10 11 12 13 14 15 16 17 18 19 20 21 22 23" at bounding box center [357, 245] width 28 height 25
click at [384, 243] on select "00 01 02 03 04 05 06 07 08 09 10 11 12 13 14 15 16 17 18 19 20 21 22 23 24 25 2…" at bounding box center [389, 245] width 28 height 25
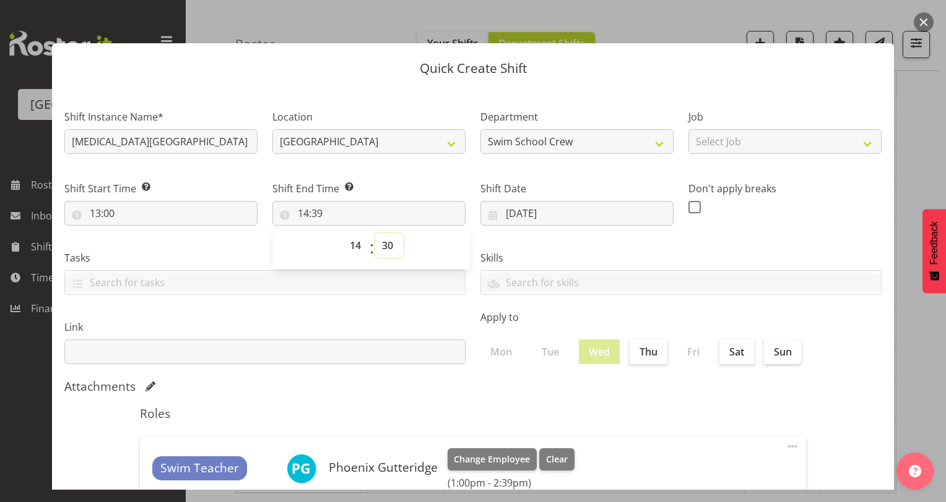
click at [375, 233] on select "00 01 02 03 04 05 06 07 08 09 10 11 12 13 14 15 16 17 18 19 20 21 22 23 24 25 2…" at bounding box center [389, 245] width 28 height 25
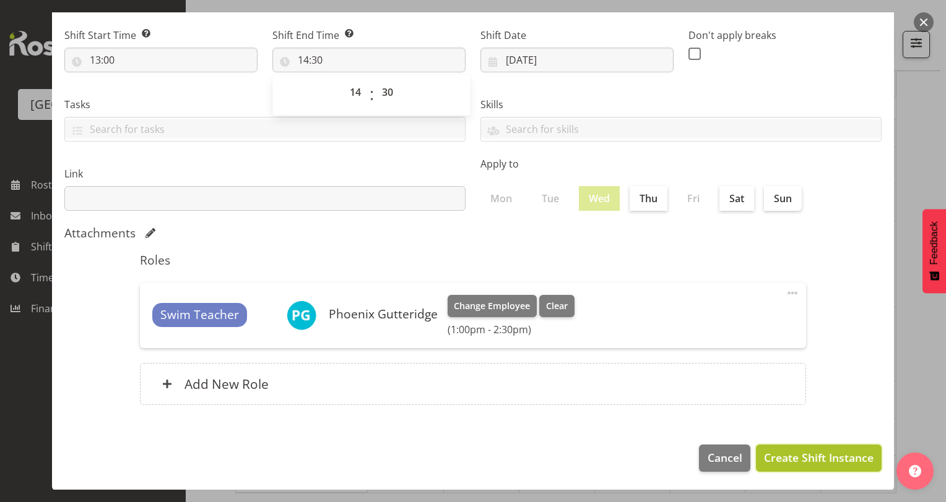
click at [785, 460] on span "Create Shift Instance" at bounding box center [819, 458] width 110 height 16
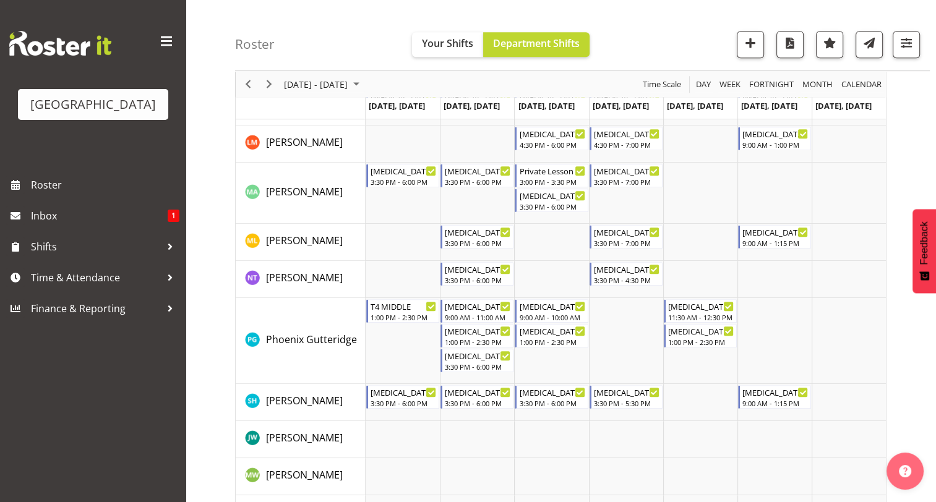
scroll to position [568, 0]
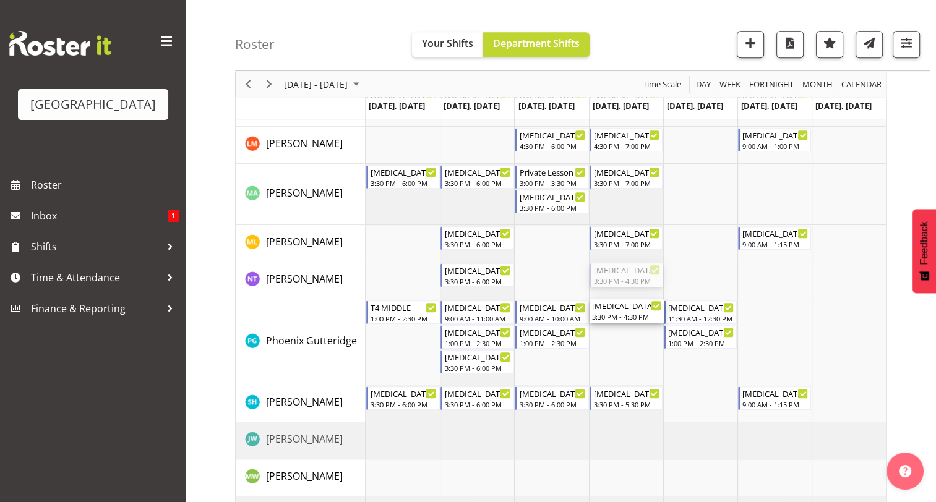
drag, startPoint x: 622, startPoint y: 277, endPoint x: 620, endPoint y: 321, distance: 44.0
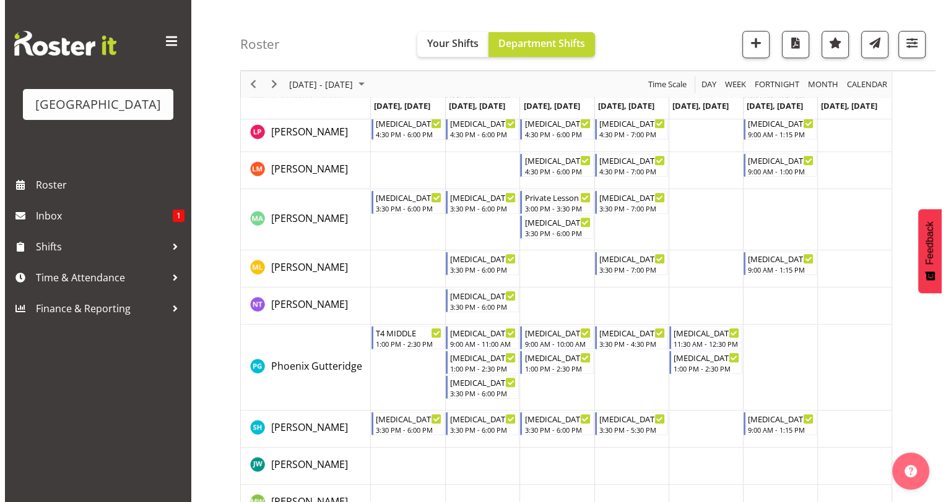
scroll to position [545, 0]
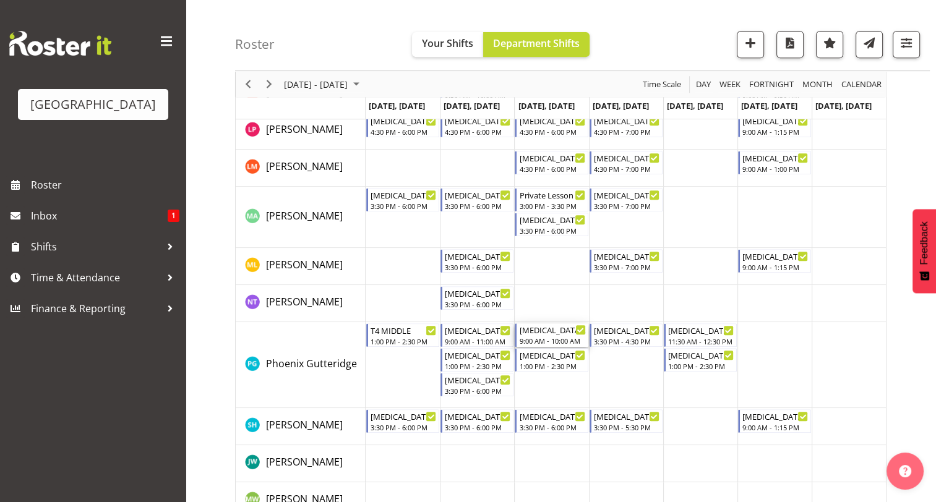
click at [561, 335] on div "[MEDICAL_DATA] SGHS - HYDROSLIDE DAY" at bounding box center [552, 330] width 66 height 12
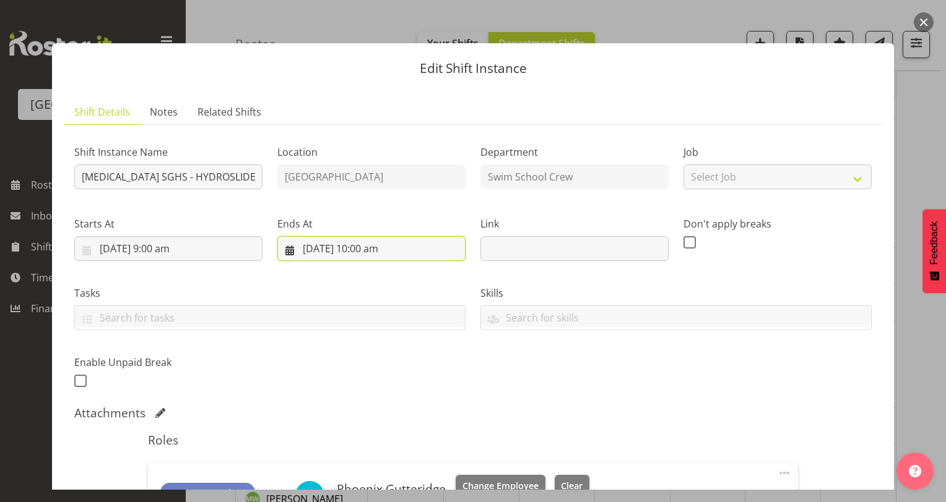
click at [361, 248] on input "[DATE] 10:00 am" at bounding box center [371, 248] width 188 height 25
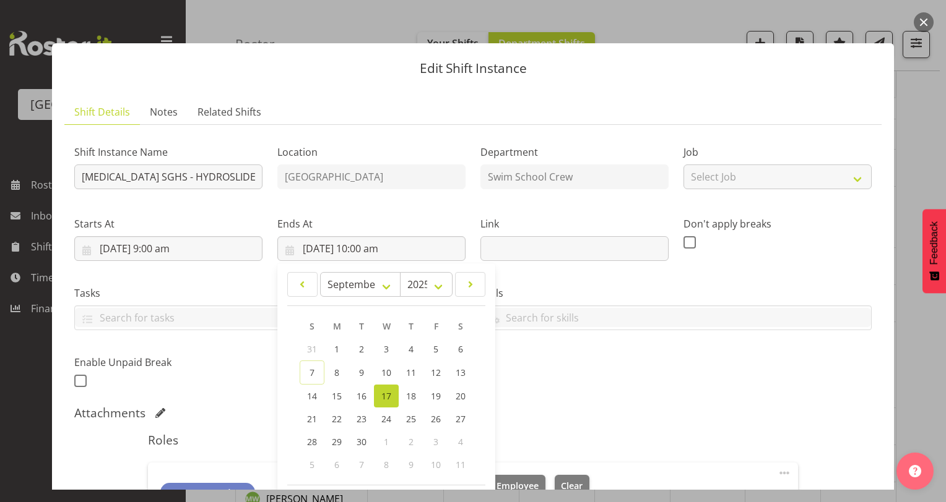
scroll to position [173, 0]
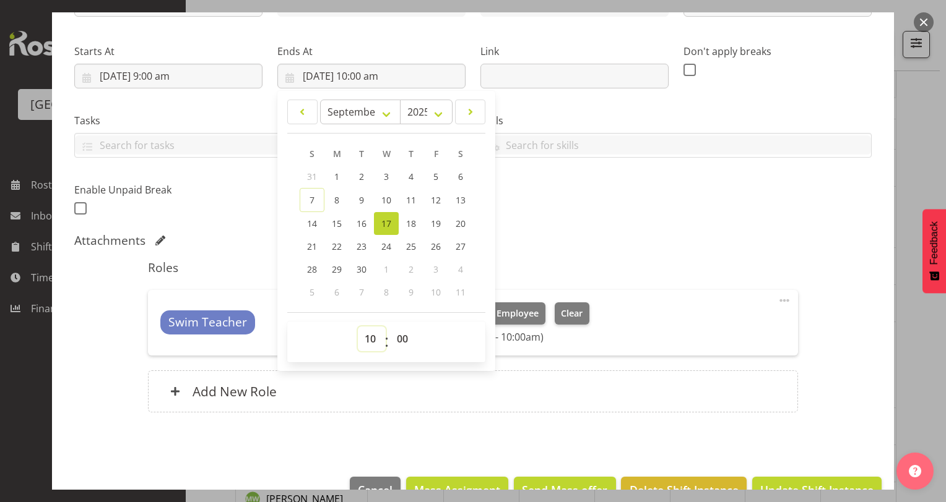
click at [368, 337] on select "00 01 02 03 04 05 06 07 08 09 10 11 12 13 14 15 16 17 18 19 20 21 22 23" at bounding box center [372, 339] width 28 height 25
click at [358, 327] on select "00 01 02 03 04 05 06 07 08 09 10 11 12 13 14 15 16 17 18 19 20 21 22 23" at bounding box center [372, 339] width 28 height 25
click at [637, 225] on div "Shift Instance Name [MEDICAL_DATA] SGHS - HYDROSLIDE DAY Location [GEOGRAPHIC_D…" at bounding box center [472, 194] width 797 height 465
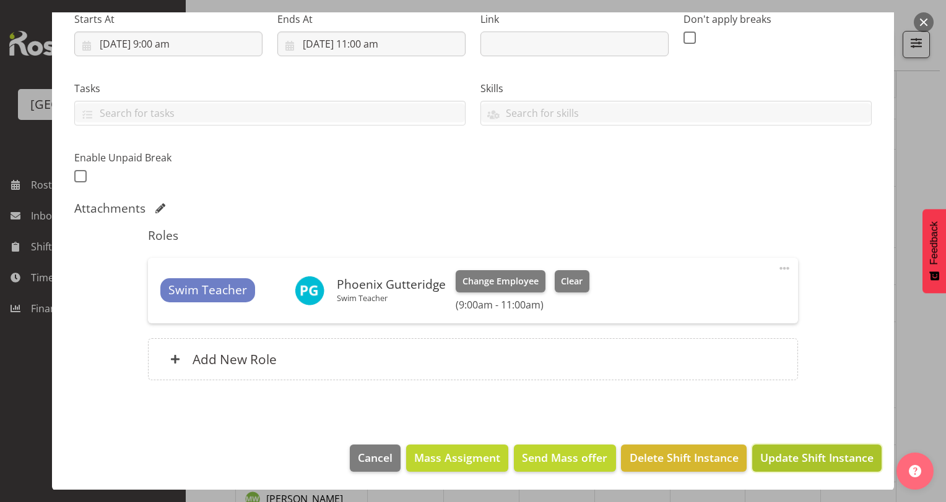
click at [775, 469] on button "Update Shift Instance" at bounding box center [816, 458] width 129 height 27
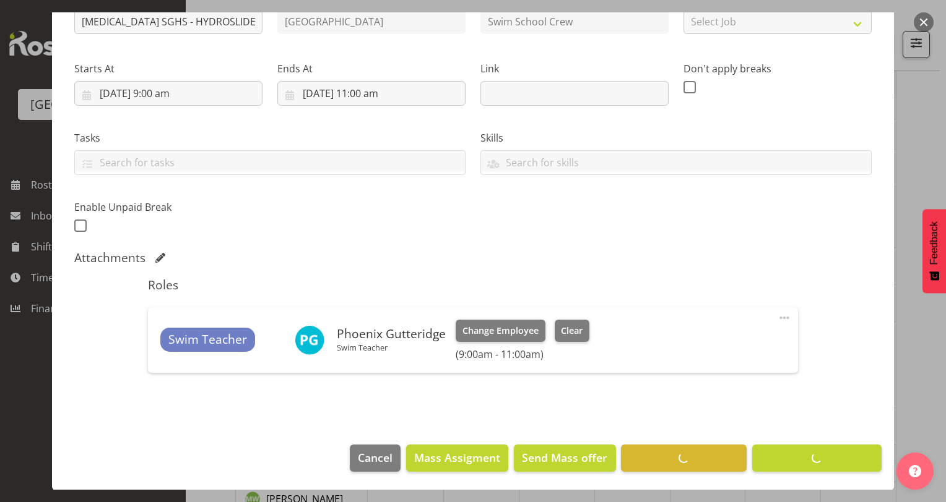
click at [776, 453] on footer "Cancel Mass Assigment Send Mass offer Delete Shift Instance Update Shift Instan…" at bounding box center [473, 462] width 842 height 58
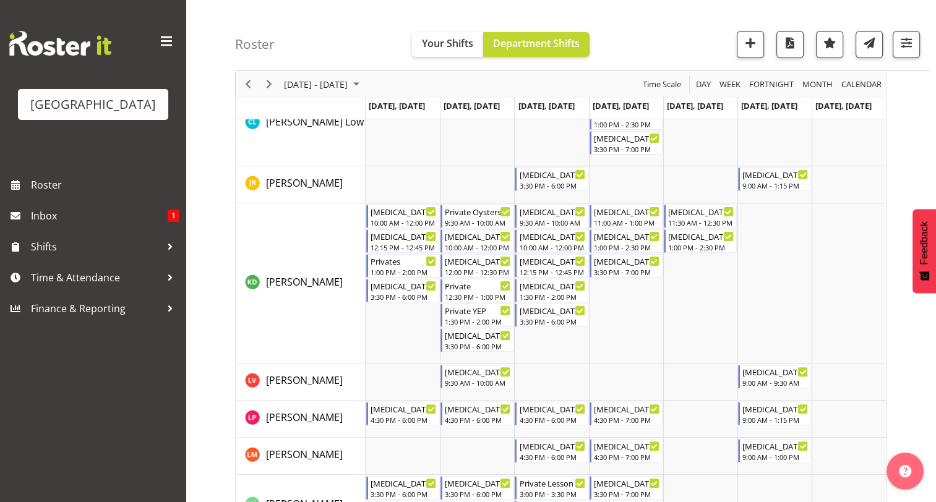
scroll to position [270, 0]
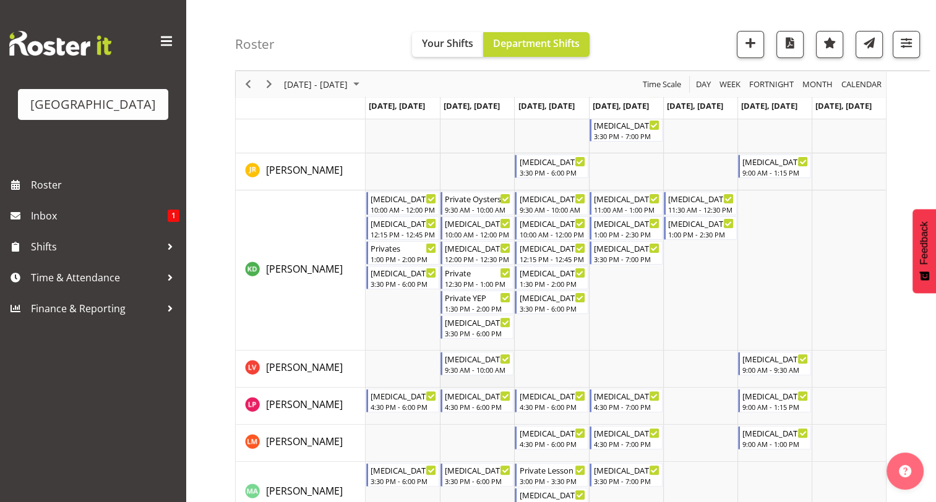
click at [493, 379] on td "Timeline Week of September 15, 2025" at bounding box center [477, 369] width 74 height 37
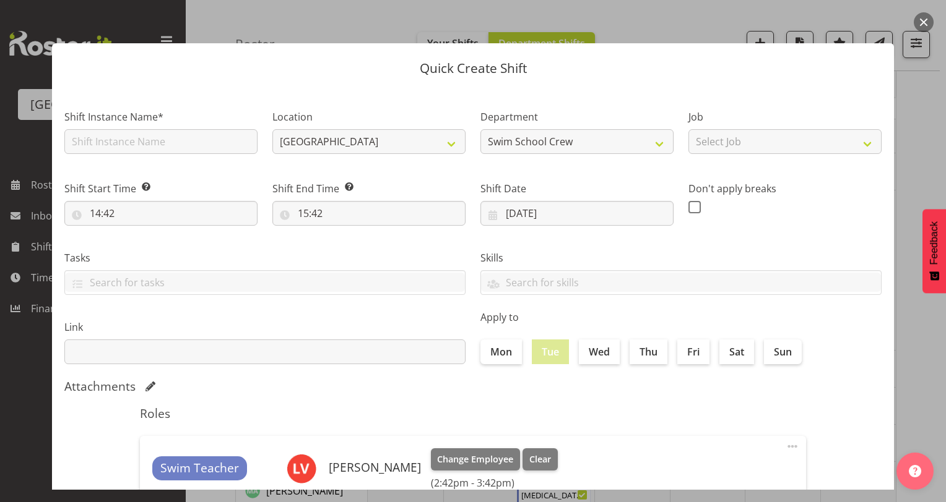
click at [917, 93] on div at bounding box center [473, 251] width 946 height 502
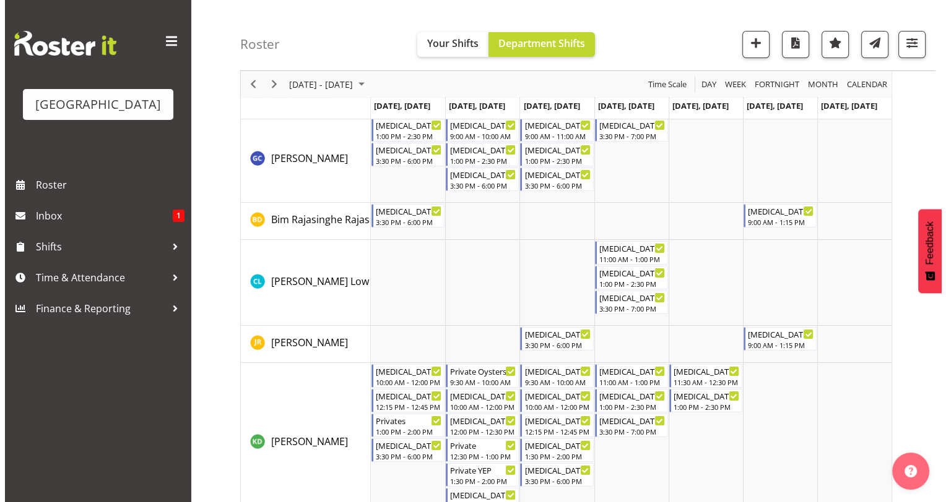
scroll to position [0, 0]
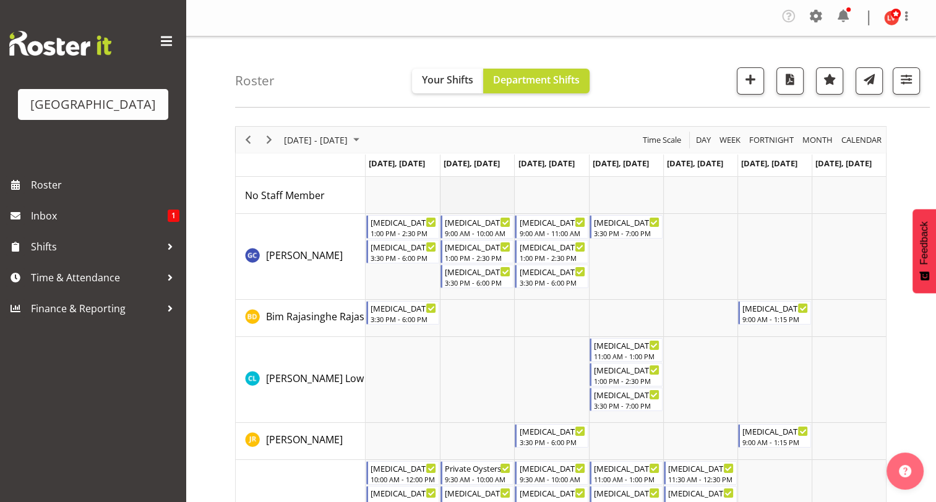
click at [462, 186] on td "Timeline Week of September 15, 2025" at bounding box center [477, 195] width 74 height 37
click at [466, 315] on td "Timeline Week of September 15, 2025" at bounding box center [477, 318] width 74 height 37
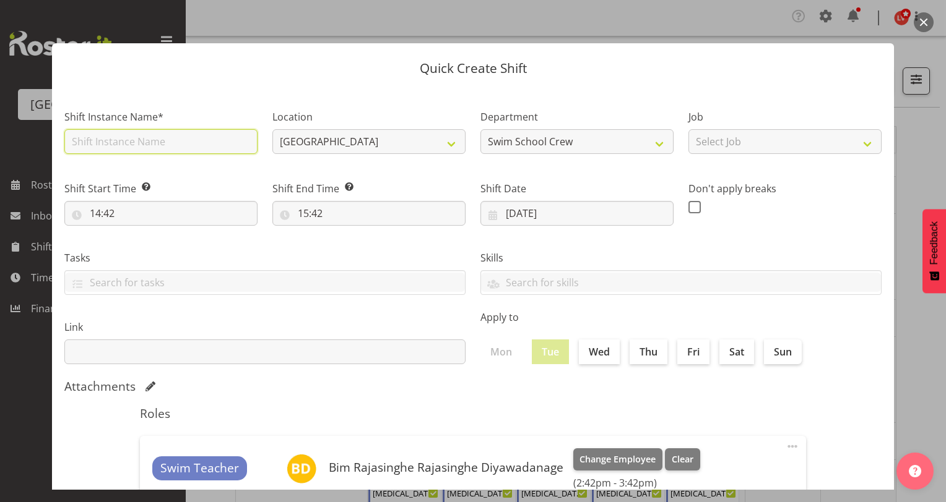
click at [150, 139] on input "text" at bounding box center [160, 141] width 193 height 25
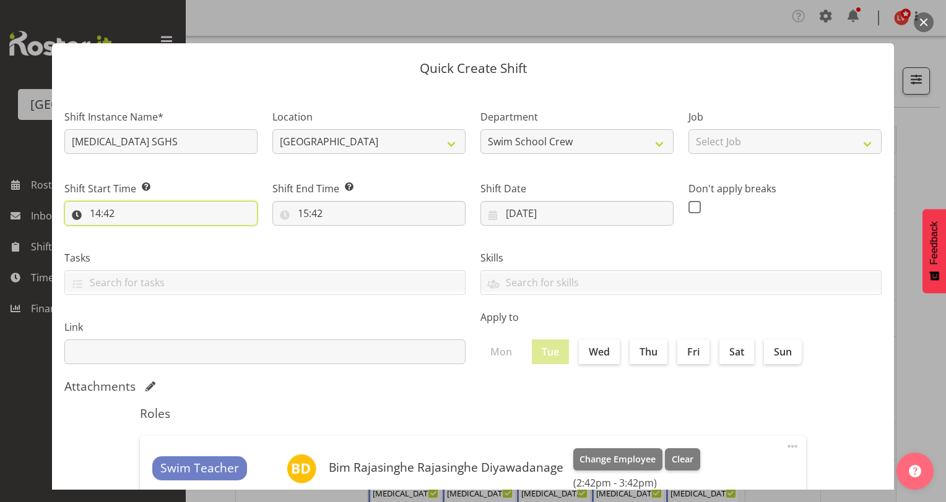
click at [95, 213] on input "14:42" at bounding box center [160, 213] width 193 height 25
click at [148, 246] on select "00 01 02 03 04 05 06 07 08 09 10 11 12 13 14 15 16 17 18 19 20 21 22 23" at bounding box center [149, 245] width 28 height 25
click at [135, 233] on select "00 01 02 03 04 05 06 07 08 09 10 11 12 13 14 15 16 17 18 19 20 21 22 23" at bounding box center [149, 245] width 28 height 25
click at [178, 246] on select "00 01 02 03 04 05 06 07 08 09 10 11 12 13 14 15 16 17 18 19 20 21 22 23 24 25 2…" at bounding box center [181, 245] width 28 height 25
click at [167, 233] on select "00 01 02 03 04 05 06 07 08 09 10 11 12 13 14 15 16 17 18 19 20 21 22 23 24 25 2…" at bounding box center [181, 245] width 28 height 25
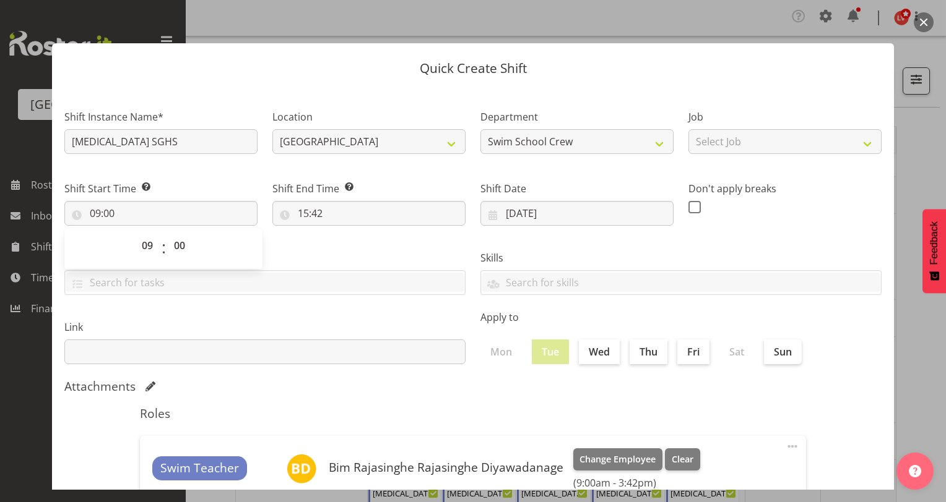
click at [313, 248] on div "Tasks TEST123" at bounding box center [265, 267] width 416 height 69
click at [304, 212] on input "15:42" at bounding box center [368, 213] width 193 height 25
click at [351, 242] on select "00 01 02 03 04 05 06 07 08 09 10 11 12 13 14 15 16 17 18 19 20 21 22 23" at bounding box center [357, 245] width 28 height 25
click at [343, 233] on select "00 01 02 03 04 05 06 07 08 09 10 11 12 13 14 15 16 17 18 19 20 21 22 23" at bounding box center [357, 245] width 28 height 25
click at [386, 247] on select "00 01 02 03 04 05 06 07 08 09 10 11 12 13 14 15 16 17 18 19 20 21 22 23 24 25 2…" at bounding box center [389, 245] width 28 height 25
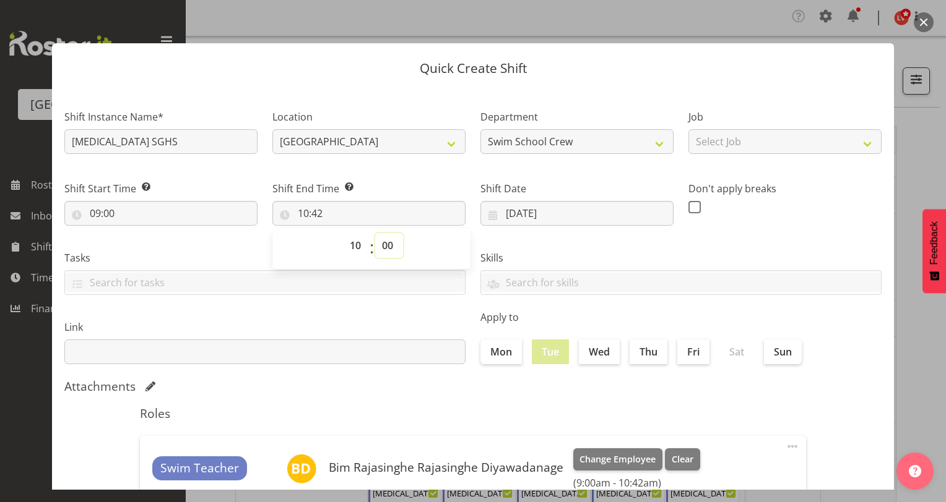
click at [375, 233] on select "00 01 02 03 04 05 06 07 08 09 10 11 12 13 14 15 16 17 18 19 20 21 22 23 24 25 2…" at bounding box center [389, 245] width 28 height 25
click at [719, 239] on div "Skills PLPC PLSA" at bounding box center [681, 267] width 416 height 69
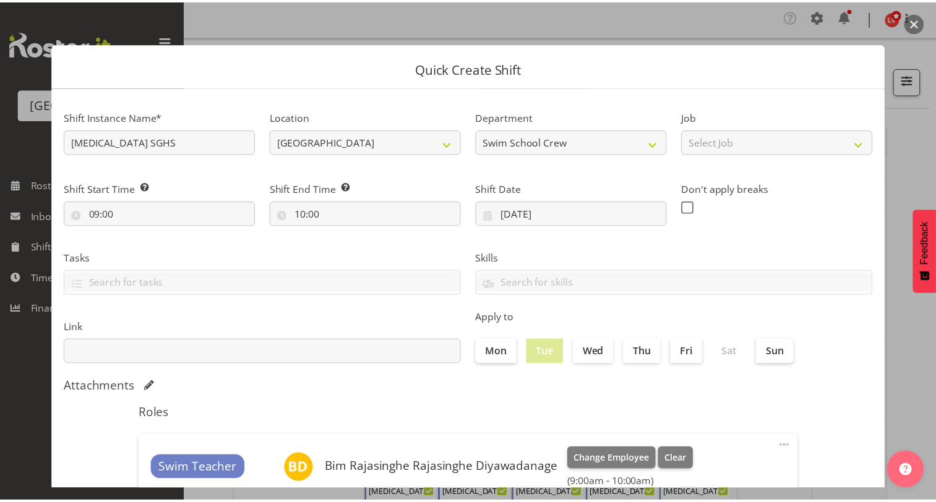
scroll to position [153, 0]
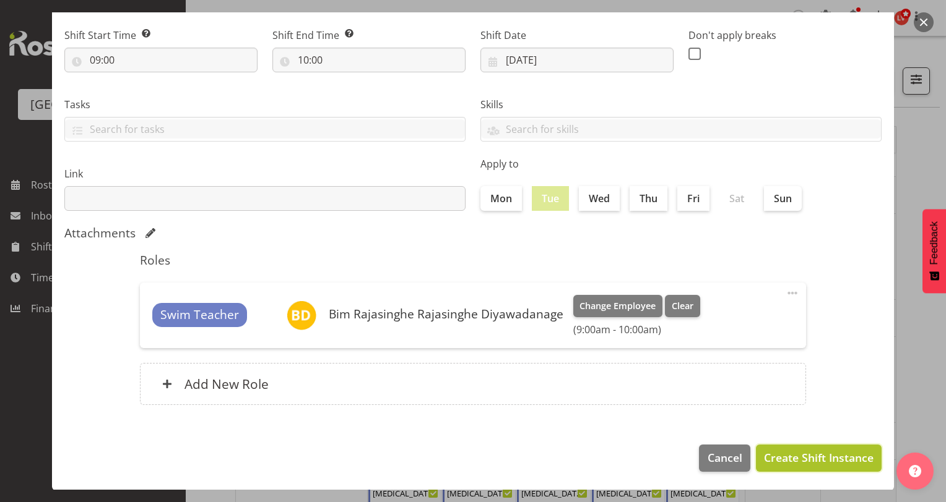
click at [788, 452] on span "Create Shift Instance" at bounding box center [819, 458] width 110 height 16
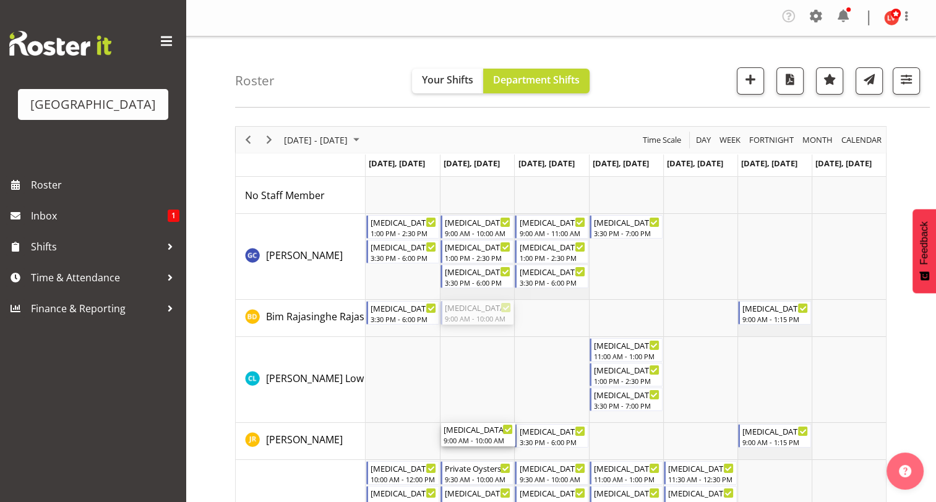
drag, startPoint x: 475, startPoint y: 311, endPoint x: 475, endPoint y: 445, distance: 134.3
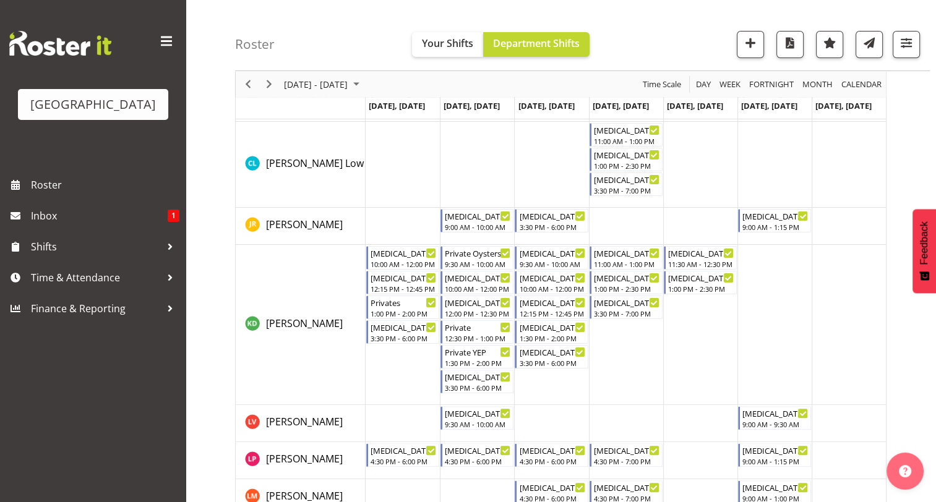
scroll to position [265, 0]
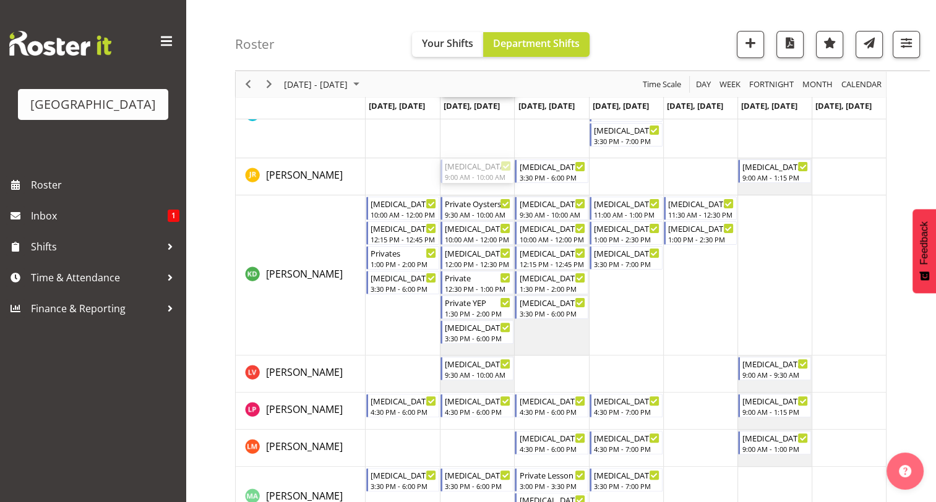
drag, startPoint x: 476, startPoint y: 168, endPoint x: 467, endPoint y: 125, distance: 44.2
click at [467, 125] on div "[MEDICAL_DATA][GEOGRAPHIC_DATA] 1:00 PM - 2:30 PM [MEDICAL_DATA] Yellow Eyed Pe…" at bounding box center [626, 393] width 520 height 962
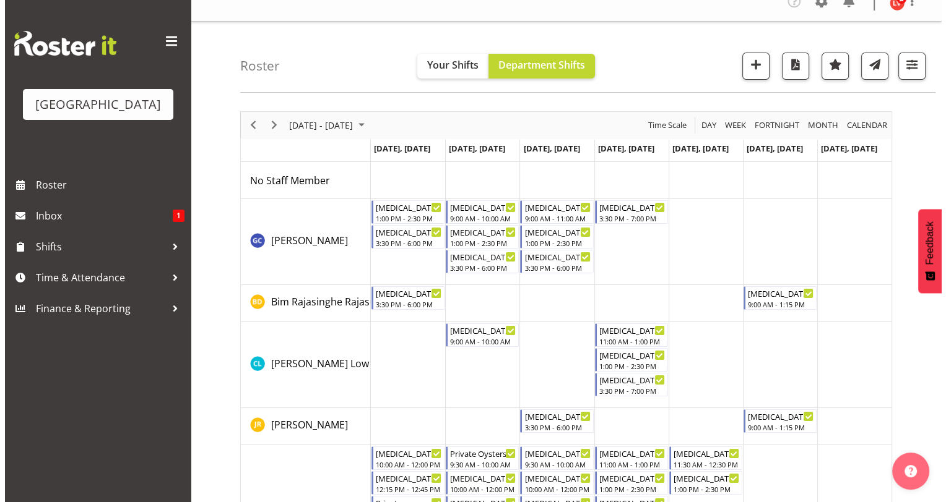
scroll to position [0, 0]
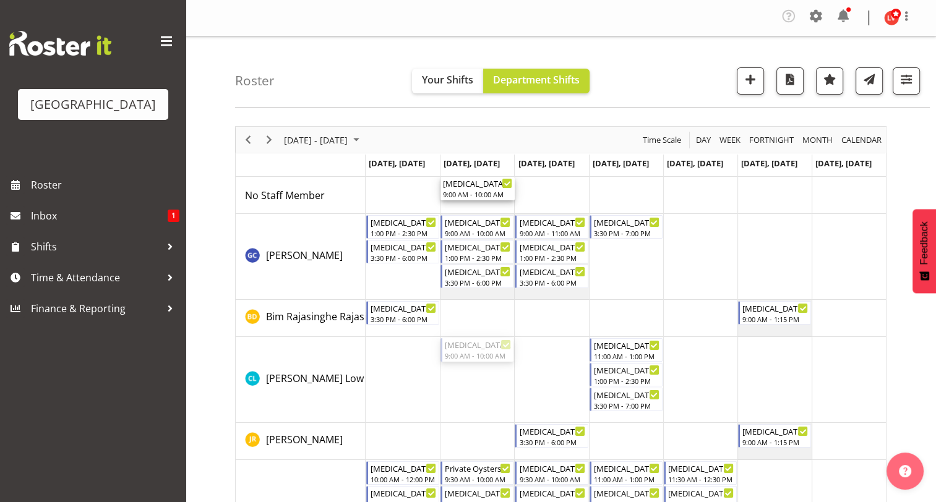
drag, startPoint x: 460, startPoint y: 350, endPoint x: 479, endPoint y: 183, distance: 167.5
click at [479, 183] on div "[MEDICAL_DATA] SGHS" at bounding box center [478, 184] width 66 height 12
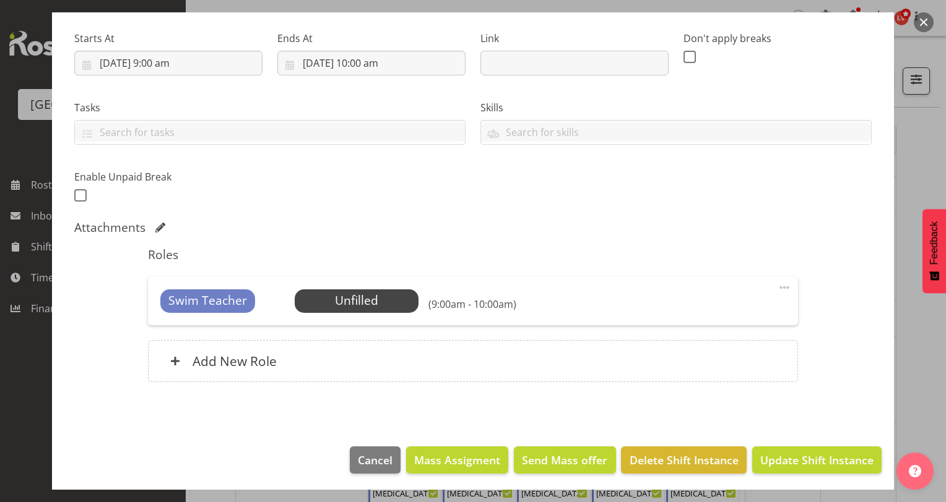
scroll to position [187, 0]
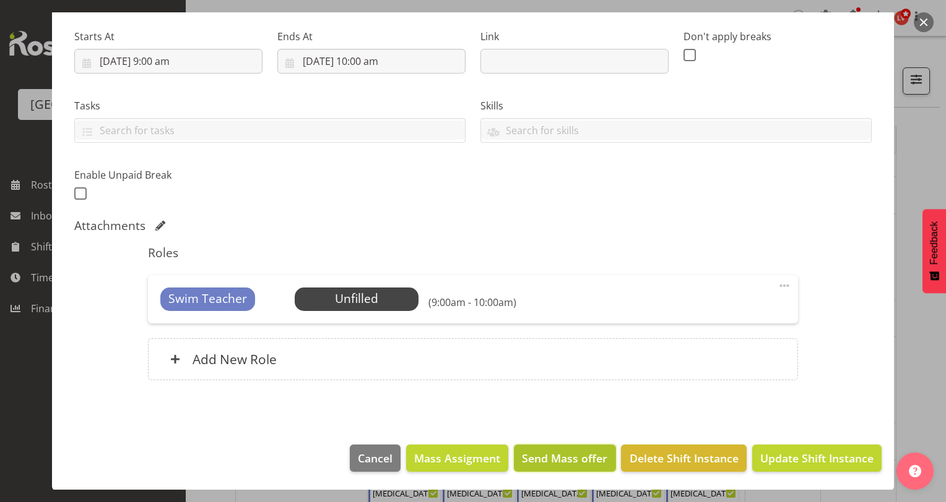
click at [522, 453] on span "Send Mass offer" at bounding box center [564, 458] width 85 height 16
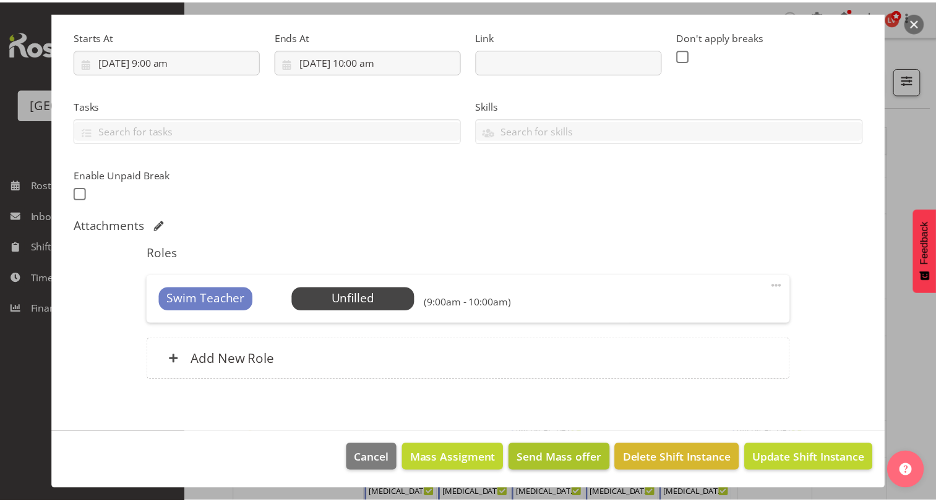
scroll to position [139, 0]
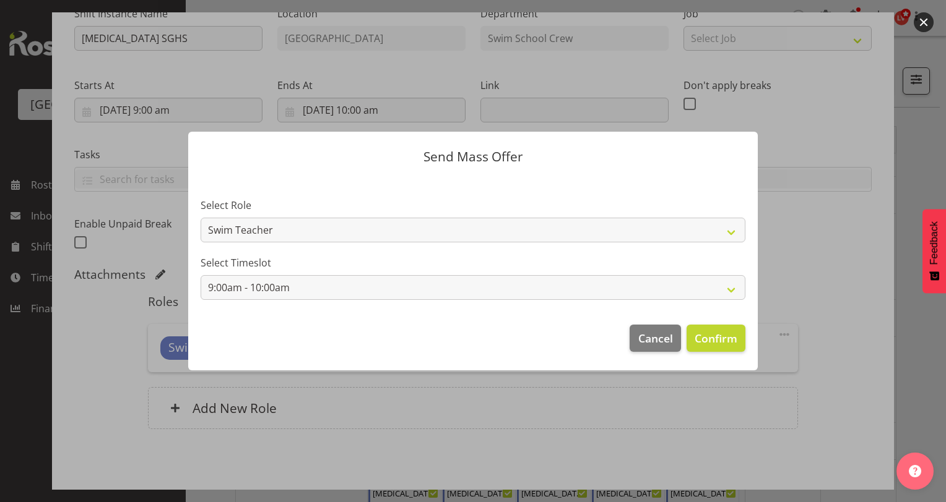
click at [824, 226] on div at bounding box center [473, 251] width 946 height 502
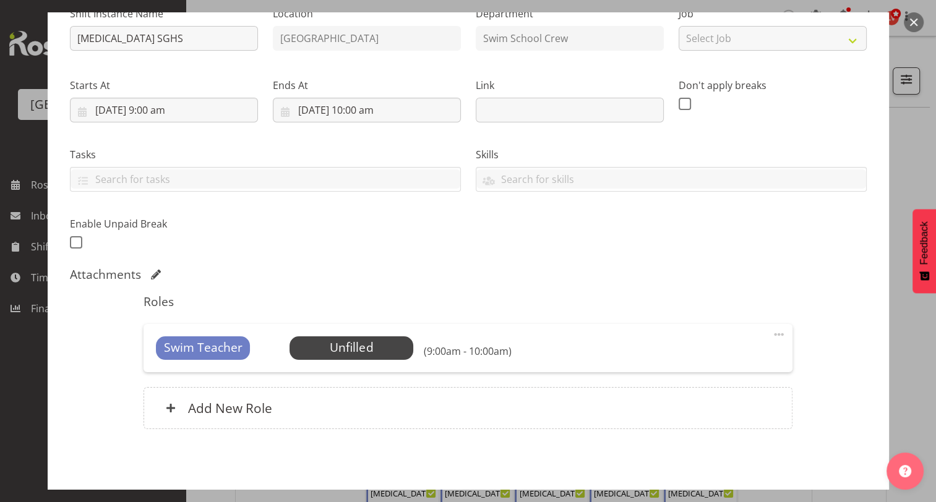
scroll to position [187, 0]
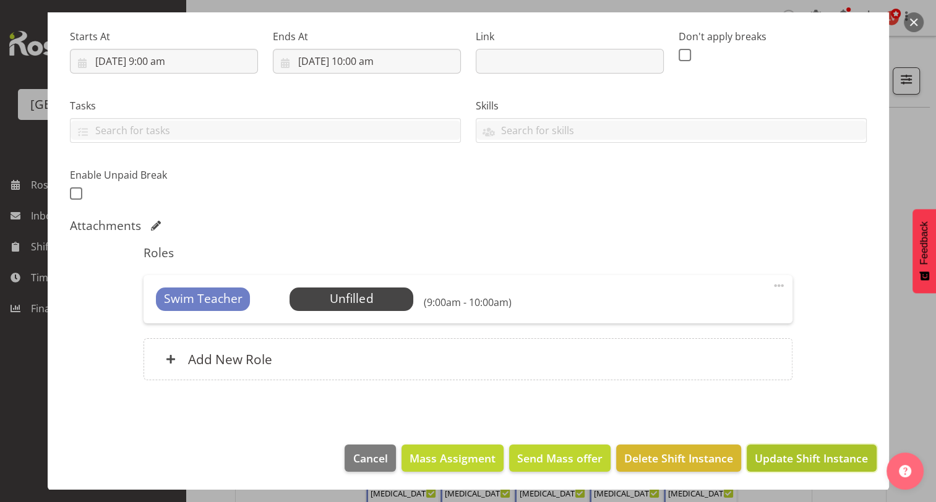
click at [760, 458] on span "Update Shift Instance" at bounding box center [811, 458] width 113 height 16
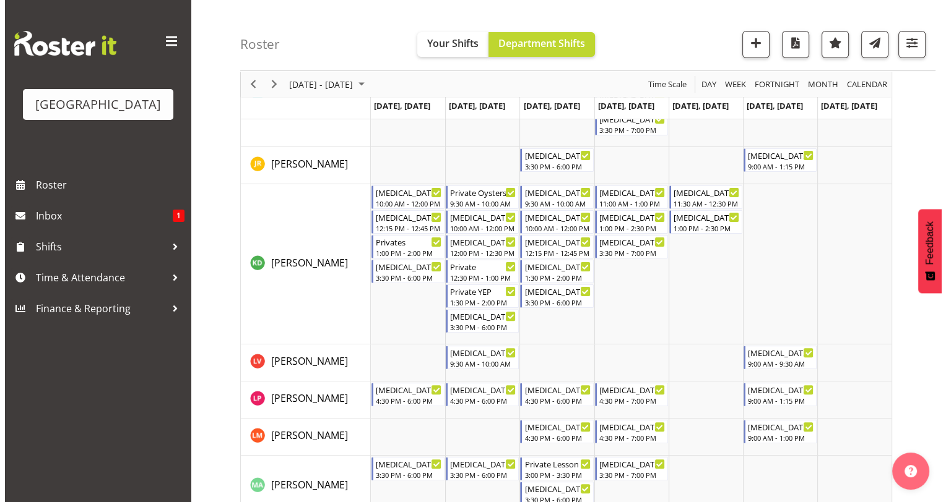
scroll to position [275, 0]
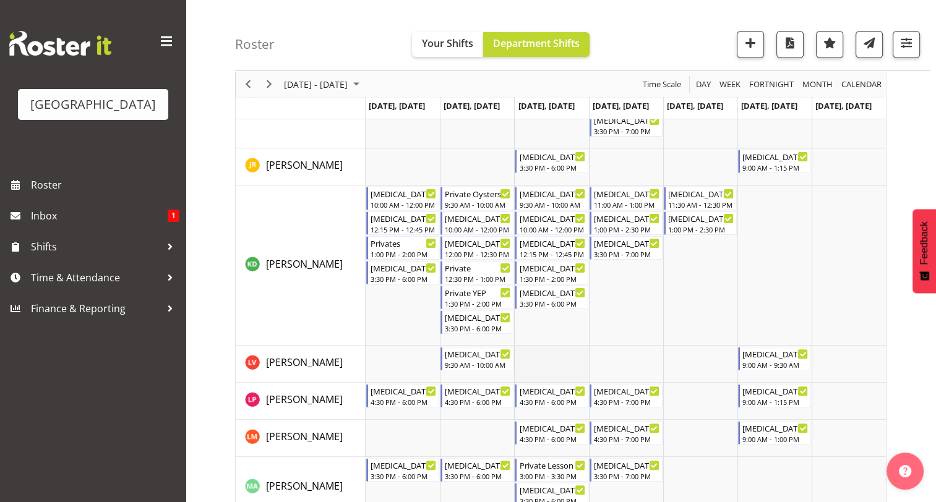
click at [548, 354] on td "Timeline Week of September 15, 2025" at bounding box center [551, 364] width 74 height 37
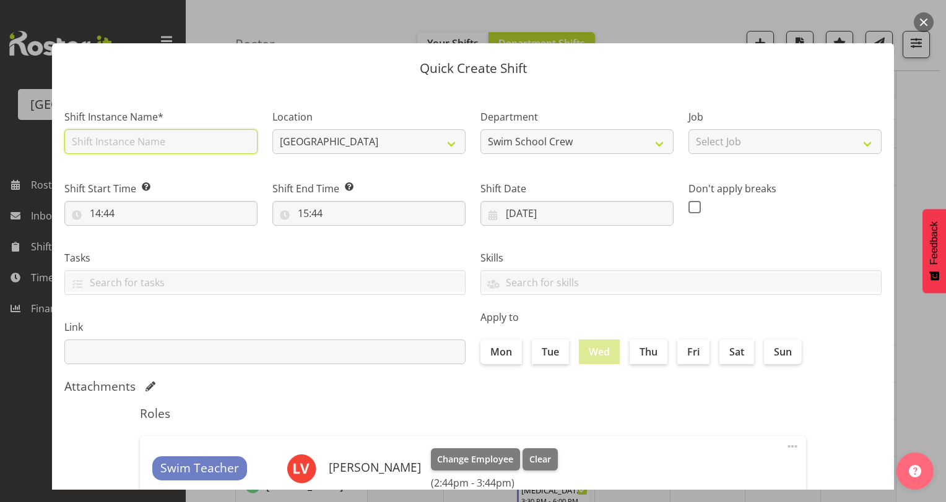
click at [122, 144] on input "text" at bounding box center [160, 141] width 193 height 25
drag, startPoint x: 120, startPoint y: 142, endPoint x: 84, endPoint y: 136, distance: 36.5
click at [84, 136] on input "[MEDICAL_DATA] Baby" at bounding box center [160, 141] width 193 height 25
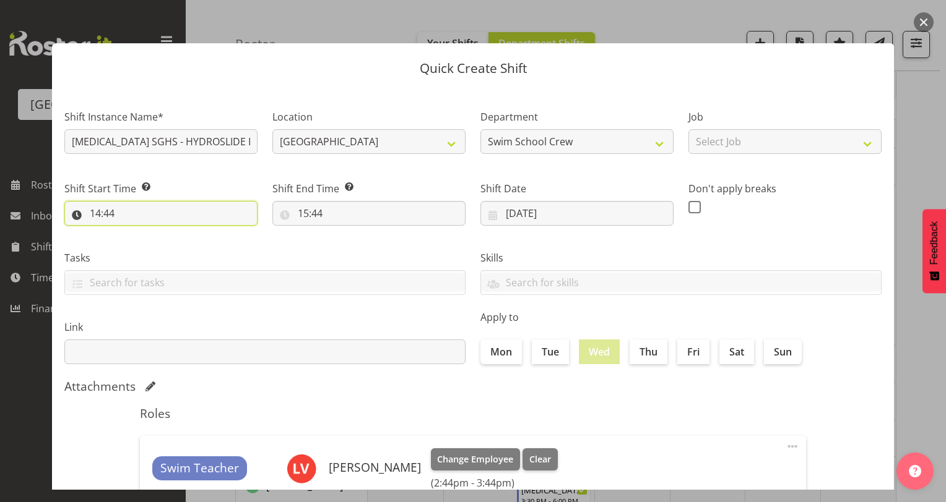
click at [97, 213] on input "14:44" at bounding box center [160, 213] width 193 height 25
click at [149, 246] on select "00 01 02 03 04 05 06 07 08 09 10 11 12 13 14 15 16 17 18 19 20 21 22 23" at bounding box center [149, 245] width 28 height 25
click at [135, 233] on select "00 01 02 03 04 05 06 07 08 09 10 11 12 13 14 15 16 17 18 19 20 21 22 23" at bounding box center [149, 245] width 28 height 25
click at [176, 246] on select "00 01 02 03 04 05 06 07 08 09 10 11 12 13 14 15 16 17 18 19 20 21 22 23 24 25 2…" at bounding box center [181, 245] width 28 height 25
click at [167, 233] on select "00 01 02 03 04 05 06 07 08 09 10 11 12 13 14 15 16 17 18 19 20 21 22 23 24 25 2…" at bounding box center [181, 245] width 28 height 25
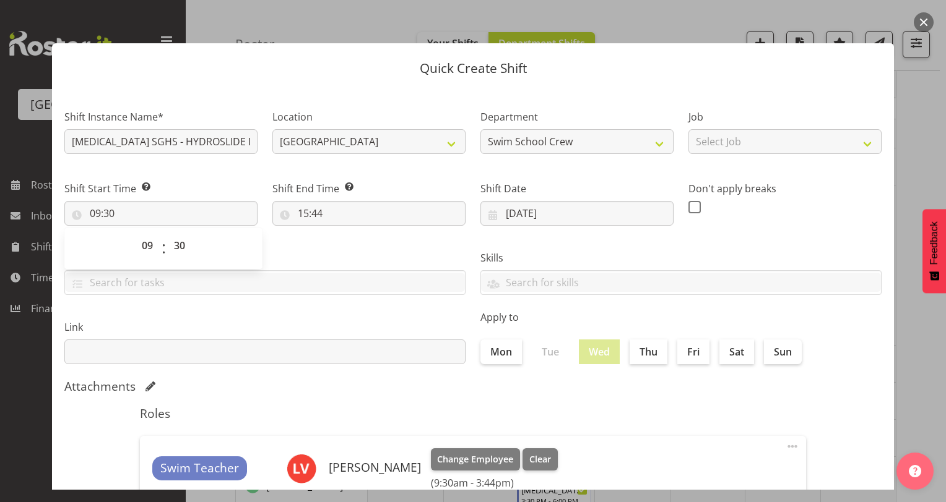
click at [329, 246] on div "Tasks TEST123" at bounding box center [265, 267] width 416 height 69
click at [299, 211] on input "15:44" at bounding box center [368, 213] width 193 height 25
click at [351, 243] on select "00 01 02 03 04 05 06 07 08 09 10 11 12 13 14 15 16 17 18 19 20 21 22 23" at bounding box center [357, 245] width 28 height 25
click at [343, 233] on select "00 01 02 03 04 05 06 07 08 09 10 11 12 13 14 15 16 17 18 19 20 21 22 23" at bounding box center [357, 245] width 28 height 25
click at [382, 246] on select "00 01 02 03 04 05 06 07 08 09 10 11 12 13 14 15 16 17 18 19 20 21 22 23 24 25 2…" at bounding box center [389, 245] width 28 height 25
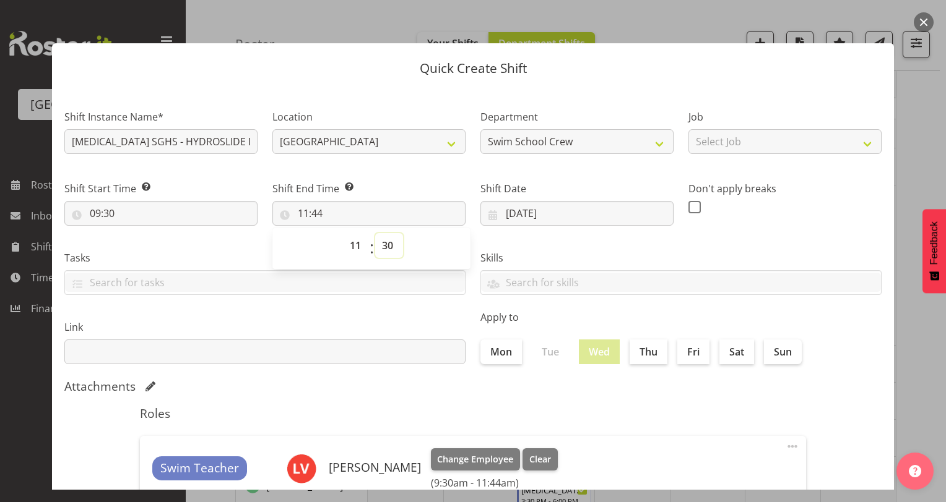
click at [375, 233] on select "00 01 02 03 04 05 06 07 08 09 10 11 12 13 14 15 16 17 18 19 20 21 22 23 24 25 2…" at bounding box center [389, 245] width 28 height 25
click at [389, 245] on select "00 01 02 03 04 05 06 07 08 09 10 11 12 13 14 15 16 17 18 19 20 21 22 23 24 25 2…" at bounding box center [389, 245] width 28 height 25
click at [375, 233] on select "00 01 02 03 04 05 06 07 08 09 10 11 12 13 14 15 16 17 18 19 20 21 22 23 24 25 2…" at bounding box center [389, 245] width 28 height 25
click at [794, 197] on div "Don't apply breaks" at bounding box center [784, 199] width 193 height 36
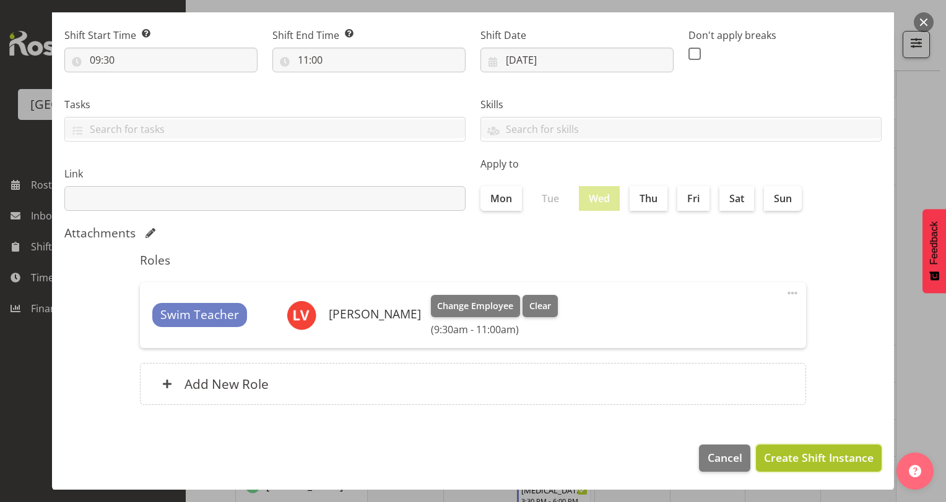
click at [790, 453] on span "Create Shift Instance" at bounding box center [819, 458] width 110 height 16
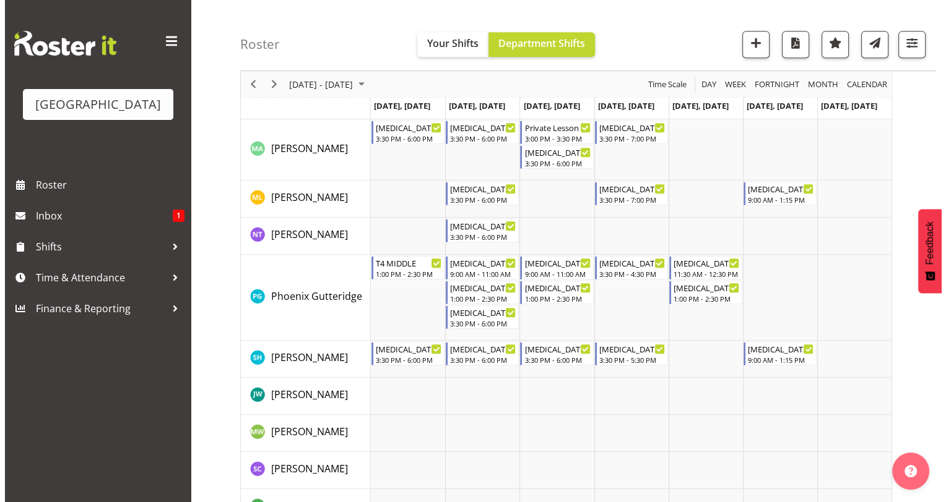
scroll to position [646, 0]
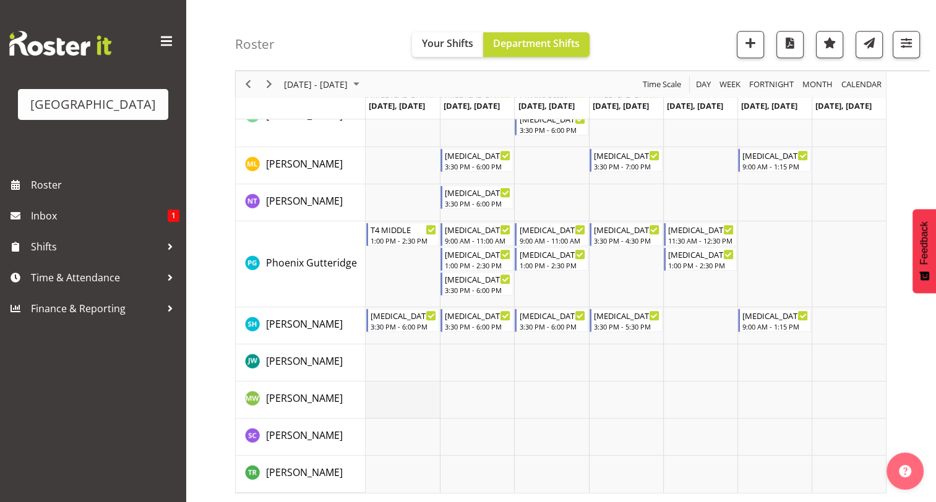
click at [390, 392] on td "Timeline Week of September 15, 2025" at bounding box center [403, 400] width 74 height 37
